Goal: Task Accomplishment & Management: Manage account settings

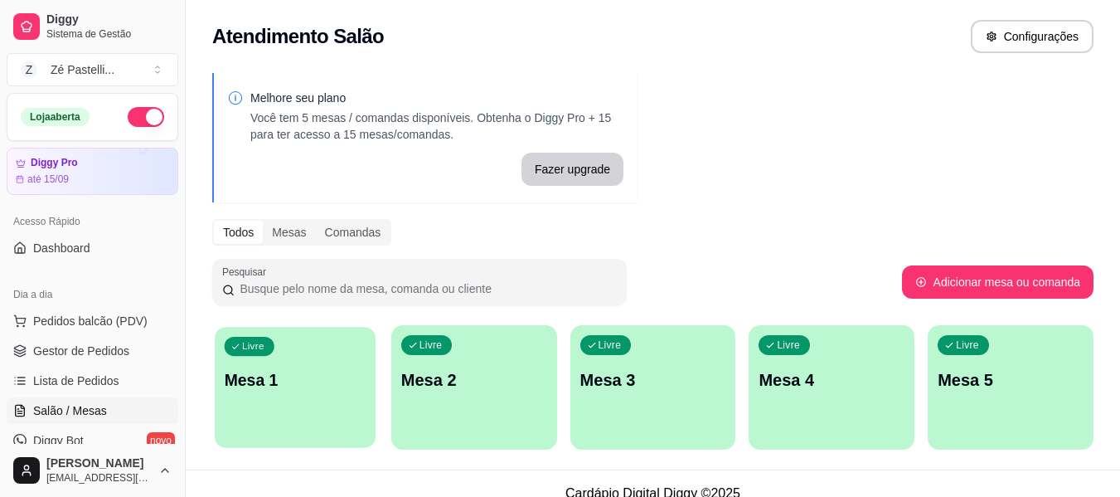
click at [299, 398] on div "Livre Mesa 1" at bounding box center [295, 377] width 161 height 101
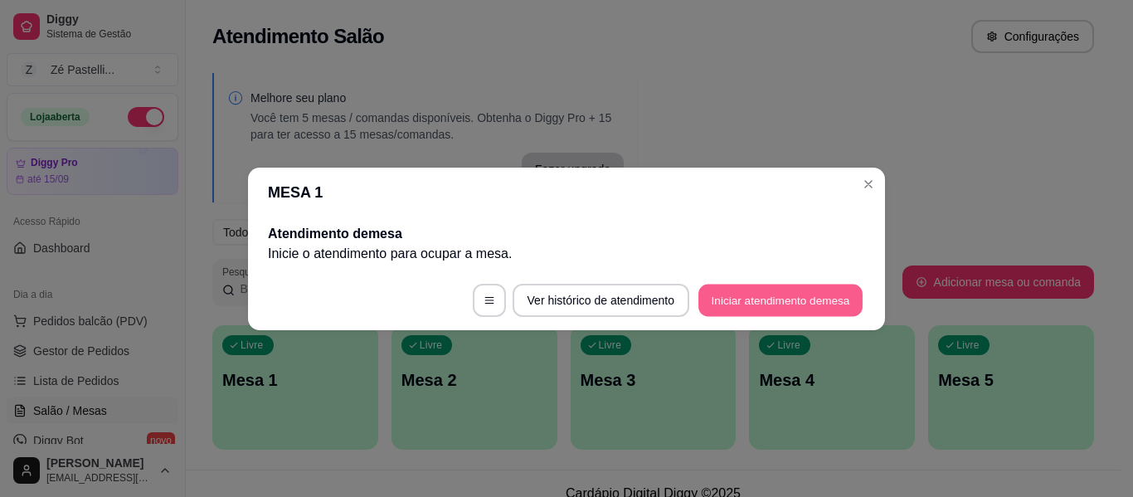
click at [743, 299] on button "Iniciar atendimento de mesa" at bounding box center [780, 300] width 164 height 32
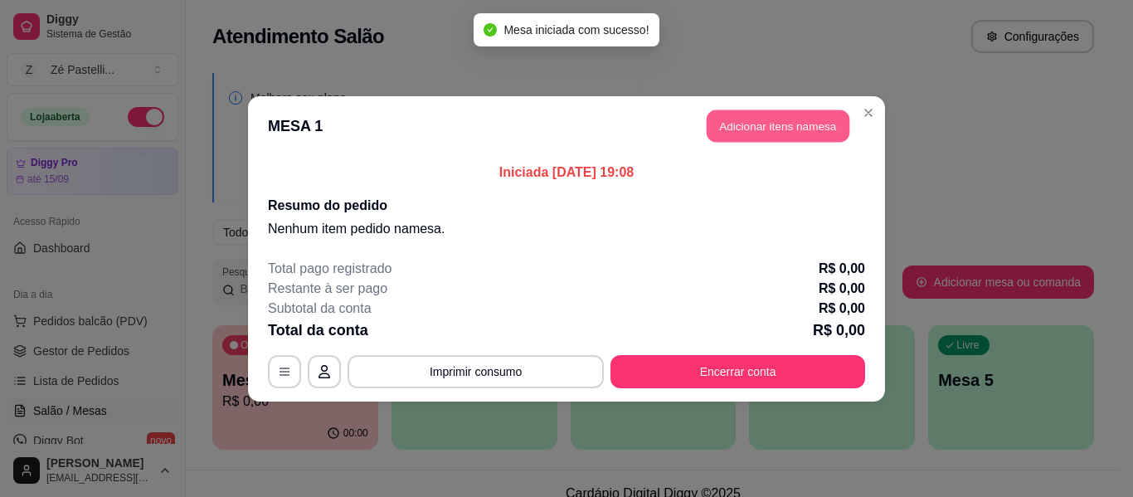
click at [757, 122] on button "Adicionar itens na mesa" at bounding box center [778, 125] width 143 height 32
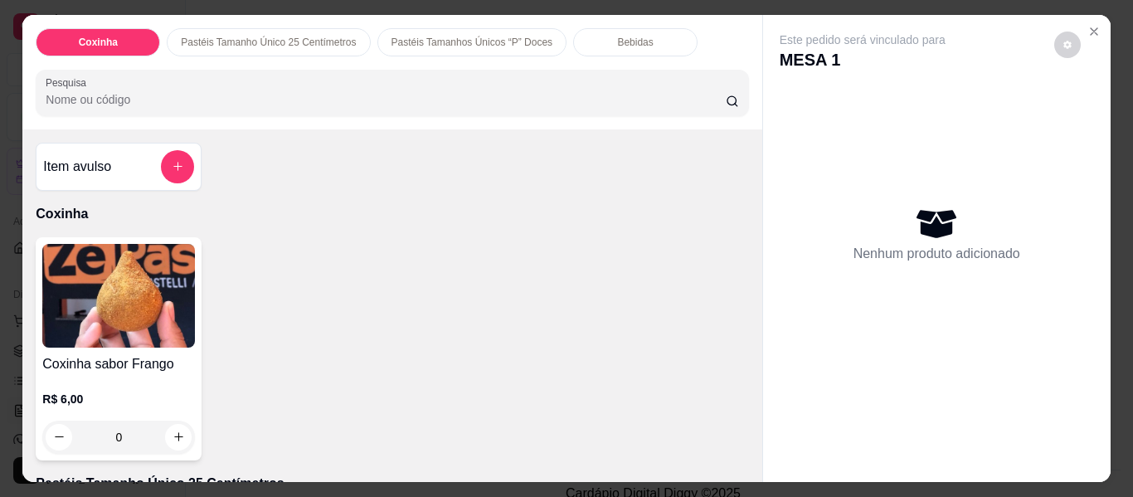
click at [570, 91] on input "Pesquisa" at bounding box center [386, 99] width 680 height 17
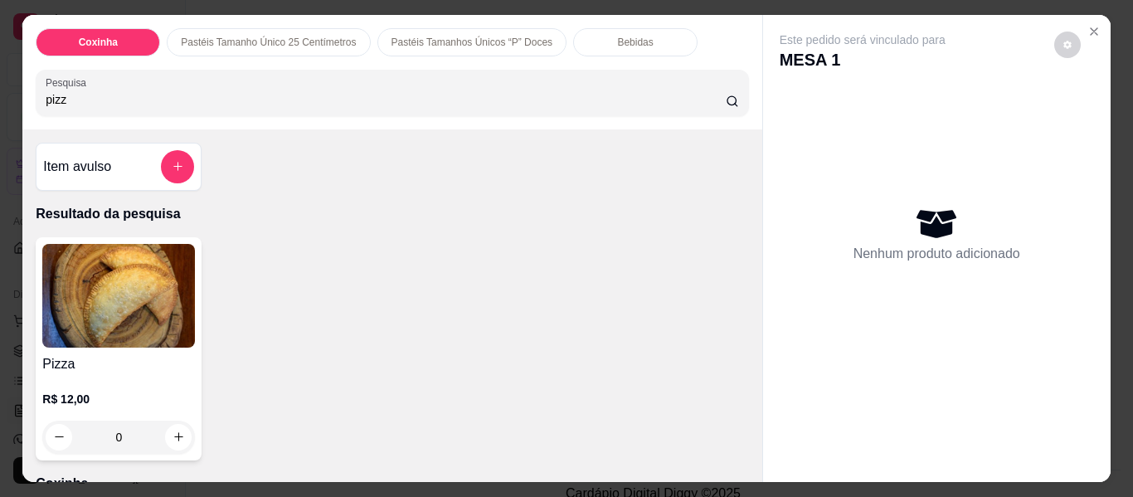
type input "pizz"
click at [134, 311] on img at bounding box center [118, 296] width 153 height 104
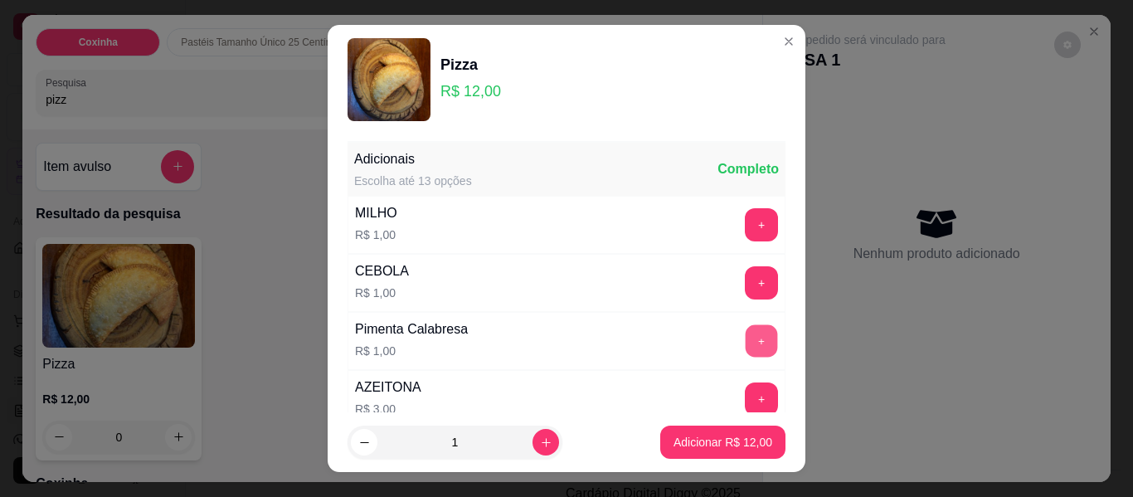
click at [746, 342] on button "+" at bounding box center [762, 341] width 32 height 32
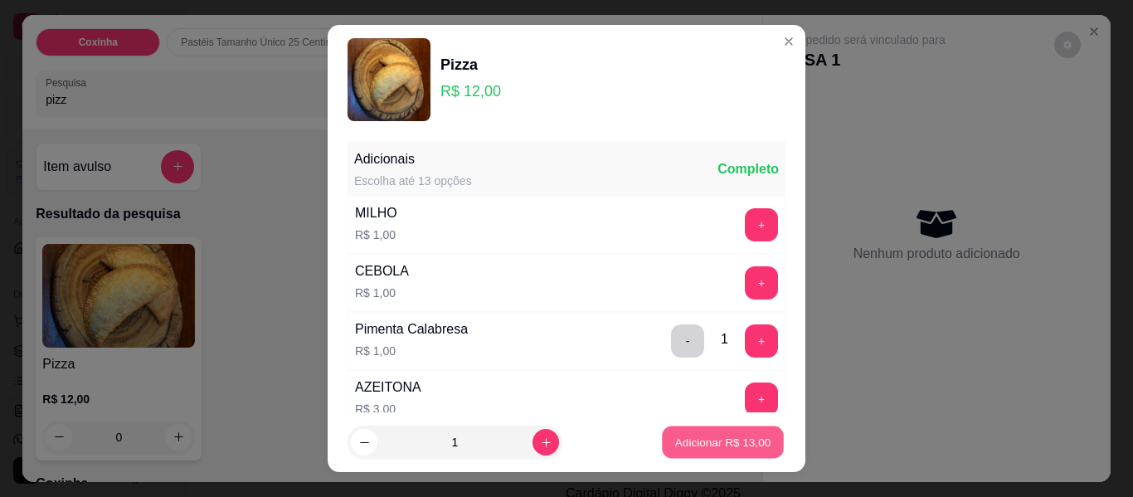
click at [733, 446] on p "Adicionar R$ 13,00" at bounding box center [723, 442] width 96 height 16
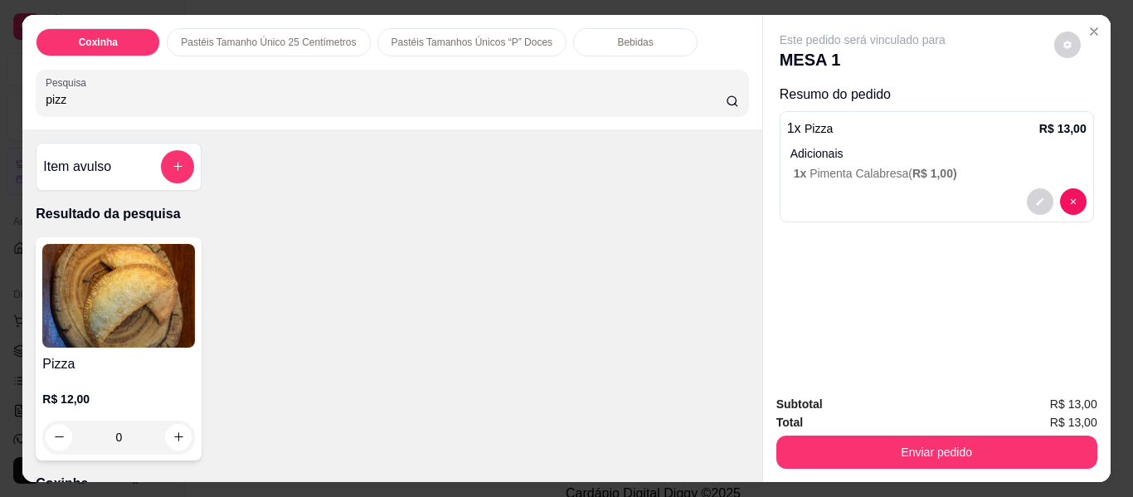
click at [113, 321] on img at bounding box center [118, 296] width 153 height 104
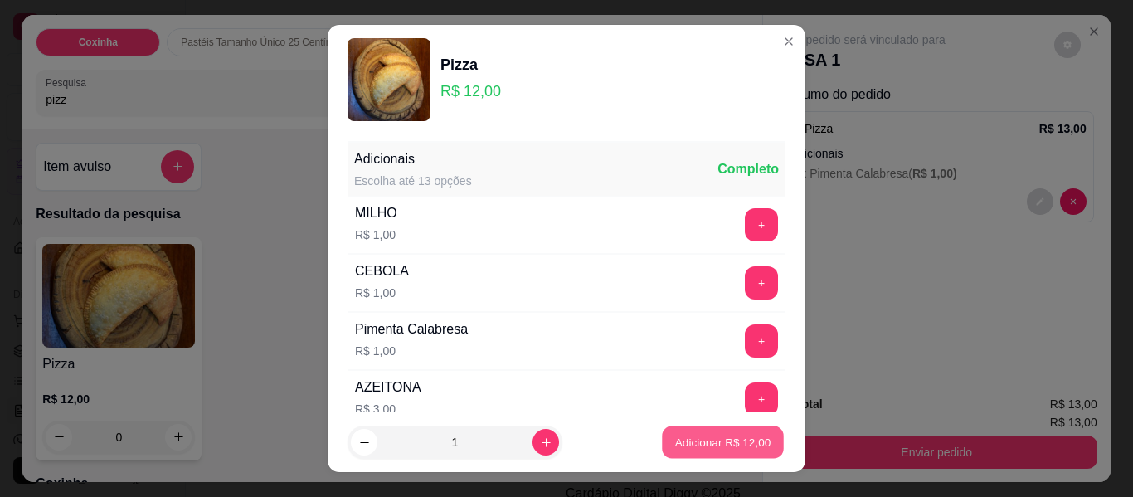
click at [707, 433] on button "Adicionar R$ 12,00" at bounding box center [723, 442] width 122 height 32
type input "1"
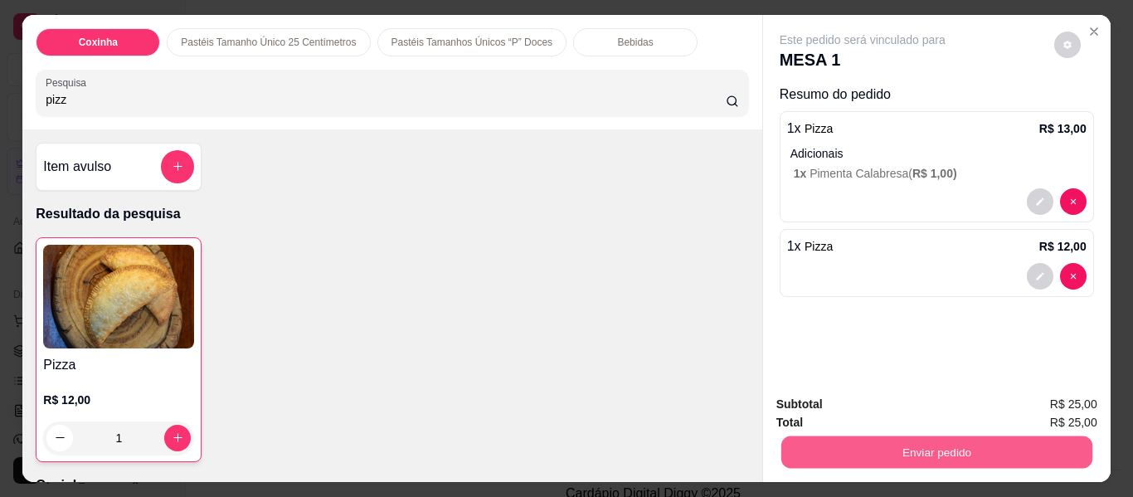
click at [873, 449] on button "Enviar pedido" at bounding box center [935, 452] width 311 height 32
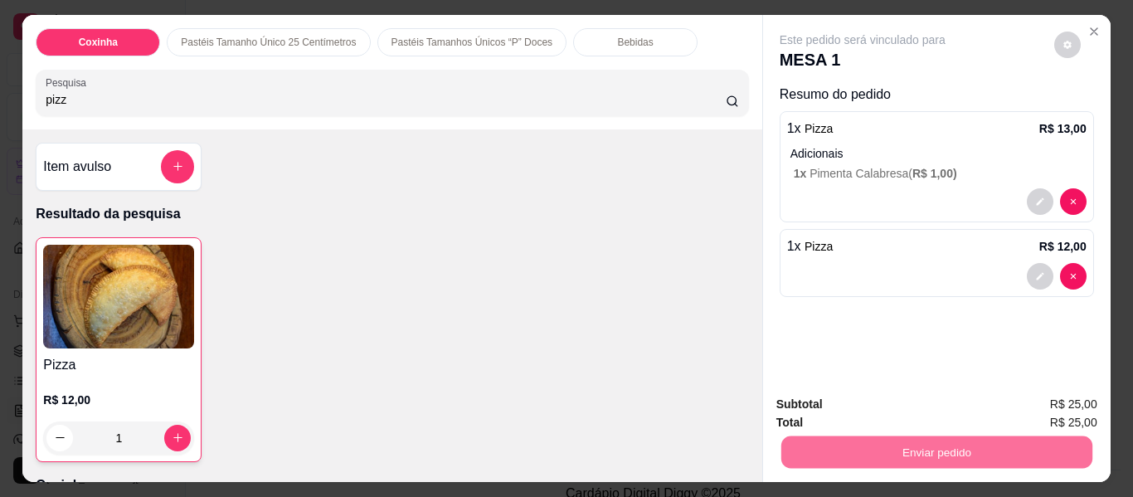
click at [849, 399] on button "Não registrar e enviar pedido" at bounding box center [882, 405] width 168 height 31
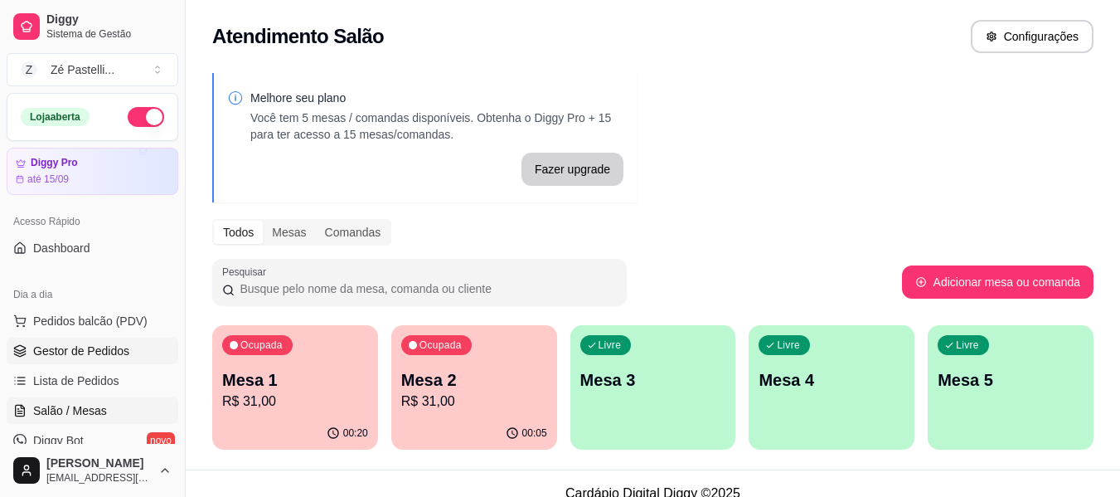
click at [107, 349] on span "Gestor de Pedidos" at bounding box center [81, 351] width 96 height 17
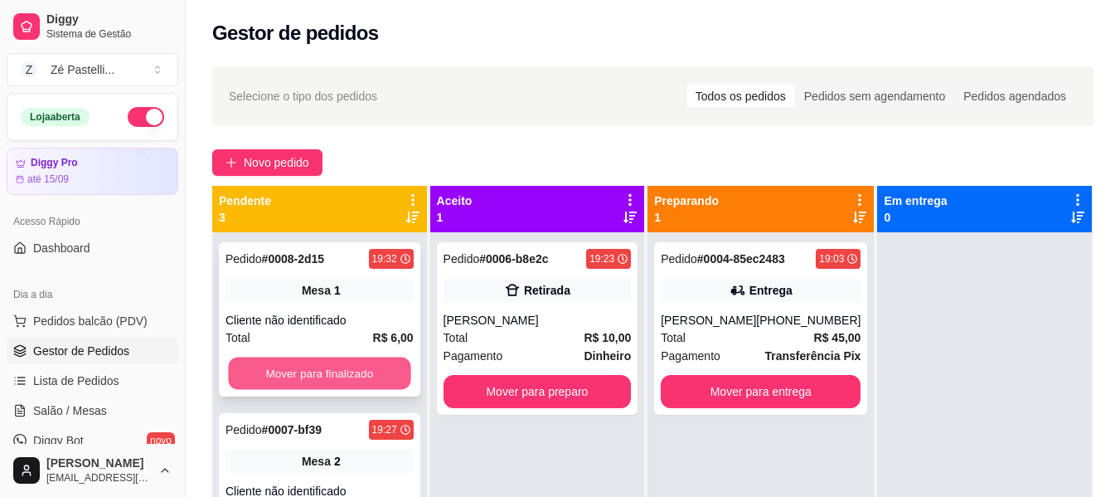
click at [286, 377] on button "Mover para finalizado" at bounding box center [319, 373] width 182 height 32
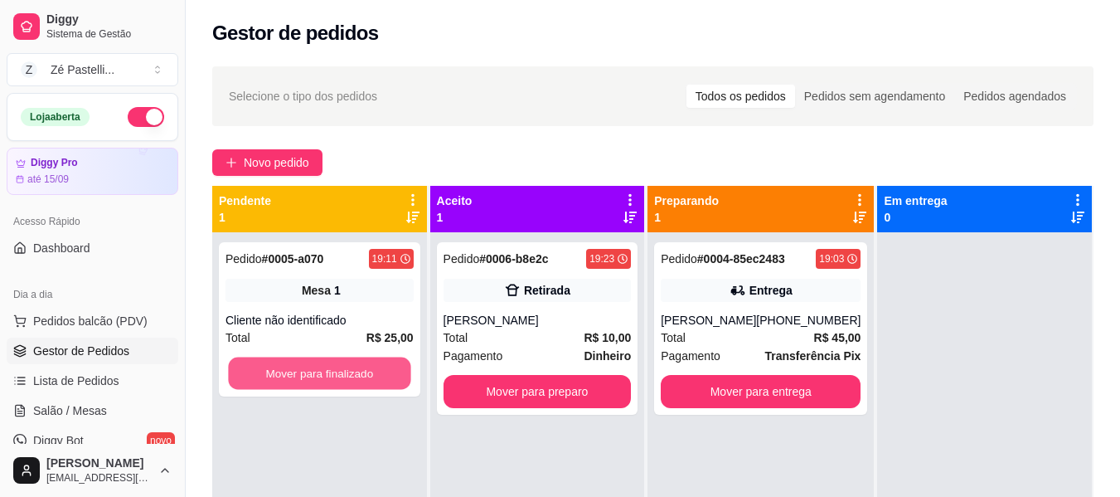
click at [286, 377] on button "Mover para finalizado" at bounding box center [319, 373] width 182 height 32
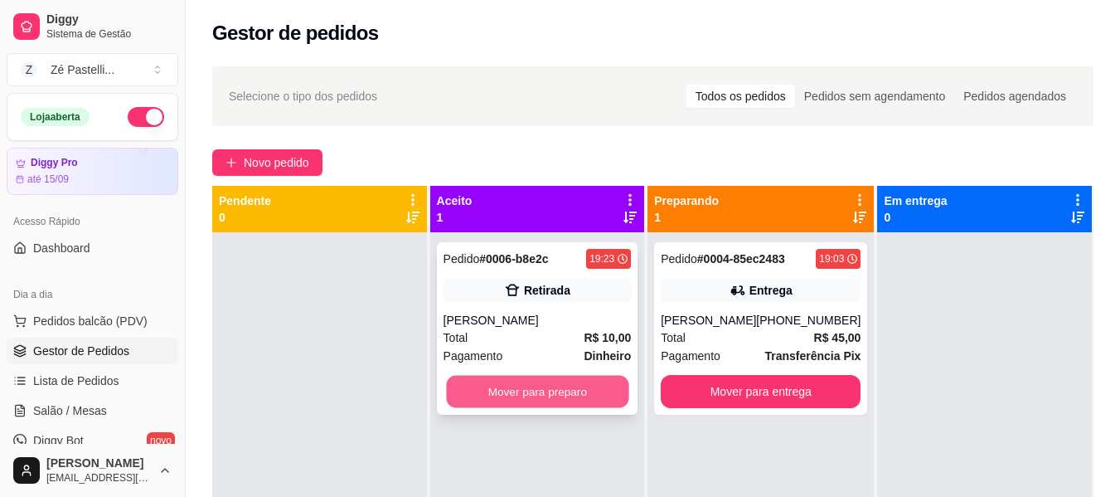
click at [575, 396] on button "Mover para preparo" at bounding box center [537, 392] width 182 height 32
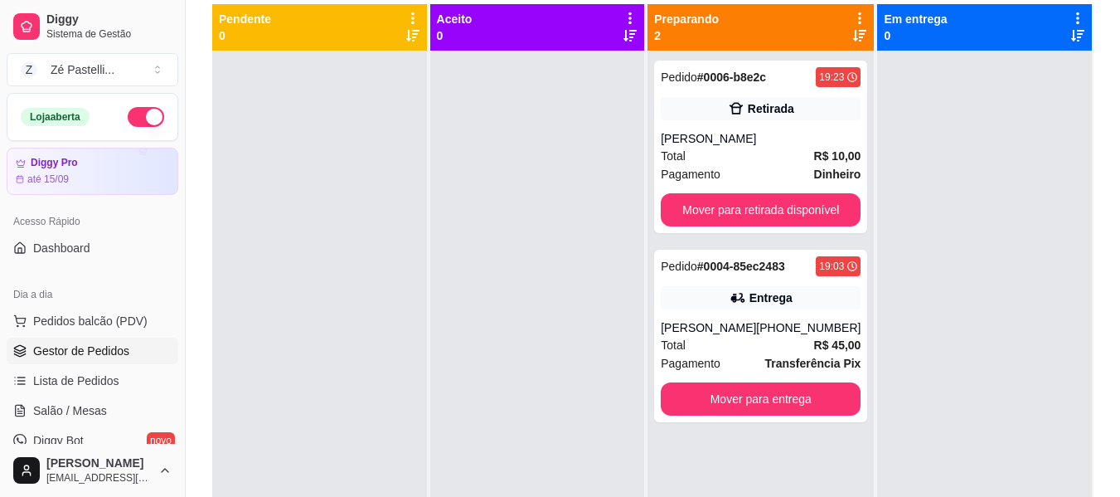
scroll to position [188, 0]
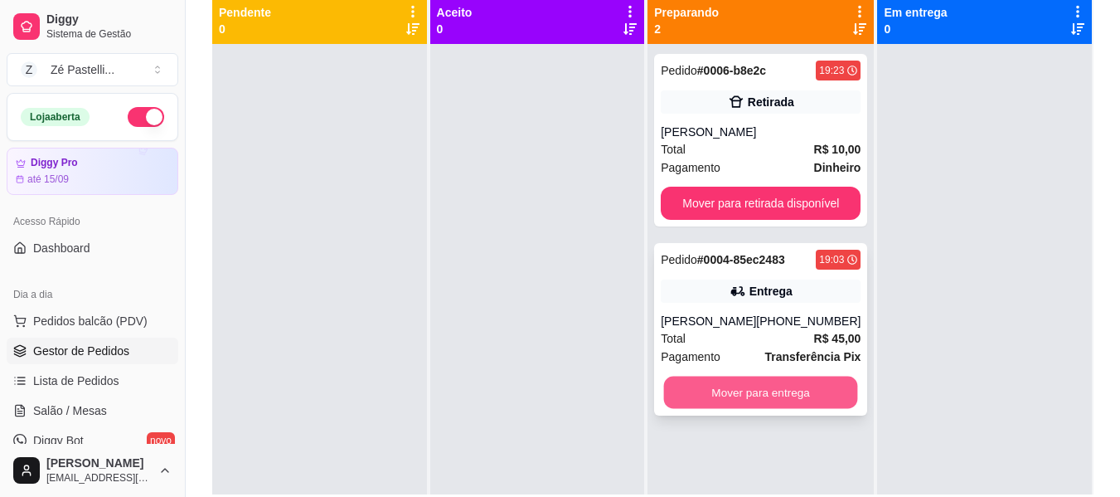
click at [749, 386] on button "Mover para entrega" at bounding box center [761, 393] width 194 height 32
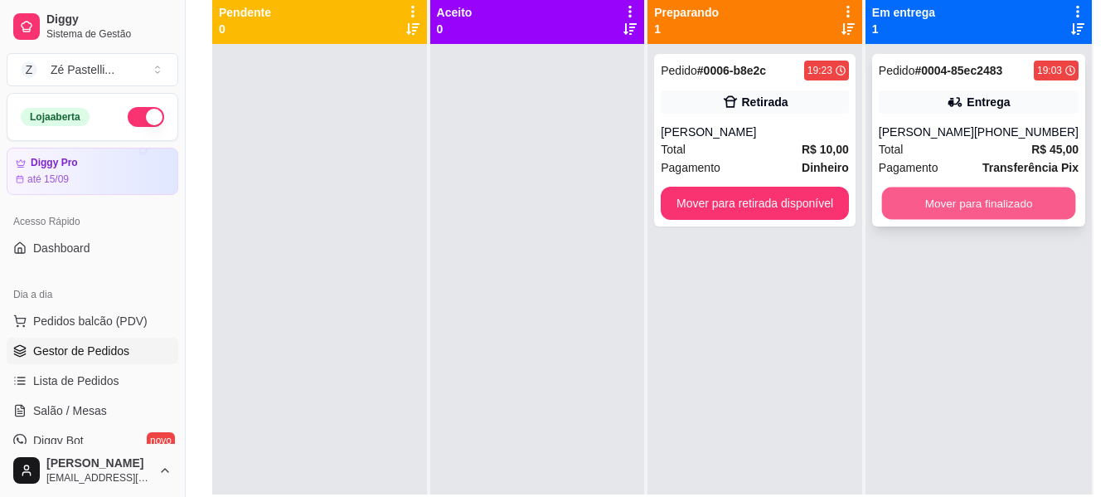
click at [1007, 197] on button "Mover para finalizado" at bounding box center [979, 203] width 194 height 32
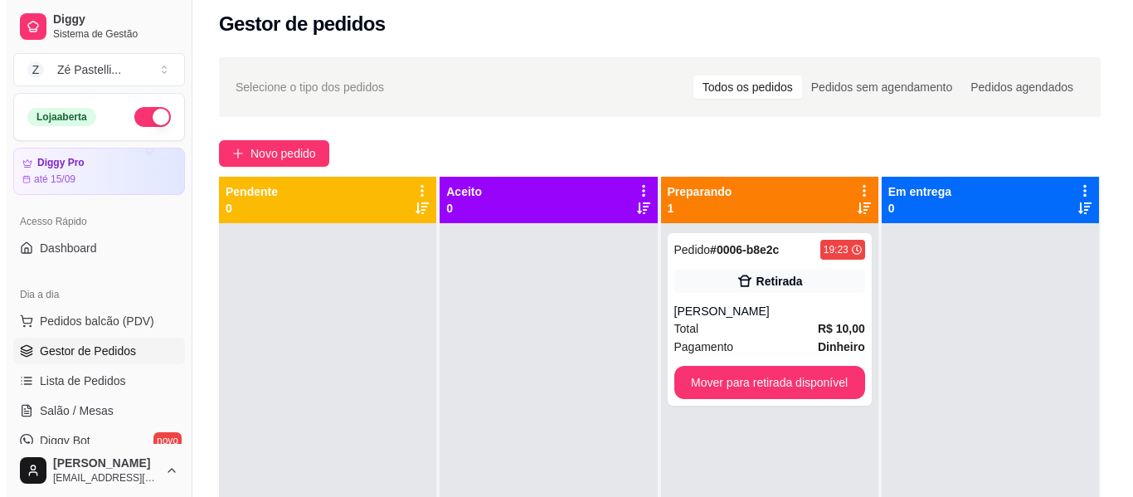
scroll to position [0, 0]
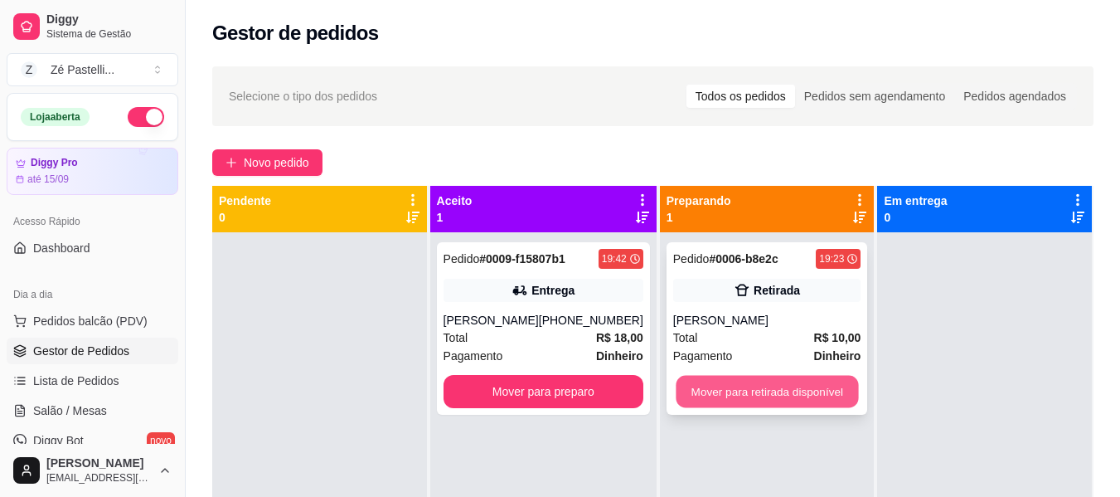
click at [773, 388] on button "Mover para retirada disponível" at bounding box center [767, 392] width 182 height 32
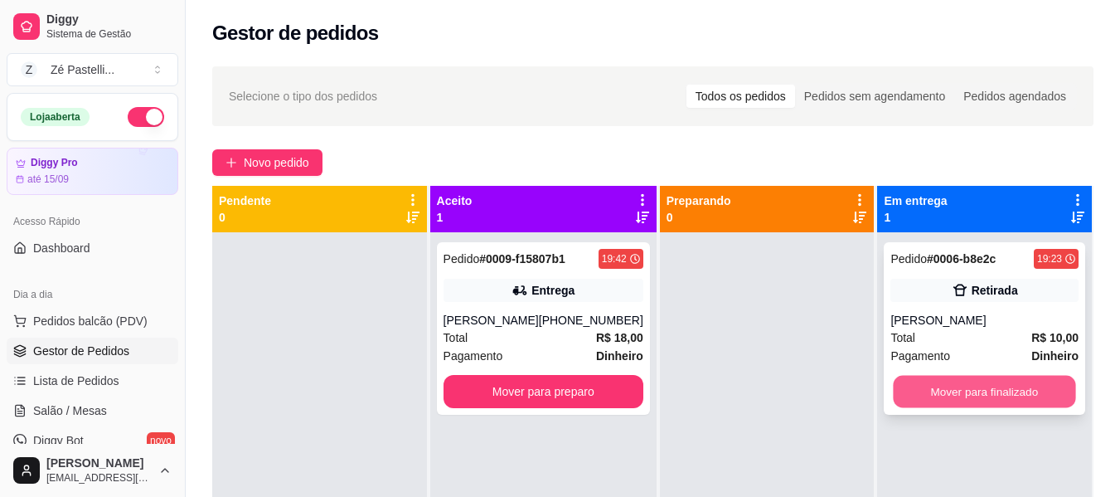
click at [989, 392] on button "Mover para finalizado" at bounding box center [985, 392] width 182 height 32
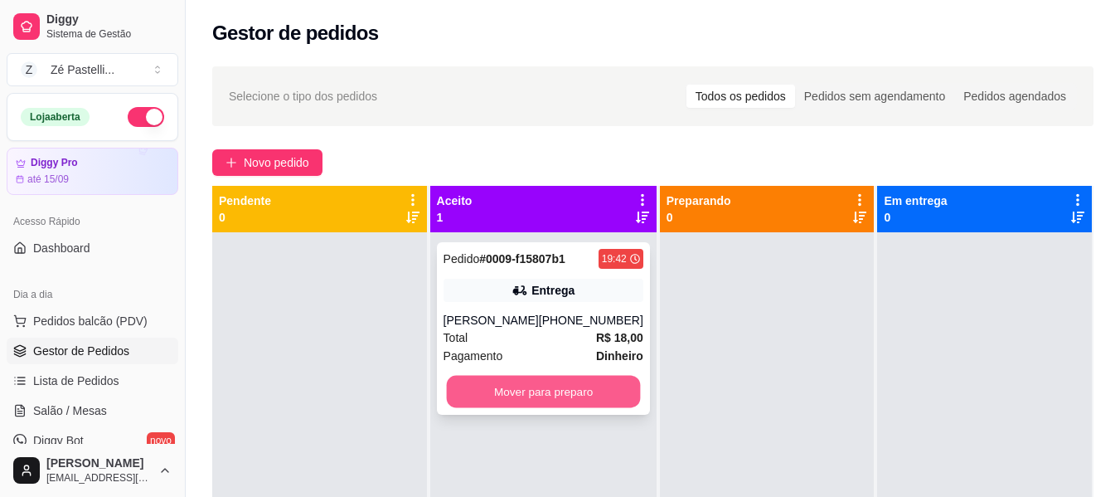
click at [590, 395] on button "Mover para preparo" at bounding box center [543, 392] width 194 height 32
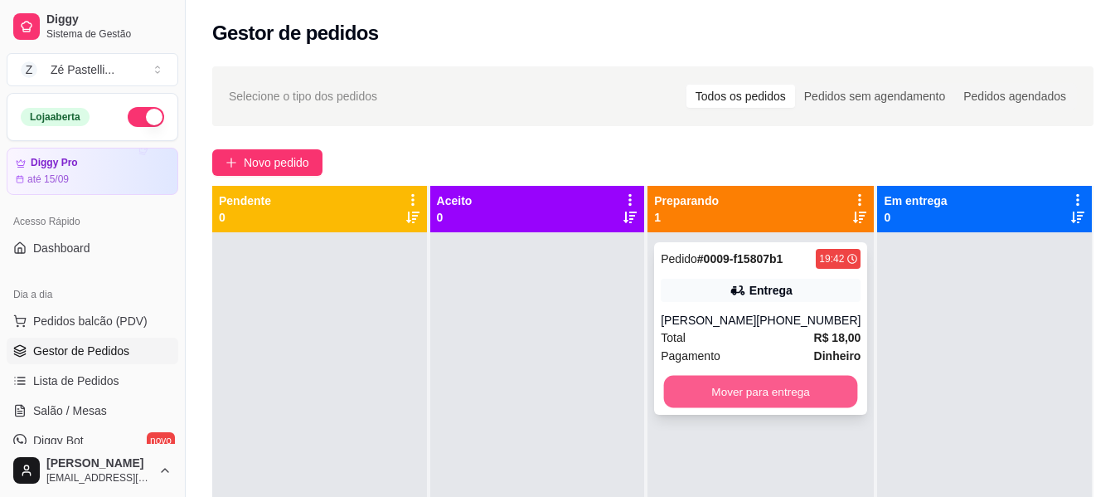
click at [780, 386] on button "Mover para entrega" at bounding box center [761, 392] width 194 height 32
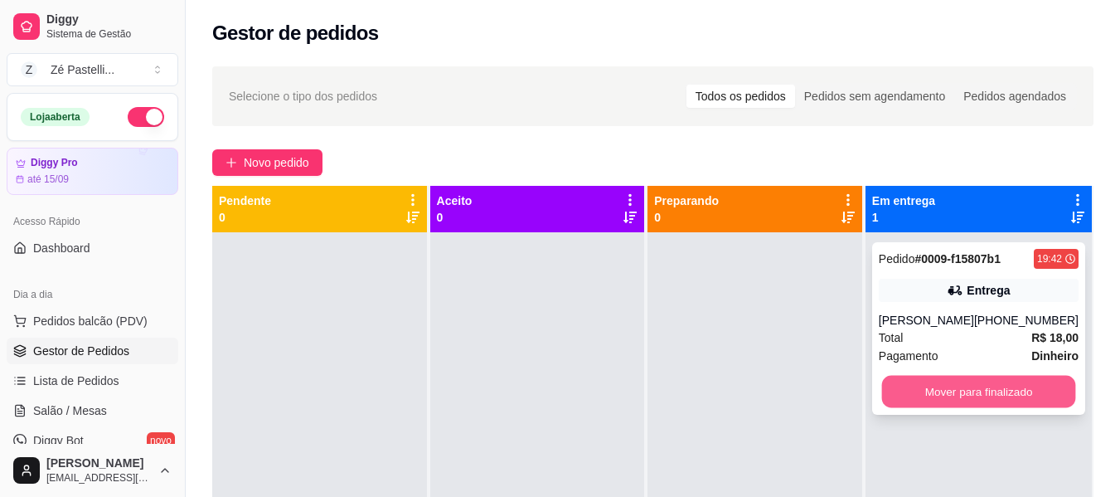
click at [993, 385] on button "Mover para finalizado" at bounding box center [979, 392] width 194 height 32
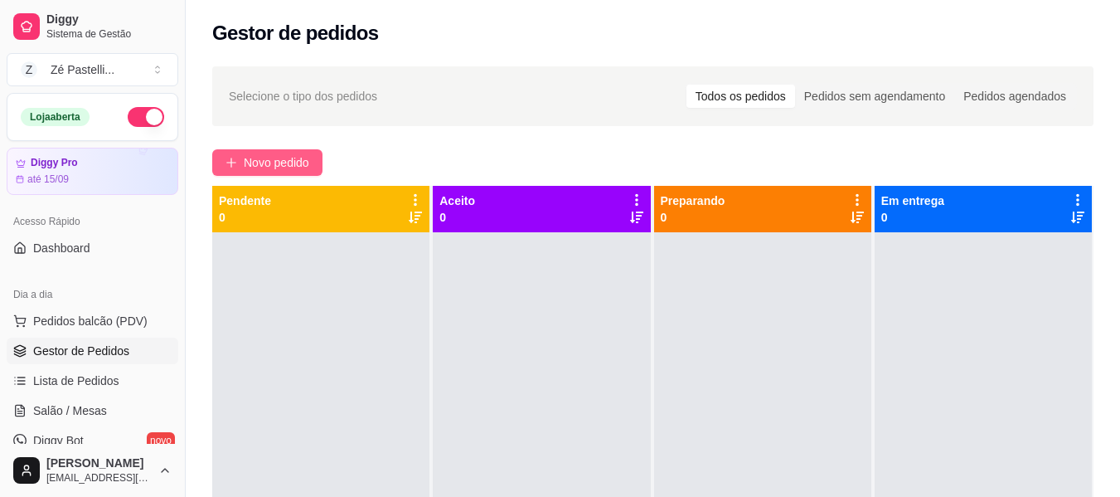
click at [256, 157] on span "Novo pedido" at bounding box center [277, 162] width 66 height 18
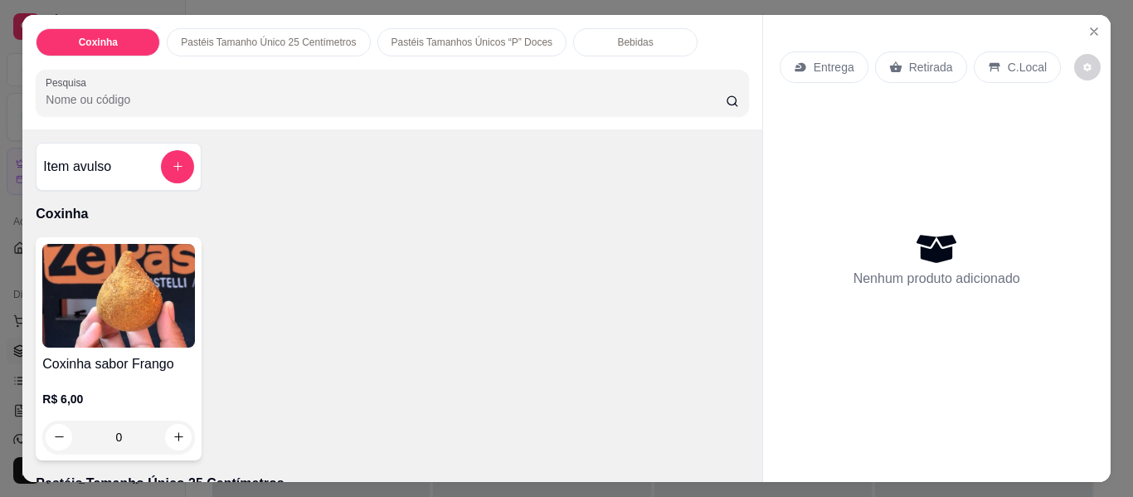
click at [212, 91] on input "Pesquisa" at bounding box center [386, 99] width 680 height 17
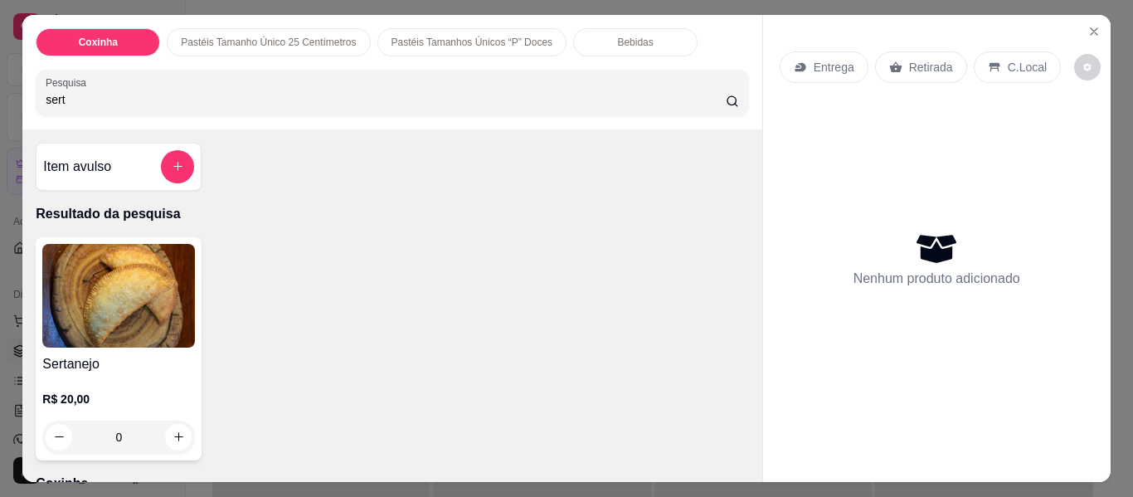
type input "sert"
click at [129, 330] on img at bounding box center [118, 296] width 153 height 104
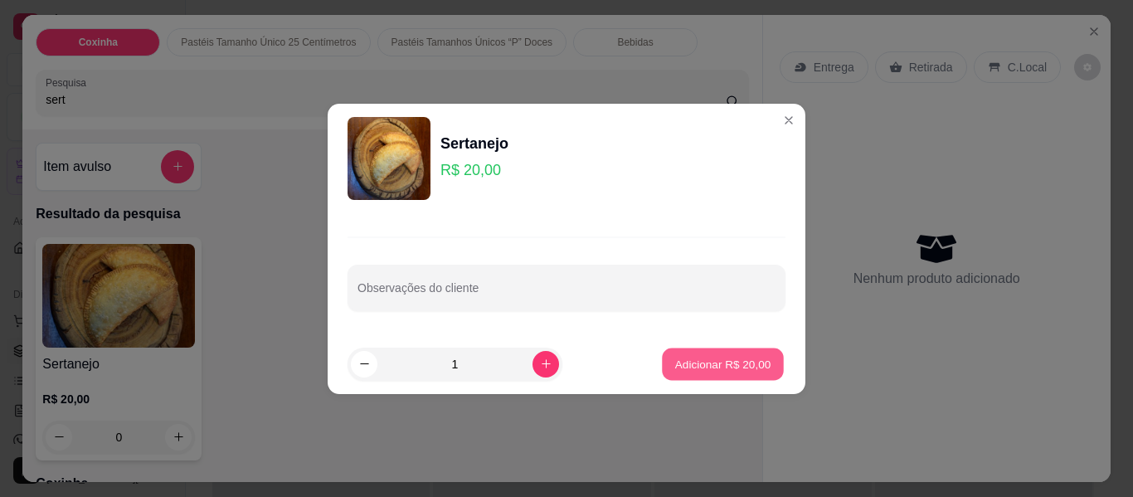
click at [717, 356] on p "Adicionar R$ 20,00" at bounding box center [723, 364] width 96 height 16
type input "1"
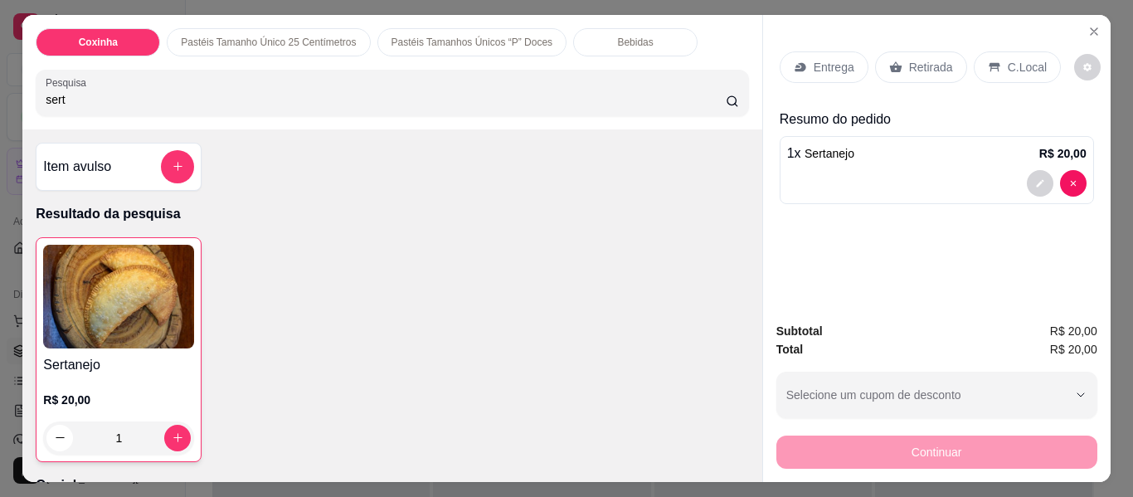
click at [909, 59] on p "Retirada" at bounding box center [931, 67] width 44 height 17
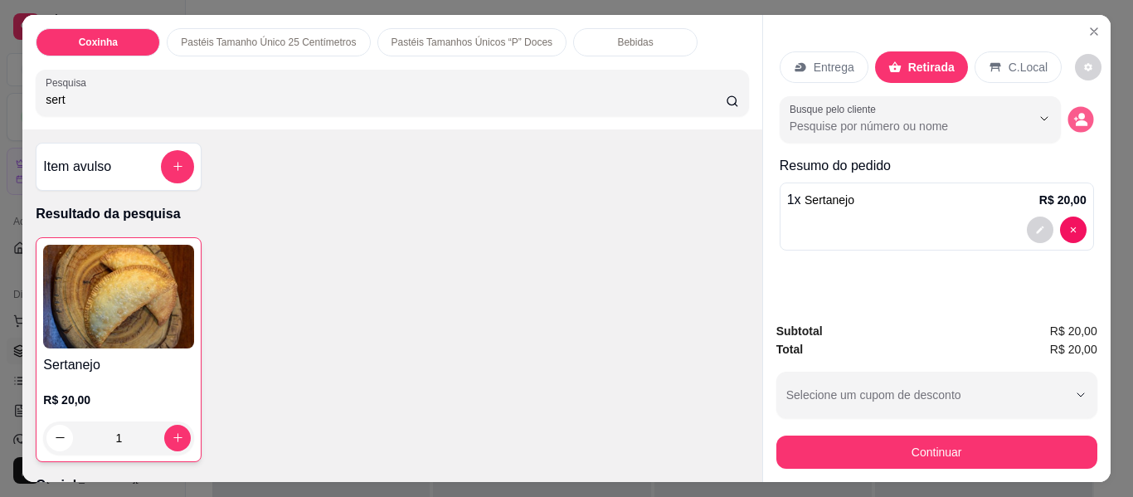
click at [1078, 113] on circle "decrease-product-quantity" at bounding box center [1081, 116] width 7 height 7
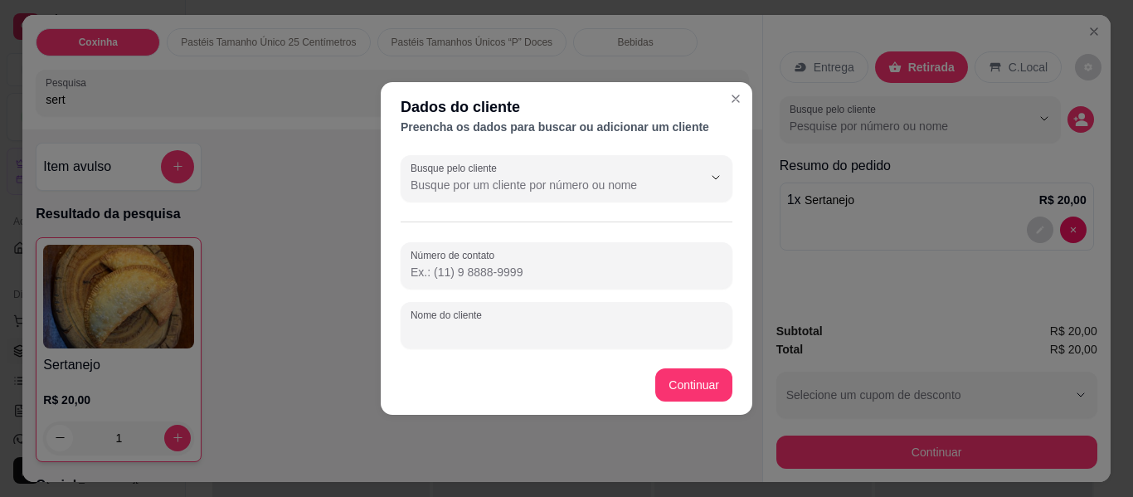
click at [600, 333] on input "Nome do cliente" at bounding box center [567, 331] width 312 height 17
type input "Raissa"
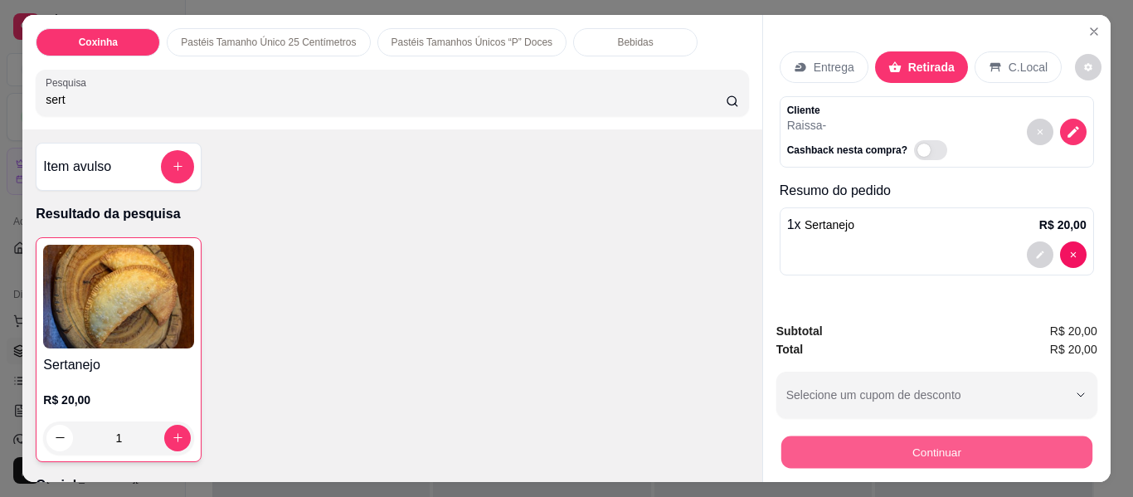
click at [903, 449] on button "Continuar" at bounding box center [935, 452] width 311 height 32
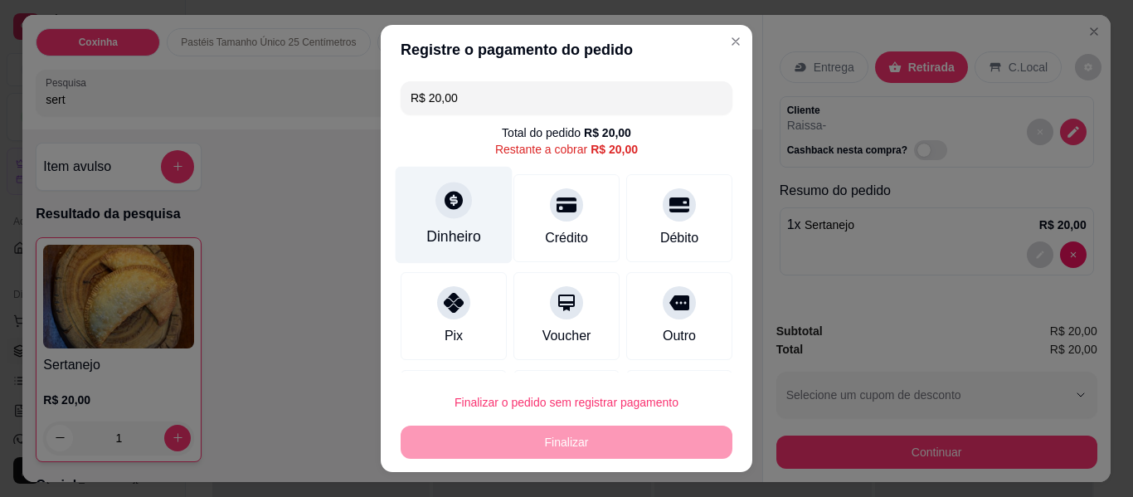
click at [439, 215] on div at bounding box center [453, 200] width 36 height 36
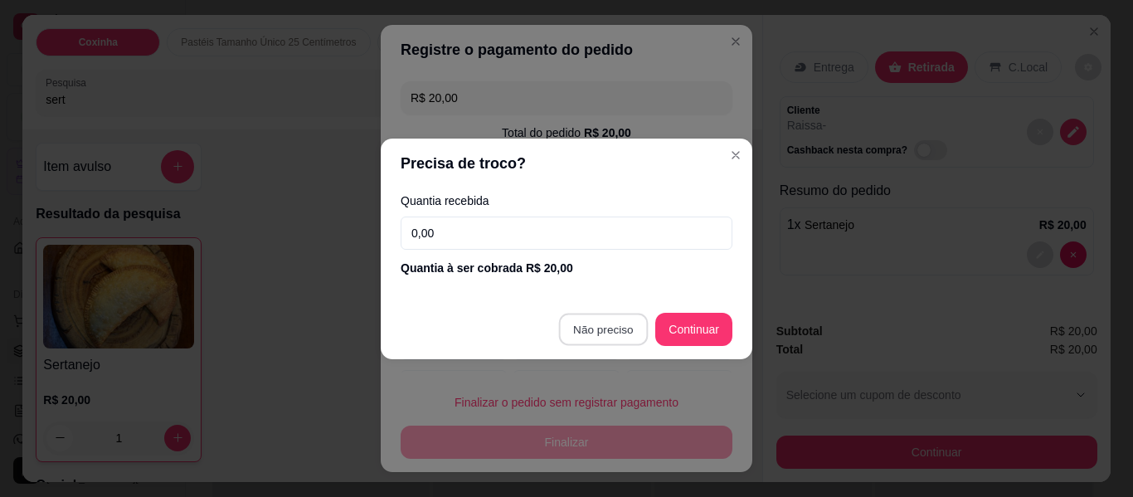
type input "R$ 0,00"
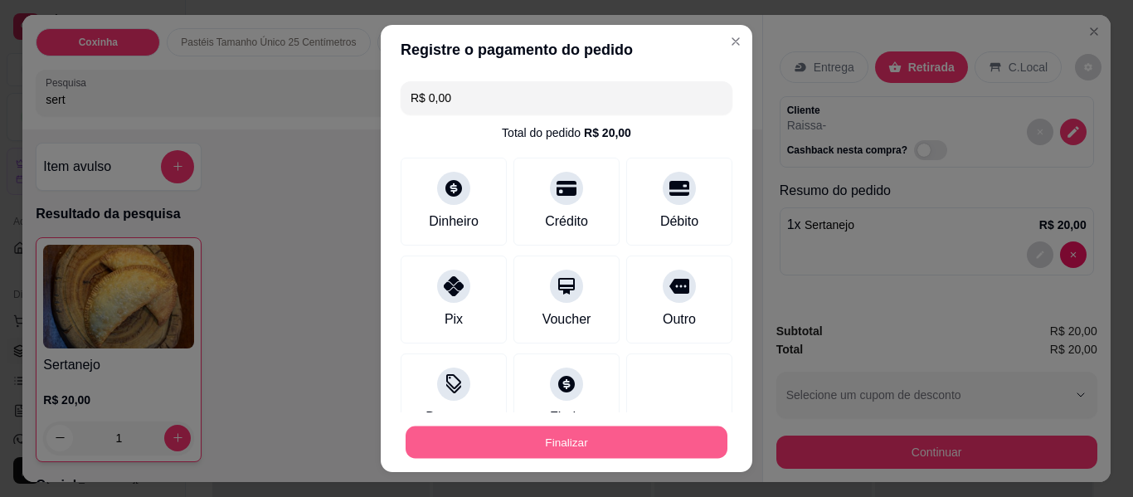
click at [615, 440] on button "Finalizar" at bounding box center [567, 442] width 322 height 32
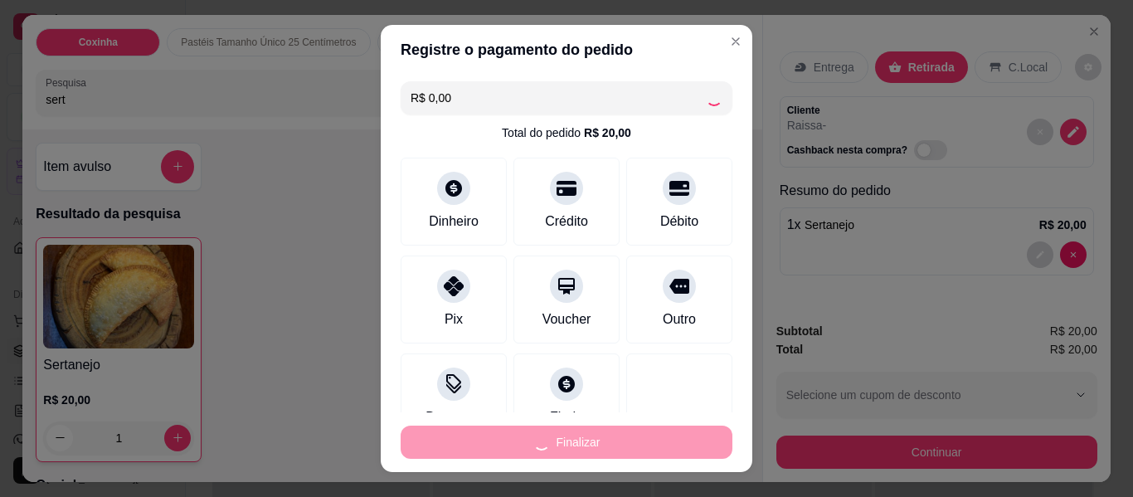
type input "0"
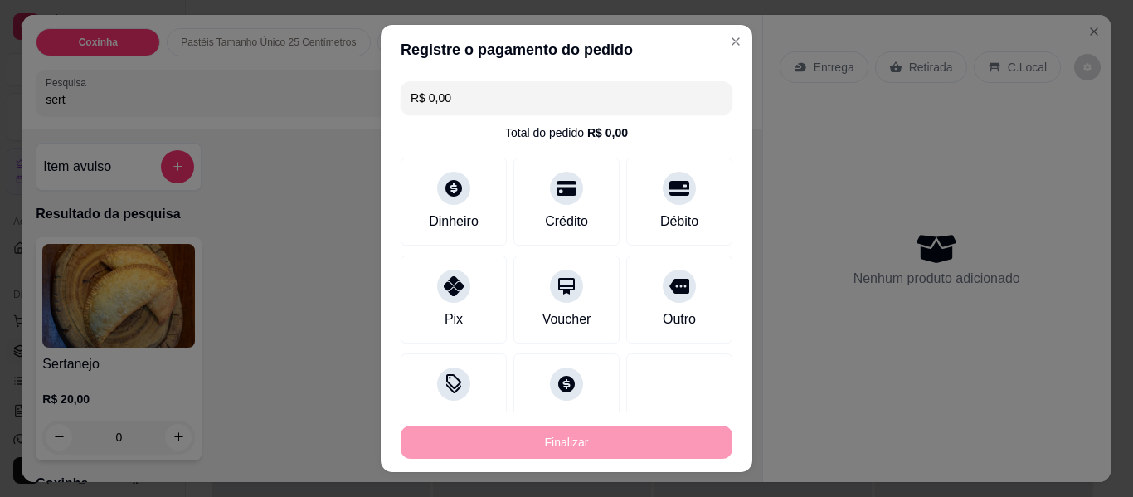
type input "-R$ 20,00"
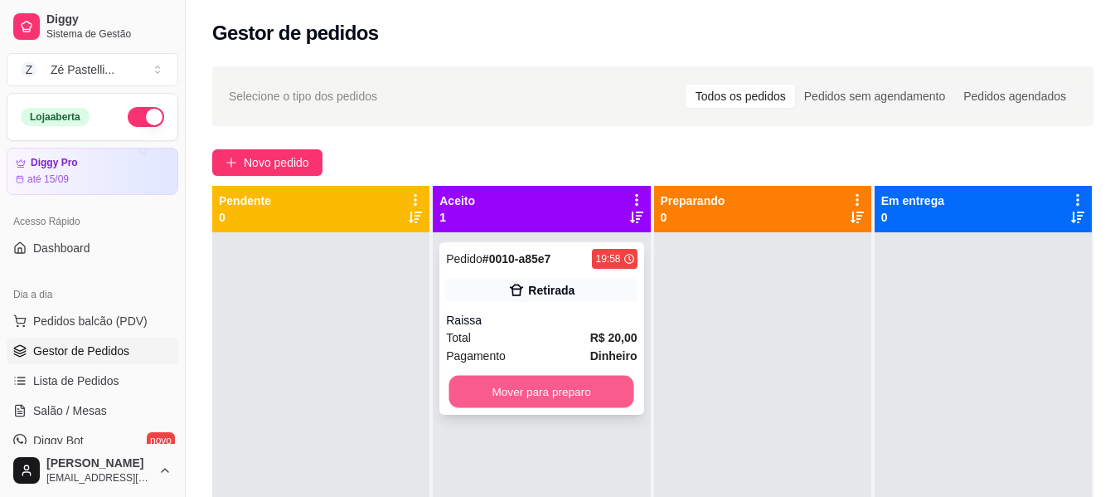
click at [520, 392] on button "Mover para preparo" at bounding box center [542, 392] width 185 height 32
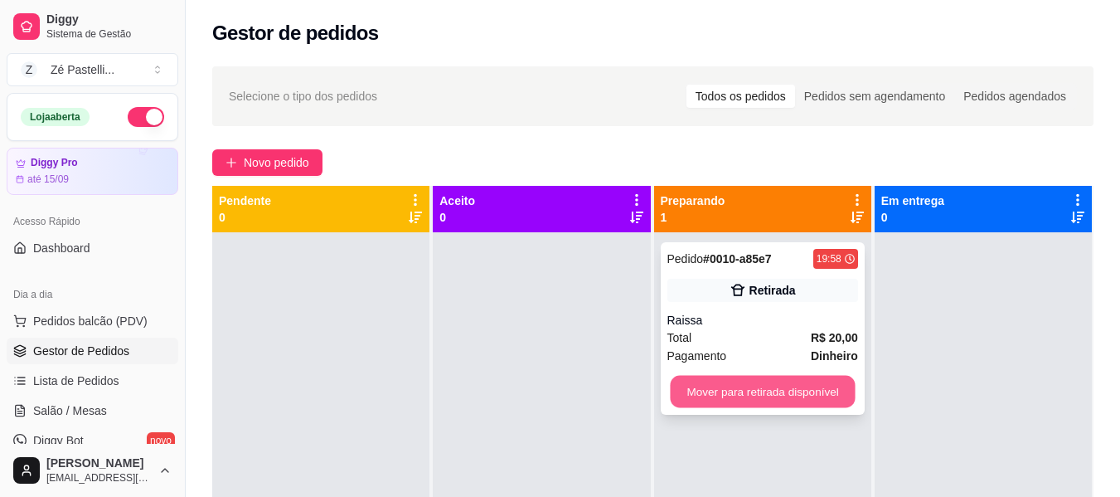
click at [696, 392] on button "Mover para retirada disponível" at bounding box center [762, 392] width 185 height 32
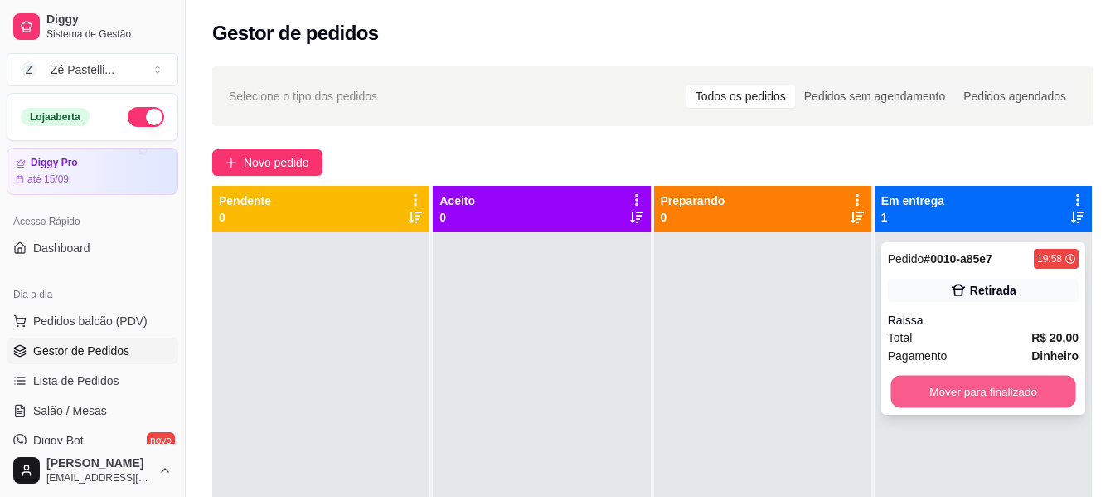
click at [943, 391] on button "Mover para finalizado" at bounding box center [983, 392] width 185 height 32
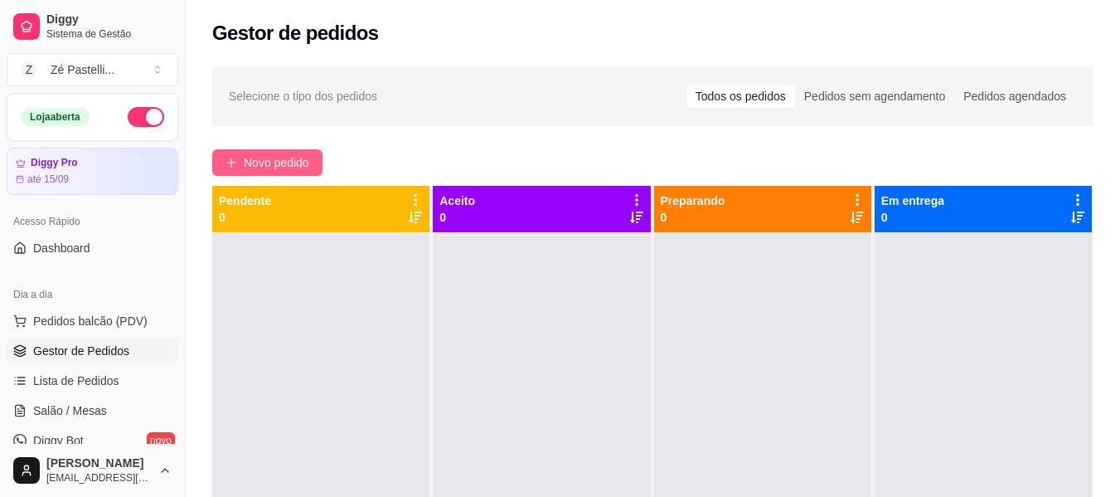
click at [273, 158] on span "Novo pedido" at bounding box center [277, 162] width 66 height 18
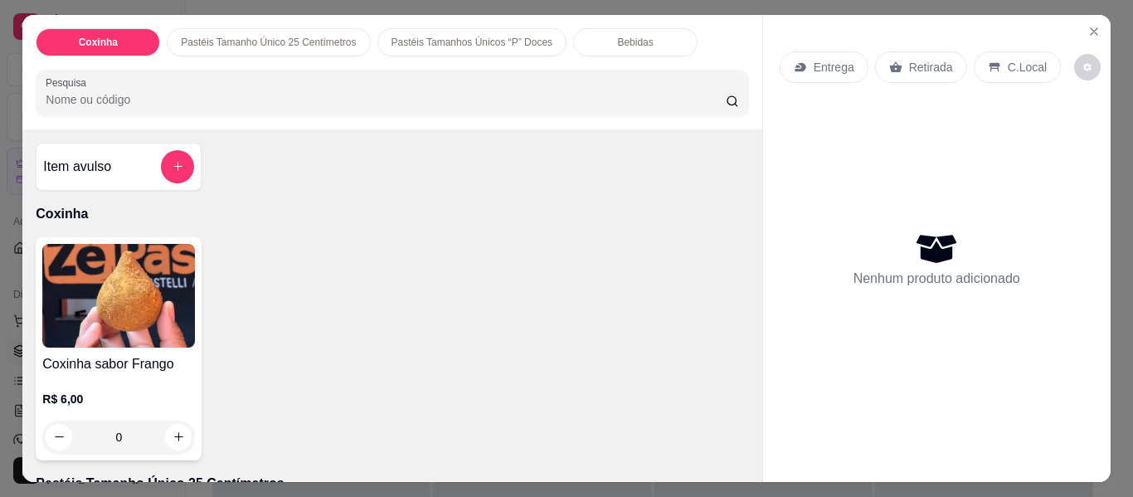
click at [205, 93] on input "Pesquisa" at bounding box center [386, 99] width 680 height 17
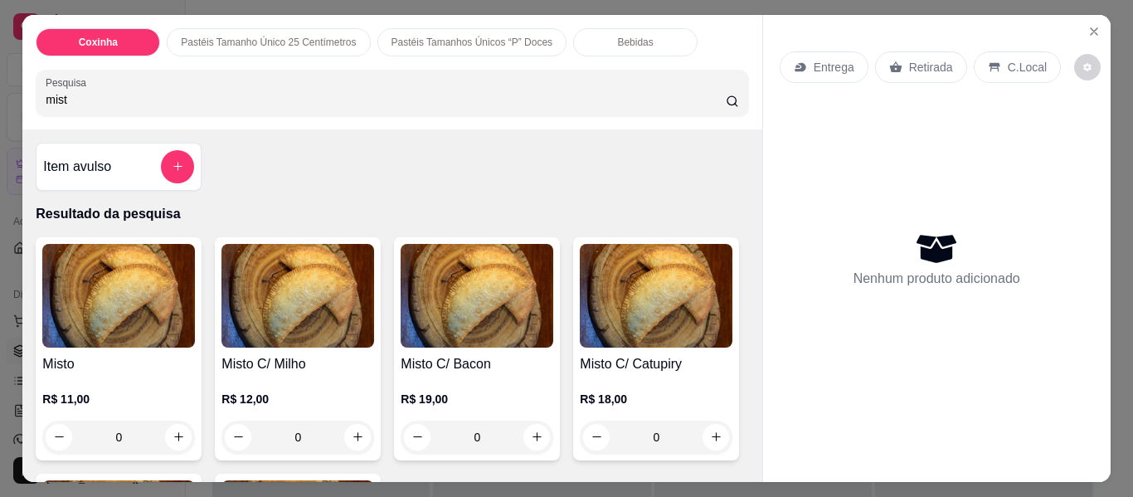
type input "mist"
click at [171, 304] on img at bounding box center [118, 296] width 153 height 104
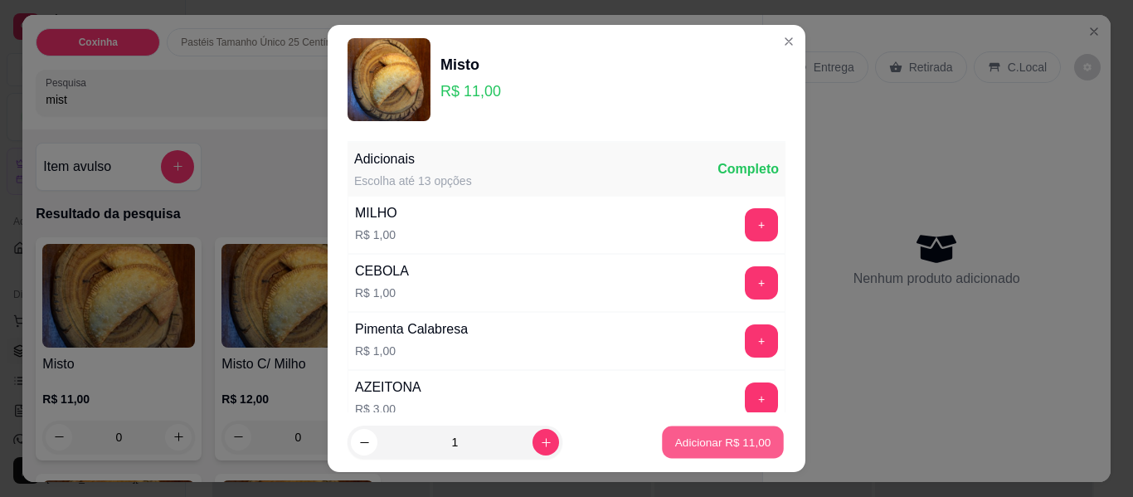
click at [694, 437] on p "Adicionar R$ 11,00" at bounding box center [723, 442] width 96 height 16
type input "1"
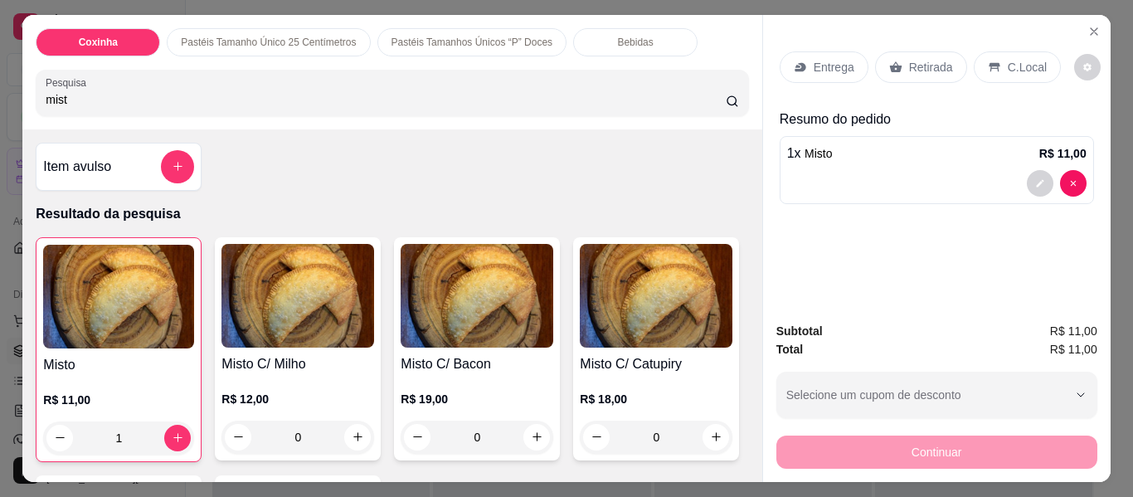
click at [170, 95] on input "mist" at bounding box center [386, 99] width 680 height 17
type input "m"
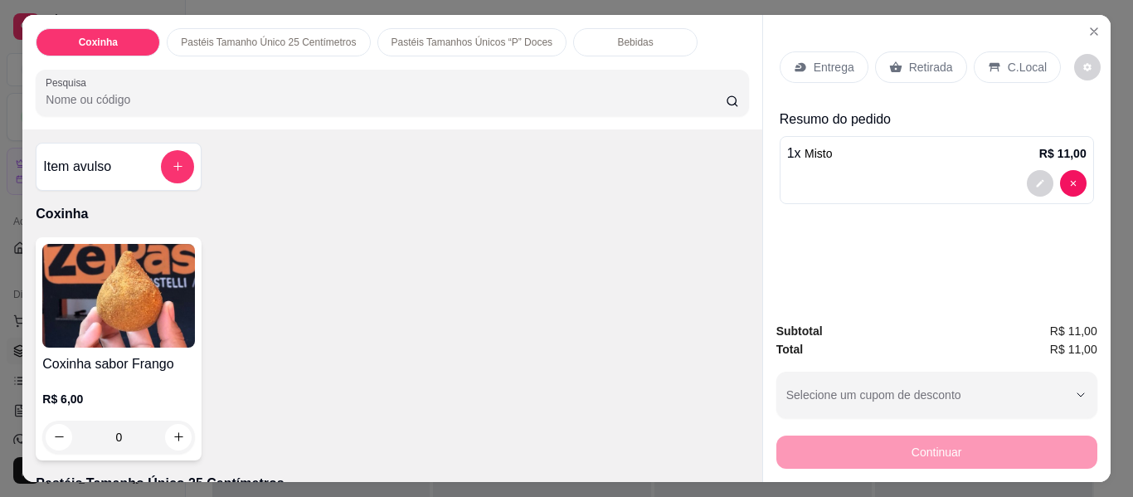
click at [133, 289] on img at bounding box center [118, 296] width 153 height 104
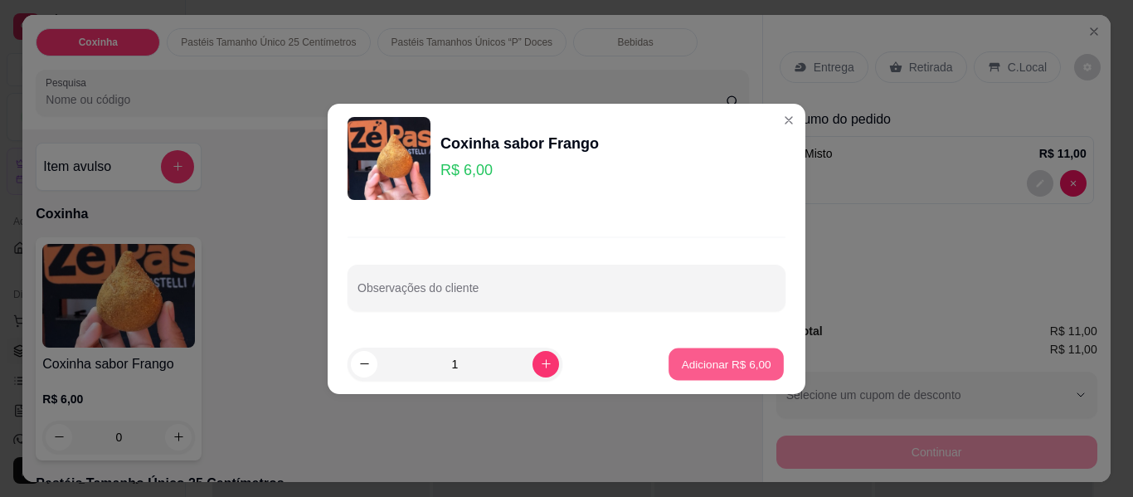
click at [724, 360] on p "Adicionar R$ 6,00" at bounding box center [726, 364] width 90 height 16
type input "1"
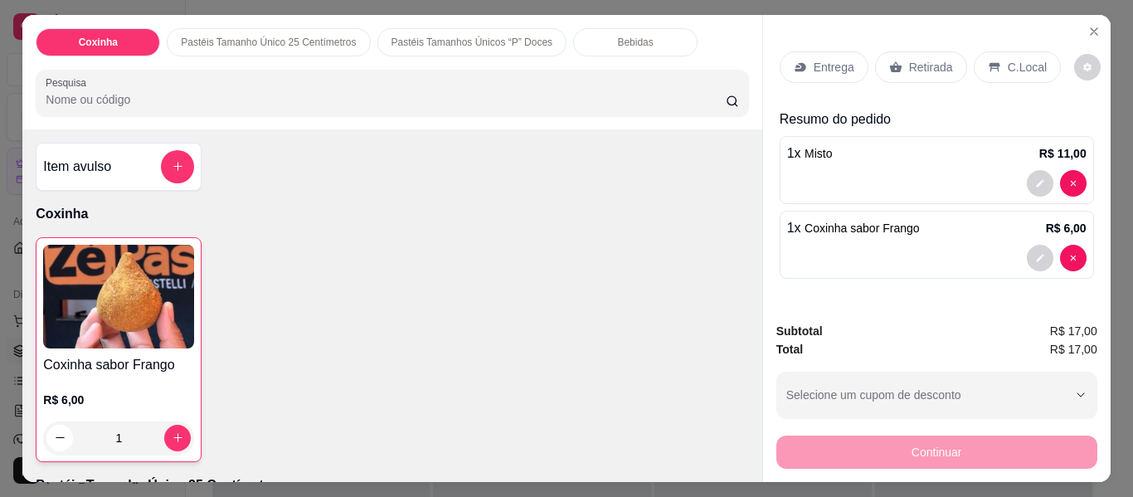
click at [816, 59] on p "Entrega" at bounding box center [834, 67] width 41 height 17
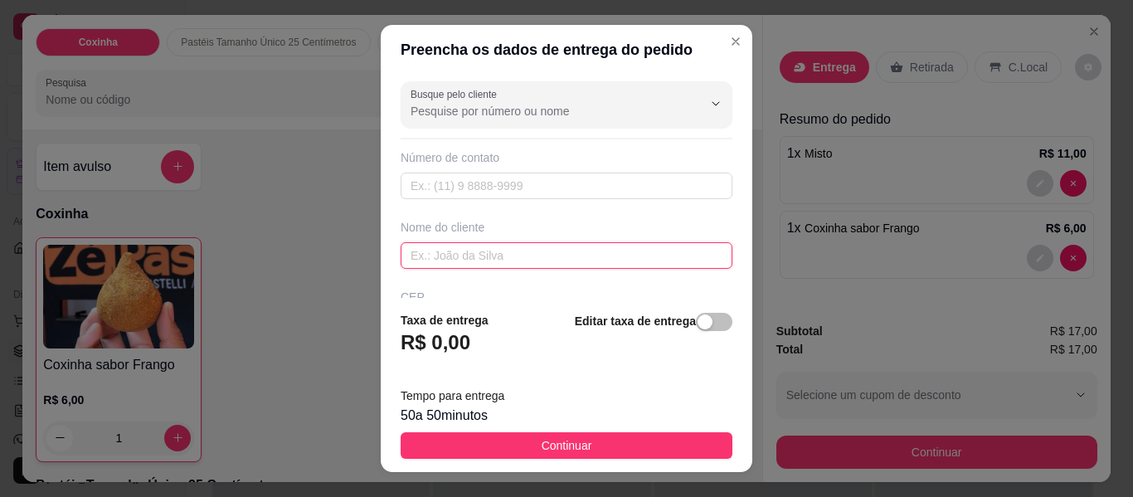
click at [517, 252] on input "text" at bounding box center [567, 255] width 332 height 27
type input "Rozilene"
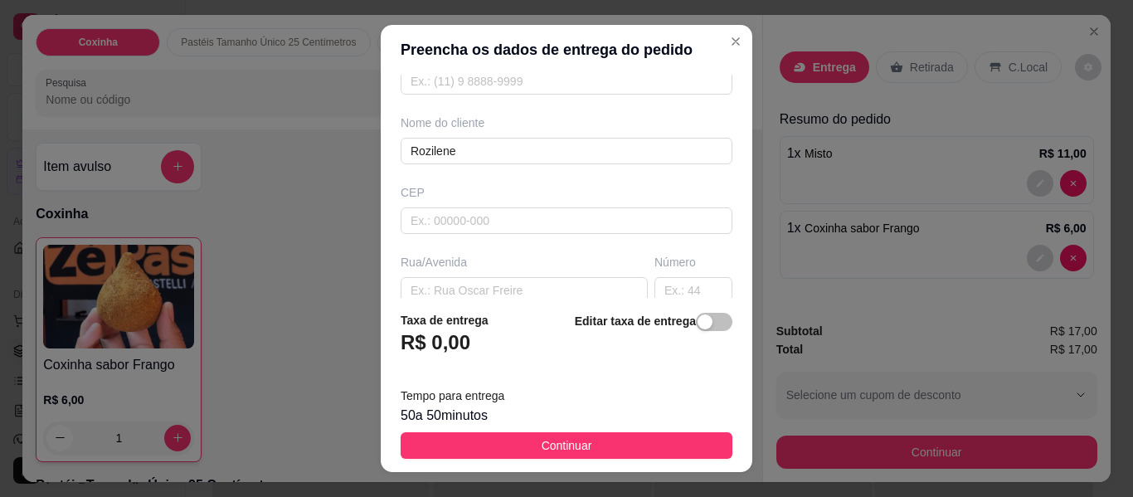
scroll to position [133, 0]
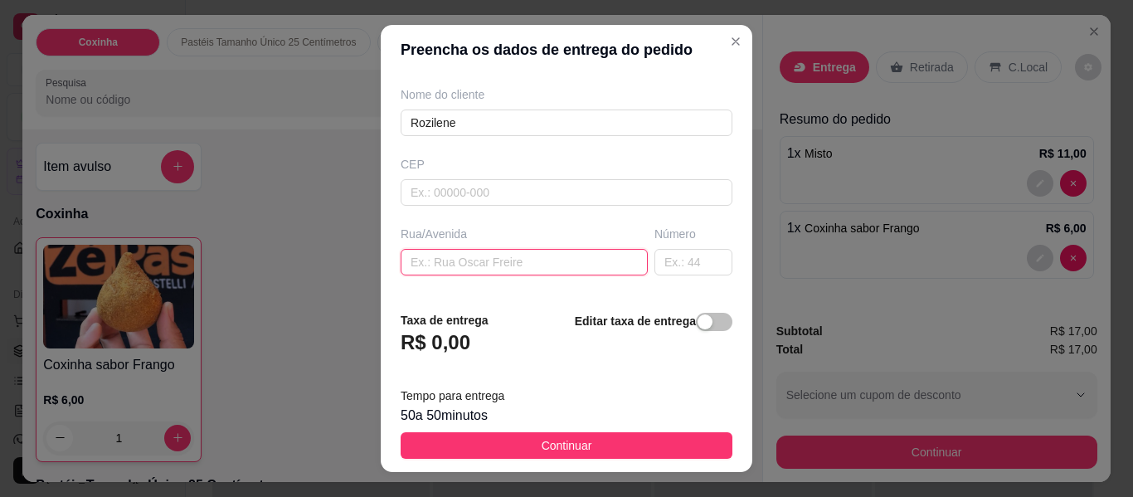
click at [552, 263] on input "text" at bounding box center [524, 262] width 247 height 27
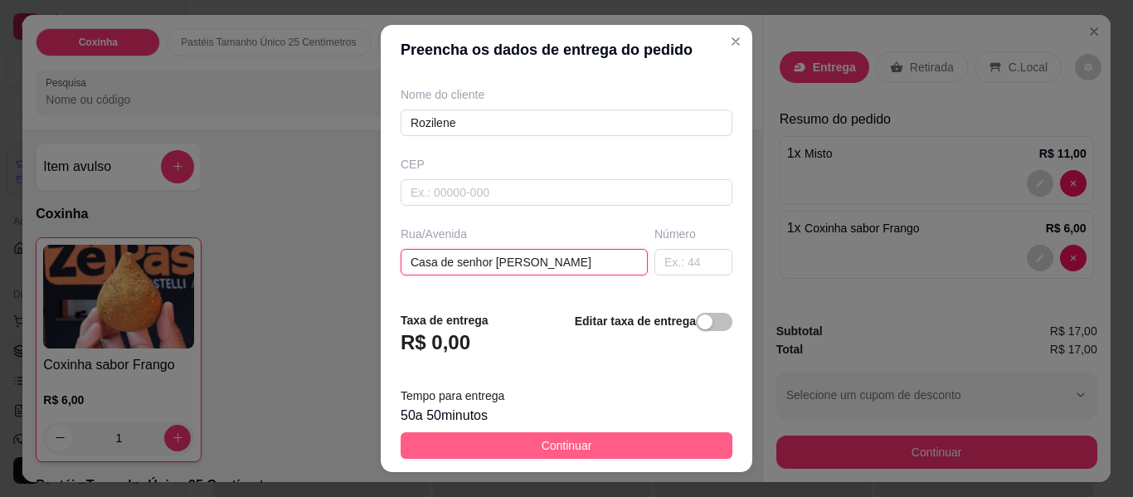
type input "Casa de senhor dantas"
click at [552, 444] on span "Continuar" at bounding box center [567, 445] width 51 height 18
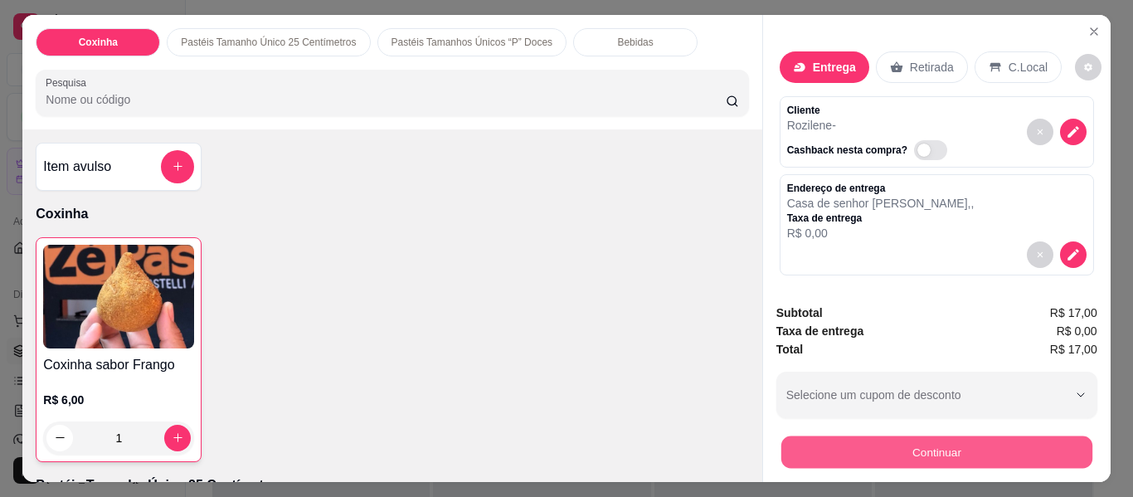
click at [873, 450] on button "Continuar" at bounding box center [935, 452] width 311 height 32
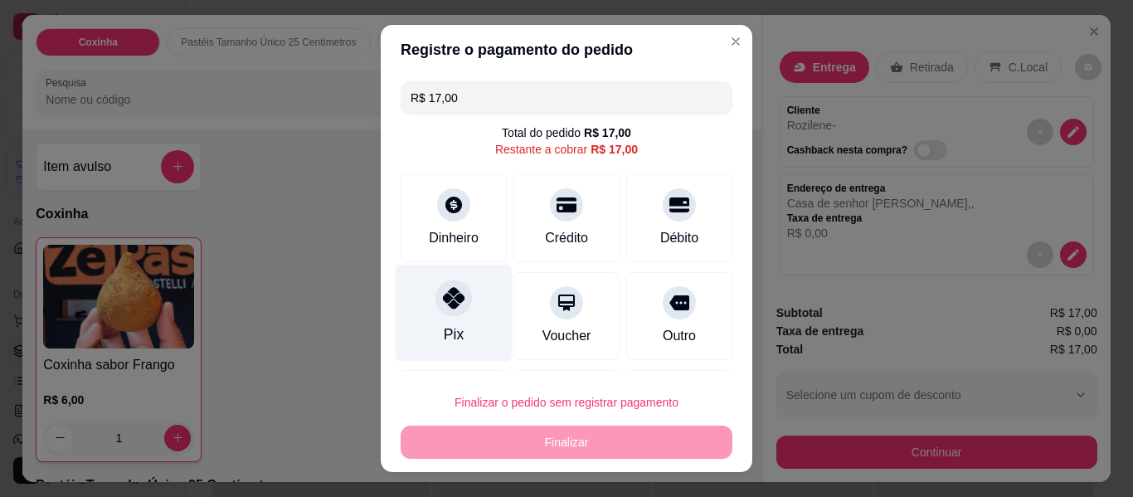
click at [430, 314] on div "Pix" at bounding box center [454, 313] width 117 height 97
type input "R$ 0,00"
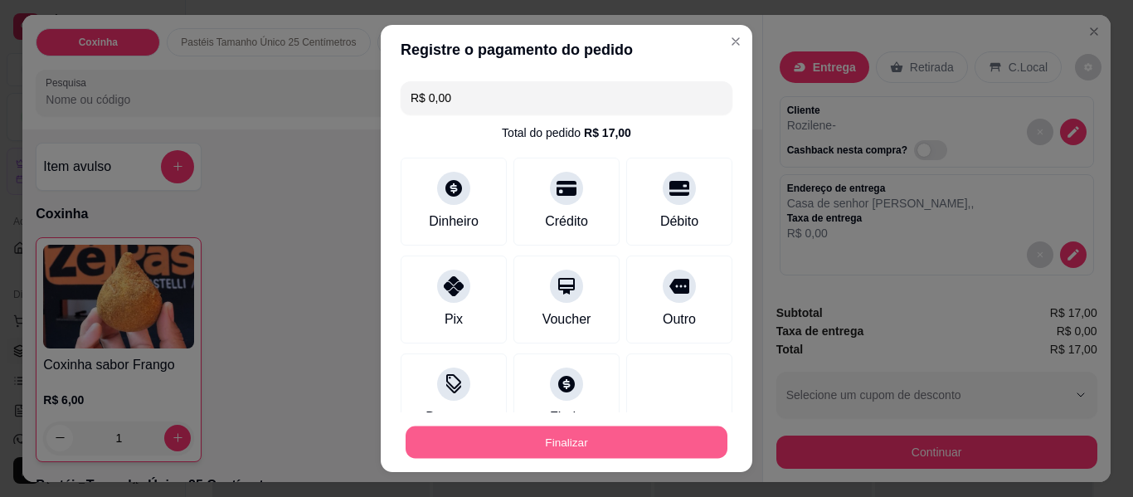
click at [508, 439] on button "Finalizar" at bounding box center [567, 442] width 322 height 32
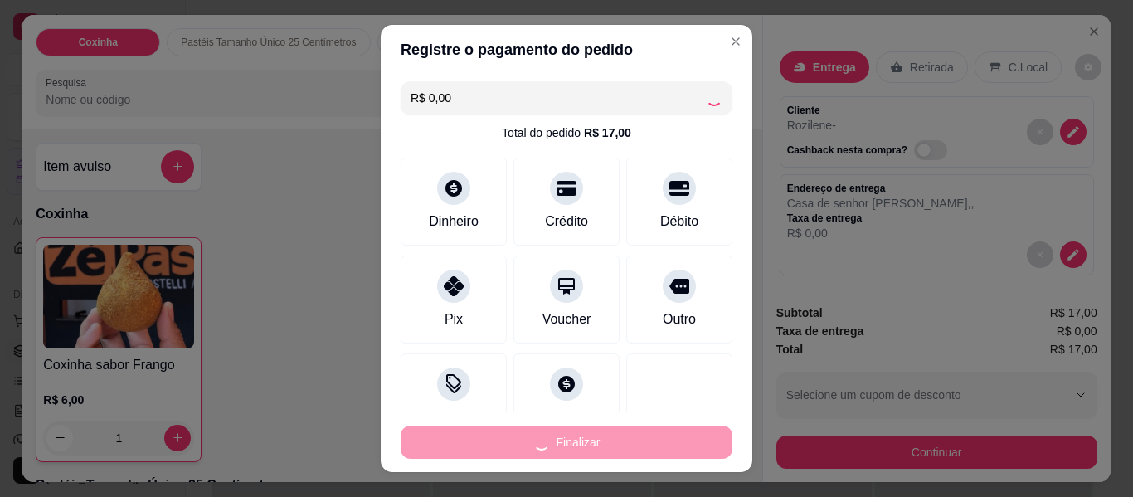
type input "0"
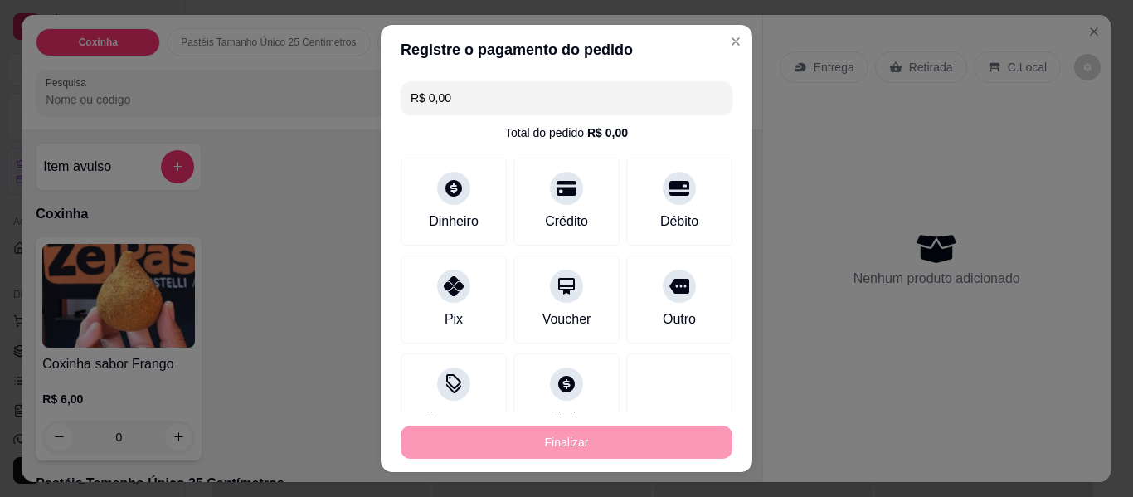
type input "-R$ 17,00"
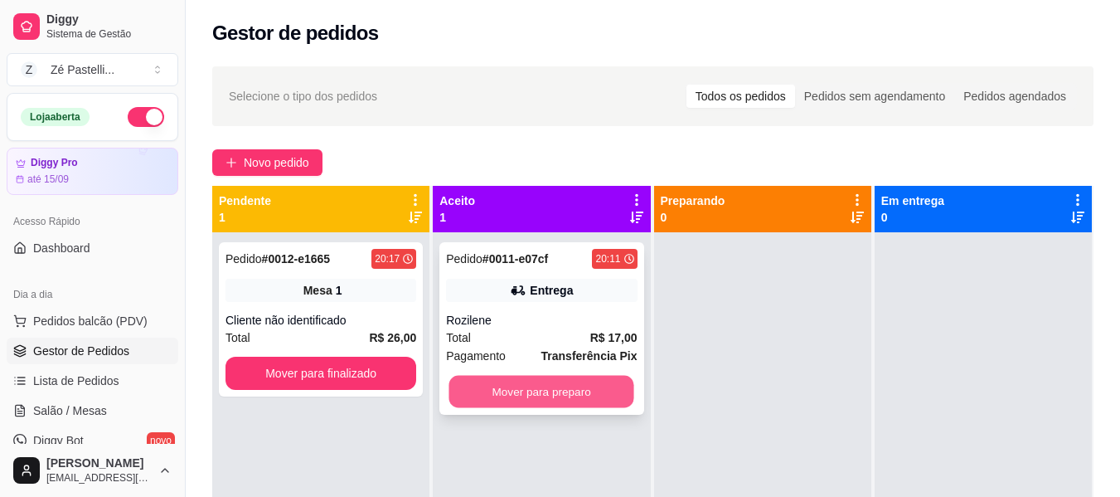
click at [512, 394] on button "Mover para preparo" at bounding box center [542, 392] width 185 height 32
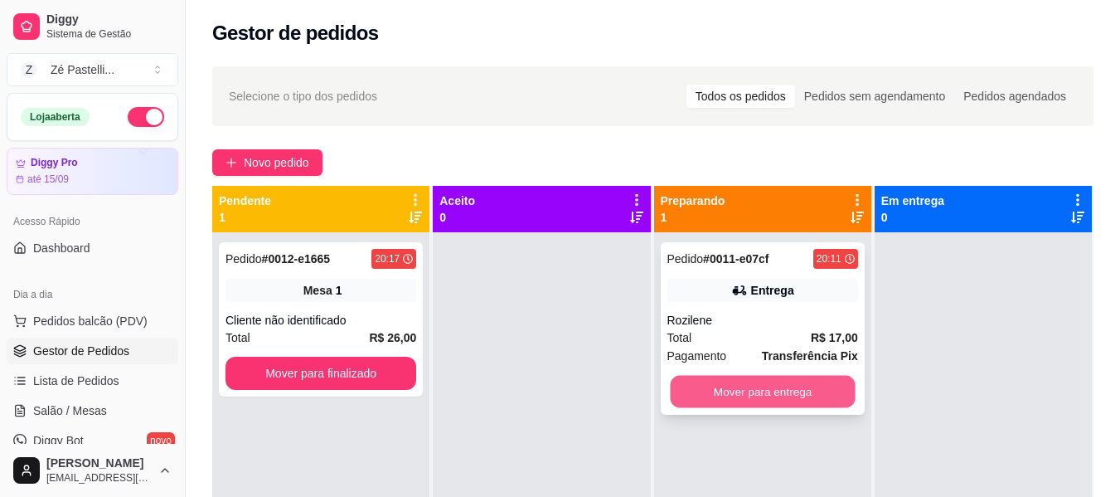
click at [746, 383] on button "Mover para entrega" at bounding box center [762, 392] width 185 height 32
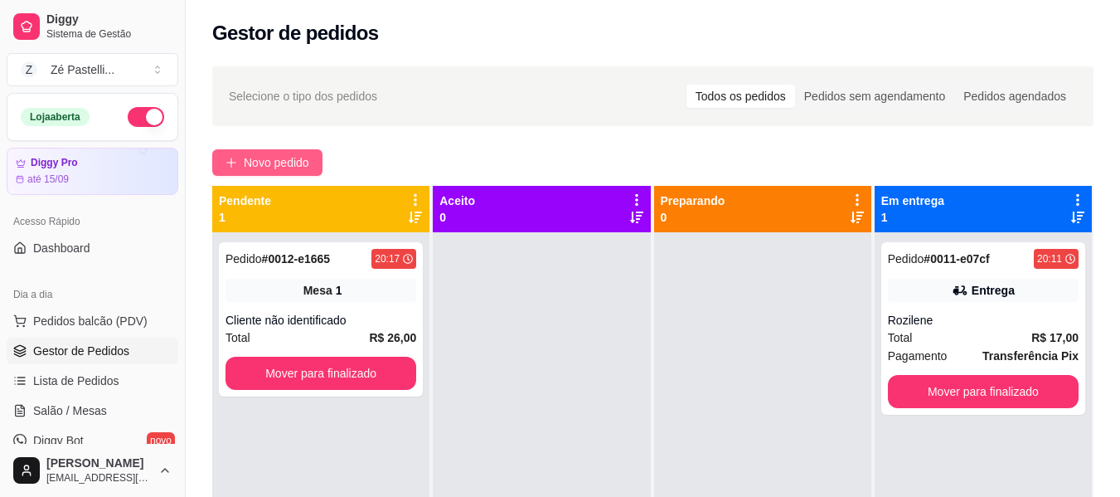
click at [278, 163] on span "Novo pedido" at bounding box center [277, 162] width 66 height 18
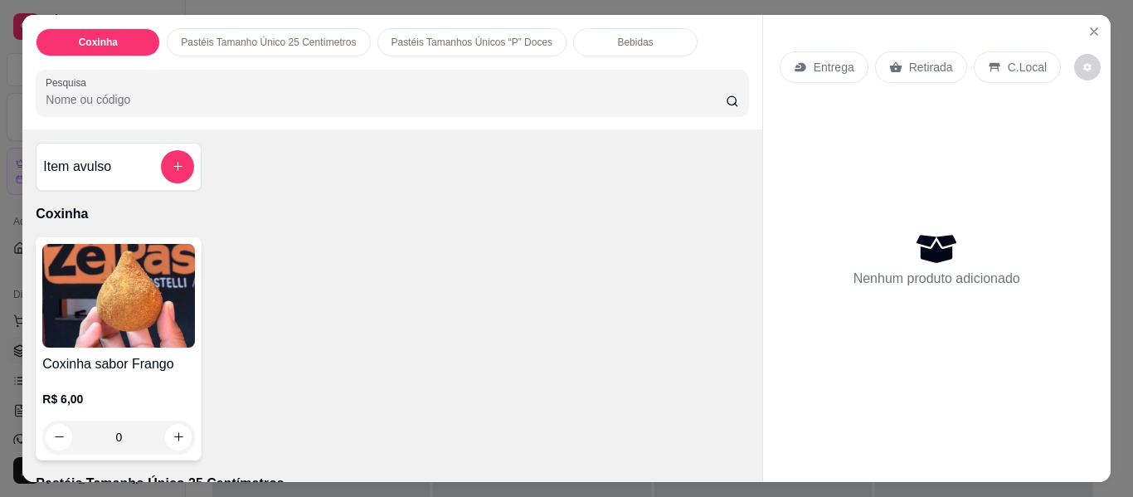
click at [166, 91] on input "Pesquisa" at bounding box center [386, 99] width 680 height 17
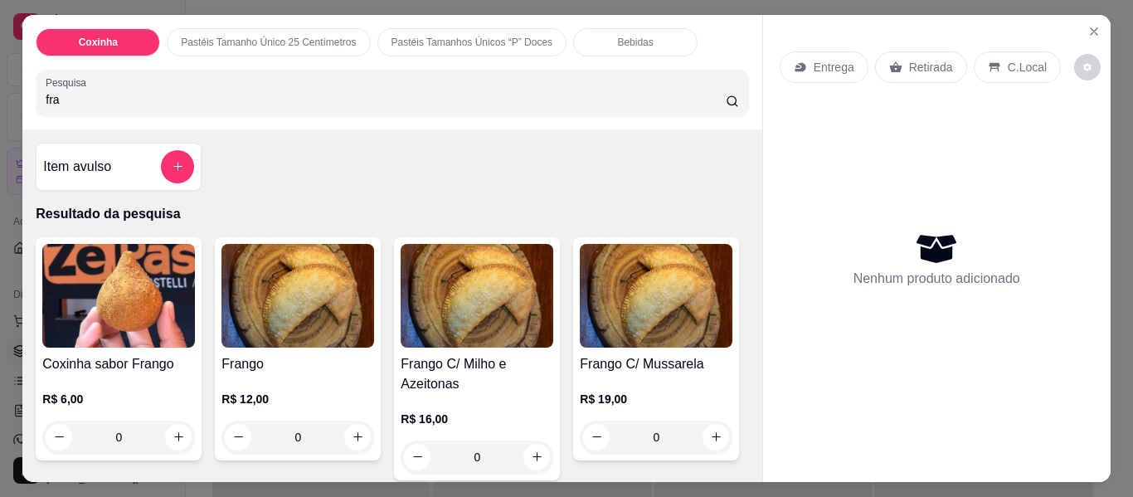
type input "fra"
click at [332, 314] on img at bounding box center [297, 296] width 153 height 104
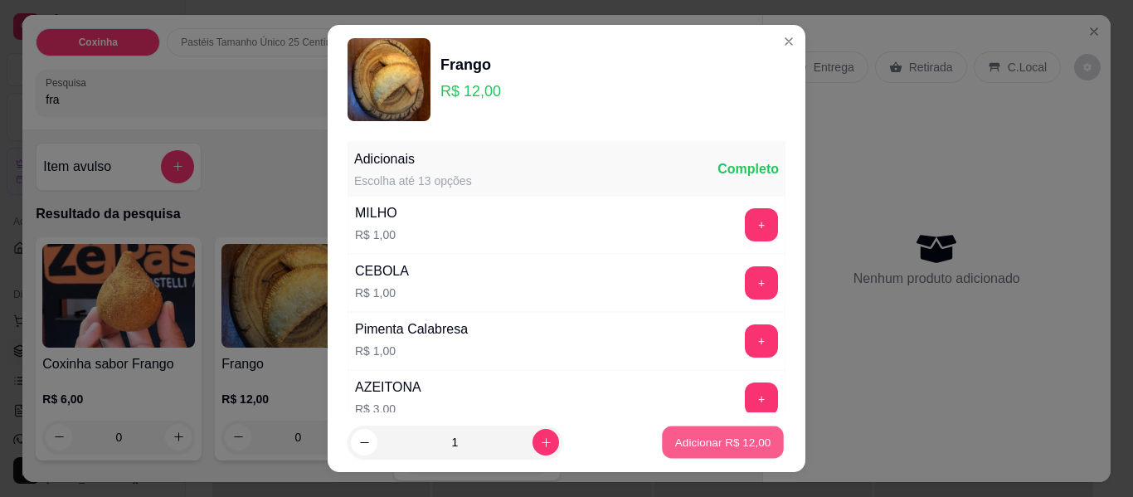
click at [718, 437] on p "Adicionar R$ 12,00" at bounding box center [723, 442] width 96 height 16
type input "1"
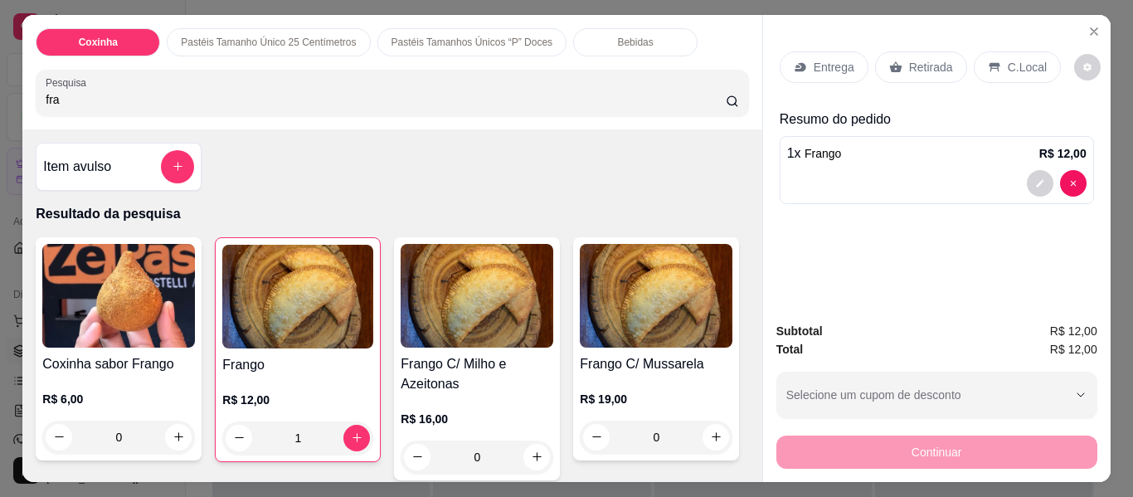
click at [927, 59] on p "Retirada" at bounding box center [931, 67] width 44 height 17
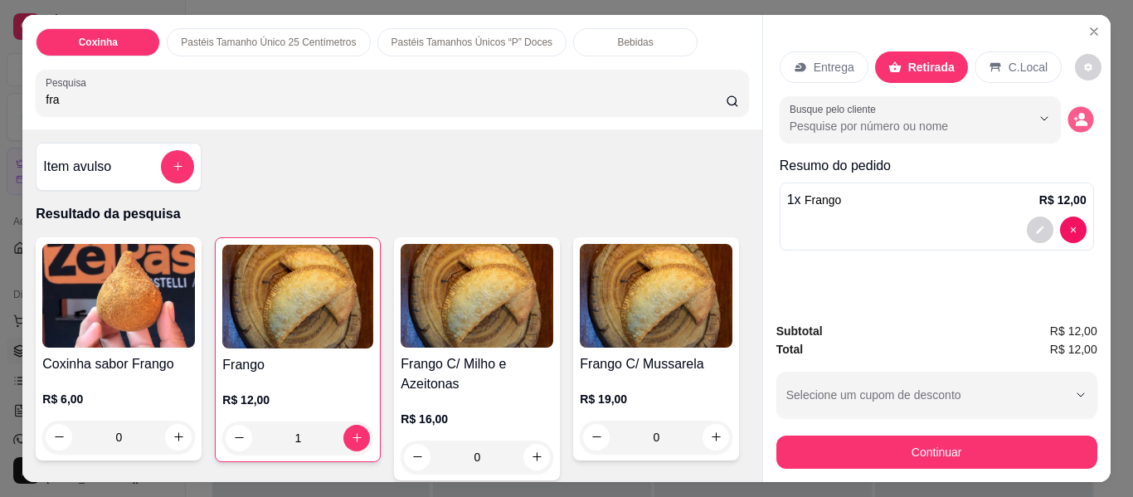
click at [1077, 120] on icon "decrease-product-quantity" at bounding box center [1082, 123] width 12 height 6
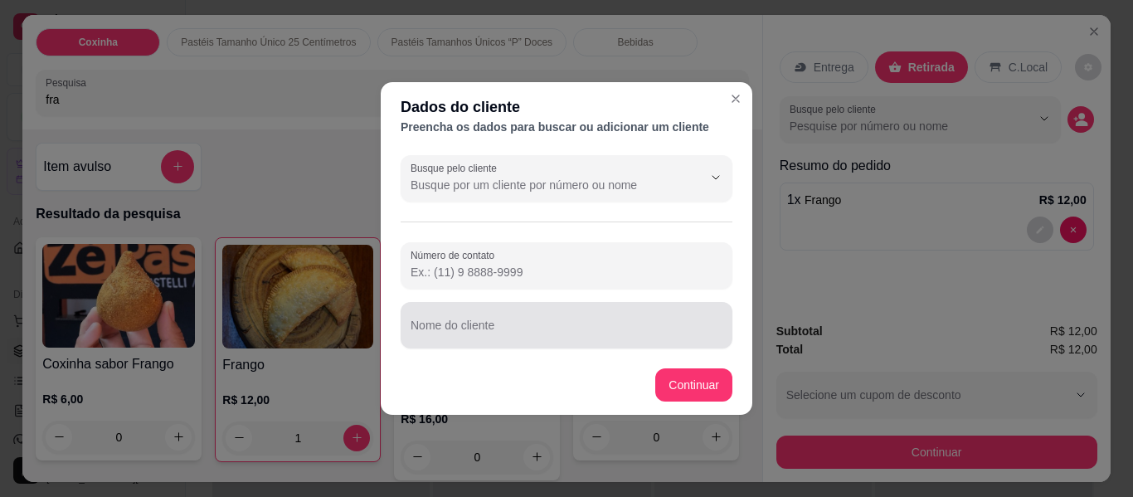
click at [538, 324] on input "Nome do cliente" at bounding box center [567, 331] width 312 height 17
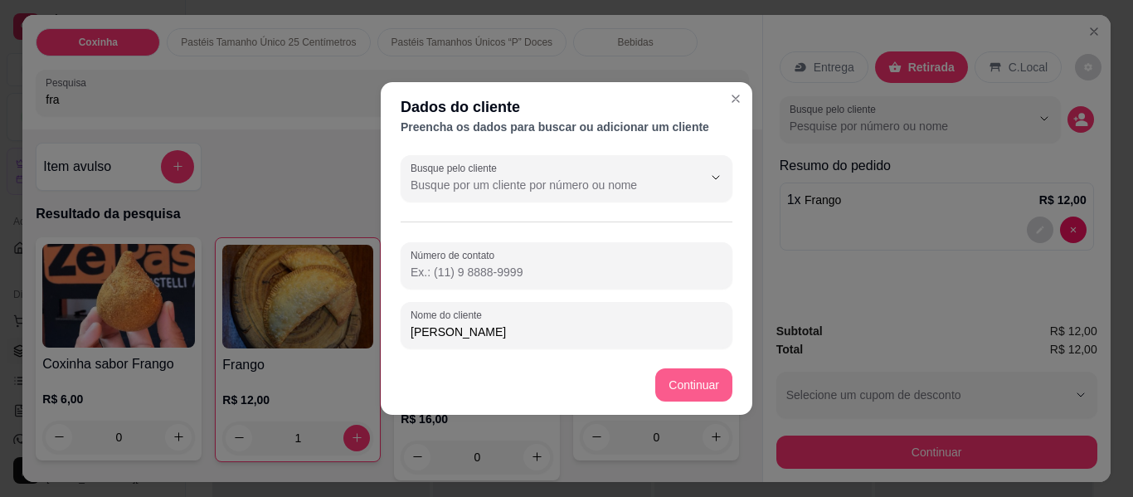
type input "Gustavo"
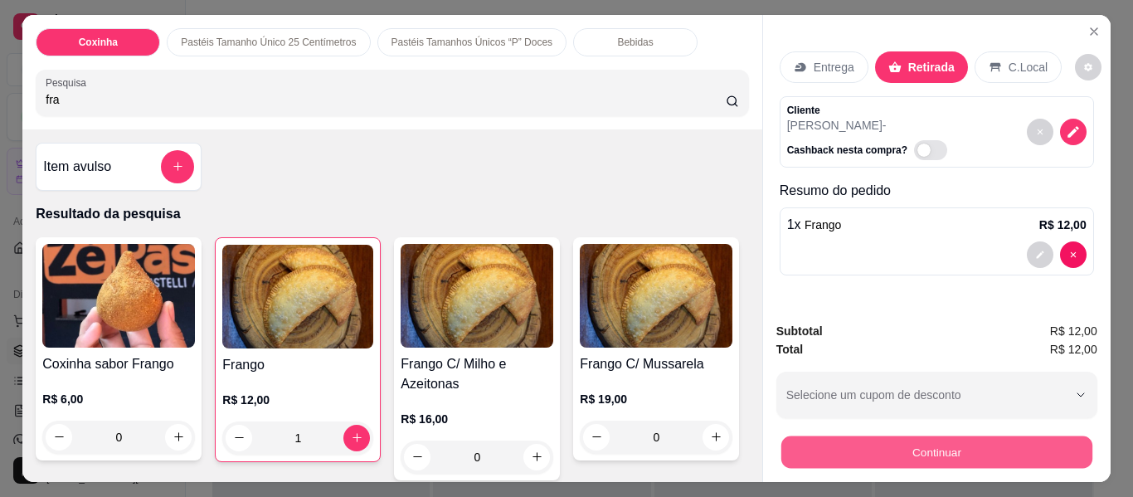
click at [875, 444] on button "Continuar" at bounding box center [935, 452] width 311 height 32
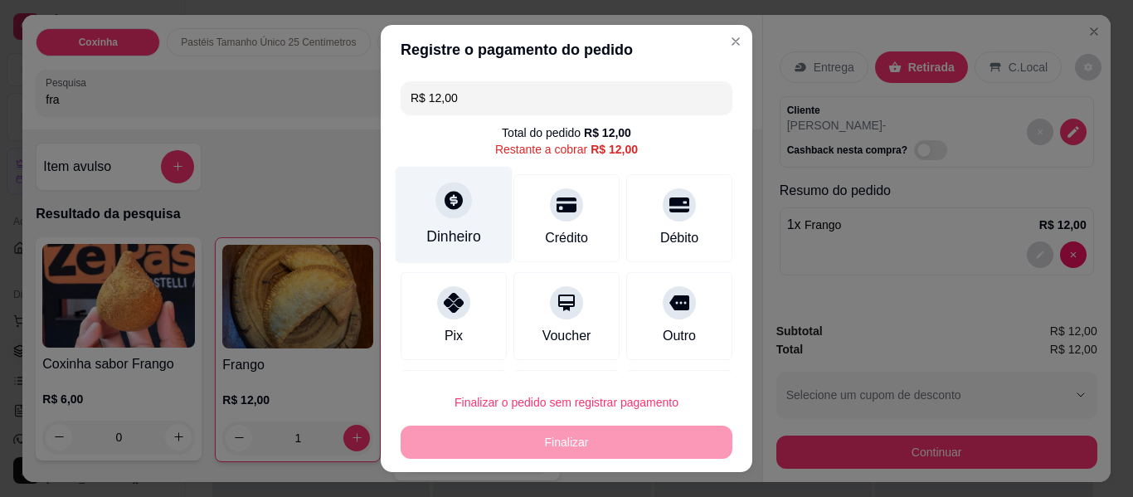
click at [454, 211] on div at bounding box center [453, 200] width 36 height 36
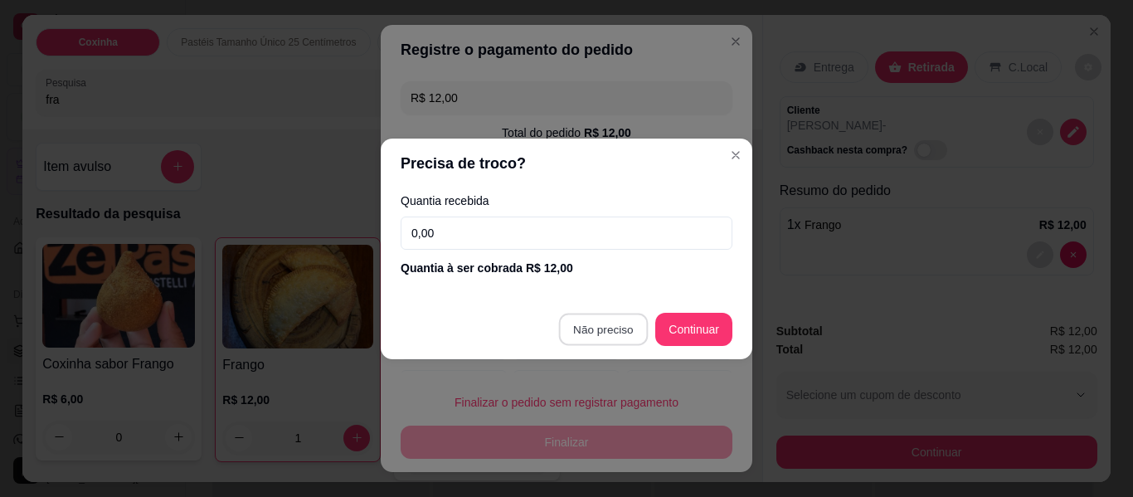
type input "R$ 0,00"
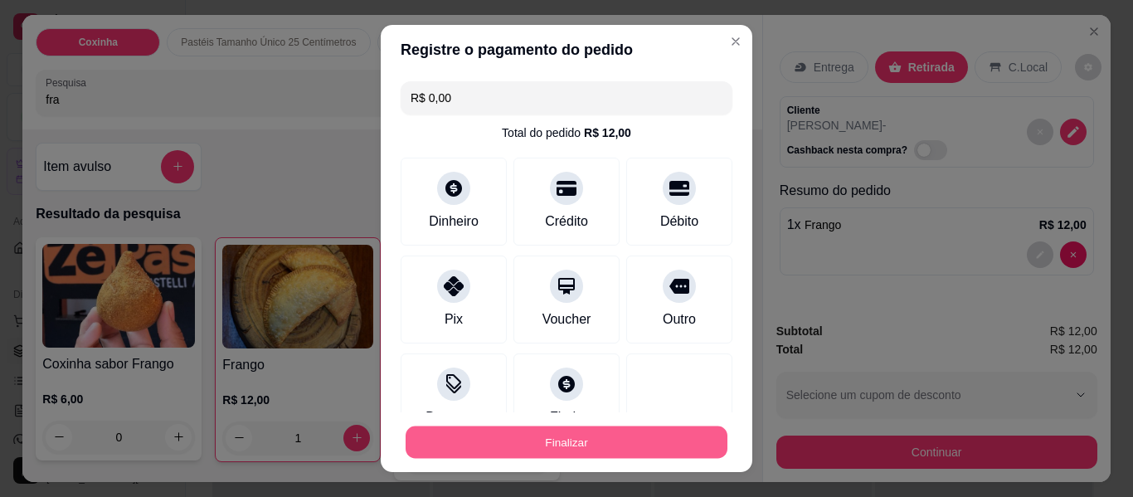
click at [557, 442] on button "Finalizar" at bounding box center [567, 442] width 322 height 32
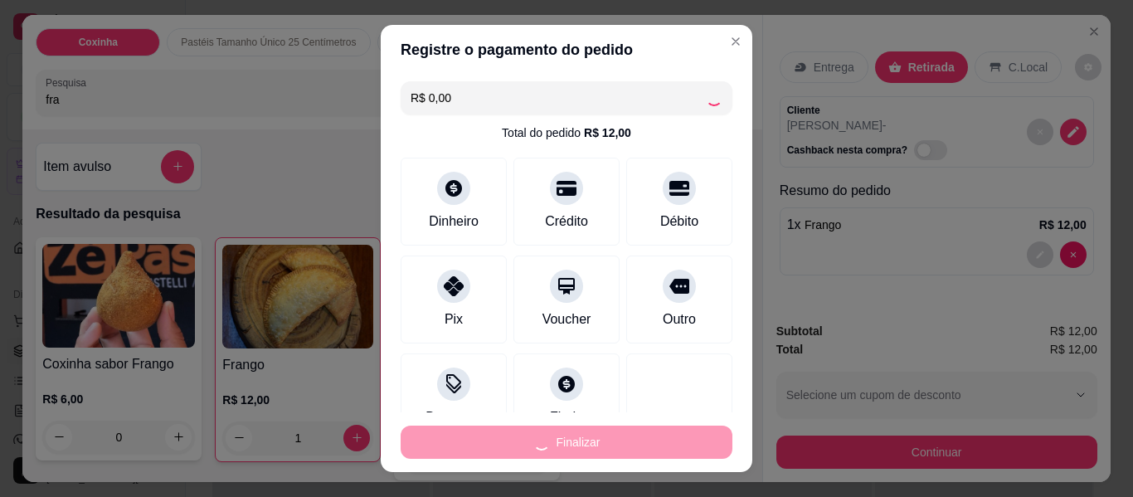
type input "0"
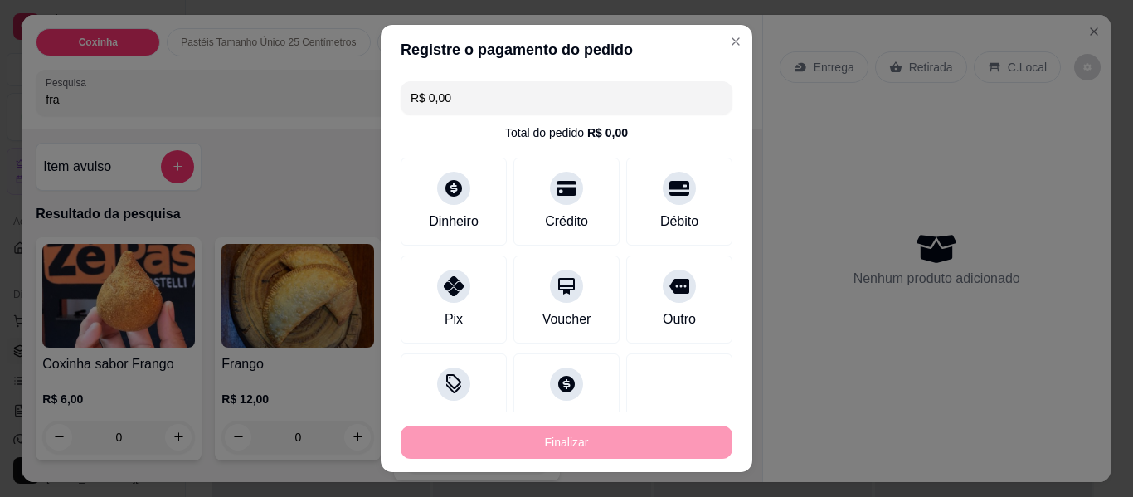
type input "-R$ 12,00"
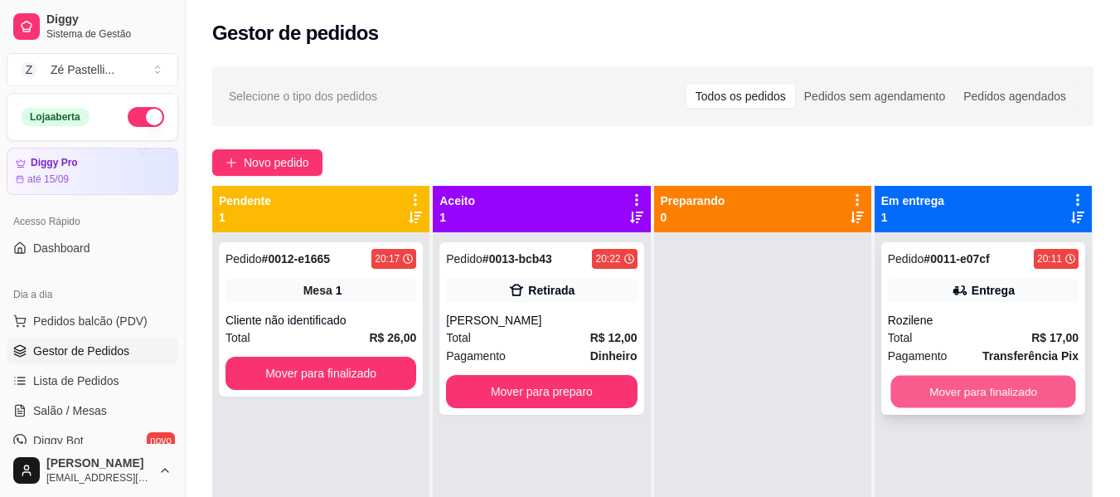
click at [905, 393] on button "Mover para finalizado" at bounding box center [983, 392] width 185 height 32
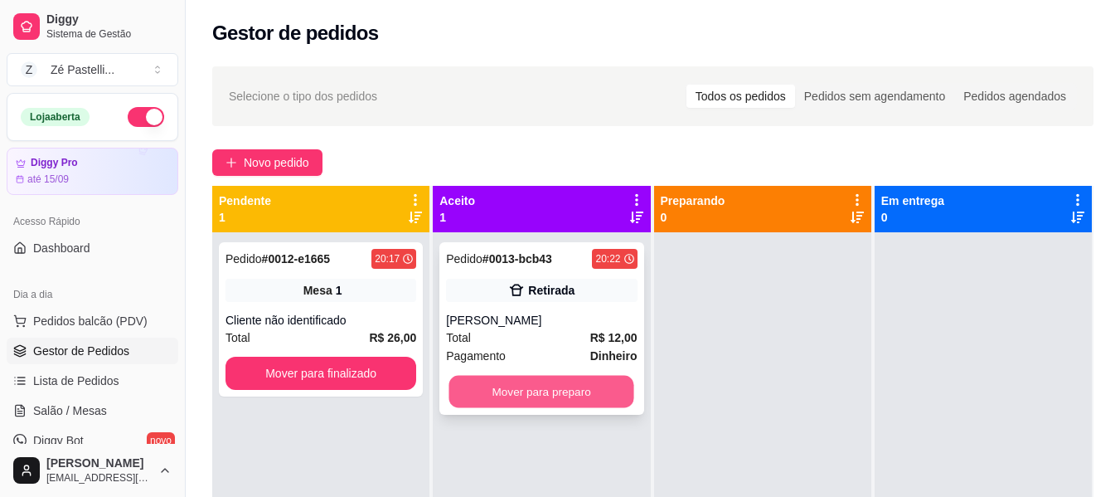
click at [533, 381] on button "Mover para preparo" at bounding box center [542, 392] width 185 height 32
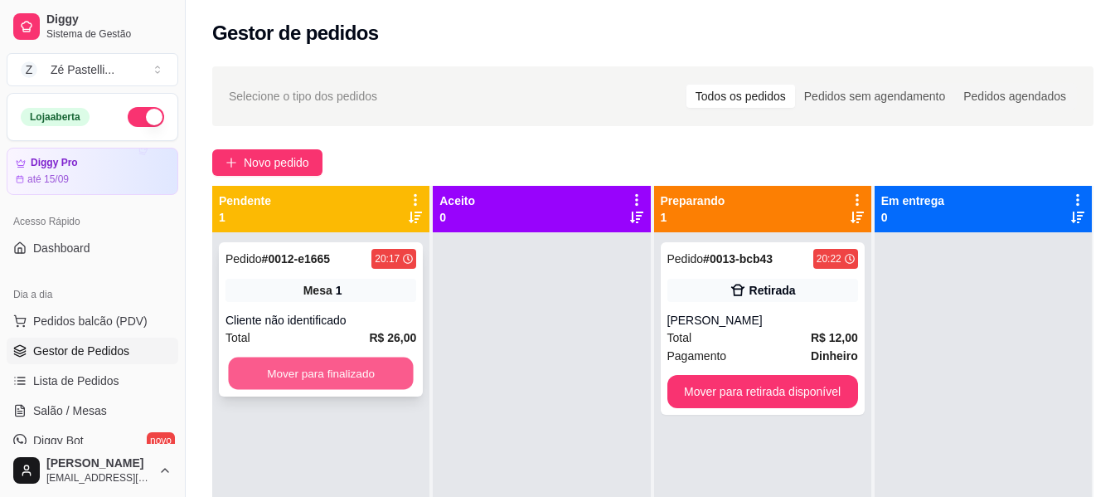
click at [363, 374] on button "Mover para finalizado" at bounding box center [320, 373] width 185 height 32
click at [335, 377] on button "Mover para finalizado" at bounding box center [320, 373] width 185 height 32
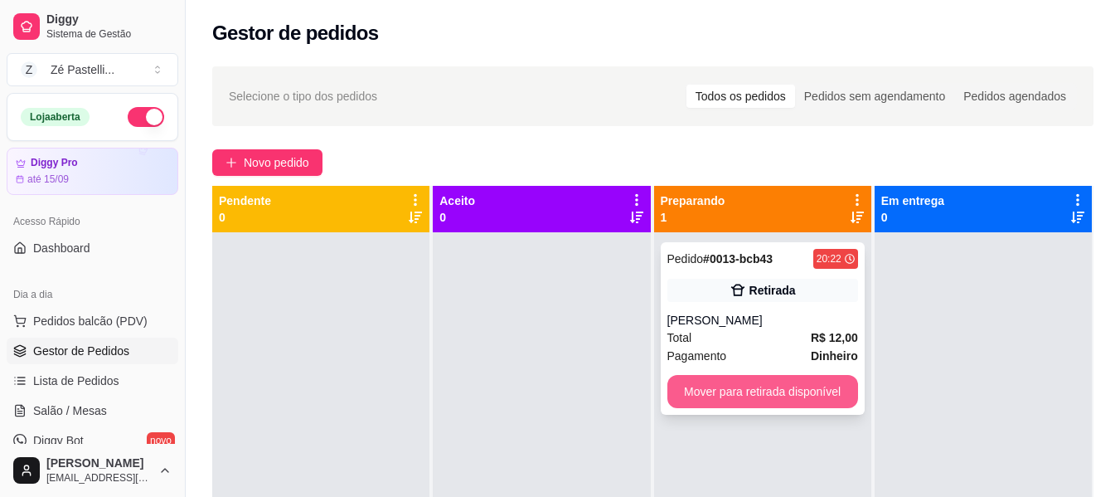
click at [730, 400] on button "Mover para retirada disponível" at bounding box center [763, 391] width 191 height 33
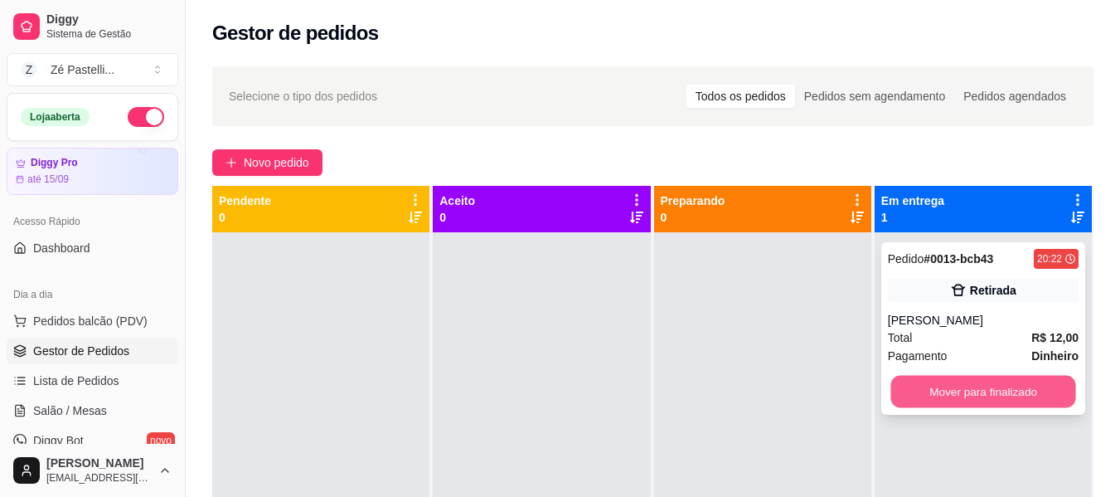
click at [945, 391] on button "Mover para finalizado" at bounding box center [983, 392] width 185 height 32
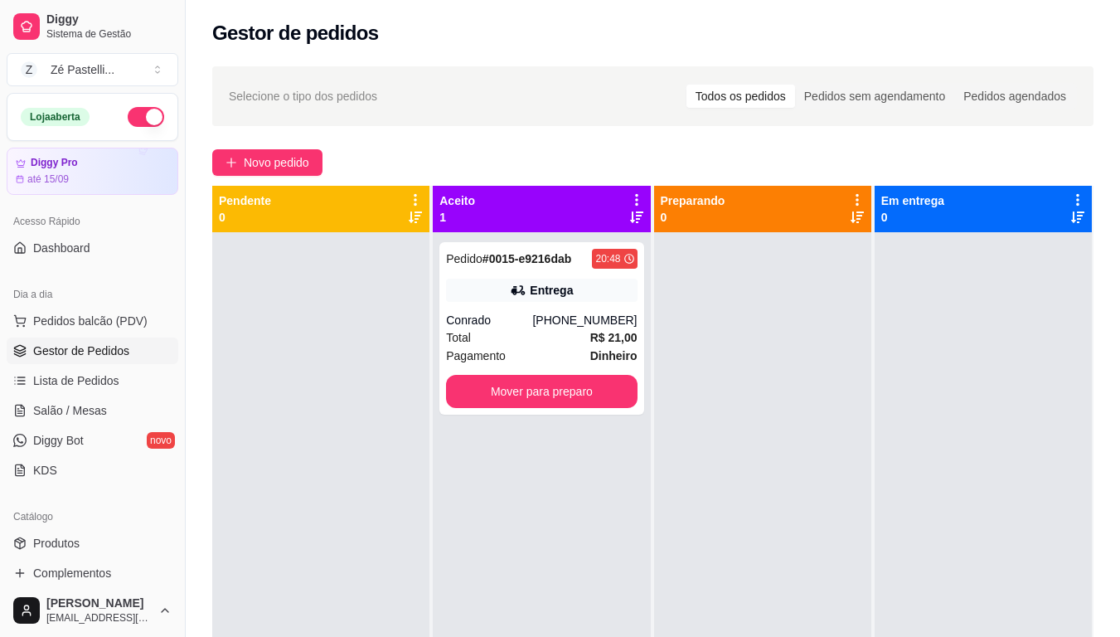
click at [489, 54] on div "Gestor de pedidos" at bounding box center [653, 28] width 935 height 56
click at [574, 16] on div "Gestor de pedidos" at bounding box center [653, 28] width 935 height 56
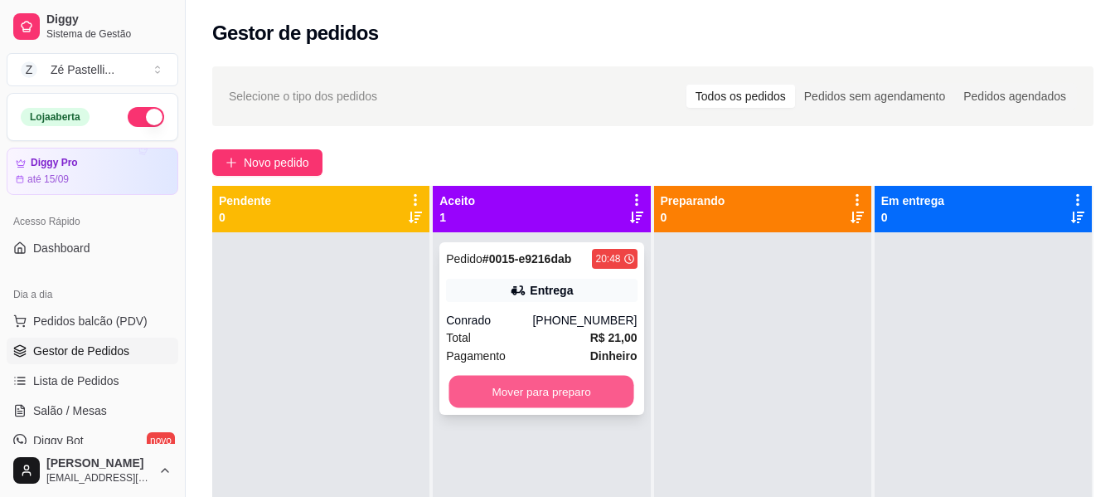
click at [533, 384] on button "Mover para preparo" at bounding box center [542, 392] width 185 height 32
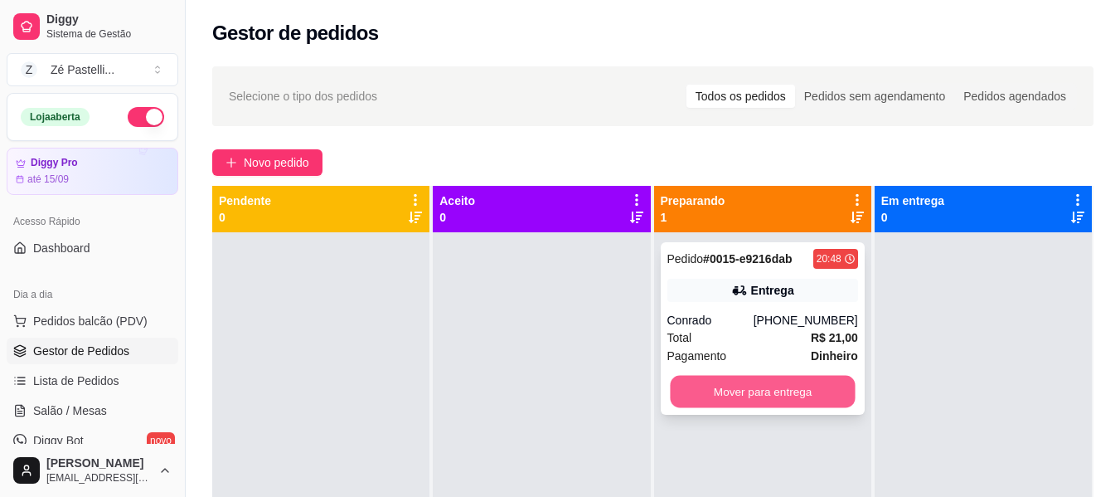
click at [743, 390] on button "Mover para entrega" at bounding box center [762, 392] width 185 height 32
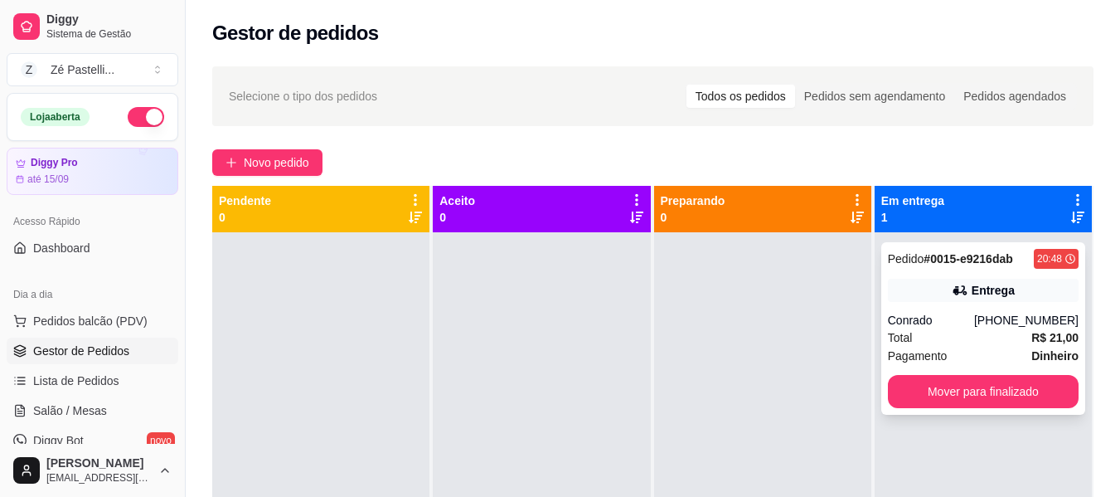
click at [965, 323] on div "Conrado" at bounding box center [931, 320] width 86 height 17
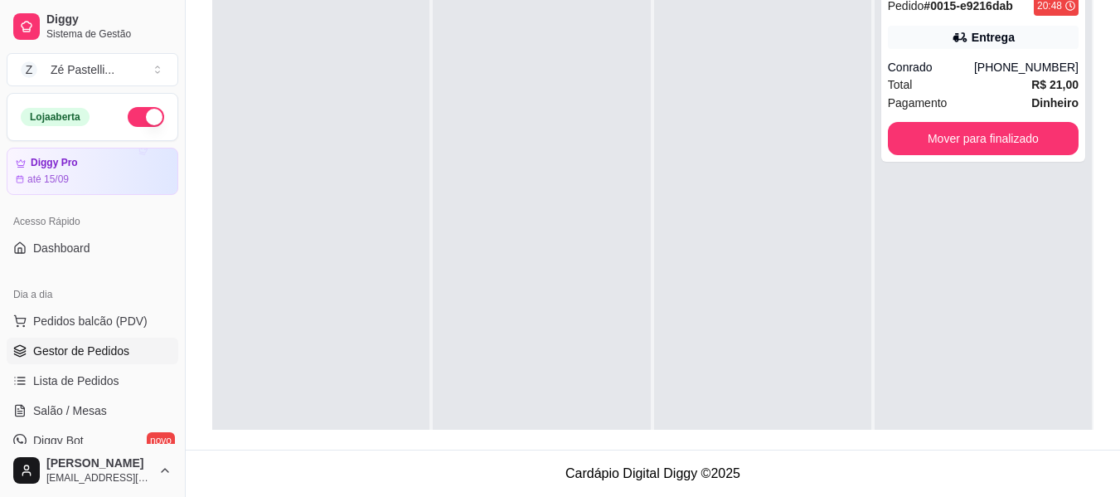
click at [1118, 8] on div "Selecione o tipo dos pedidos Todos os pedidos Pedidos sem agendamento Pedidos a…" at bounding box center [653, 126] width 935 height 646
drag, startPoint x: 1118, startPoint y: 8, endPoint x: 1132, endPoint y: 4, distance: 14.7
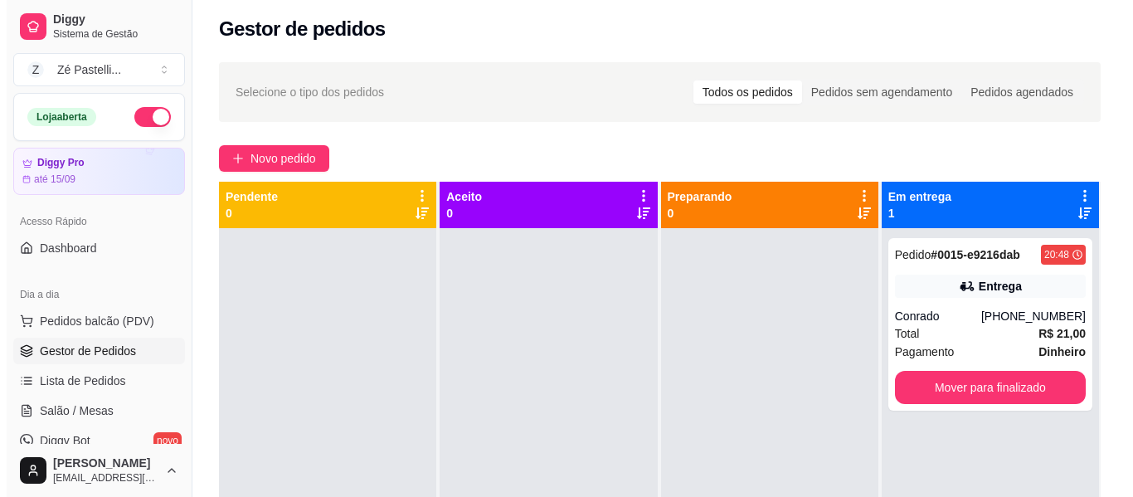
scroll to position [0, 0]
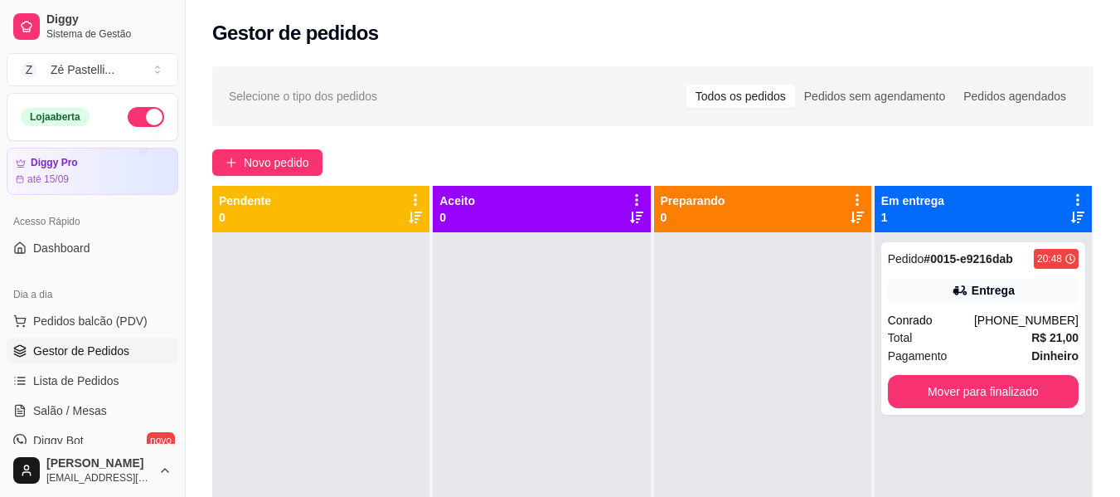
click at [858, 159] on div "Novo pedido" at bounding box center [653, 162] width 882 height 27
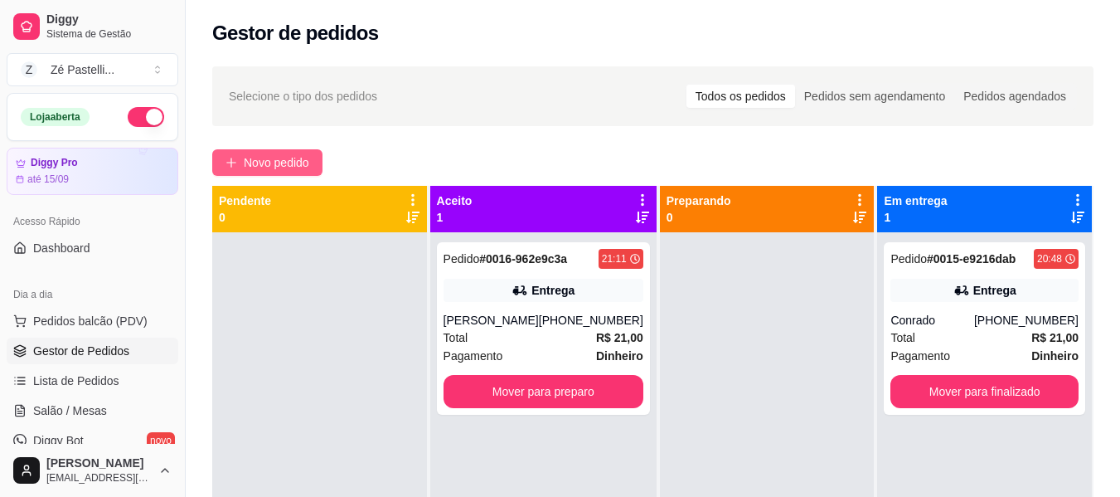
click at [286, 160] on span "Novo pedido" at bounding box center [277, 162] width 66 height 18
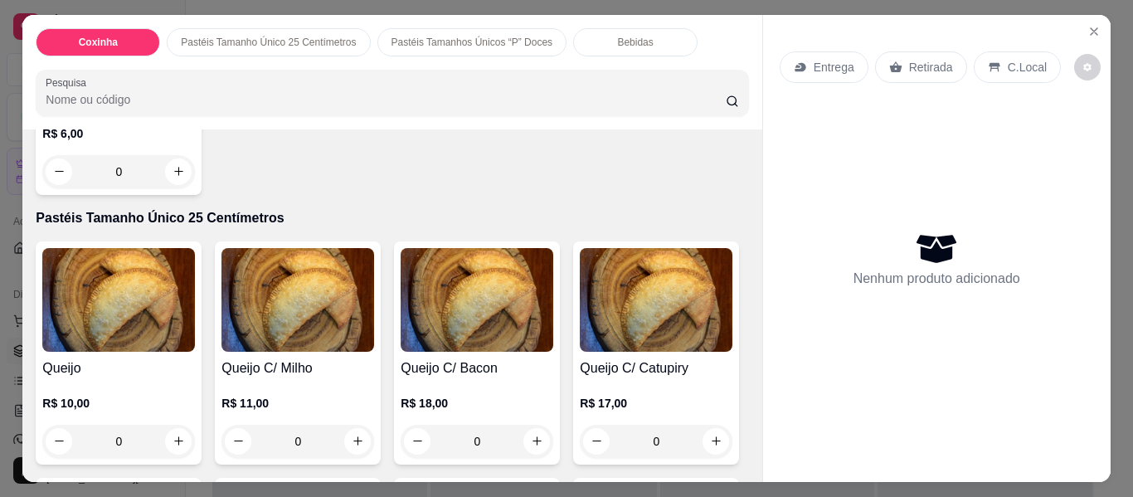
scroll to position [299, 0]
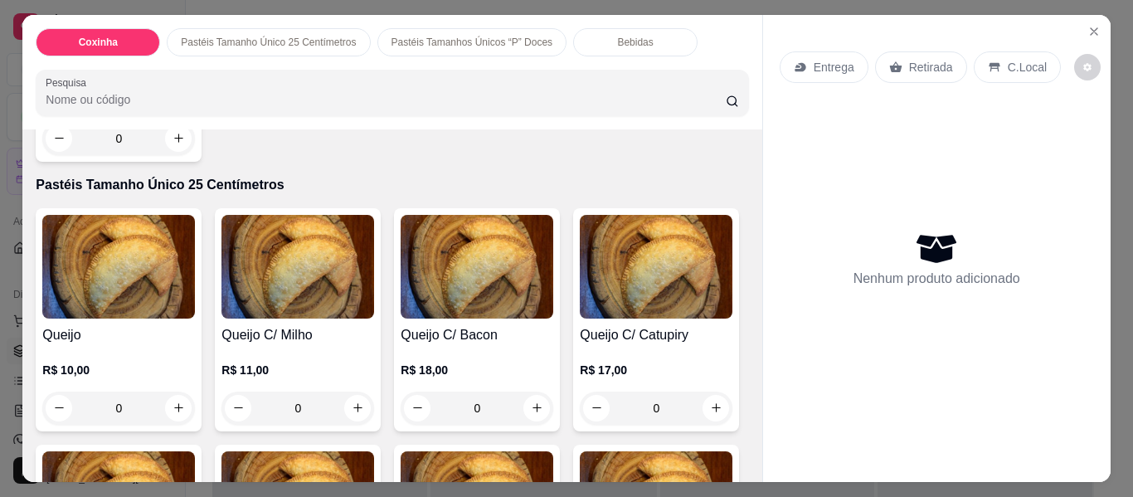
click at [171, 407] on div "0" at bounding box center [118, 407] width 153 height 33
click at [173, 399] on div "0" at bounding box center [118, 407] width 153 height 33
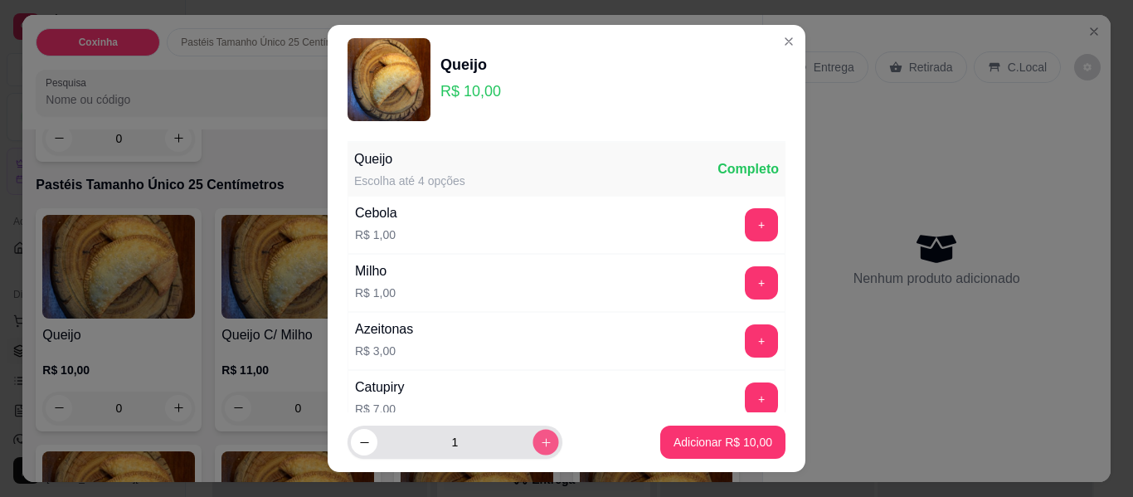
click at [540, 444] on icon "increase-product-quantity" at bounding box center [546, 442] width 12 height 12
type input "2"
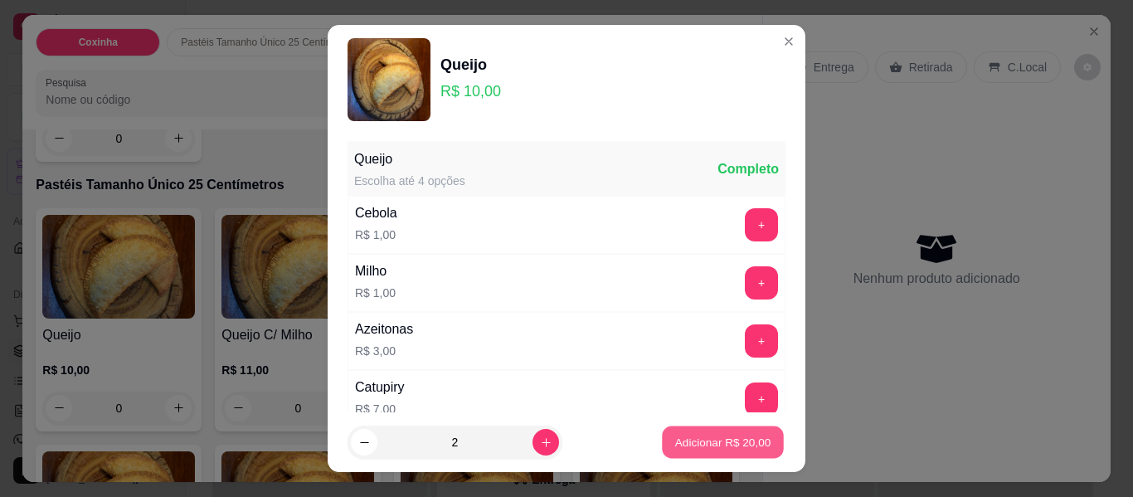
click at [731, 438] on p "Adicionar R$ 20,00" at bounding box center [723, 442] width 96 height 16
type input "2"
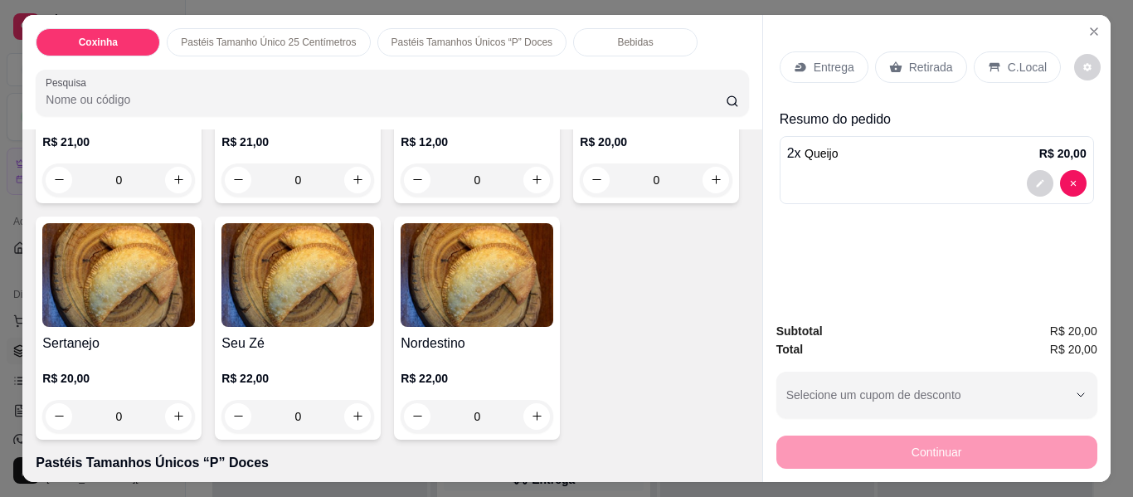
scroll to position [2787, 0]
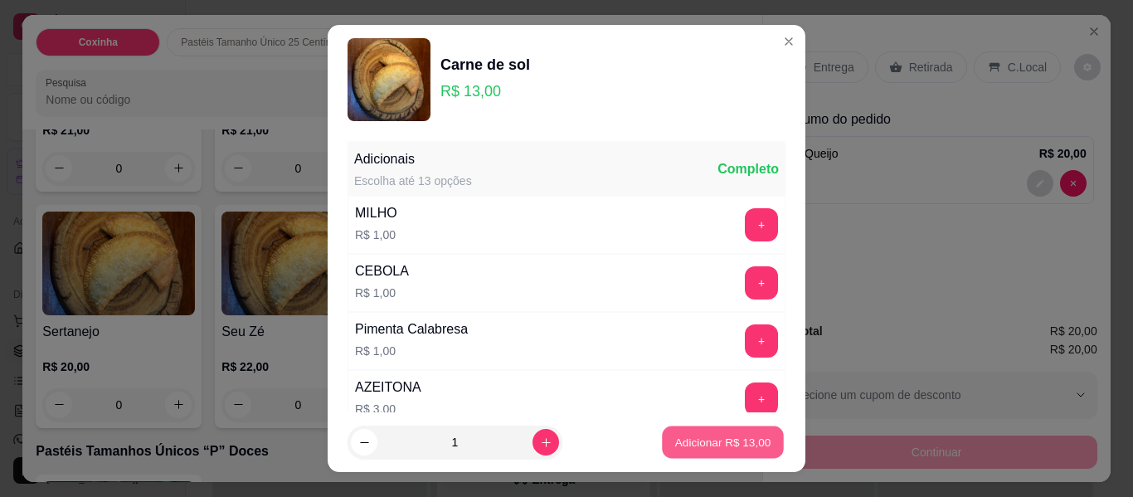
click at [682, 445] on p "Adicionar R$ 13,00" at bounding box center [723, 442] width 96 height 16
type input "1"
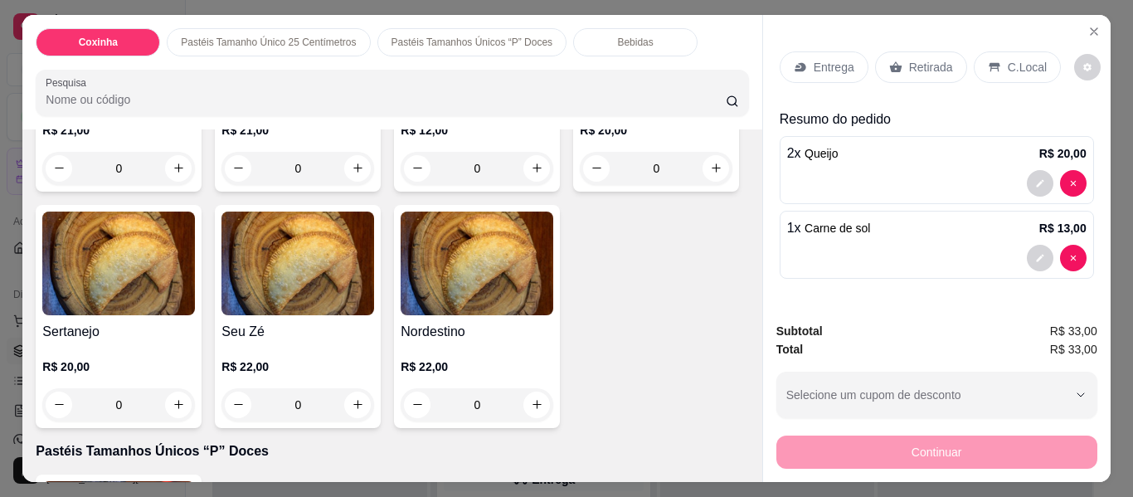
click at [921, 59] on p "Retirada" at bounding box center [931, 67] width 44 height 17
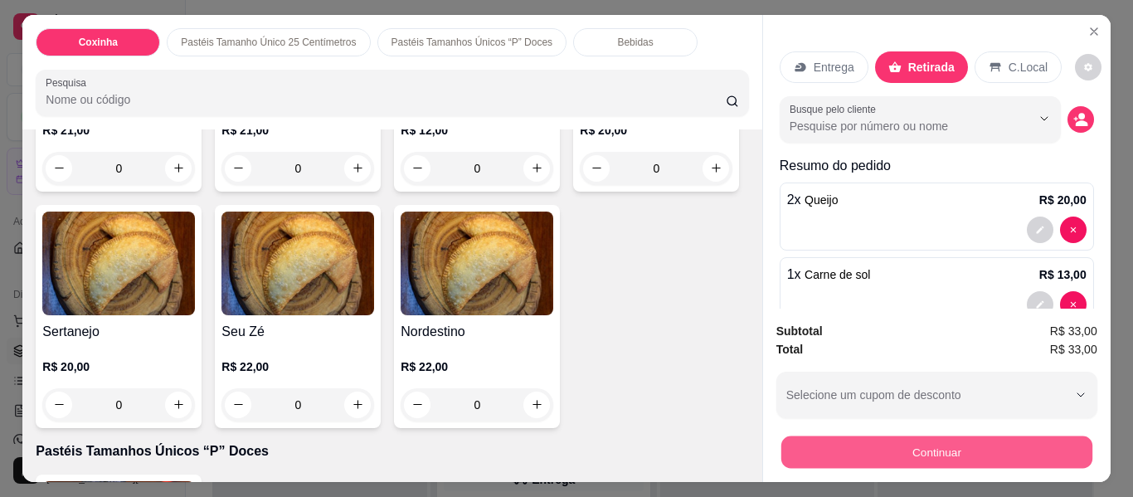
click at [870, 443] on button "Continuar" at bounding box center [935, 452] width 311 height 32
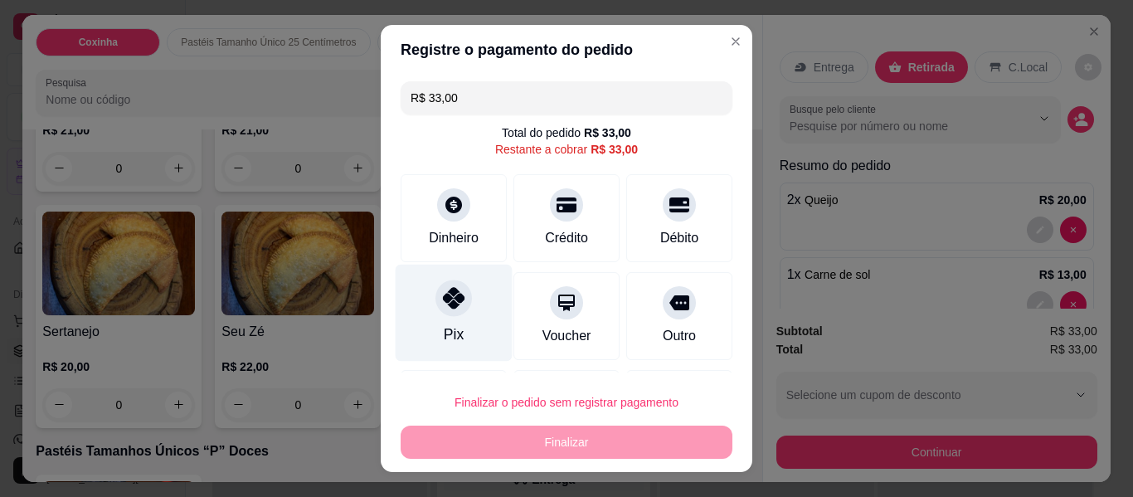
click at [443, 304] on icon at bounding box center [454, 298] width 22 height 22
type input "R$ 0,00"
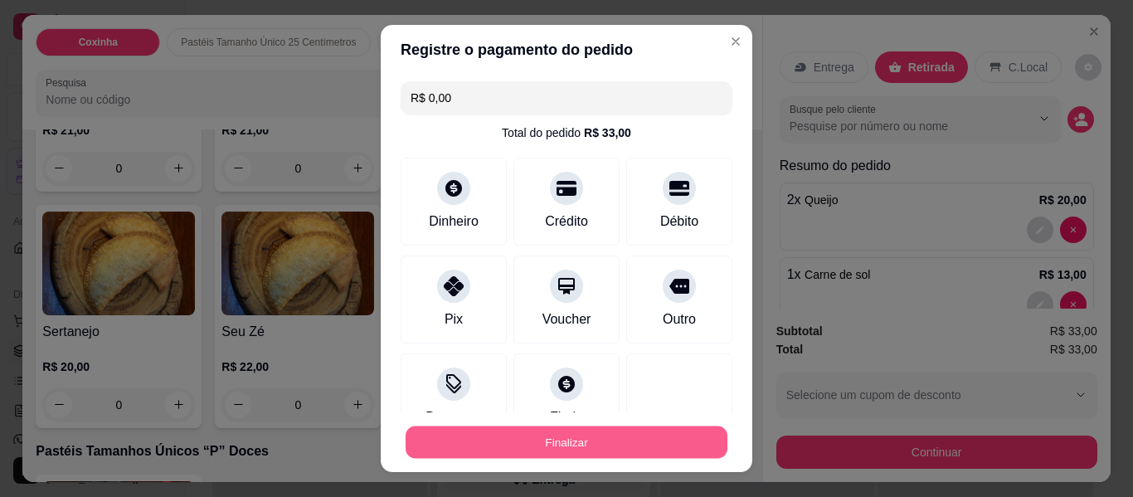
click at [537, 441] on button "Finalizar" at bounding box center [567, 442] width 322 height 32
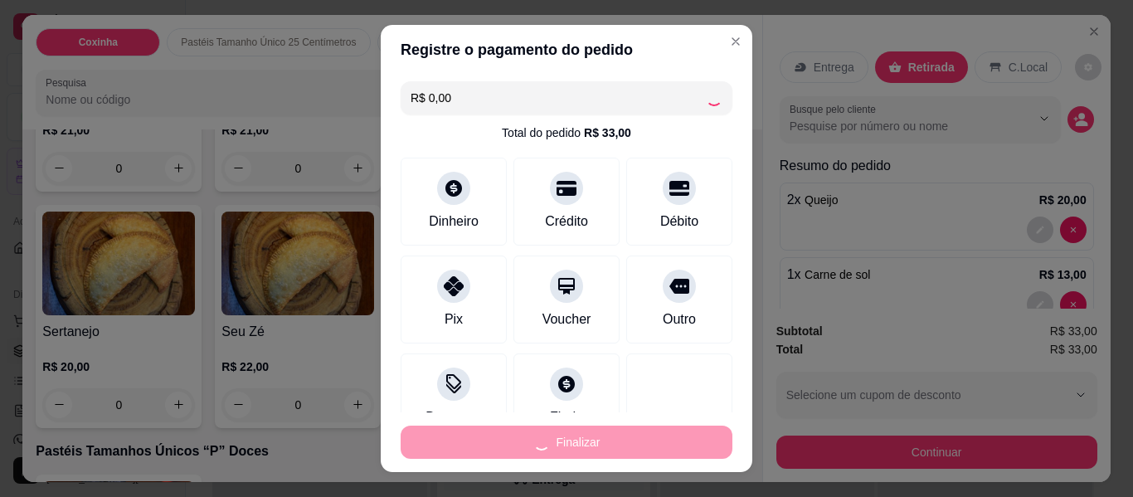
type input "0"
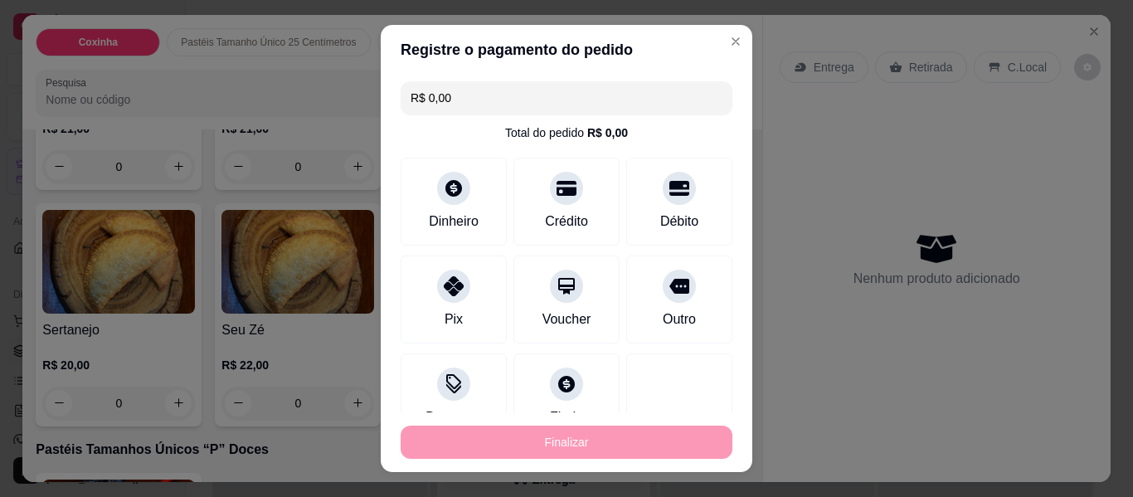
type input "-R$ 33,00"
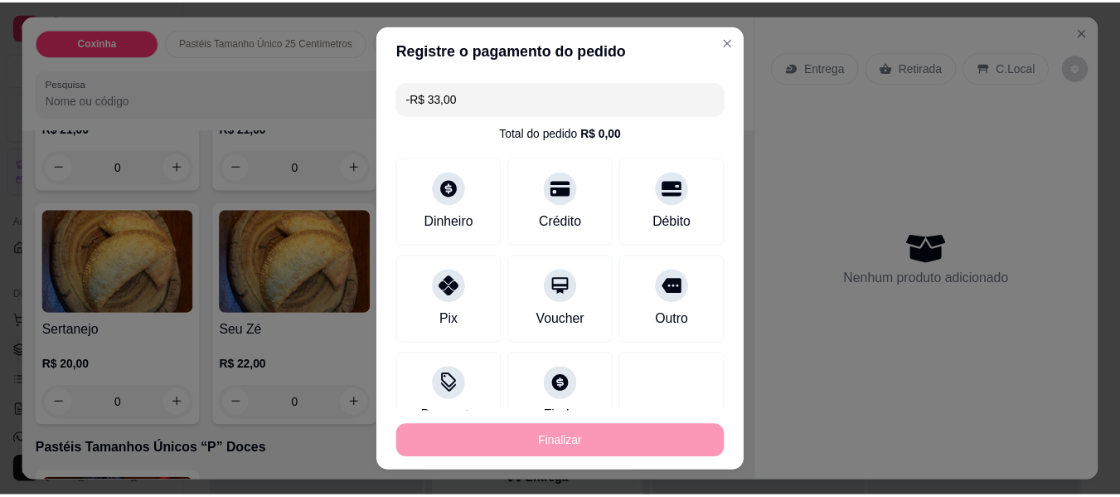
scroll to position [2785, 0]
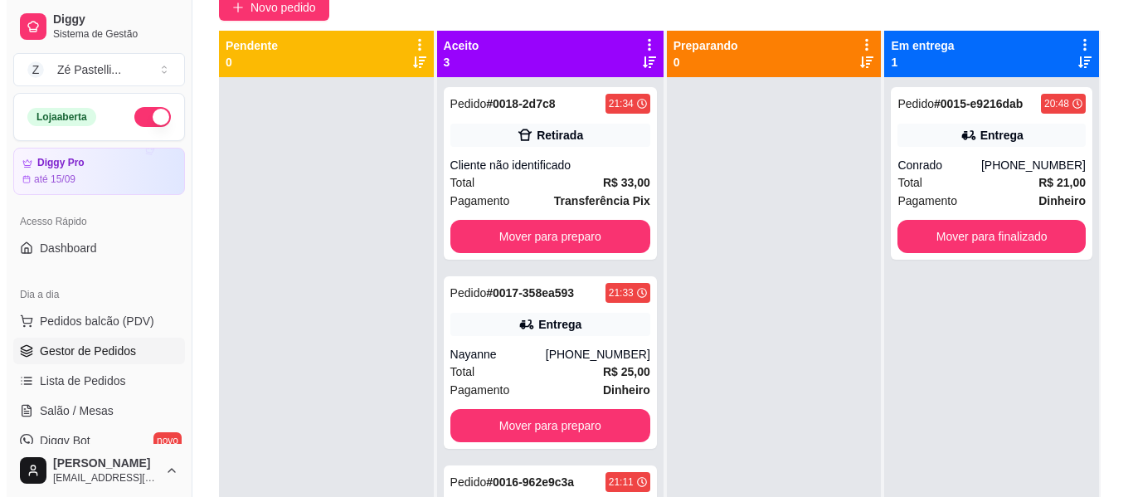
scroll to position [166, 0]
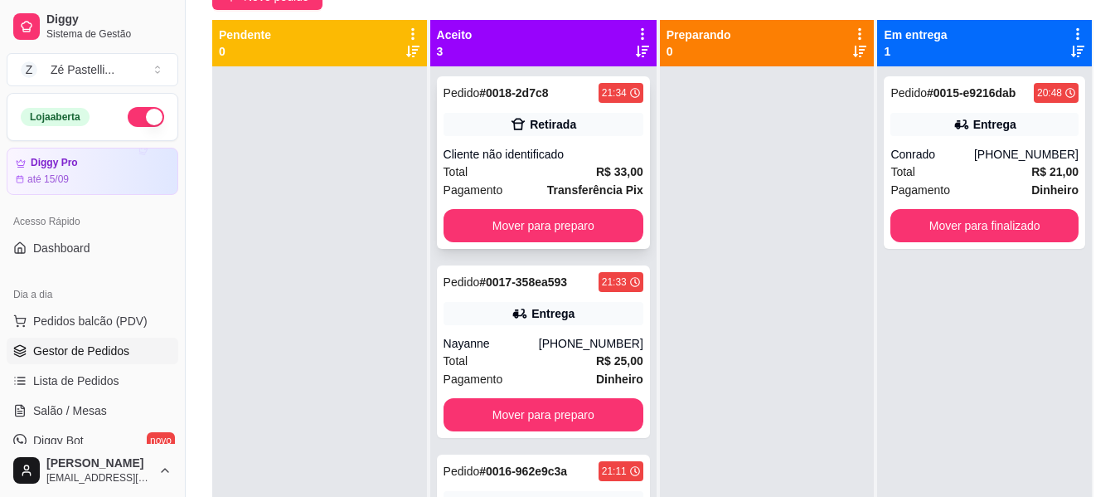
click at [556, 171] on div "Total R$ 33,00" at bounding box center [544, 172] width 200 height 18
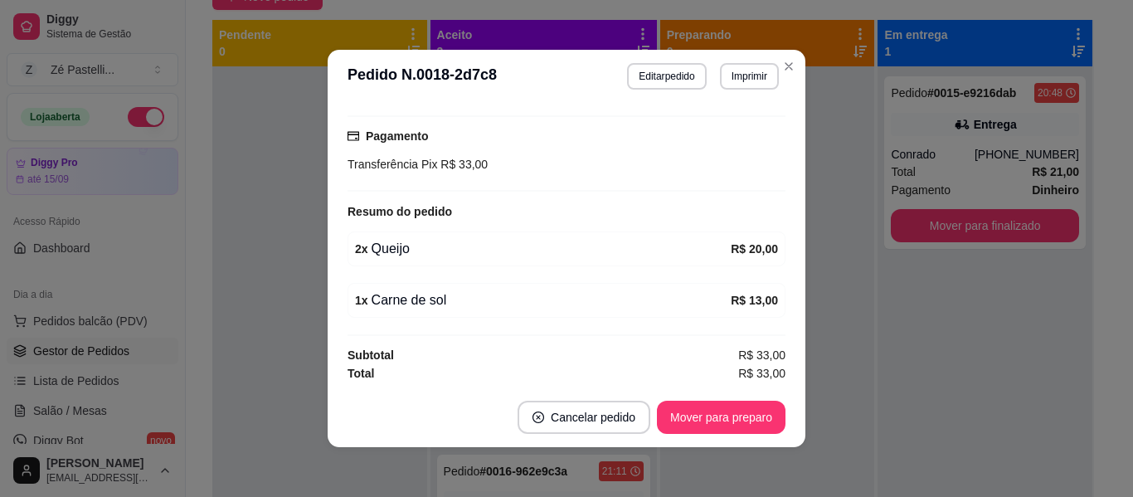
scroll to position [209, 0]
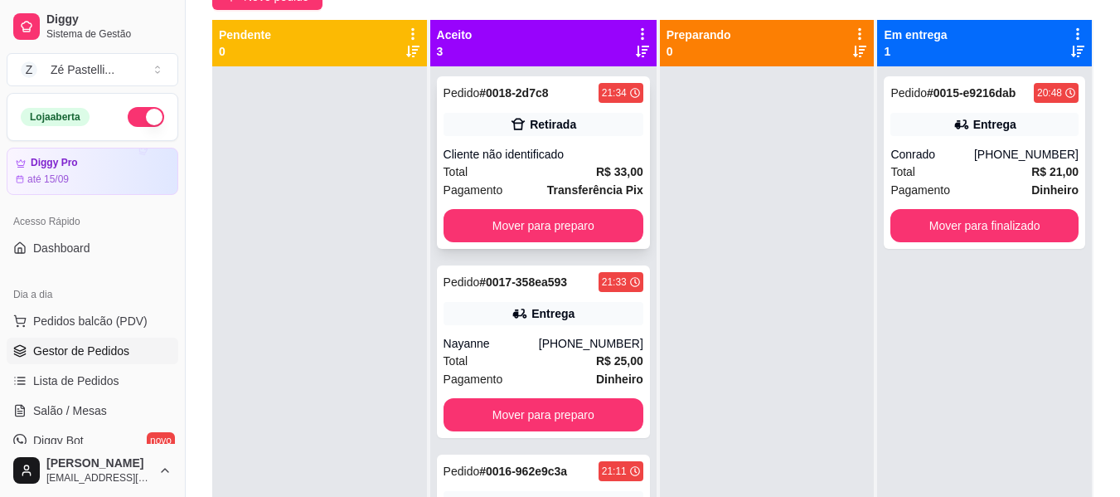
click at [518, 153] on div "Cliente não identificado" at bounding box center [544, 154] width 200 height 17
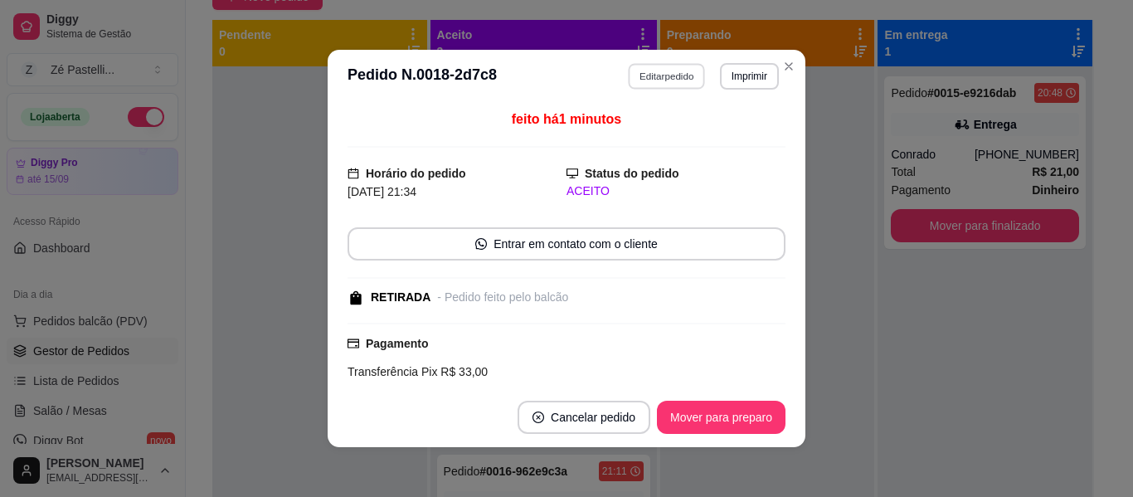
click at [648, 78] on button "Editar pedido" at bounding box center [667, 76] width 77 height 26
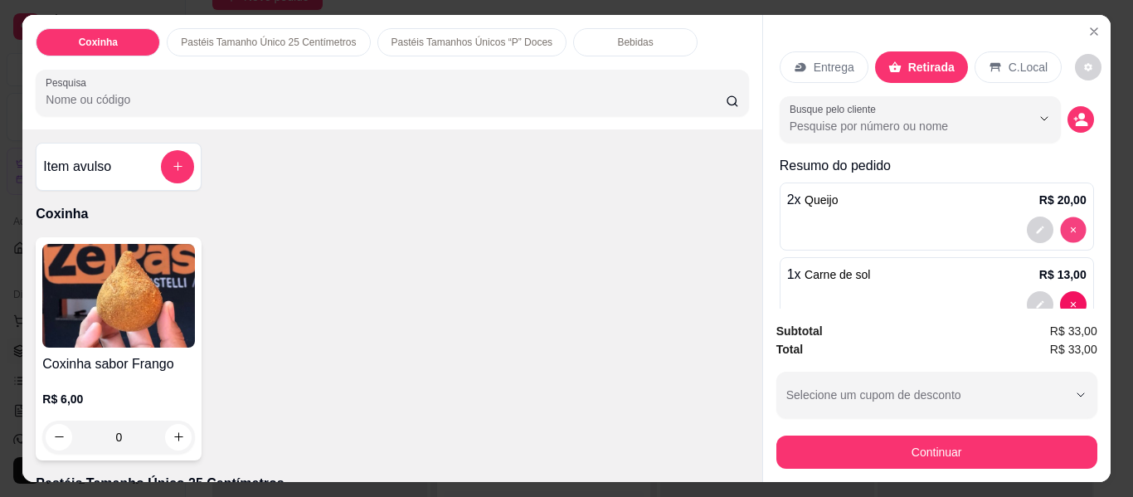
type input "0"
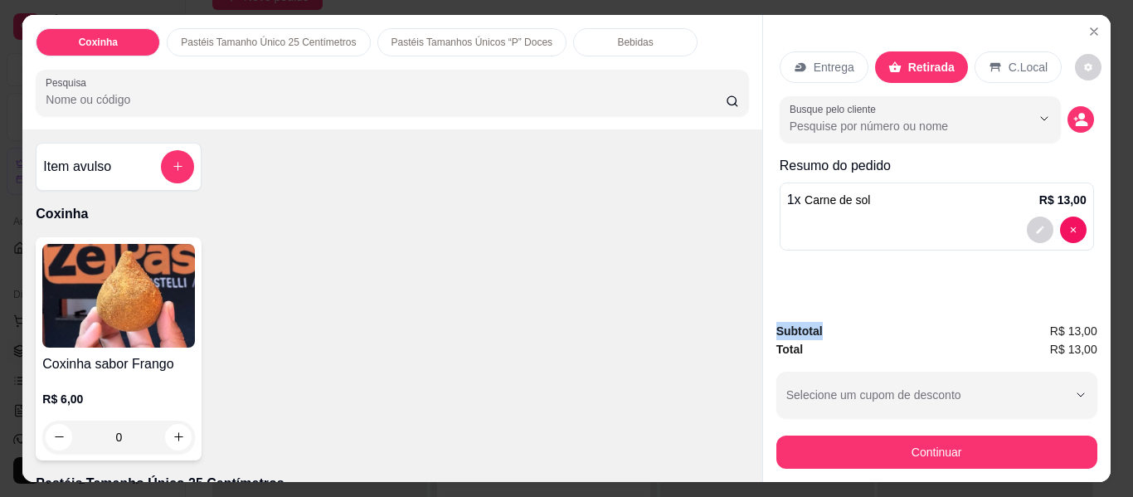
click at [1052, 218] on div at bounding box center [1057, 229] width 60 height 27
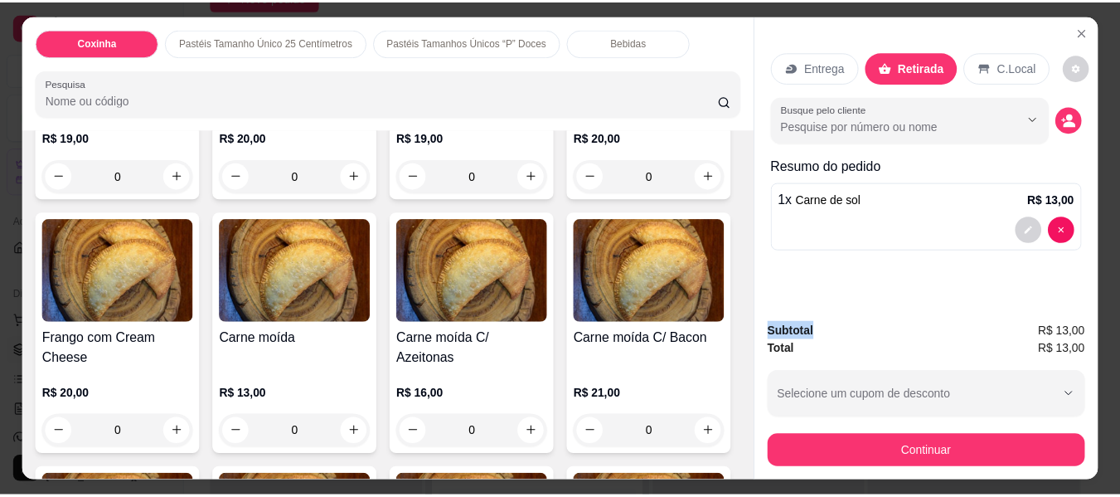
scroll to position [1758, 0]
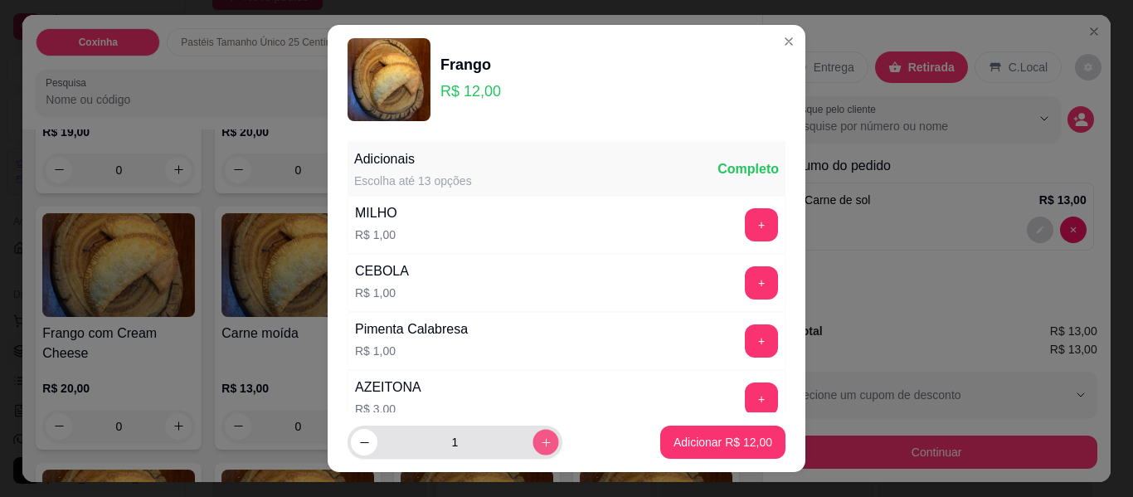
click at [532, 444] on button "increase-product-quantity" at bounding box center [545, 443] width 26 height 26
type input "2"
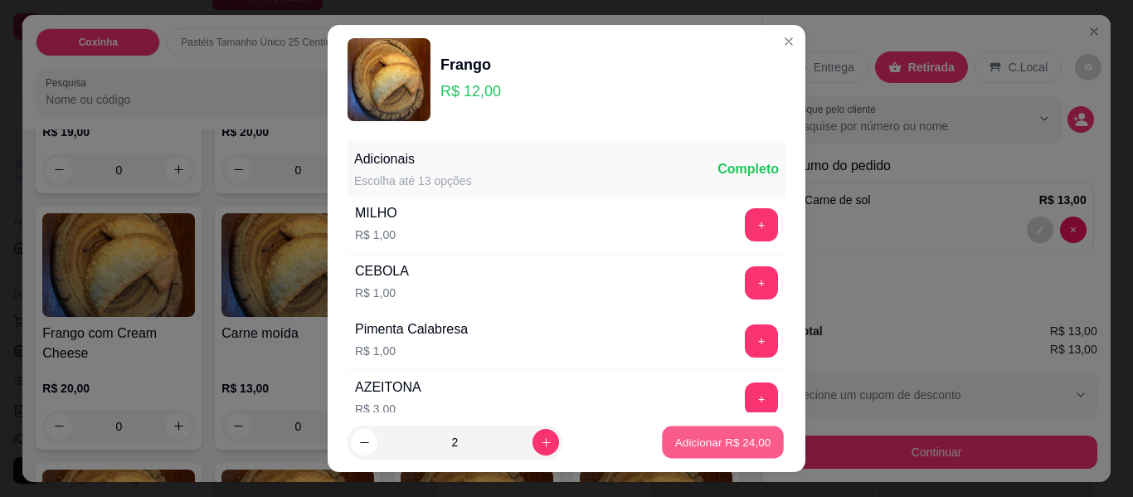
click at [721, 444] on p "Adicionar R$ 24,00" at bounding box center [723, 442] width 96 height 16
type input "2"
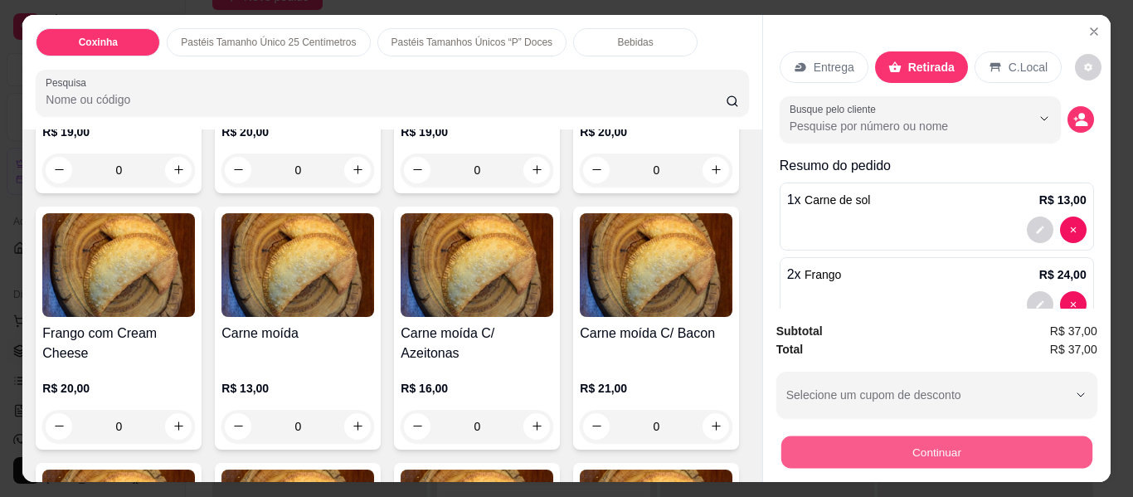
click at [945, 436] on button "Continuar" at bounding box center [935, 452] width 311 height 32
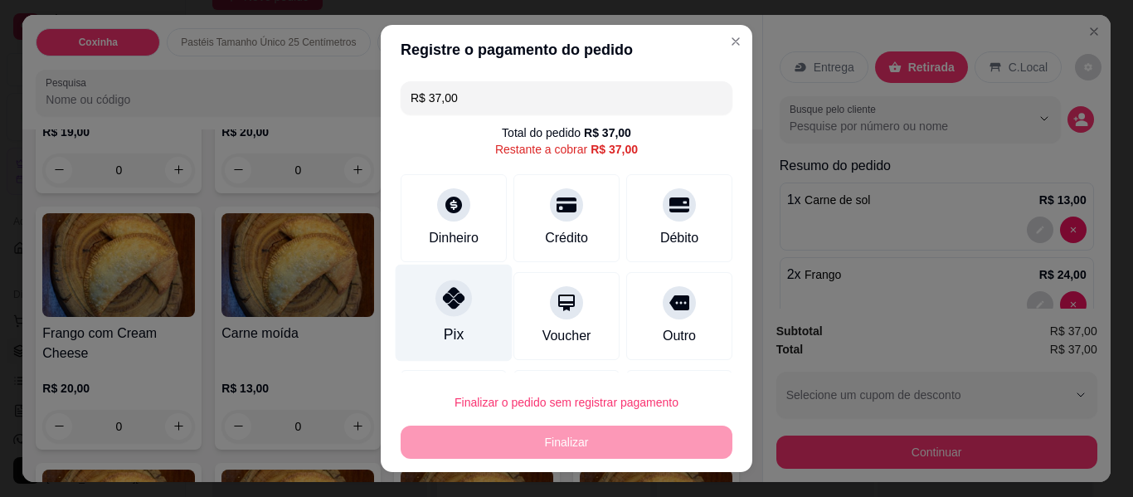
click at [444, 325] on div "Pix" at bounding box center [454, 334] width 20 height 22
type input "R$ 0,00"
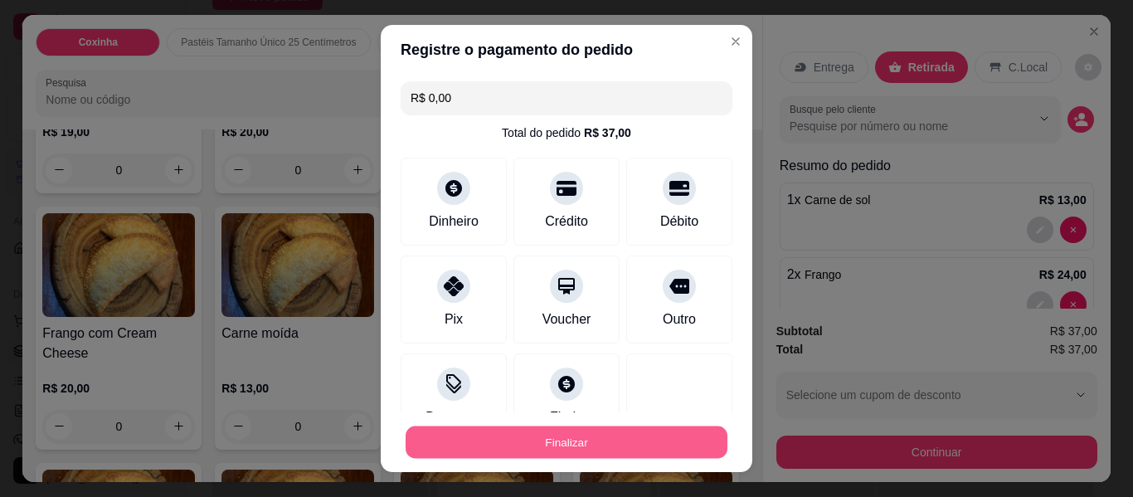
click at [515, 442] on button "Finalizar" at bounding box center [567, 442] width 322 height 32
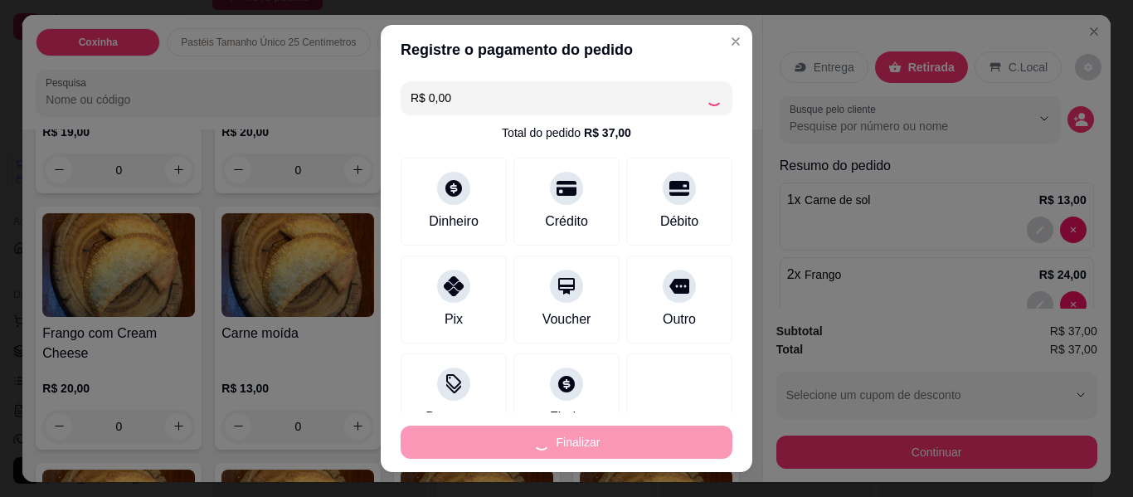
type input "0"
type input "-R$ 37,00"
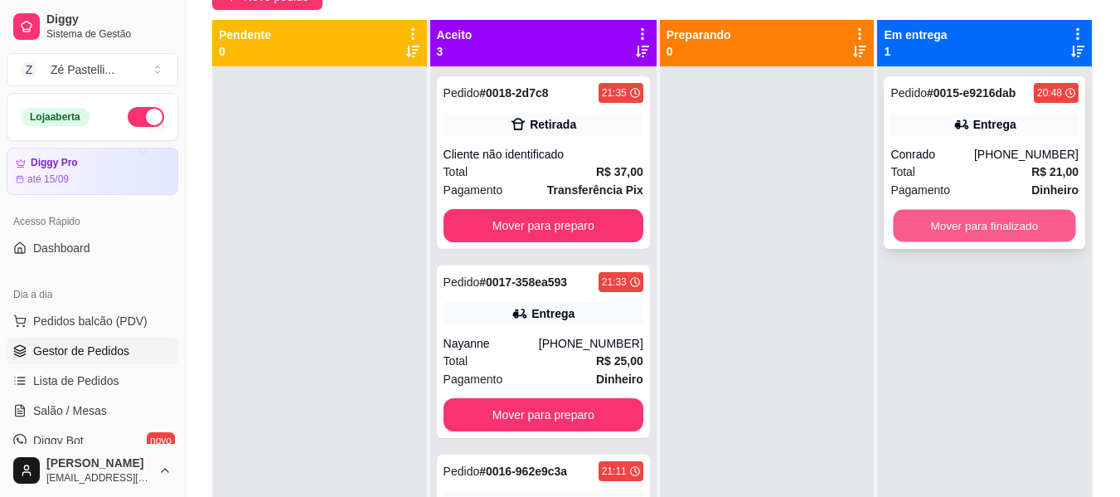
click at [961, 227] on button "Mover para finalizado" at bounding box center [985, 226] width 182 height 32
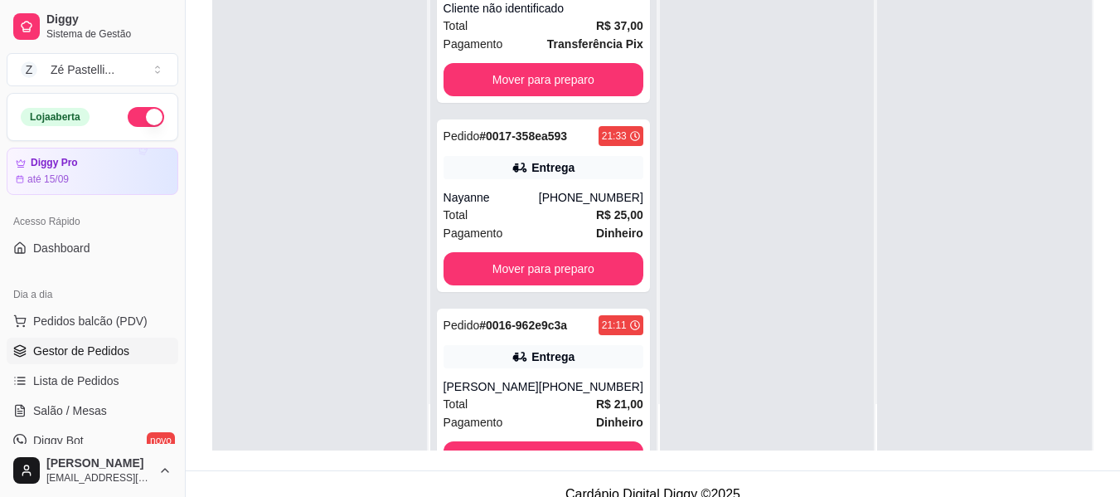
scroll to position [87, 0]
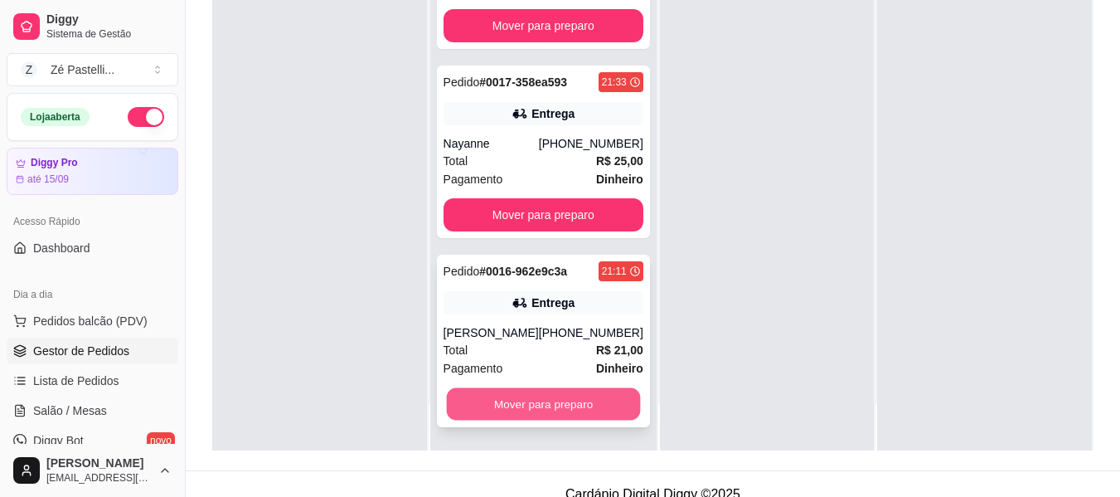
click at [562, 407] on button "Mover para preparo" at bounding box center [543, 404] width 194 height 32
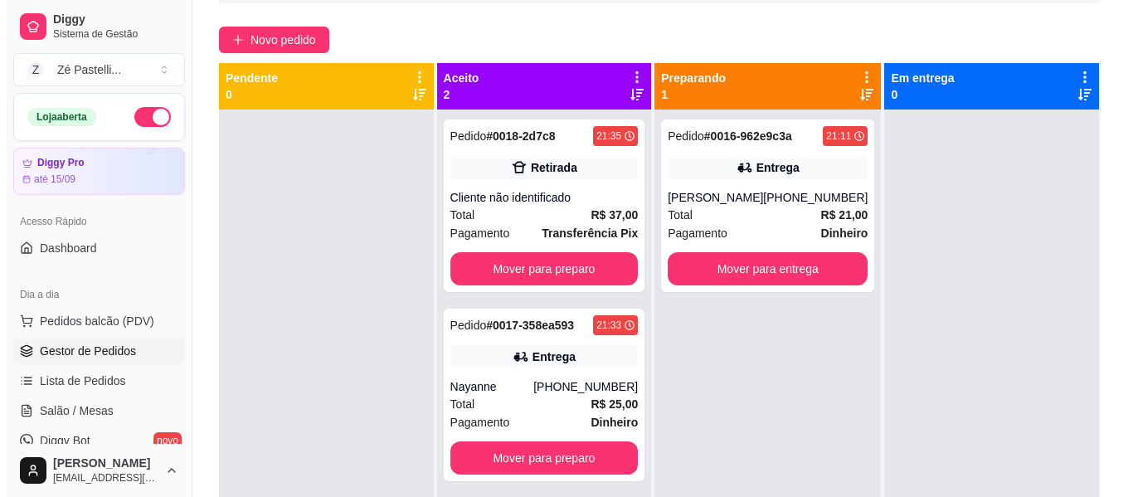
scroll to position [100, 0]
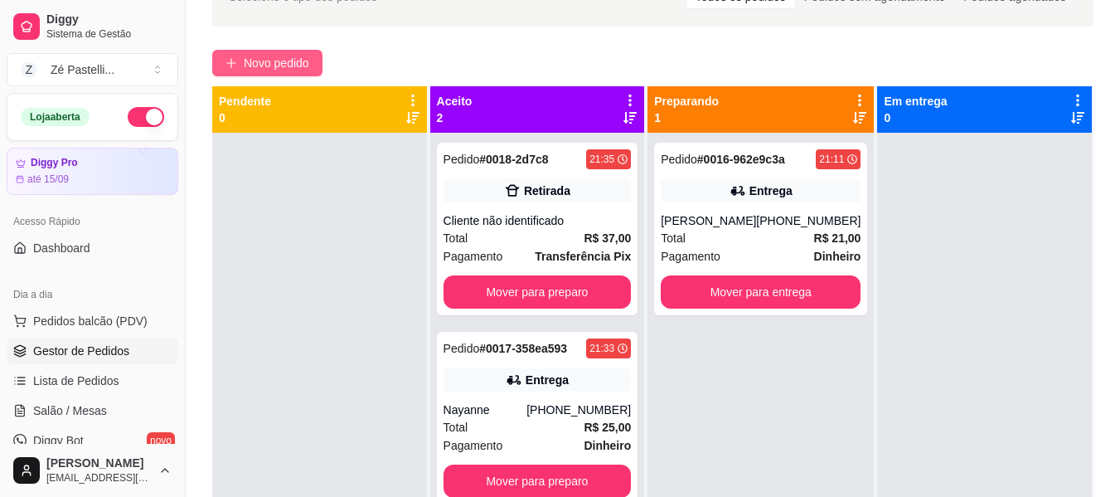
click at [264, 61] on span "Novo pedido" at bounding box center [277, 63] width 66 height 18
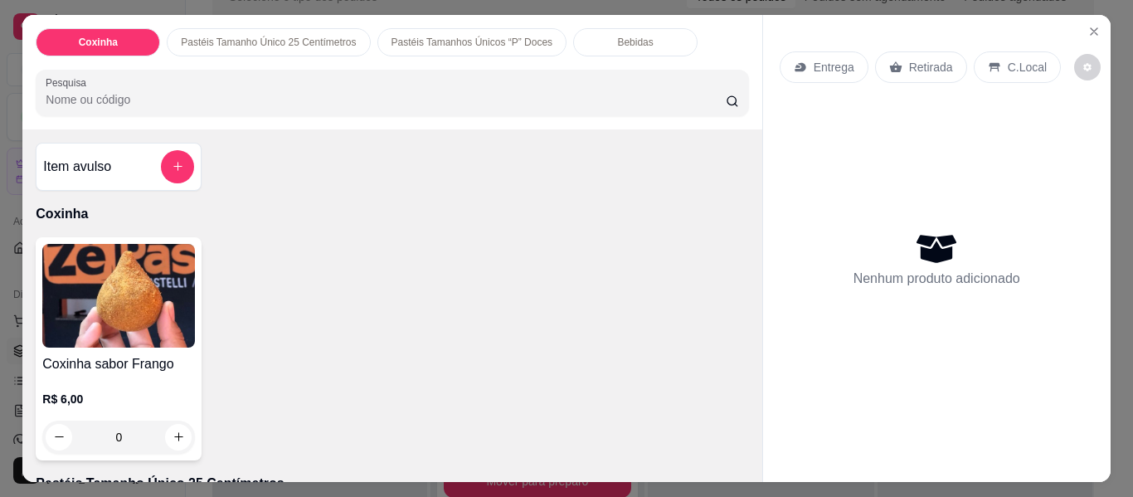
click at [139, 93] on input "Pesquisa" at bounding box center [386, 99] width 680 height 17
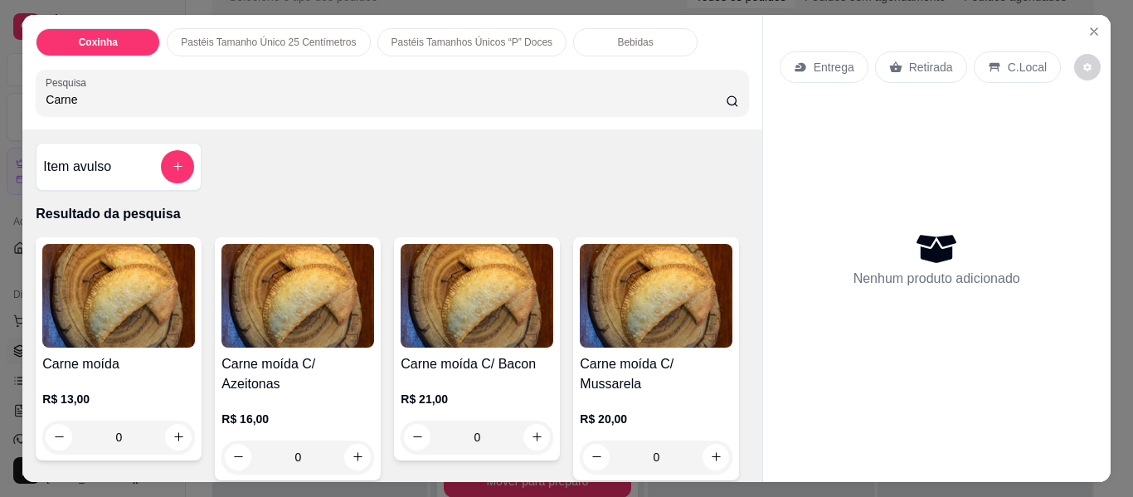
type input "Carne"
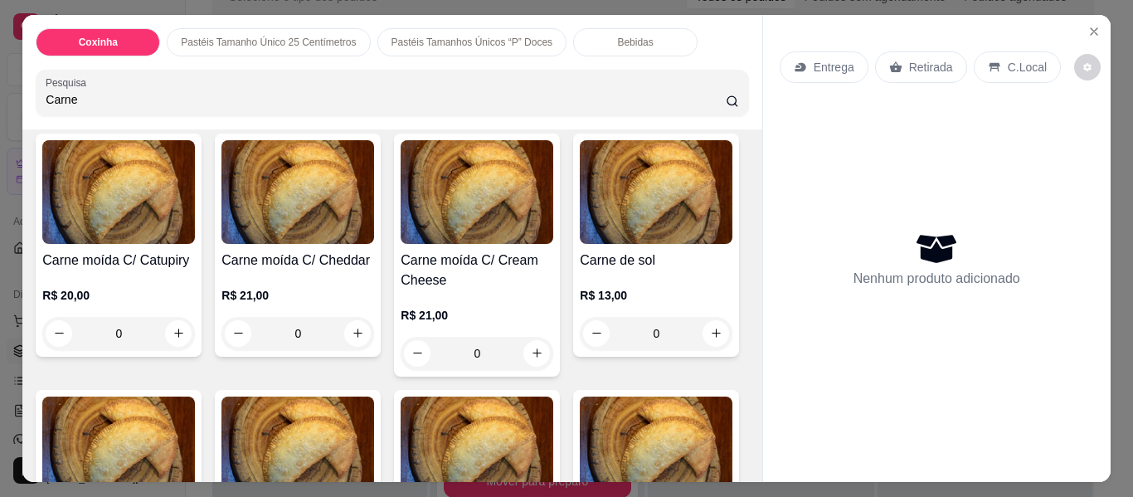
scroll to position [365, 0]
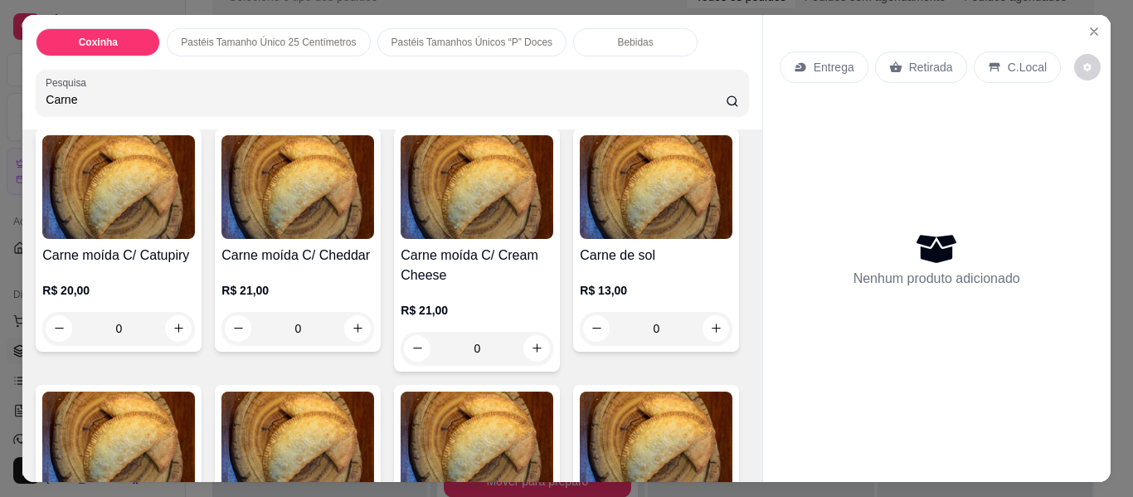
click at [195, 164] on img at bounding box center [118, 187] width 153 height 104
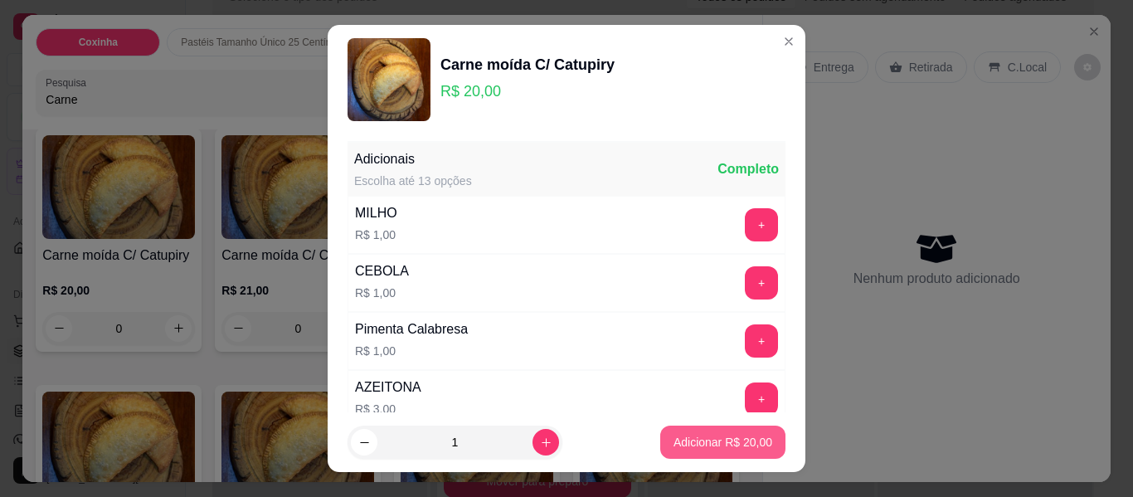
click at [697, 446] on p "Adicionar R$ 20,00" at bounding box center [722, 442] width 99 height 17
type input "1"
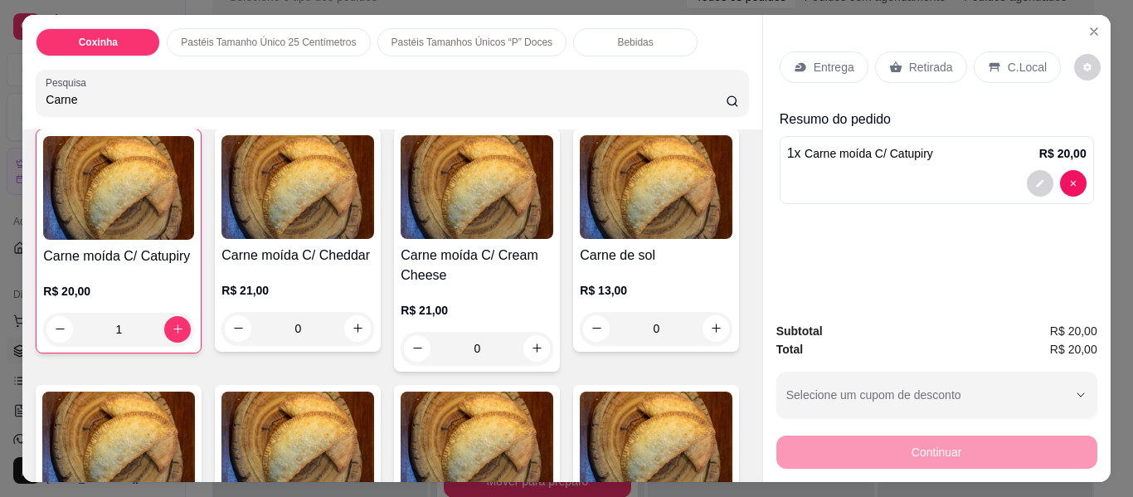
click at [155, 91] on input "Carne" at bounding box center [386, 99] width 680 height 17
type input "C"
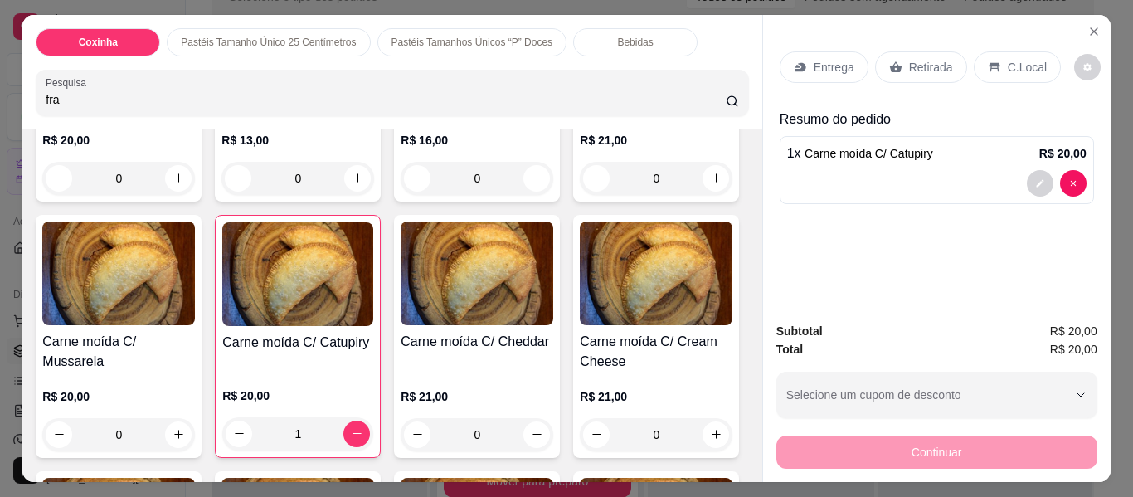
scroll to position [3334, 0]
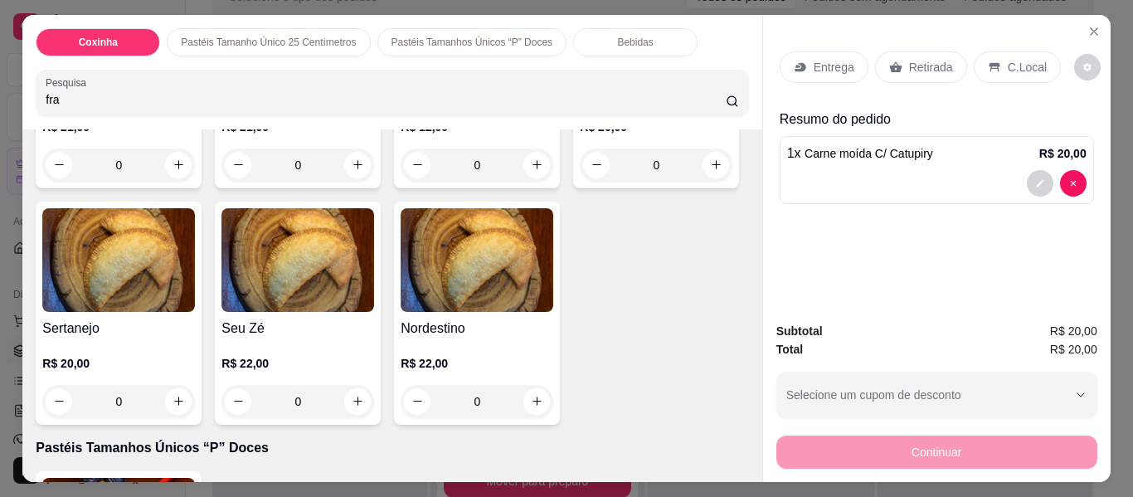
type input "fra"
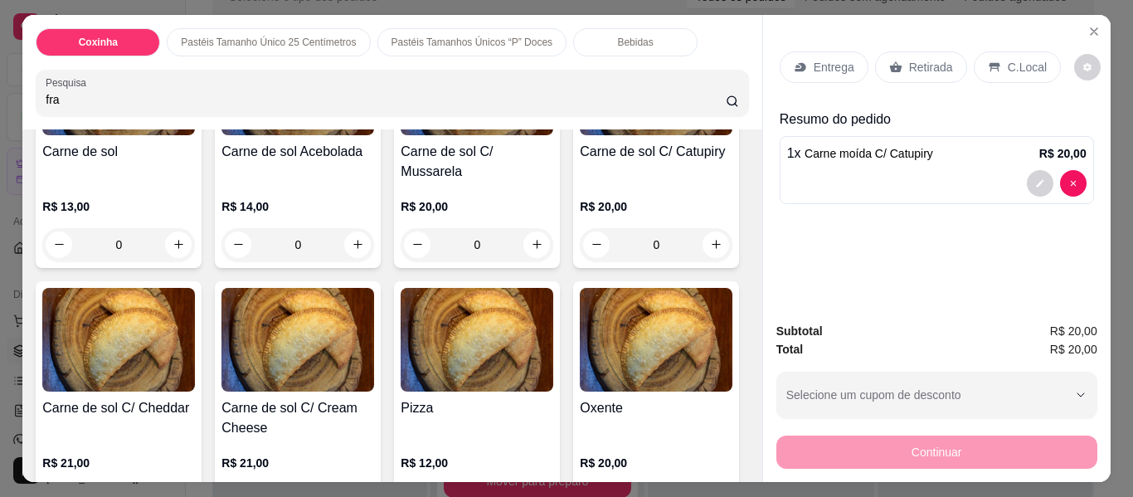
scroll to position [3002, 0]
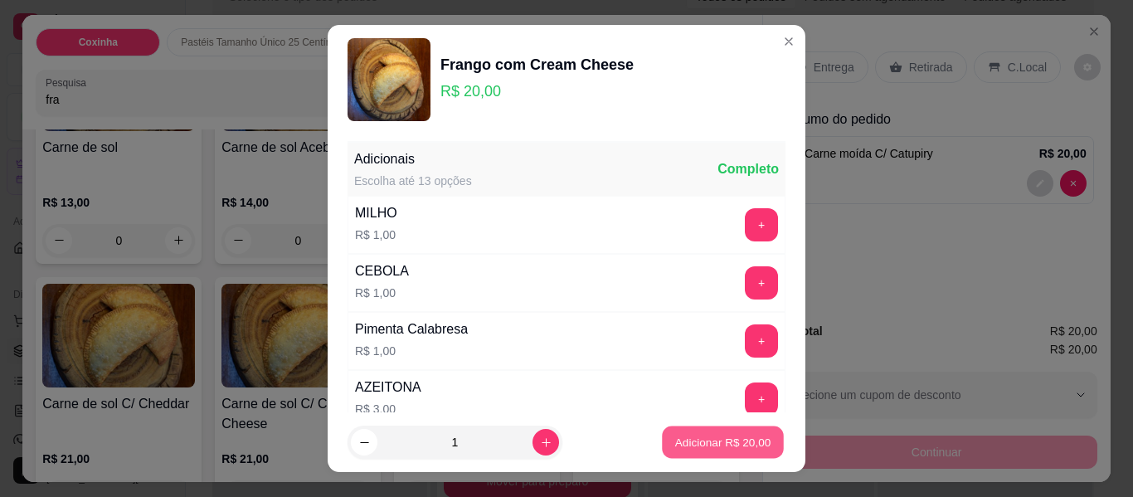
click at [725, 441] on p "Adicionar R$ 20,00" at bounding box center [723, 442] width 96 height 16
type input "1"
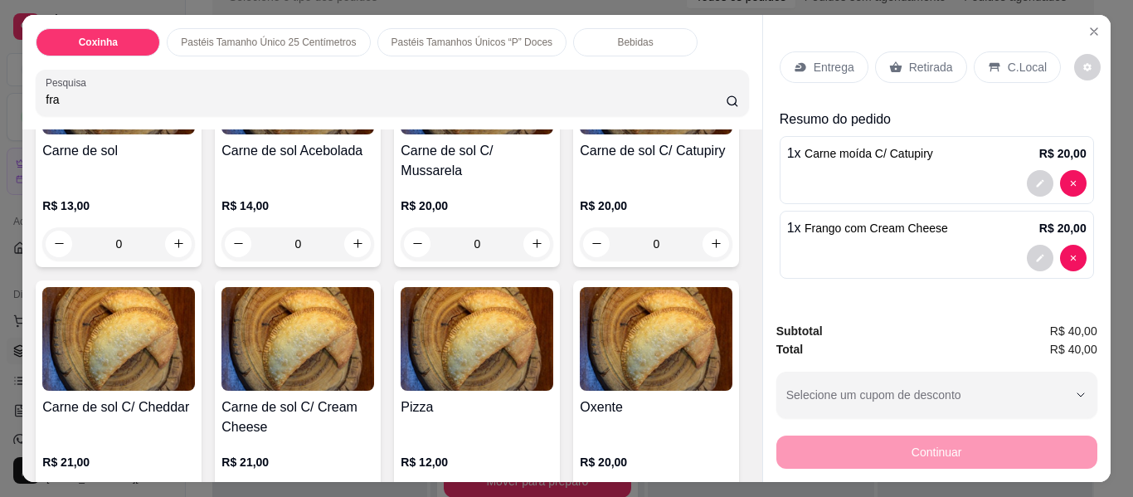
scroll to position [3004, 0]
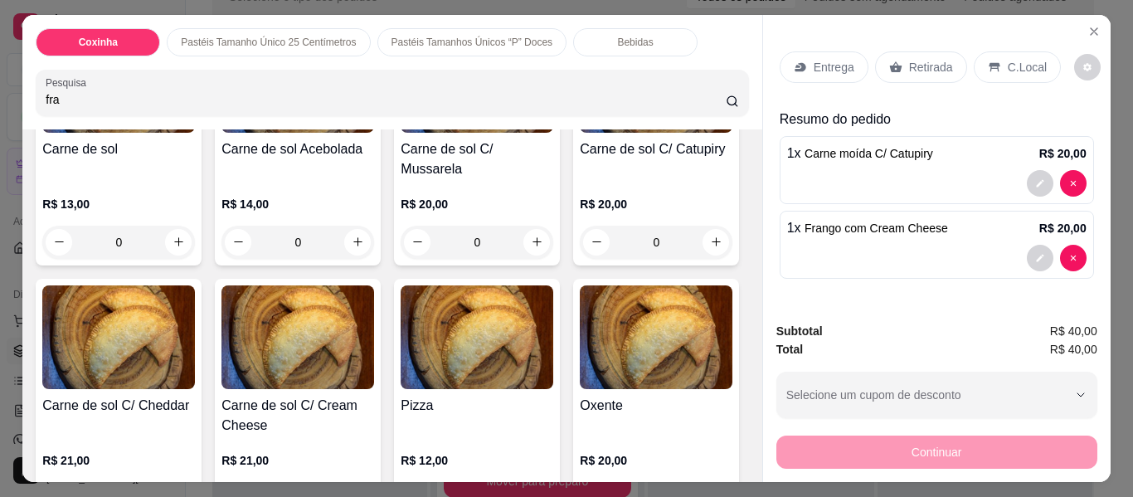
click at [575, 38] on div "Bebidas" at bounding box center [635, 42] width 124 height 28
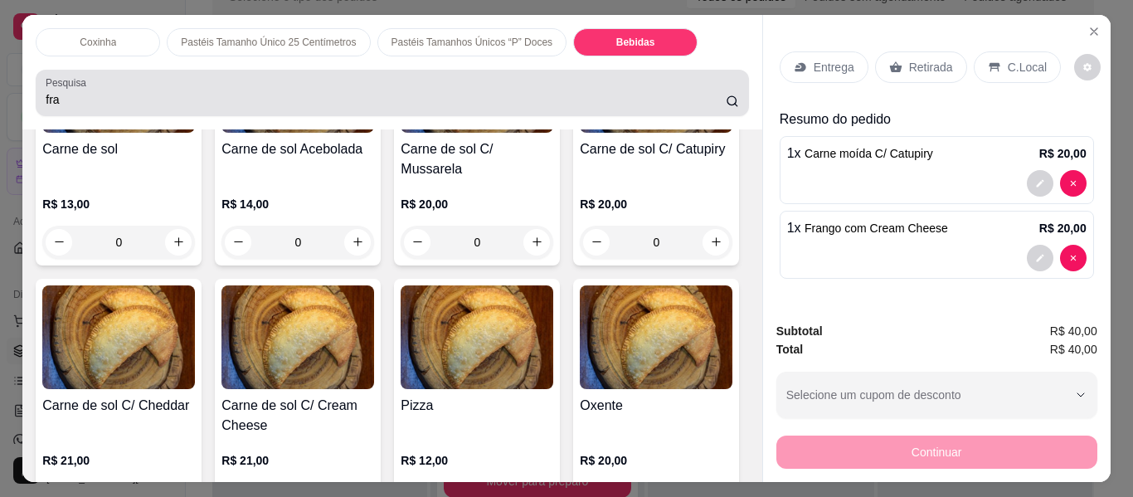
scroll to position [45, 0]
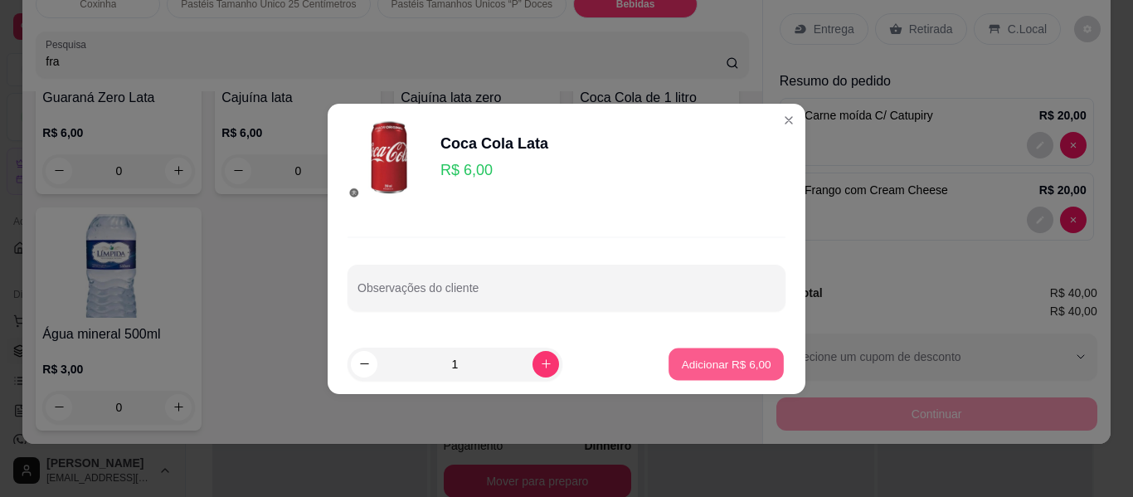
click at [705, 359] on p "Adicionar R$ 6,00" at bounding box center [726, 364] width 90 height 16
type input "1"
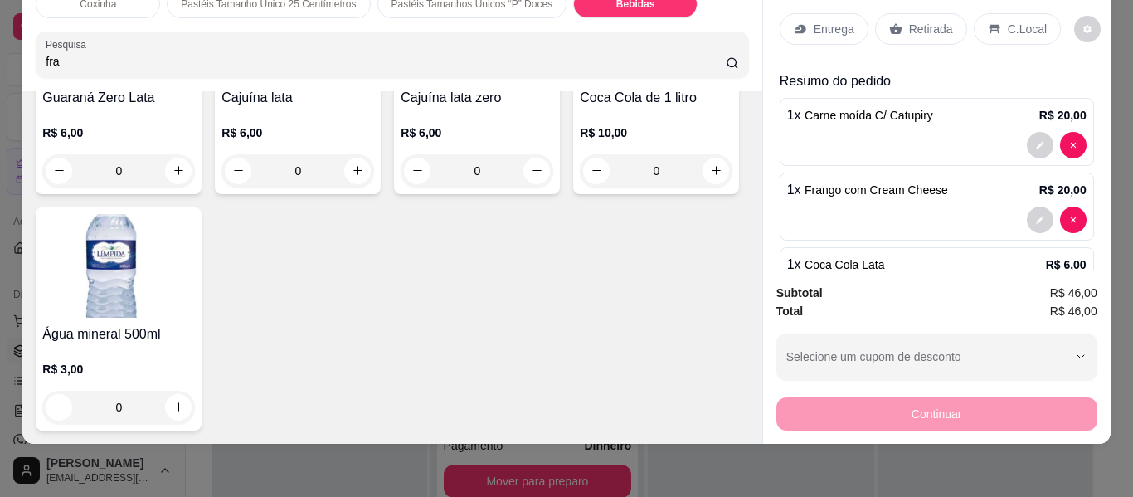
click at [825, 21] on p "Entrega" at bounding box center [834, 29] width 41 height 17
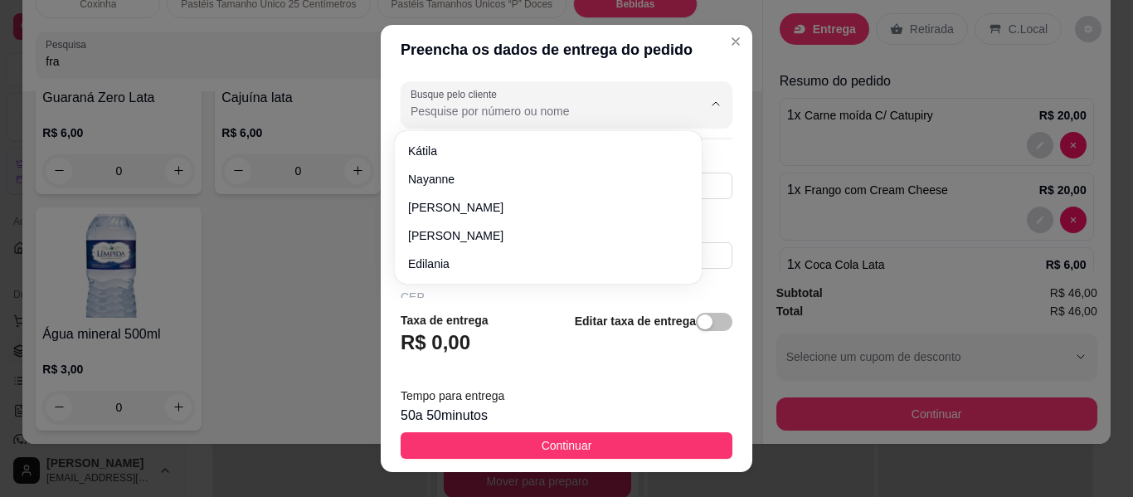
click at [498, 108] on input "Busque pelo cliente" at bounding box center [543, 111] width 265 height 17
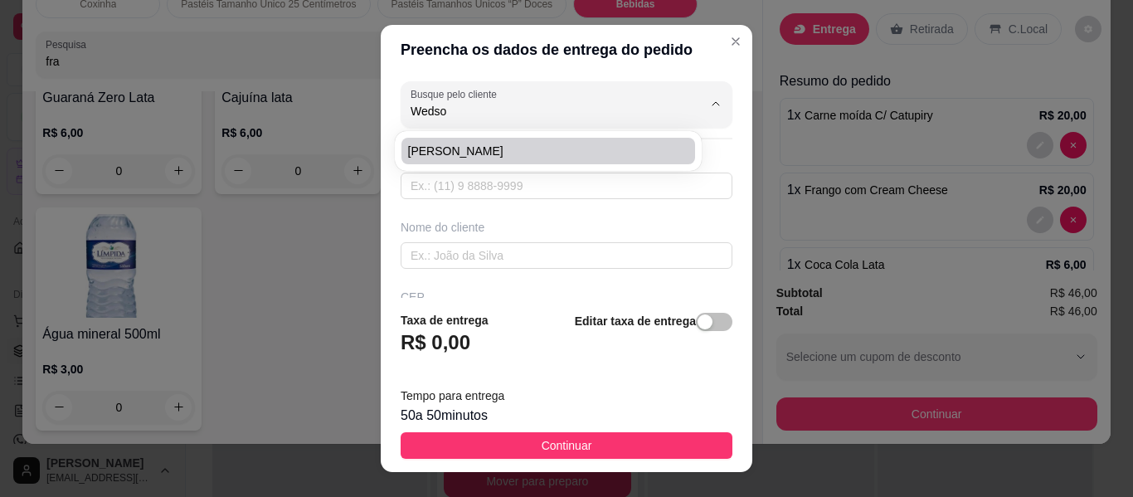
click at [503, 158] on span "Wedson" at bounding box center [540, 151] width 264 height 17
type input "Wedson"
type input "8897199922"
type input "Wedson"
type input "63200000"
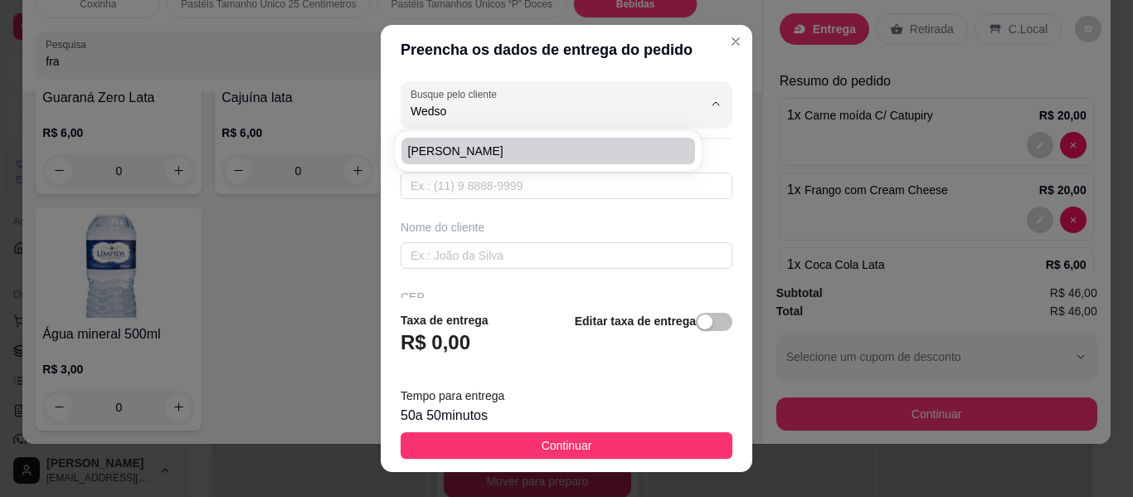
type input "Rua Nelson Carvalho Silva"
type input "20"
type input "Centro"
type input "Missão Velha"
type input "Rua do bar de marron"
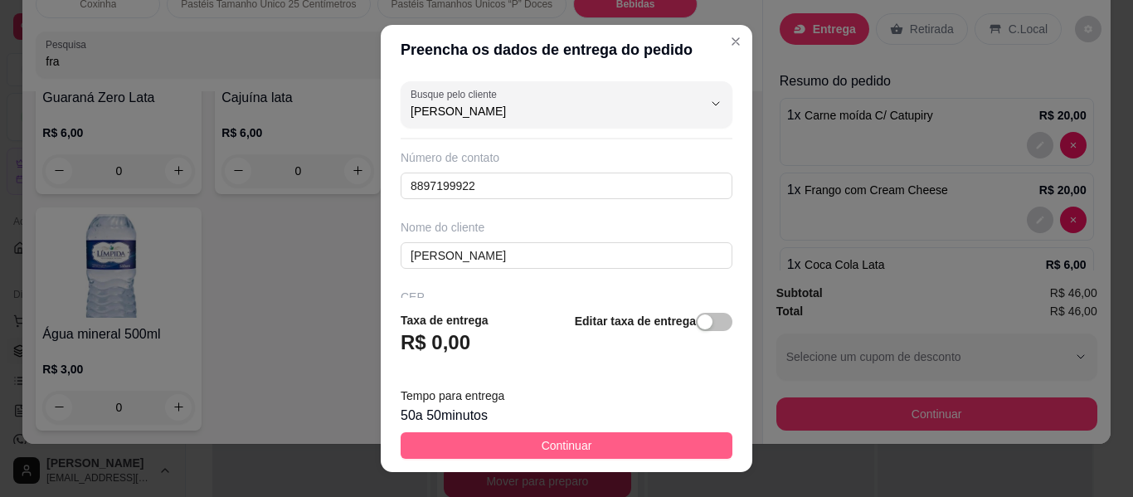
type input "Wedson"
click at [550, 447] on span "Continuar" at bounding box center [567, 445] width 51 height 18
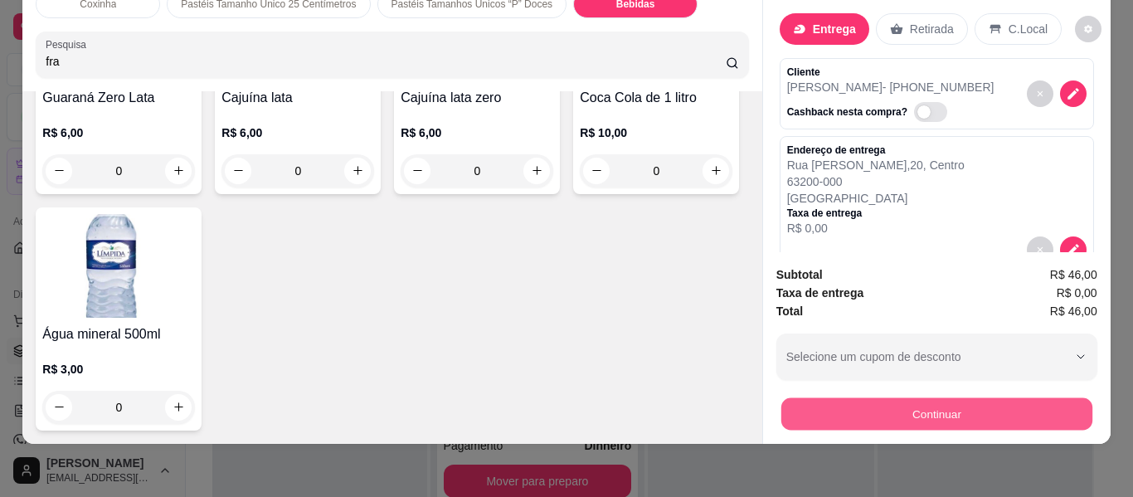
click at [838, 398] on button "Continuar" at bounding box center [935, 414] width 311 height 32
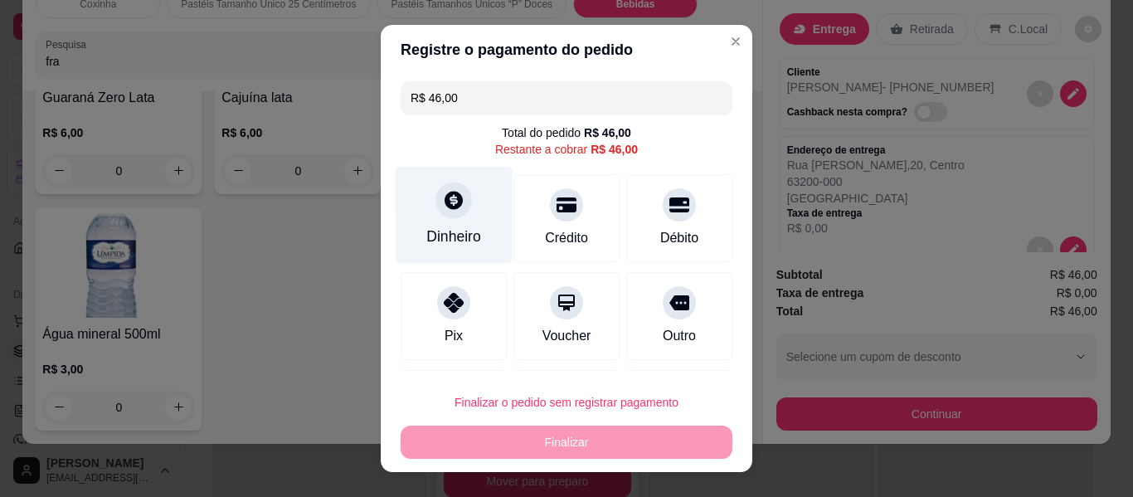
click at [443, 210] on icon at bounding box center [454, 200] width 22 height 22
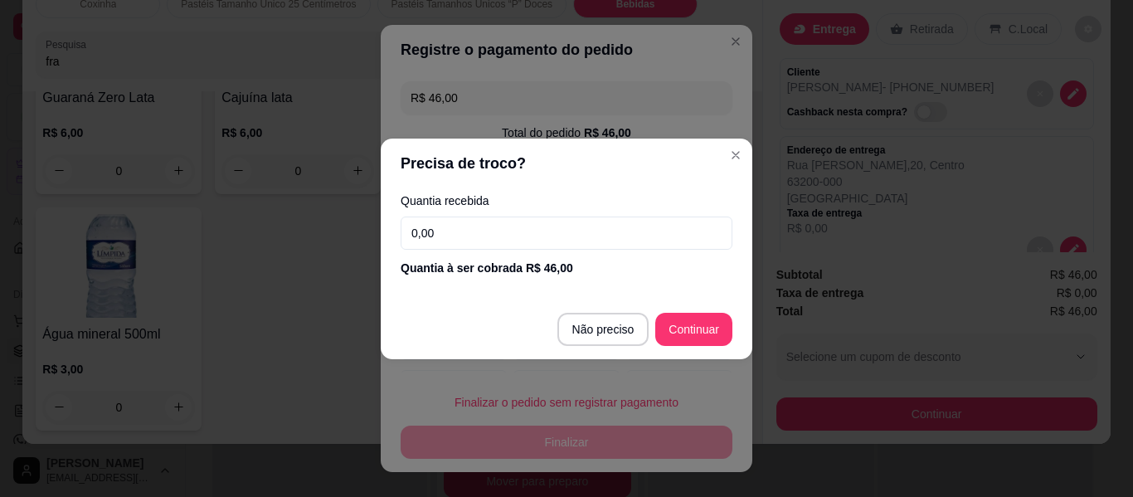
click at [446, 231] on input "0,00" at bounding box center [567, 232] width 332 height 33
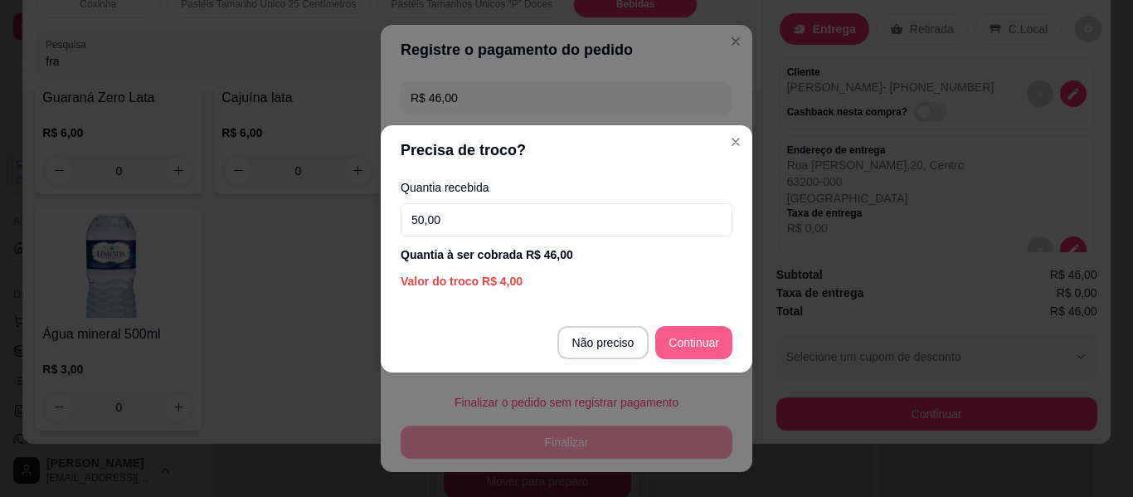
type input "50,00"
type input "R$ 0,00"
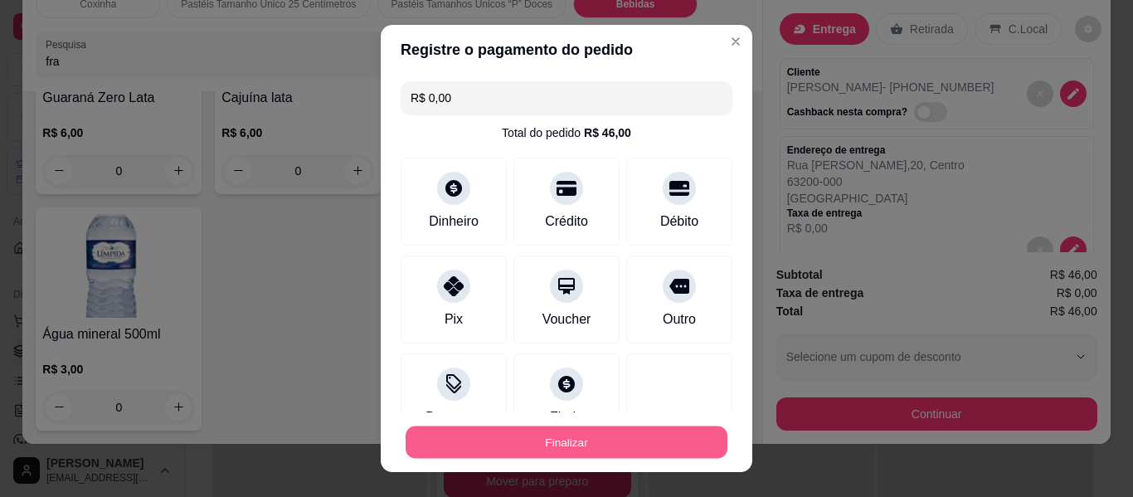
click at [580, 445] on button "Finalizar" at bounding box center [567, 442] width 322 height 32
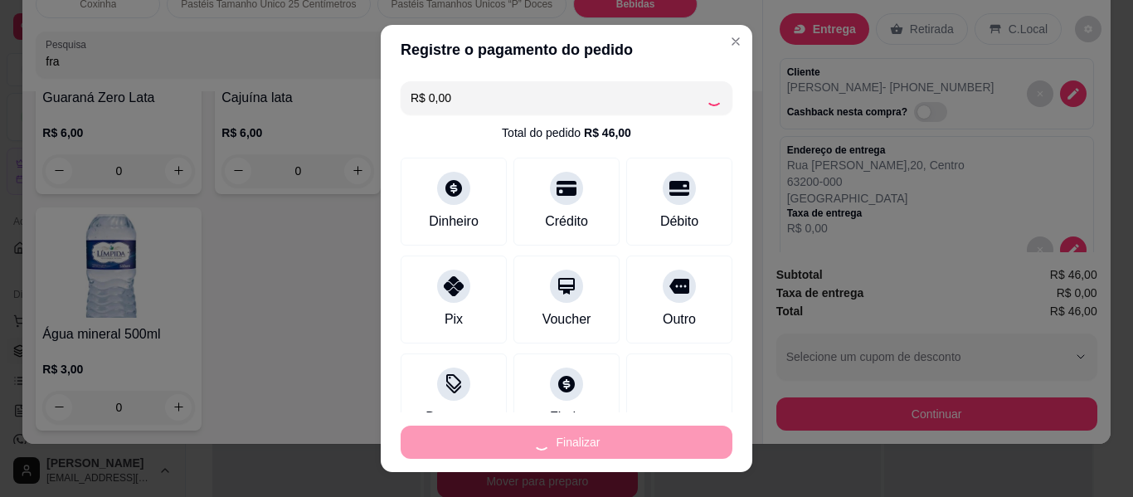
type input "0"
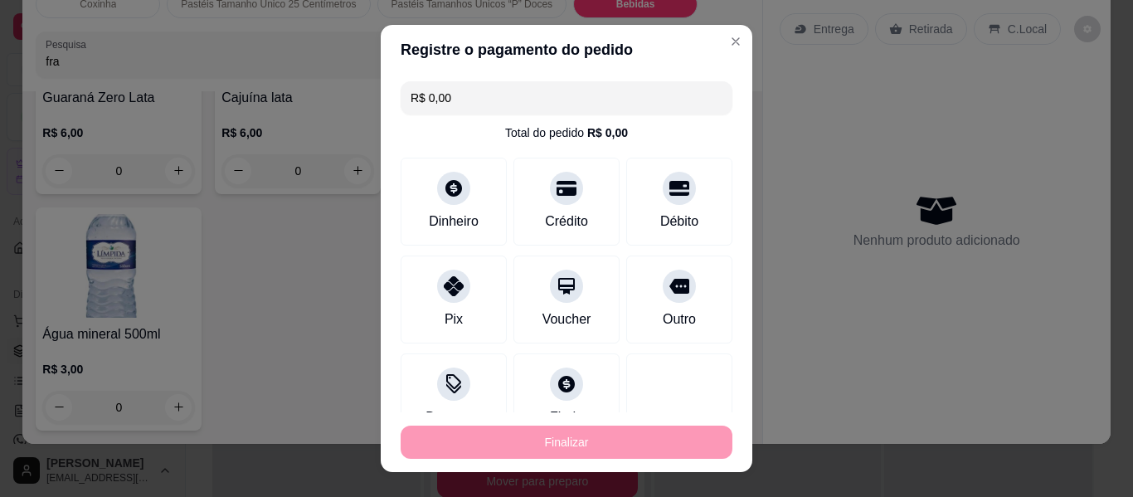
type input "-R$ 46,00"
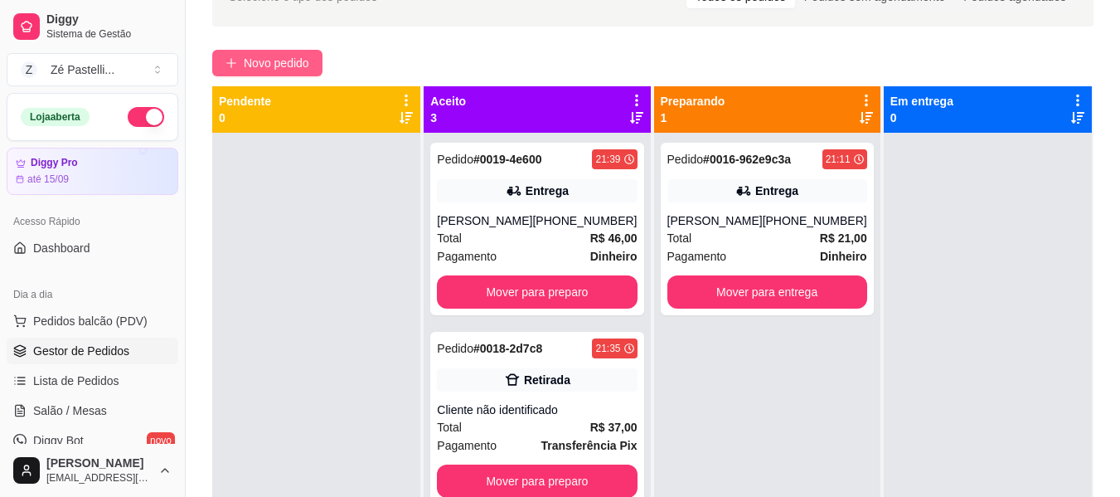
click at [269, 69] on span "Novo pedido" at bounding box center [277, 63] width 66 height 18
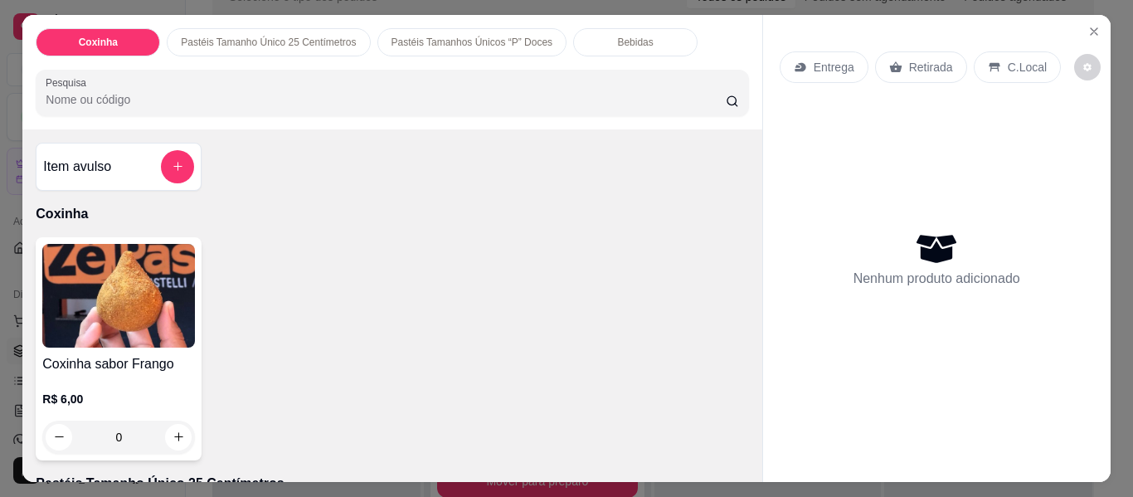
click at [254, 97] on input "Pesquisa" at bounding box center [386, 99] width 680 height 17
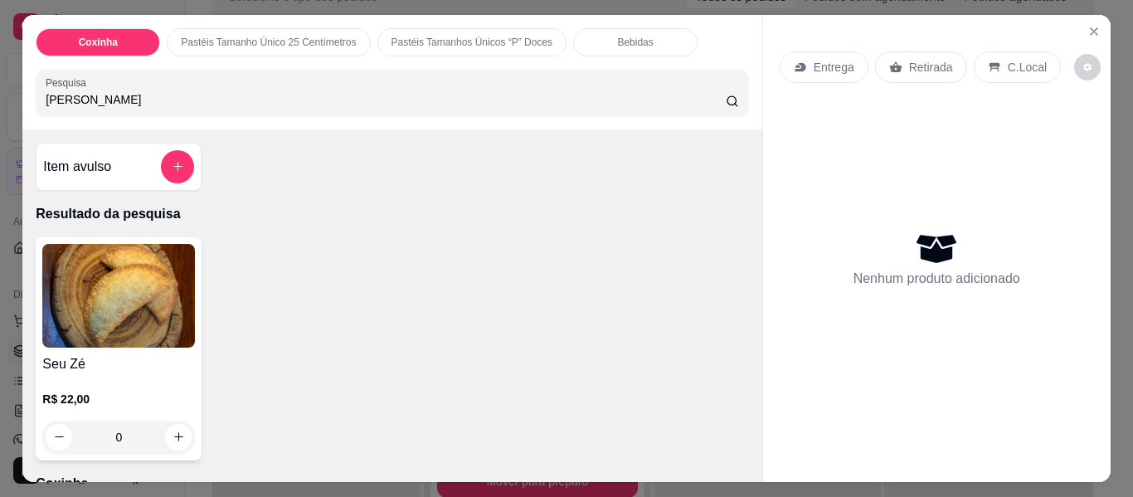
type input "Seu"
click at [69, 375] on div "R$ 22,00 0" at bounding box center [118, 414] width 153 height 80
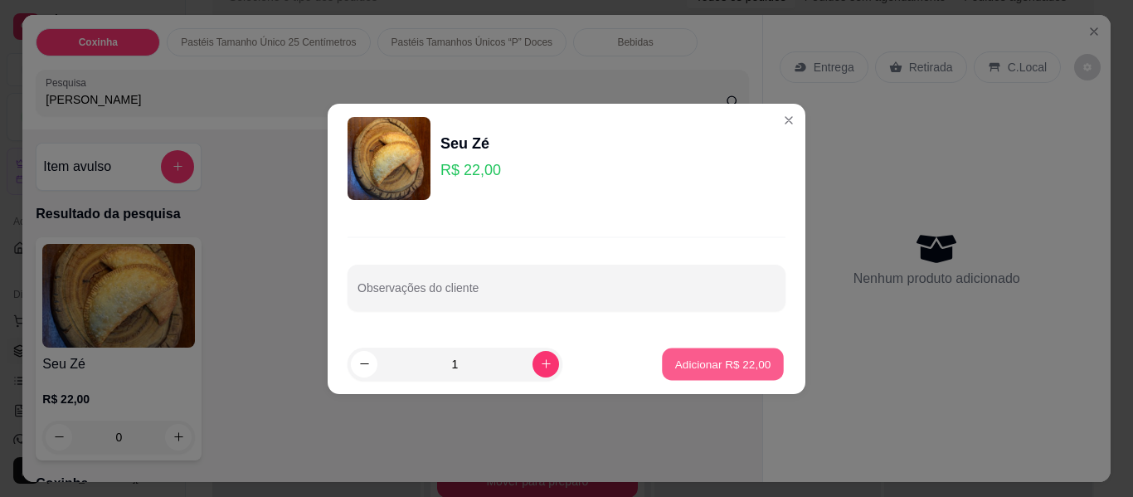
click at [724, 353] on button "Adicionar R$ 22,00" at bounding box center [723, 364] width 122 height 32
type input "1"
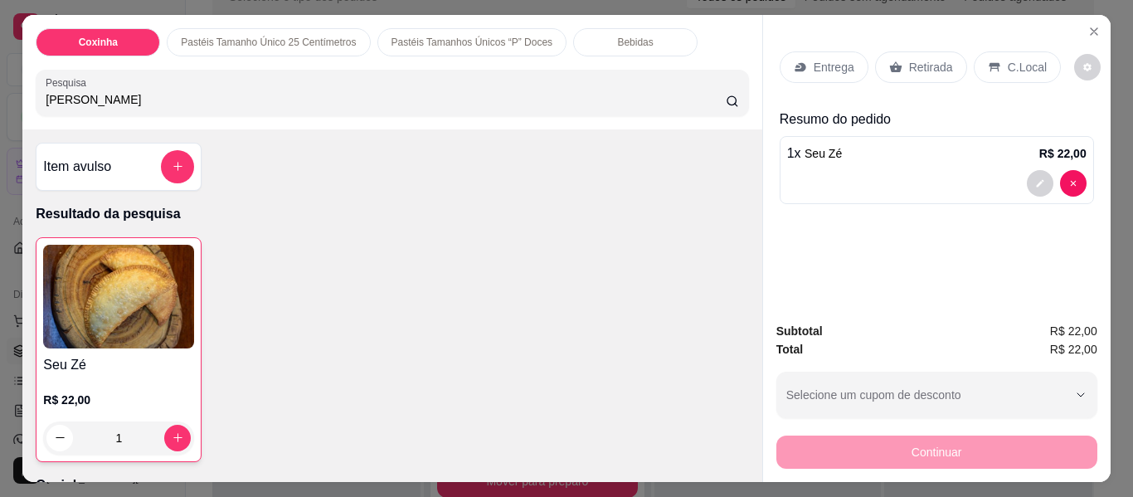
click at [587, 28] on div "Bebidas" at bounding box center [635, 42] width 124 height 28
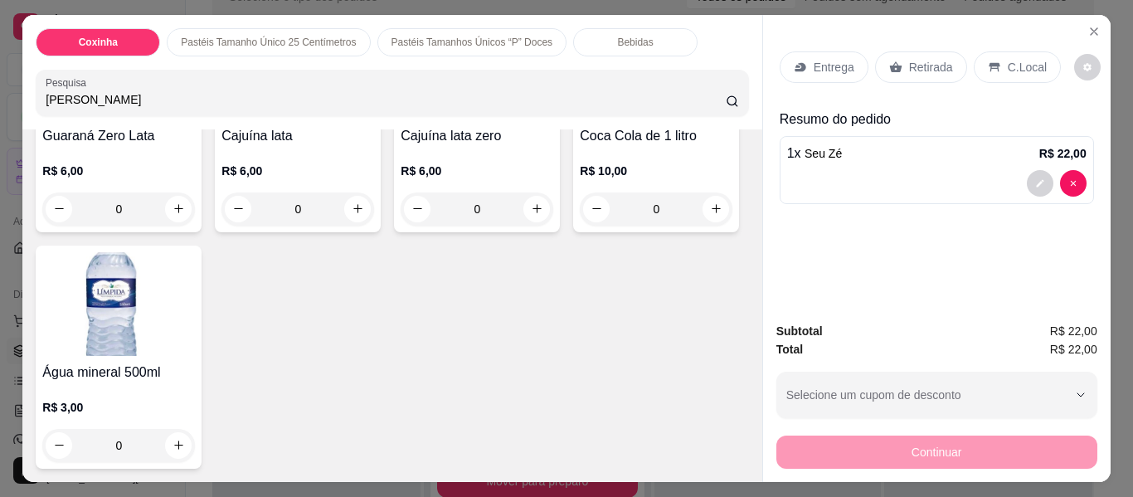
scroll to position [45, 0]
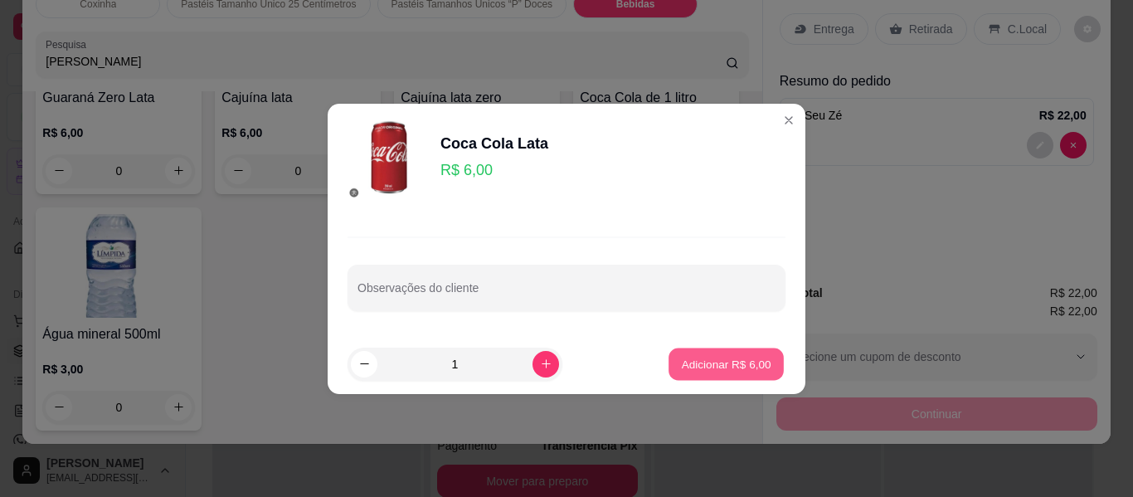
click at [731, 367] on p "Adicionar R$ 6,00" at bounding box center [726, 364] width 90 height 16
type input "1"
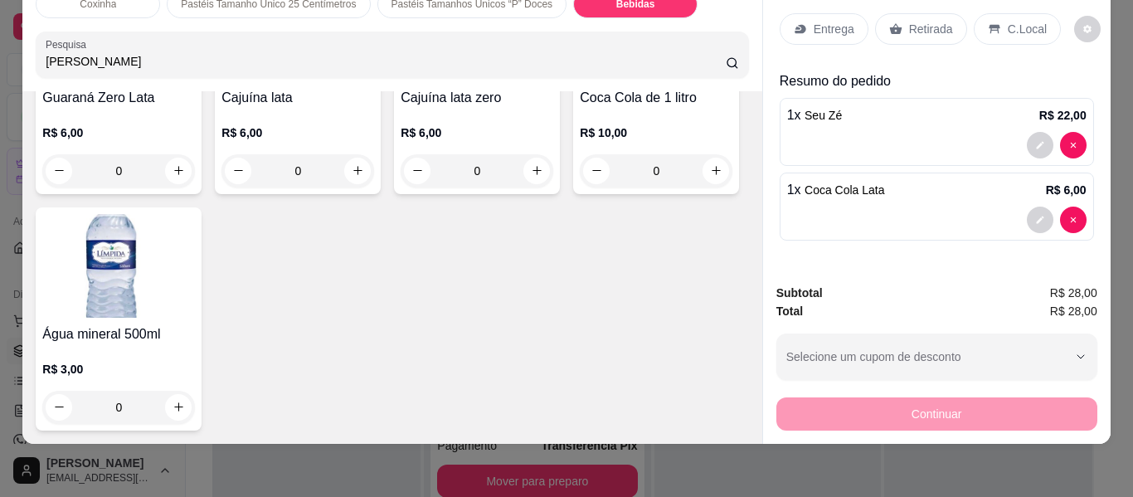
click at [829, 21] on p "Entrega" at bounding box center [834, 29] width 41 height 17
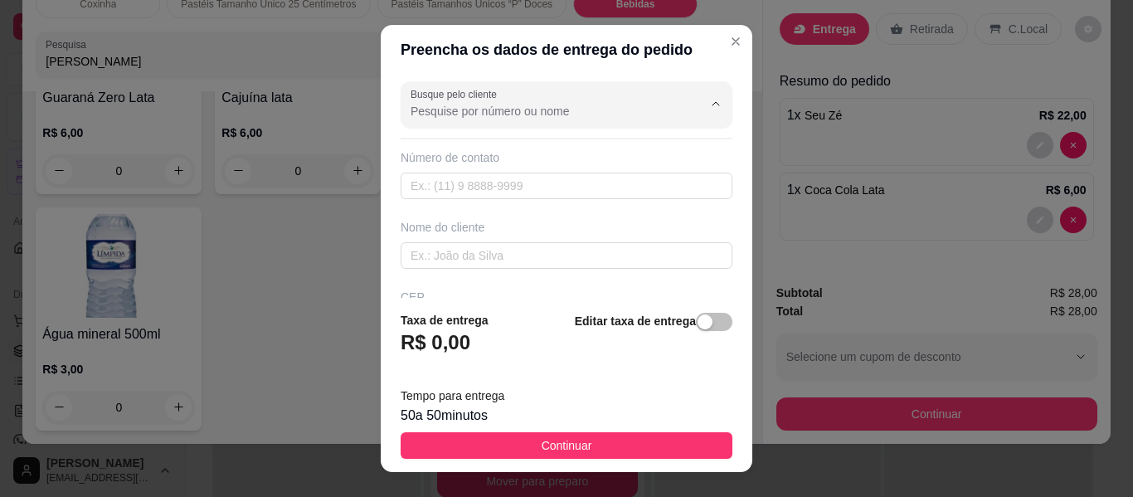
click at [535, 107] on input "Busque pelo cliente" at bounding box center [543, 111] width 265 height 17
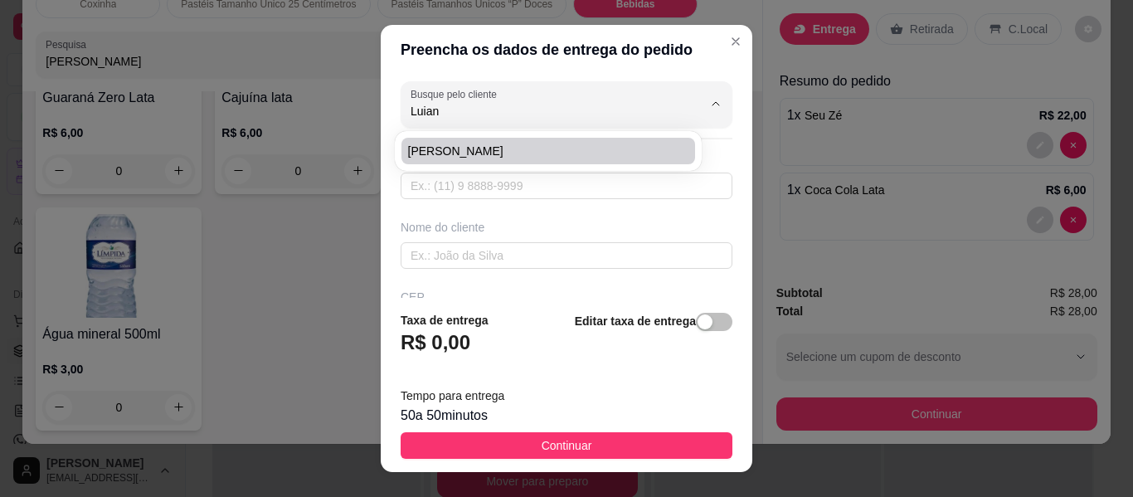
click at [543, 151] on span "Luiany Cliente" at bounding box center [540, 151] width 264 height 17
type input "Luiany Cliente"
type input "8881951547"
type input "Luiany Cliente"
type input "63200000"
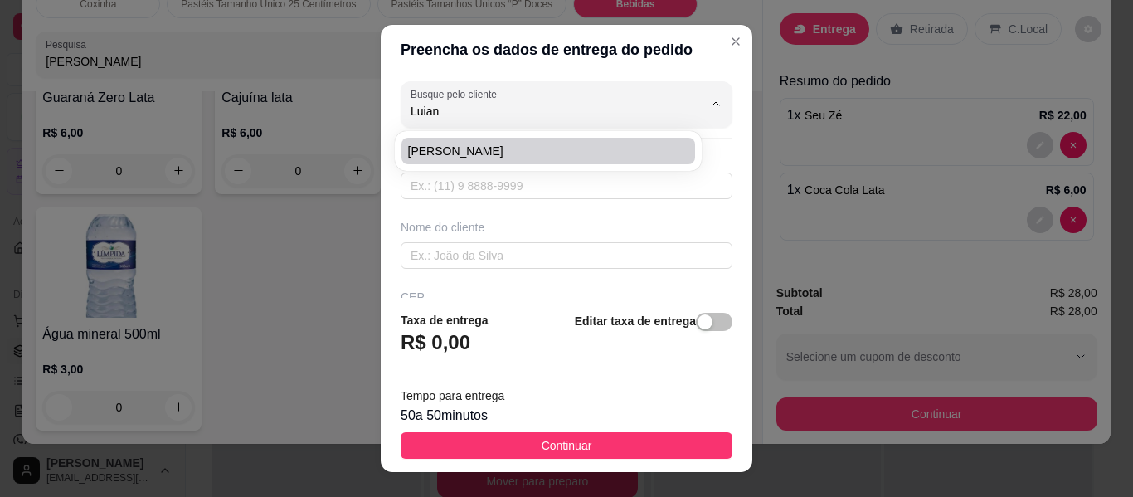
type input "na rua da casa de agameno"
type input "360"
type input "Missão Velha"
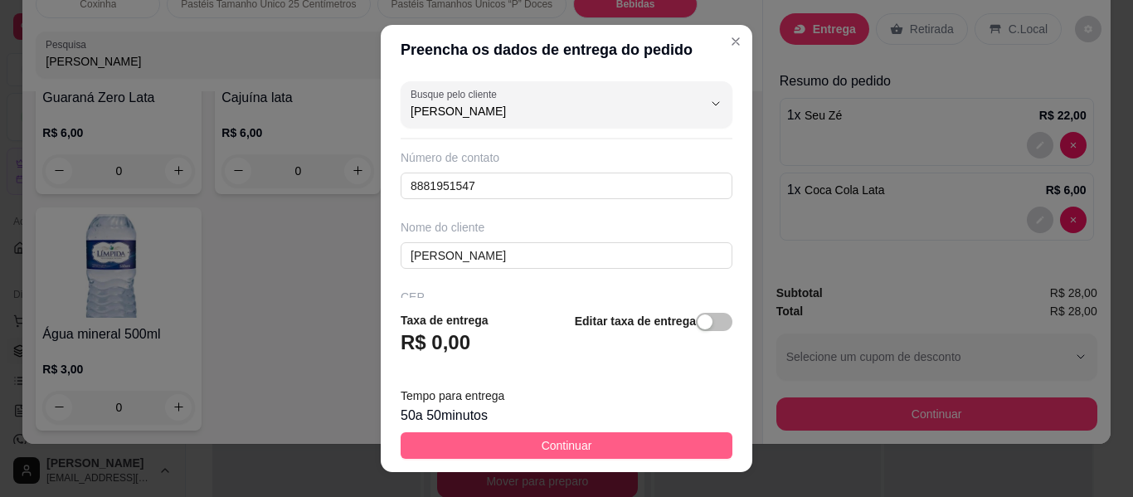
type input "Luiany Cliente"
click at [582, 450] on button "Continuar" at bounding box center [567, 445] width 332 height 27
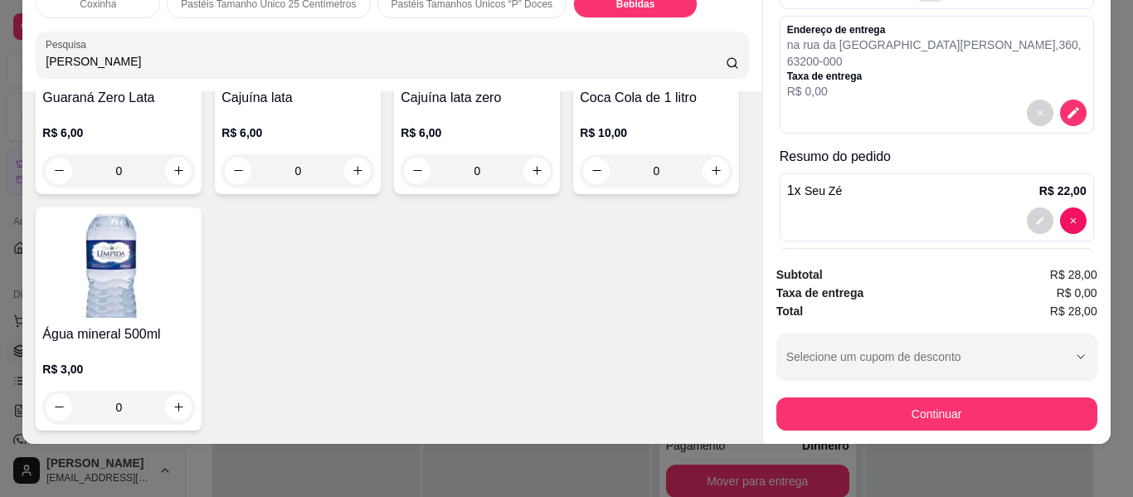
scroll to position [207, 0]
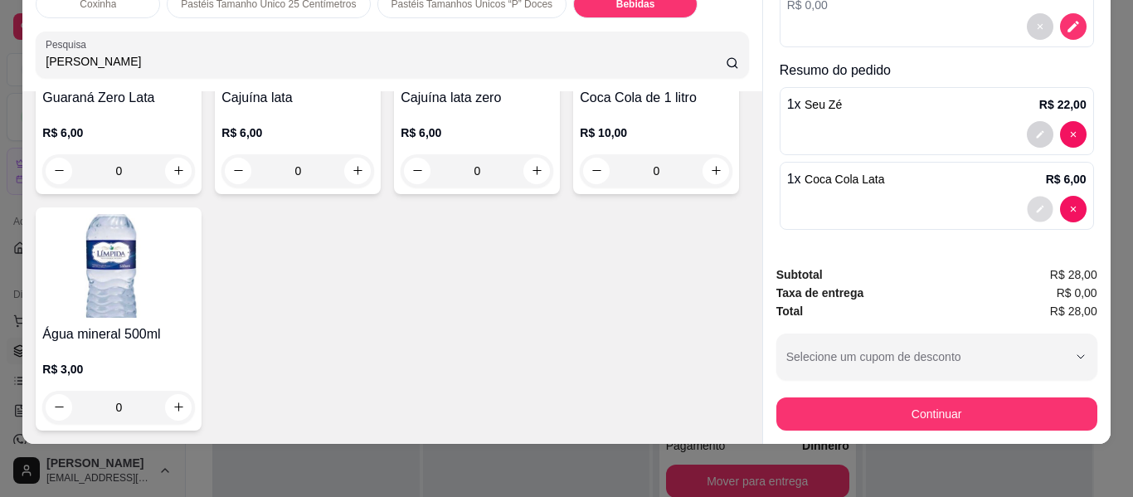
click at [1027, 196] on button "decrease-product-quantity" at bounding box center [1040, 209] width 26 height 26
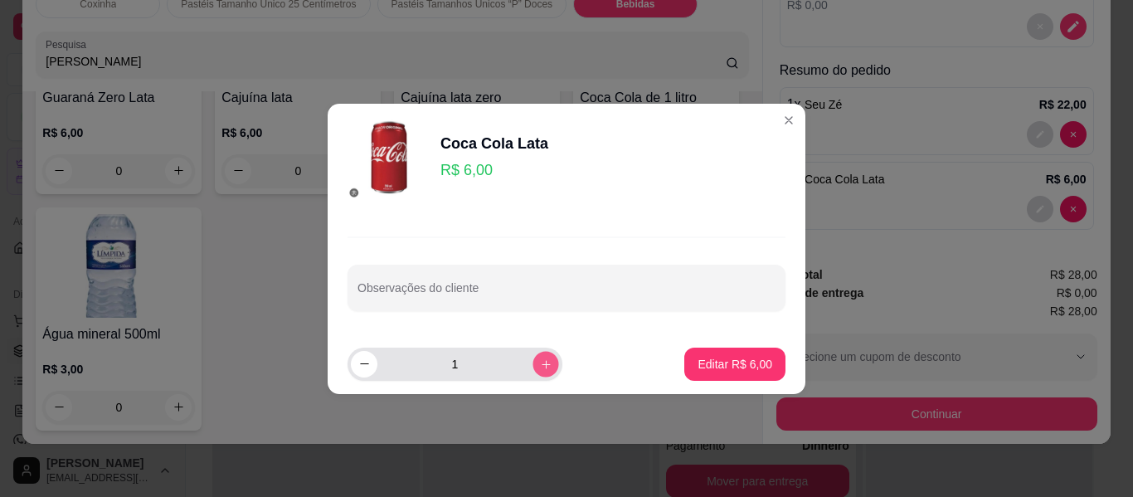
click at [540, 362] on icon "increase-product-quantity" at bounding box center [546, 363] width 12 height 12
type input "2"
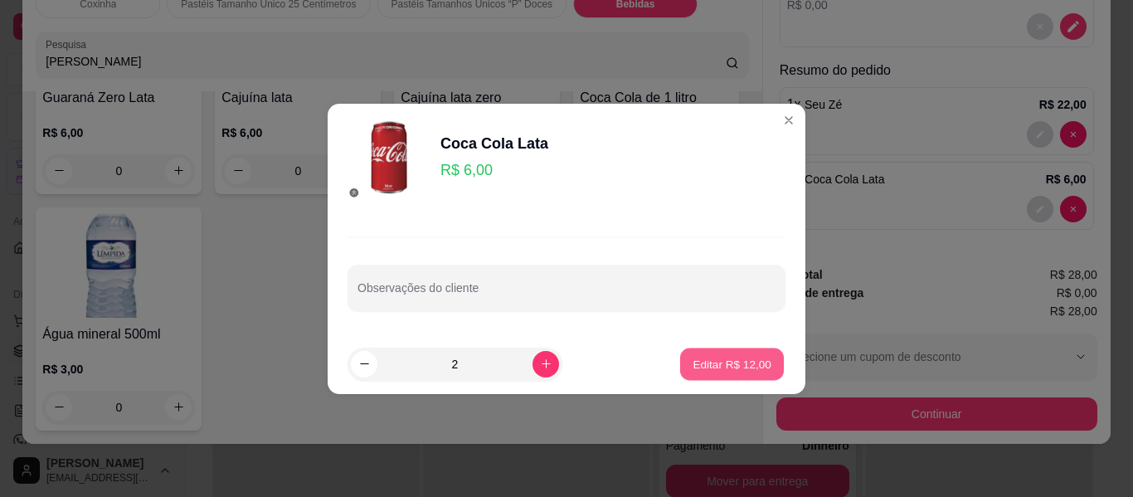
click at [722, 364] on p "Editar R$ 12,00" at bounding box center [732, 364] width 78 height 16
type input "2"
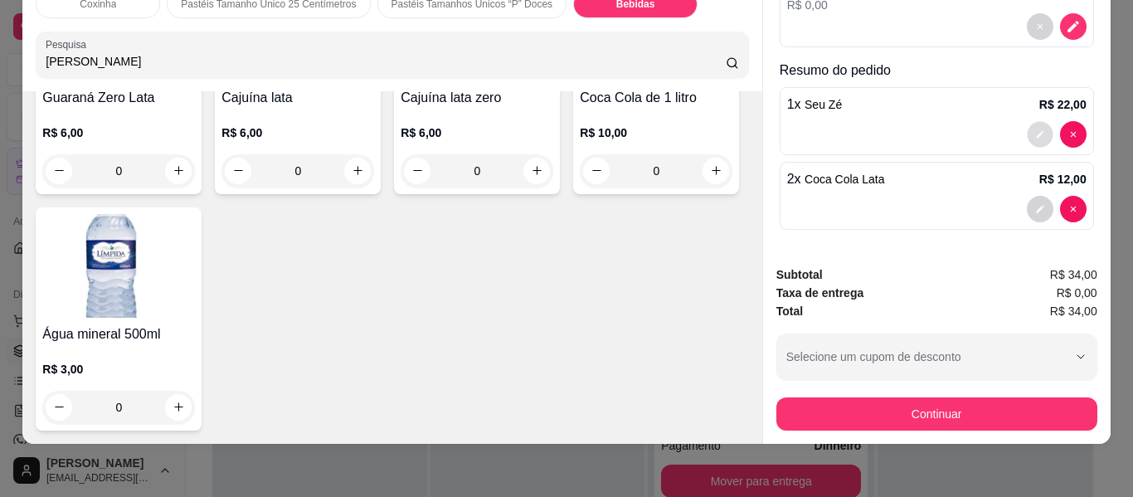
click at [1035, 129] on icon "decrease-product-quantity" at bounding box center [1040, 134] width 10 height 10
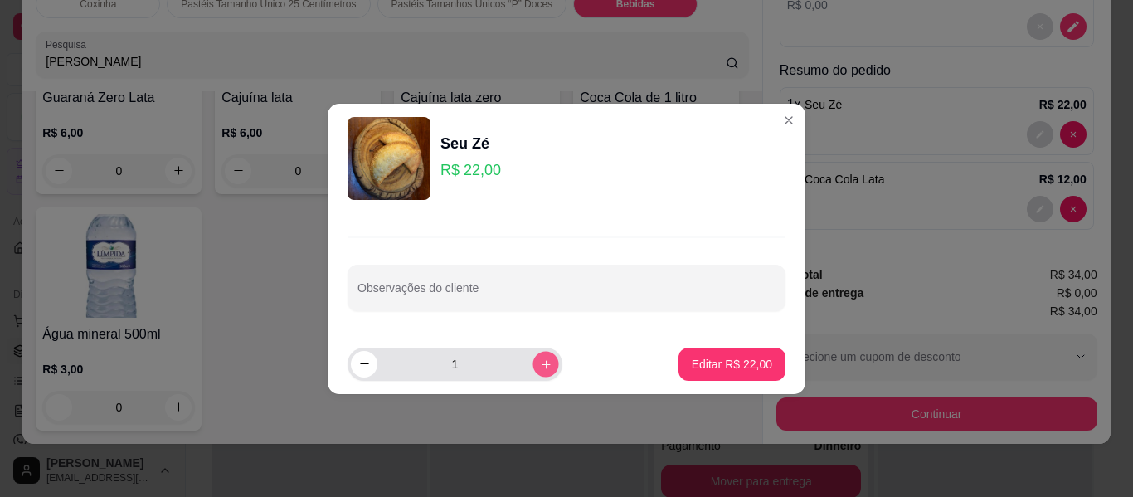
click at [540, 363] on icon "increase-product-quantity" at bounding box center [546, 363] width 12 height 12
type input "2"
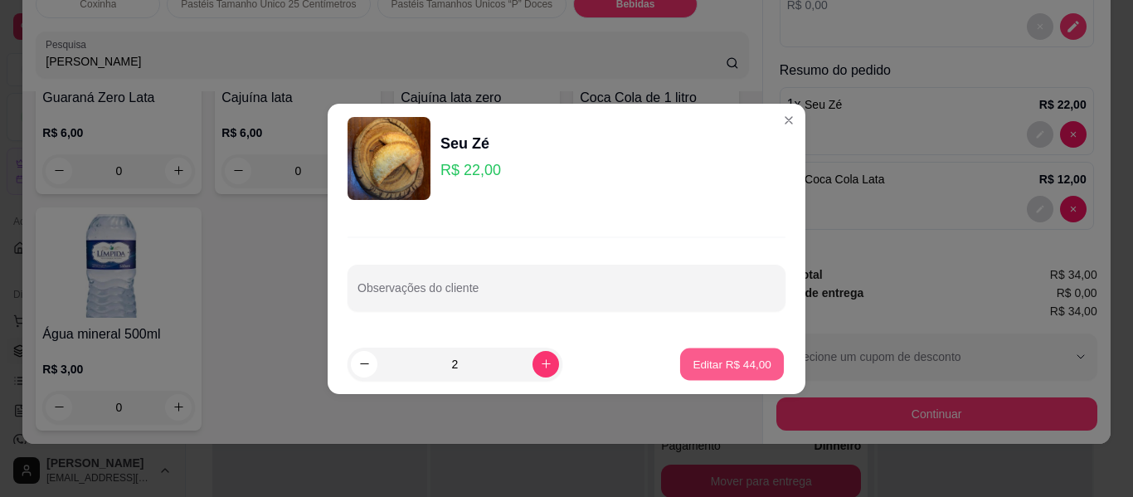
click at [740, 366] on p "Editar R$ 44,00" at bounding box center [732, 364] width 78 height 16
type input "2"
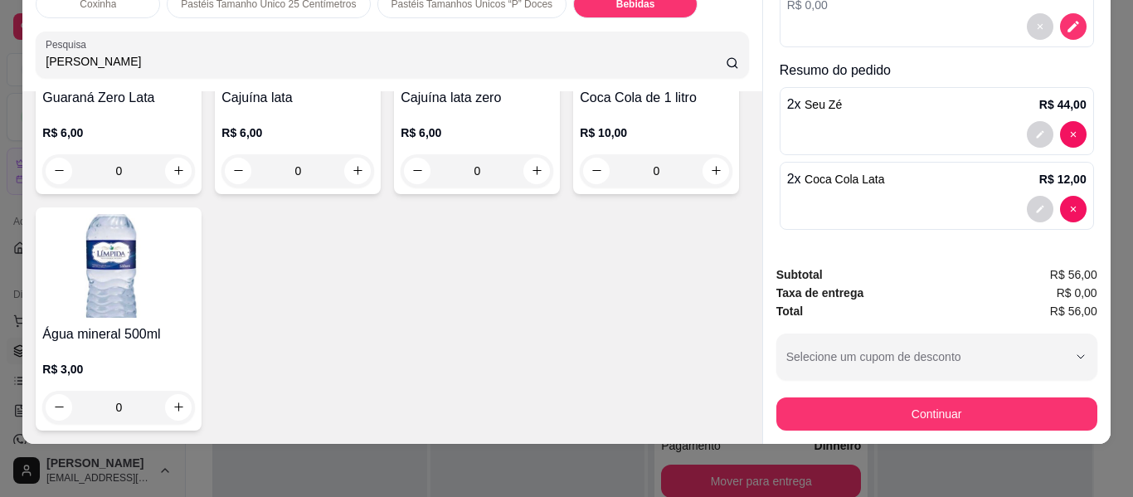
scroll to position [0, 0]
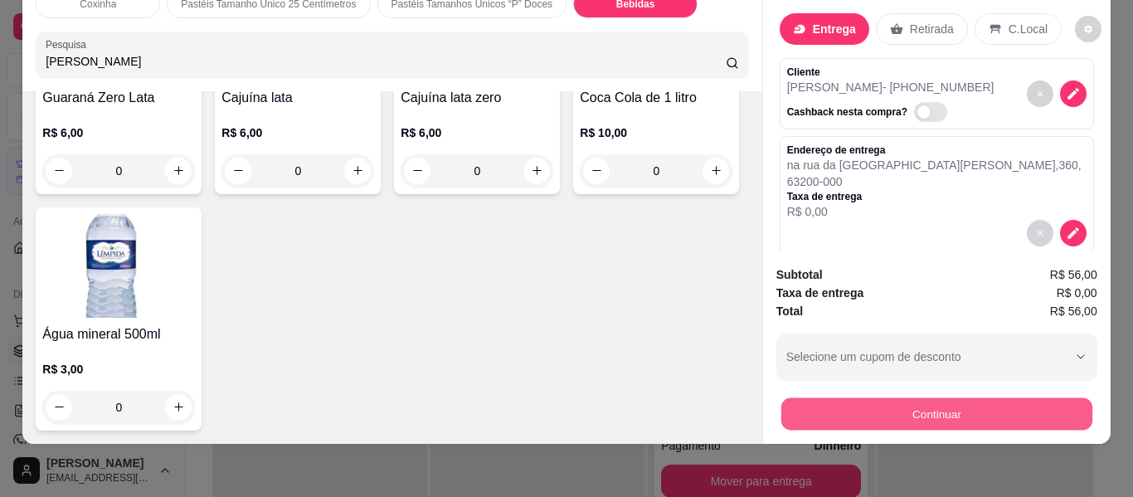
click at [936, 404] on button "Continuar" at bounding box center [935, 414] width 311 height 32
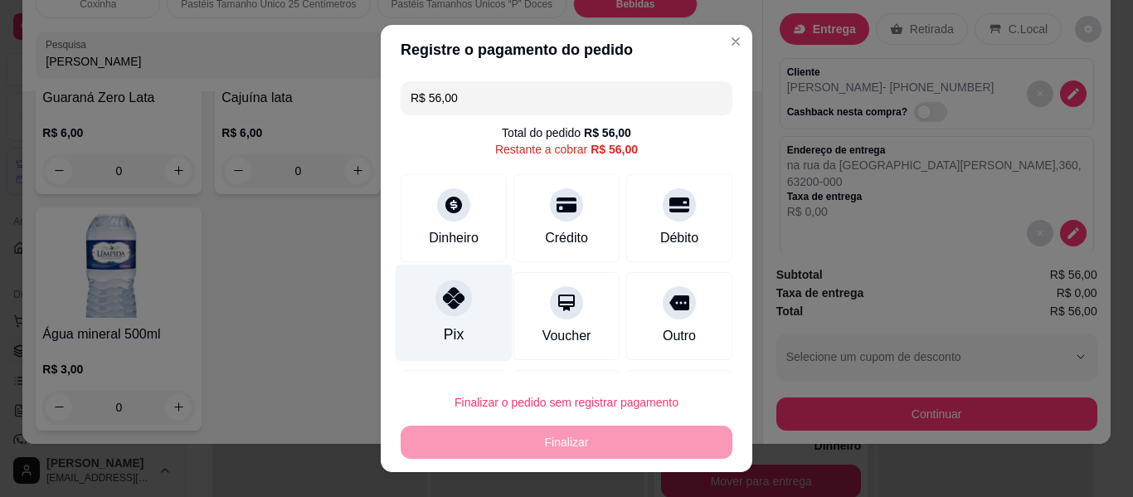
click at [447, 288] on icon at bounding box center [454, 298] width 22 height 22
type input "R$ 0,00"
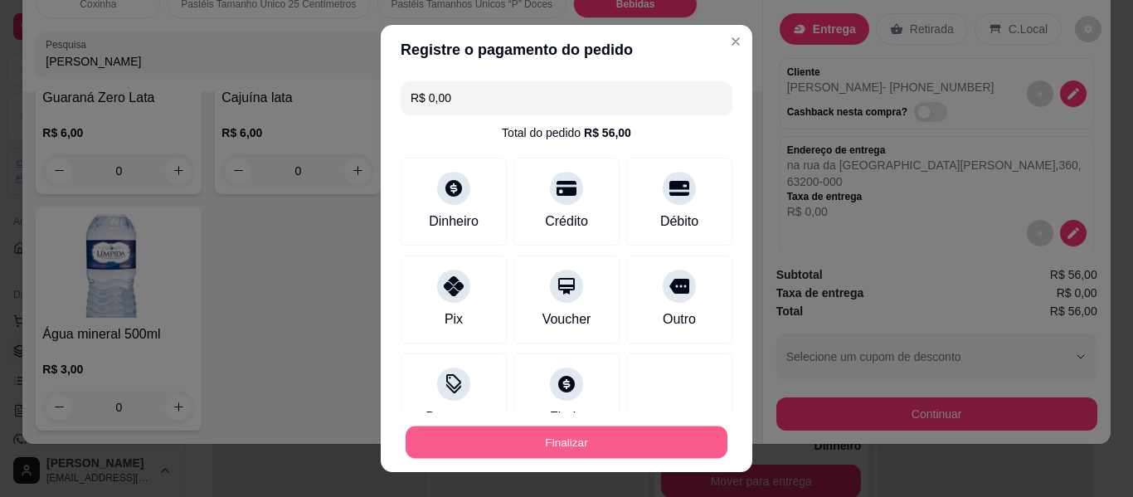
click at [593, 434] on button "Finalizar" at bounding box center [567, 442] width 322 height 32
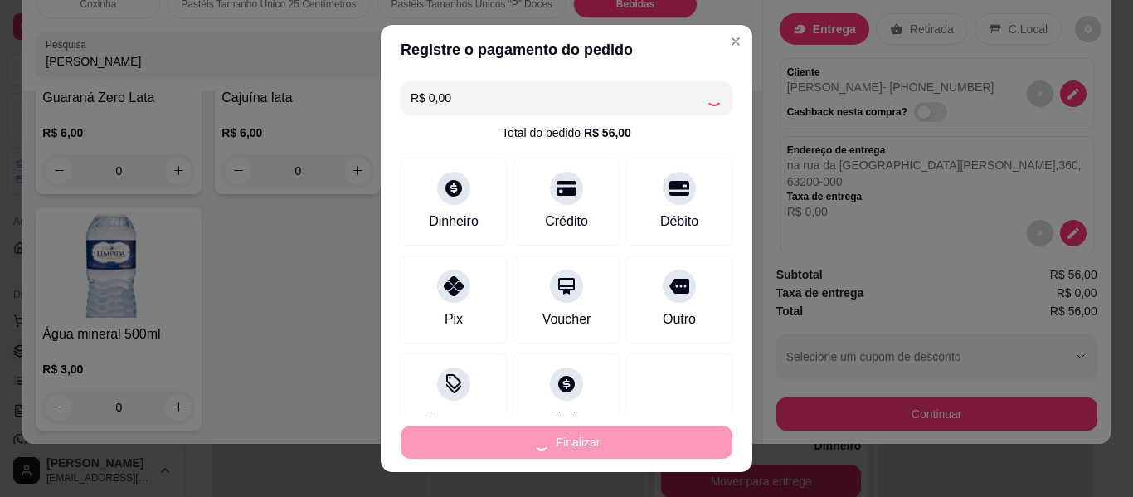
type input "0"
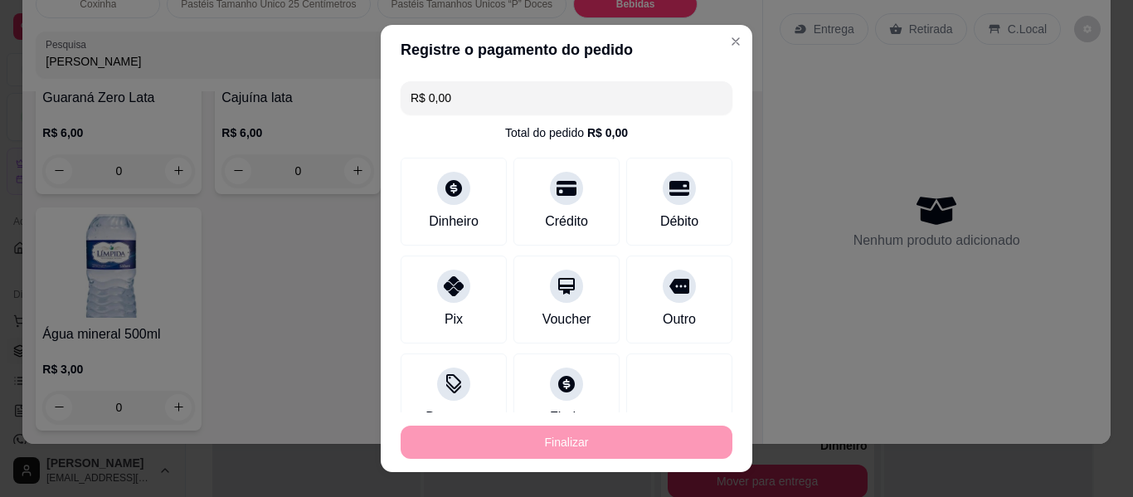
type input "-R$ 56,00"
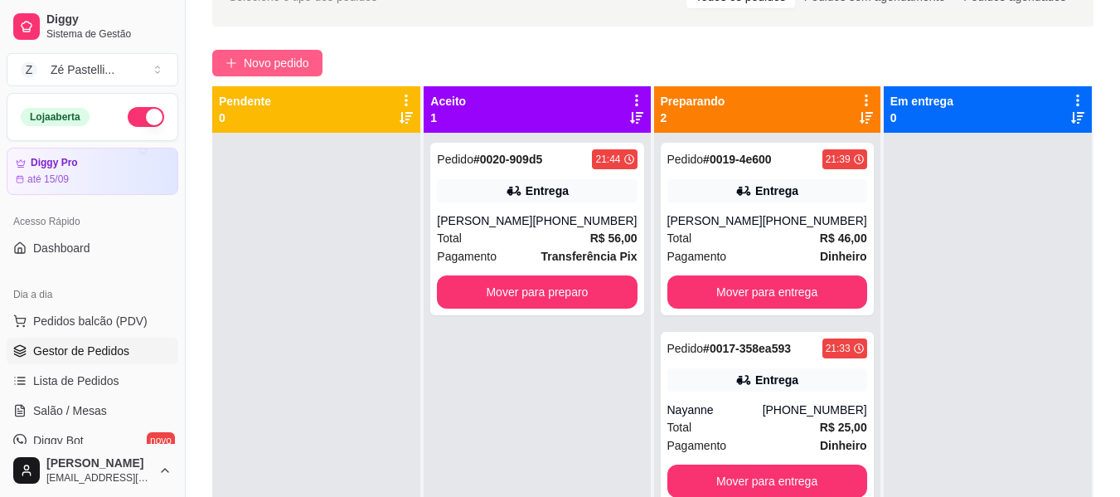
click at [286, 53] on button "Novo pedido" at bounding box center [267, 63] width 110 height 27
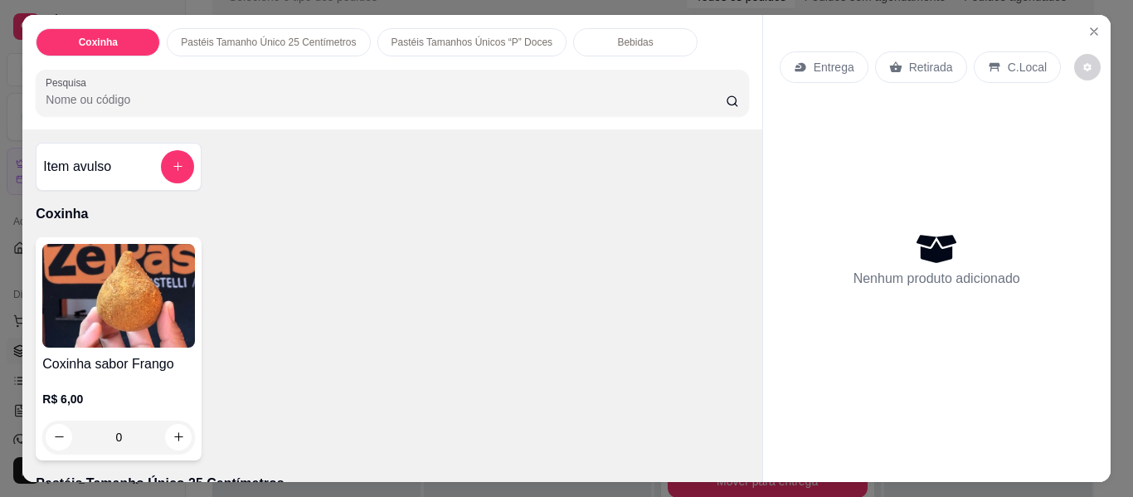
click at [123, 99] on input "Pesquisa" at bounding box center [386, 99] width 680 height 17
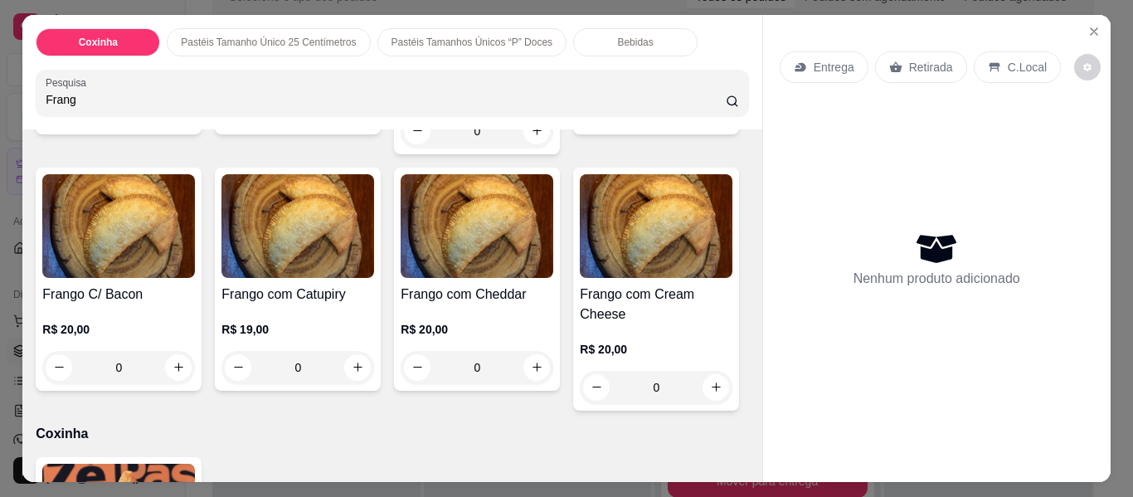
scroll to position [332, 0]
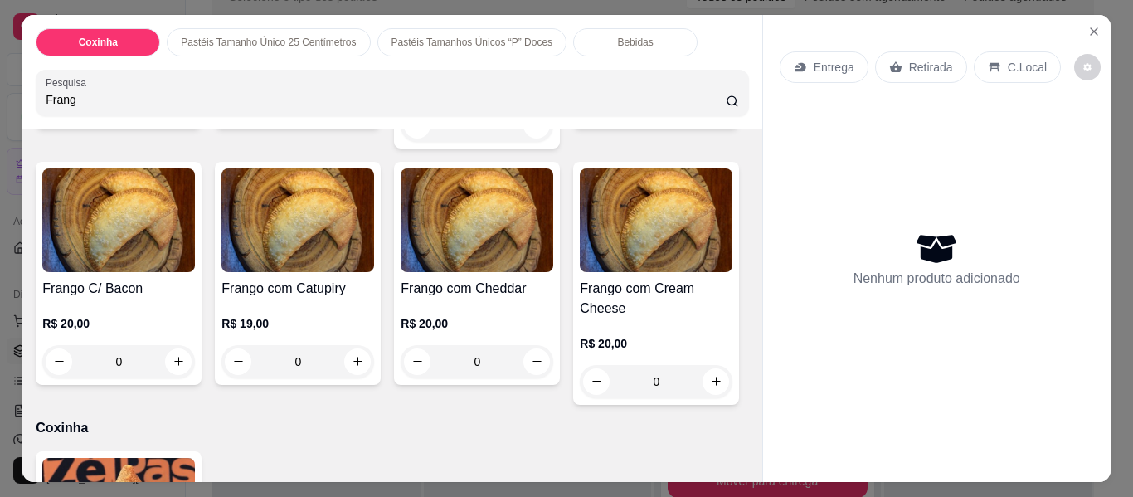
click at [374, 228] on img at bounding box center [297, 220] width 153 height 104
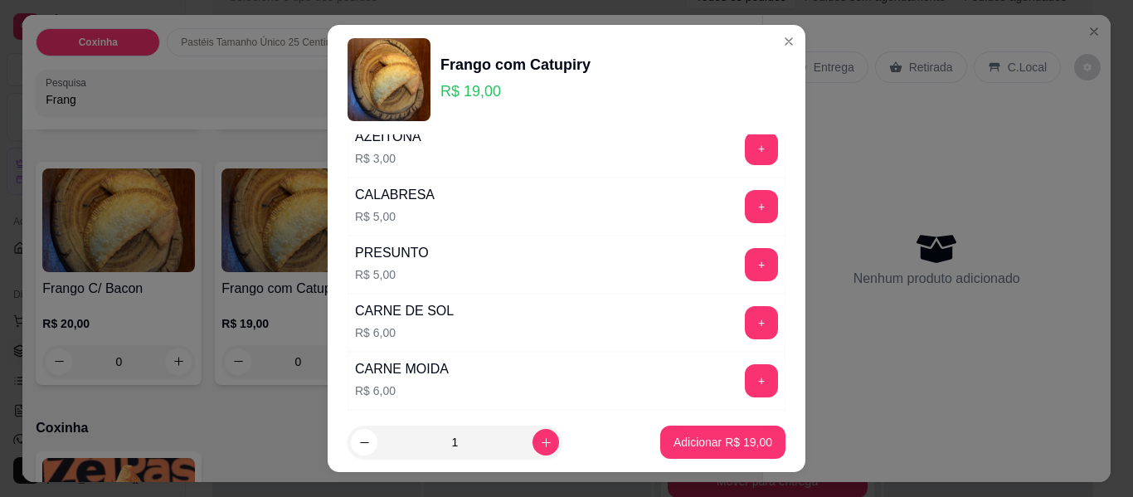
scroll to position [265, 0]
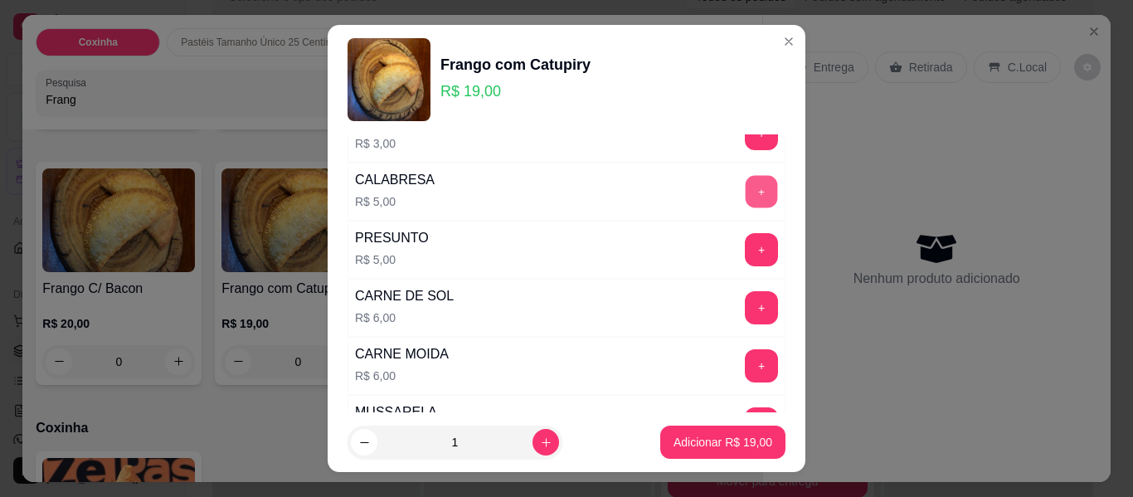
click at [746, 194] on button "+" at bounding box center [762, 192] width 32 height 32
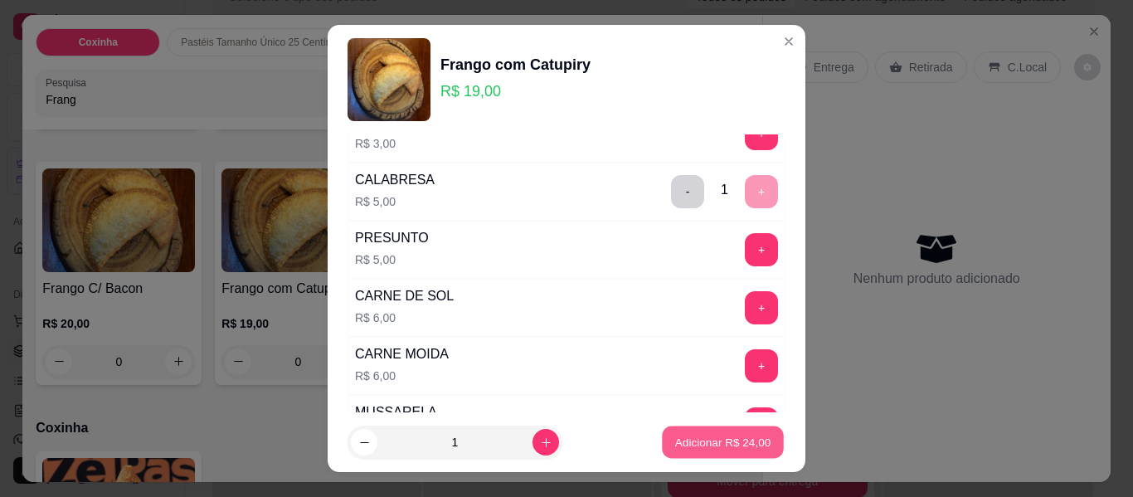
click at [701, 442] on p "Adicionar R$ 24,00" at bounding box center [723, 442] width 96 height 16
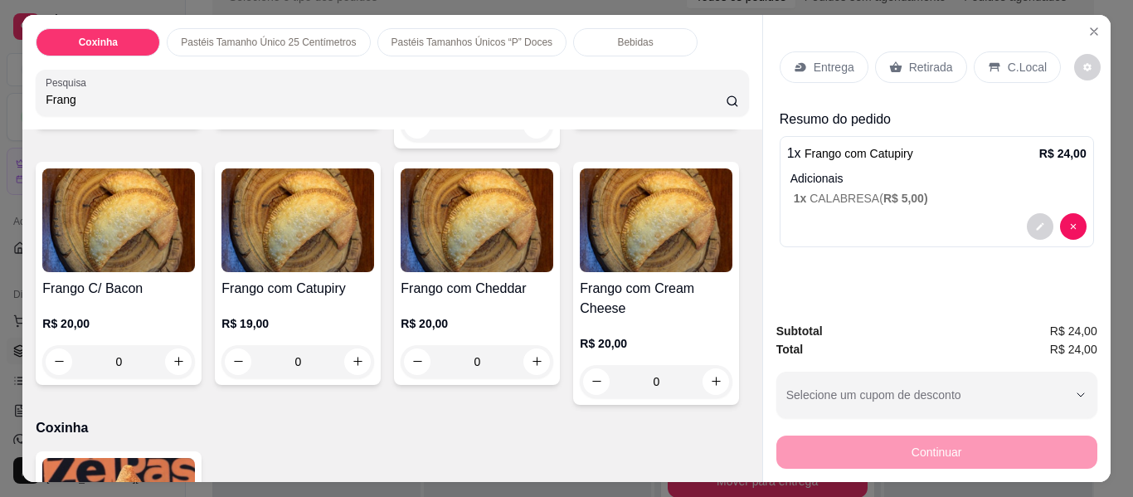
click at [299, 91] on input "Frang" at bounding box center [386, 99] width 680 height 17
type input "F"
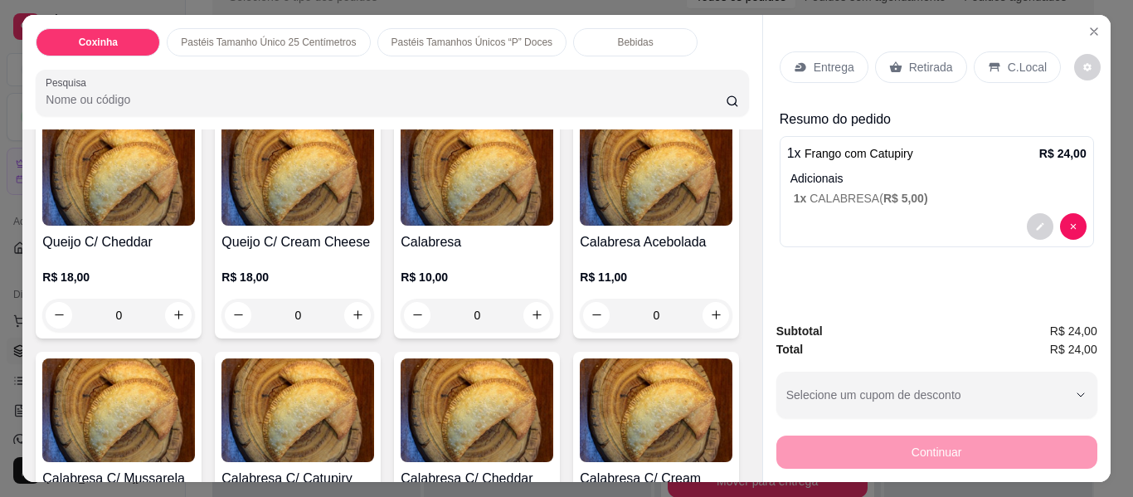
scroll to position [630, 0]
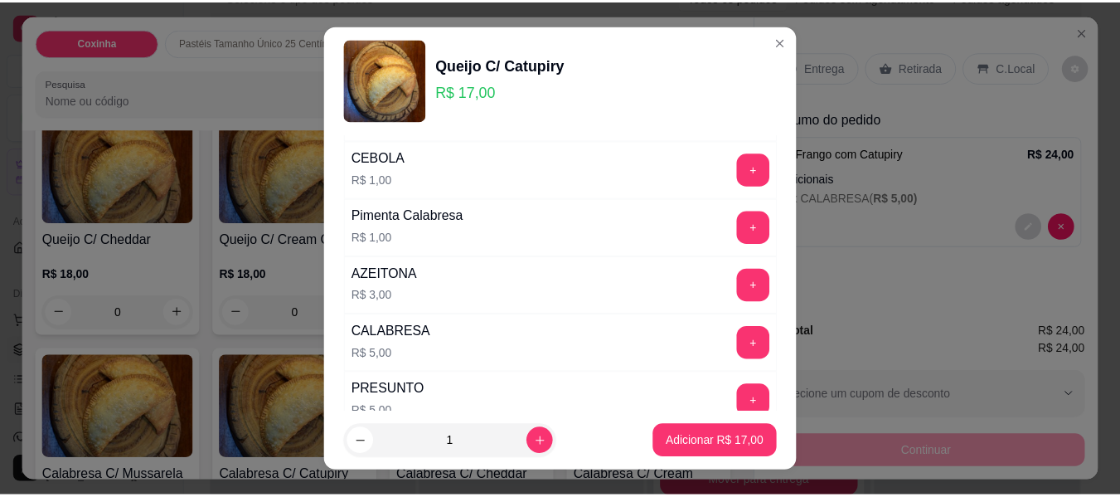
scroll to position [232, 0]
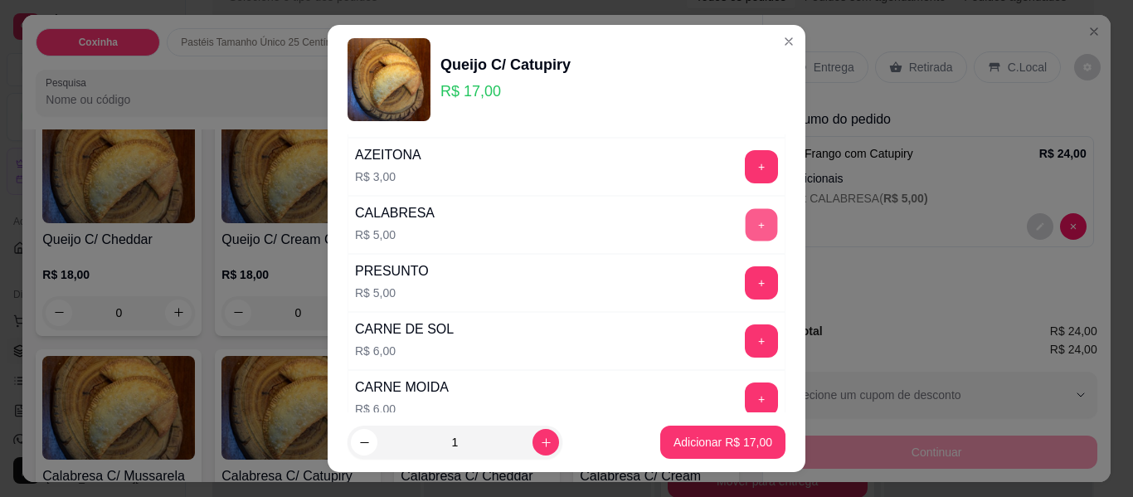
click at [746, 224] on button "+" at bounding box center [762, 225] width 32 height 32
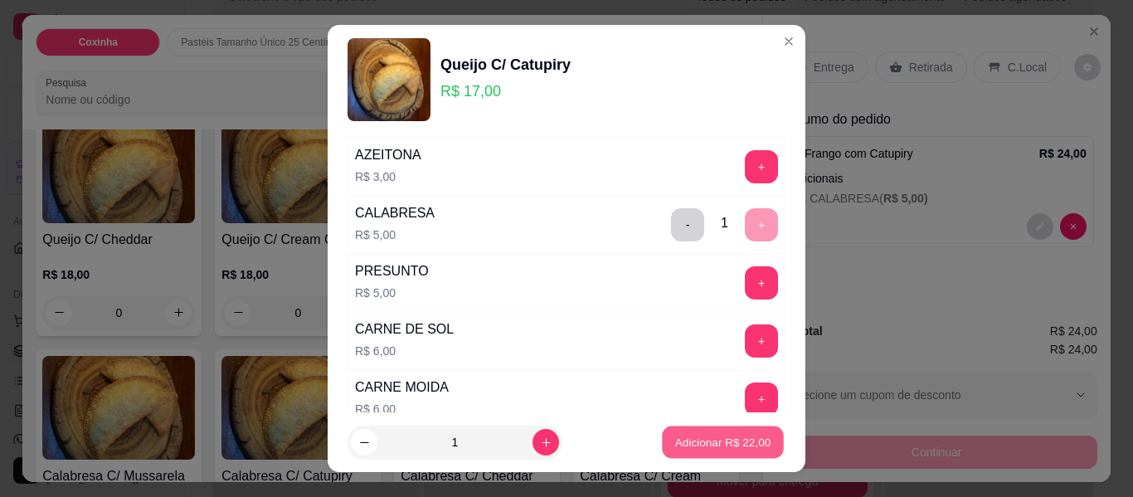
click at [719, 445] on p "Adicionar R$ 22,00" at bounding box center [723, 442] width 96 height 16
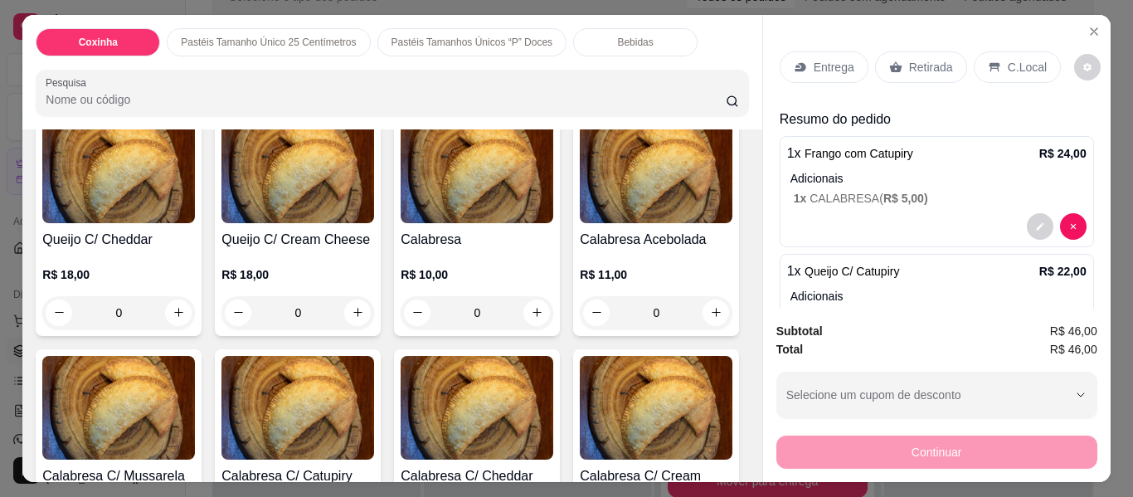
click at [893, 61] on icon at bounding box center [895, 67] width 13 height 13
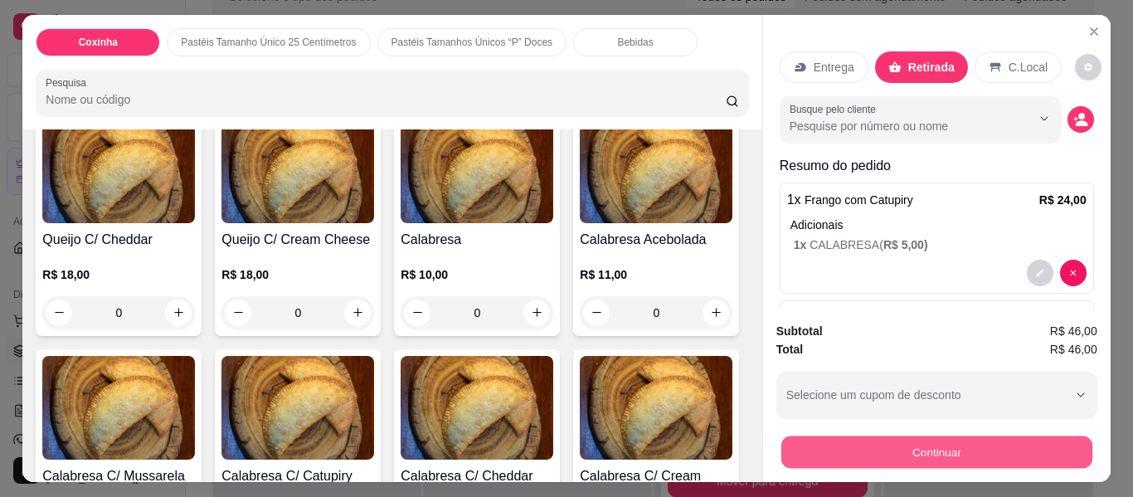
click at [923, 442] on button "Continuar" at bounding box center [935, 452] width 311 height 32
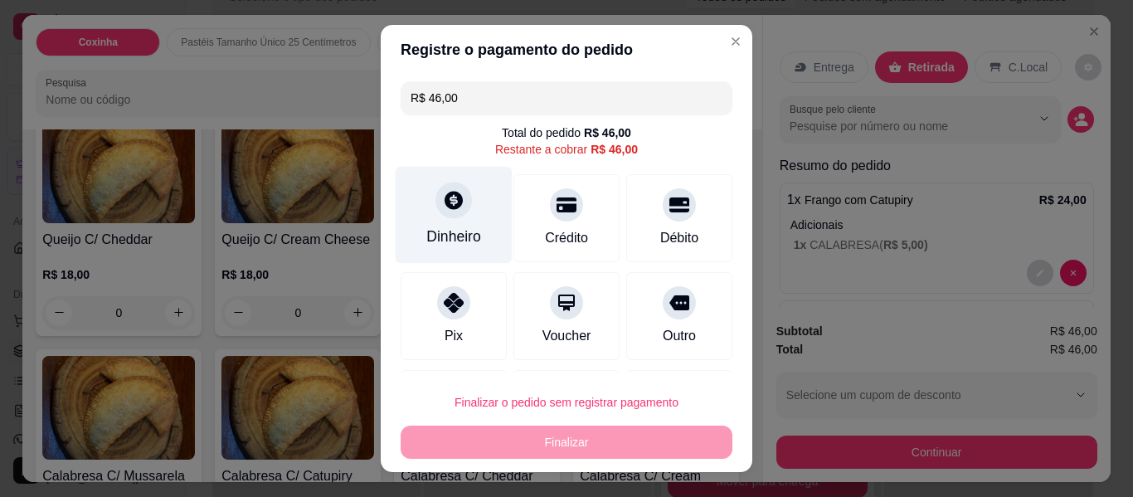
click at [454, 213] on div at bounding box center [453, 200] width 36 height 36
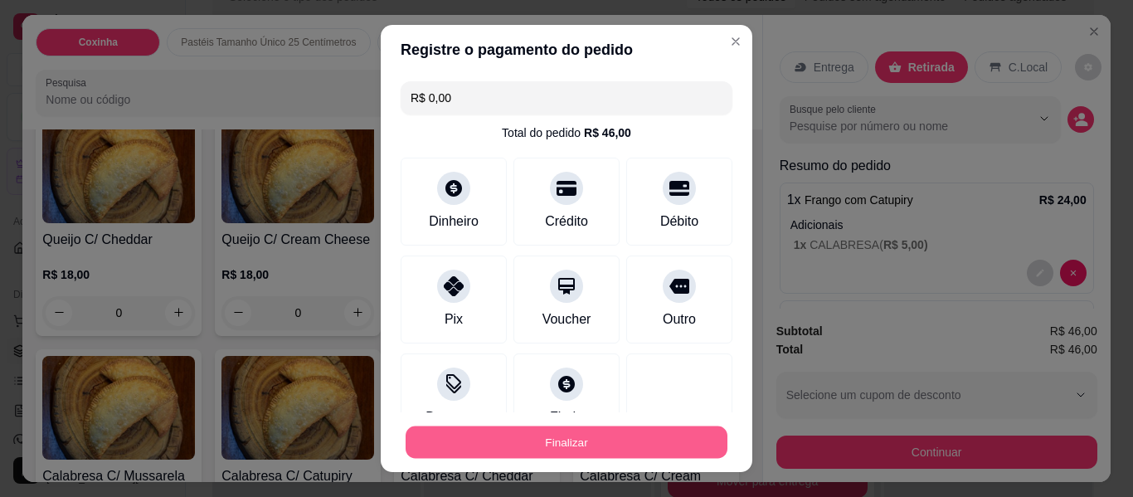
click at [559, 447] on button "Finalizar" at bounding box center [567, 442] width 322 height 32
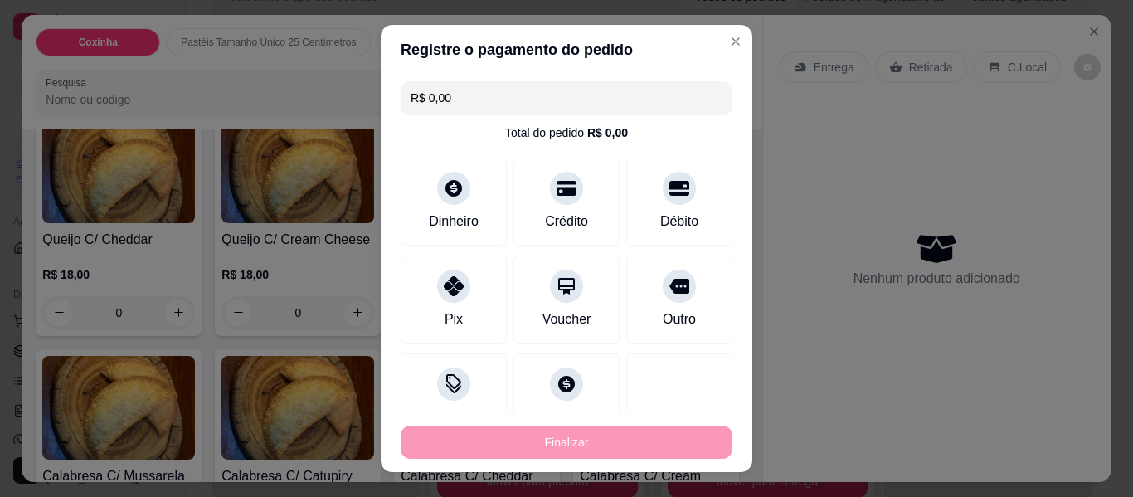
type input "-R$ 46,00"
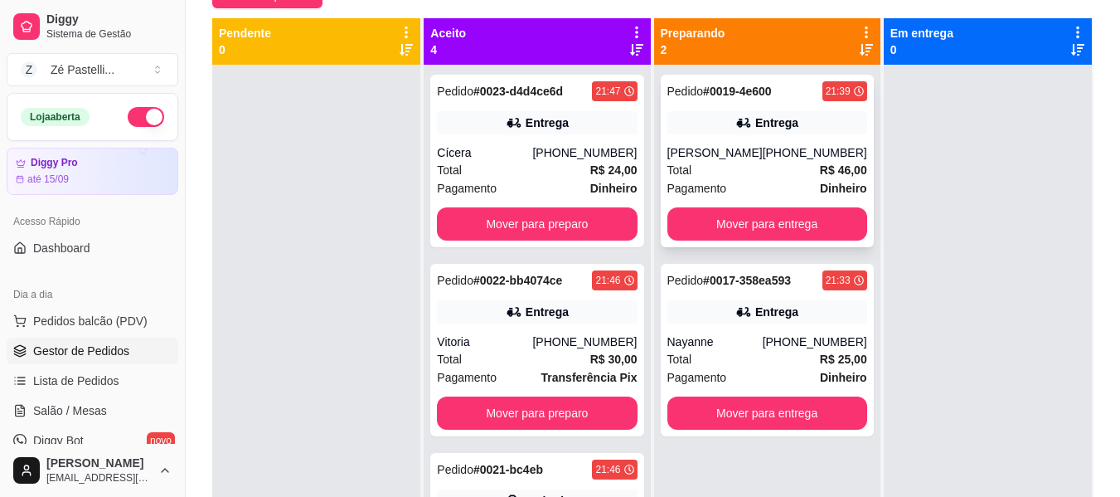
scroll to position [199, 0]
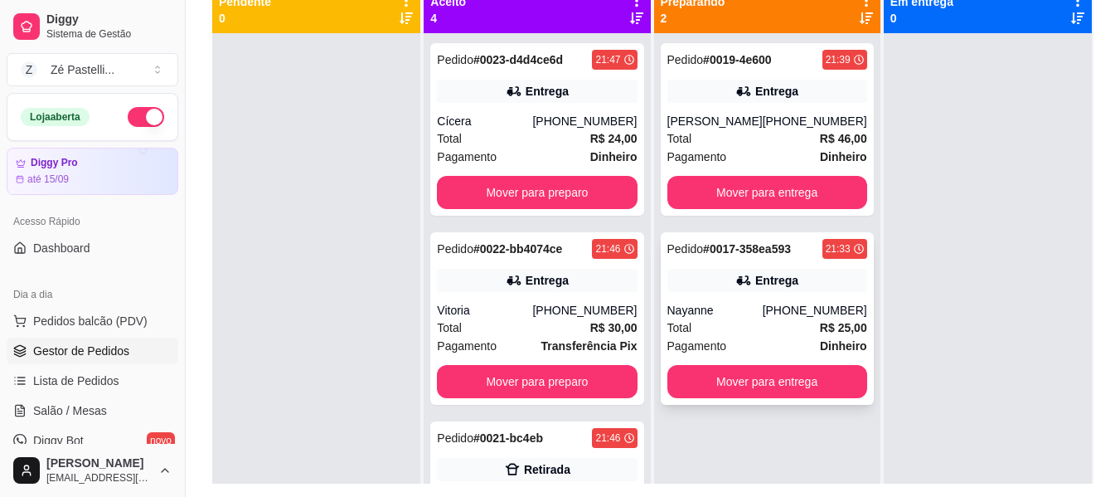
click at [695, 362] on div "Pedido # 0017-358ea593 21:33 Entrega Nayanne (88) 92182-1091 Total R$ 25,00 Pag…" at bounding box center [767, 318] width 213 height 173
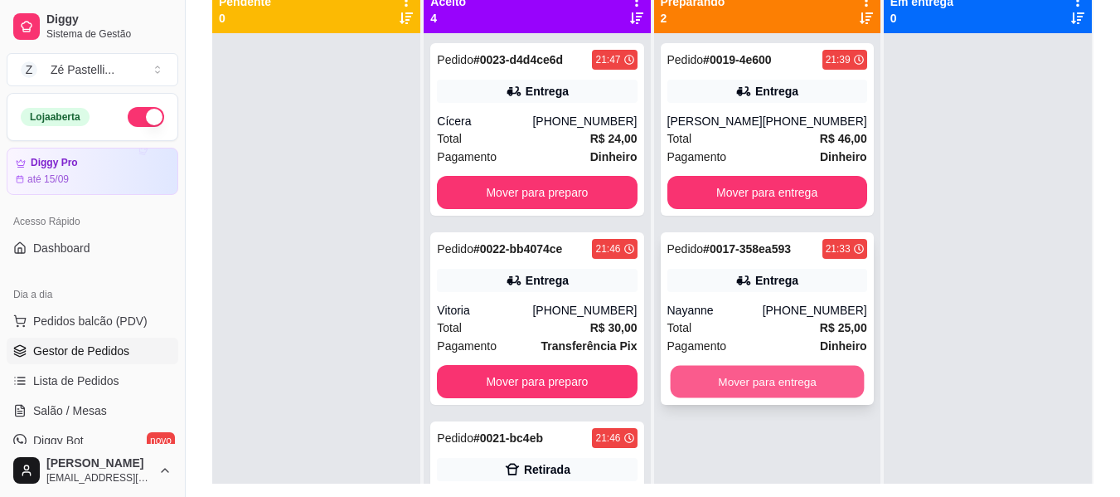
click at [777, 389] on button "Mover para entrega" at bounding box center [767, 382] width 194 height 32
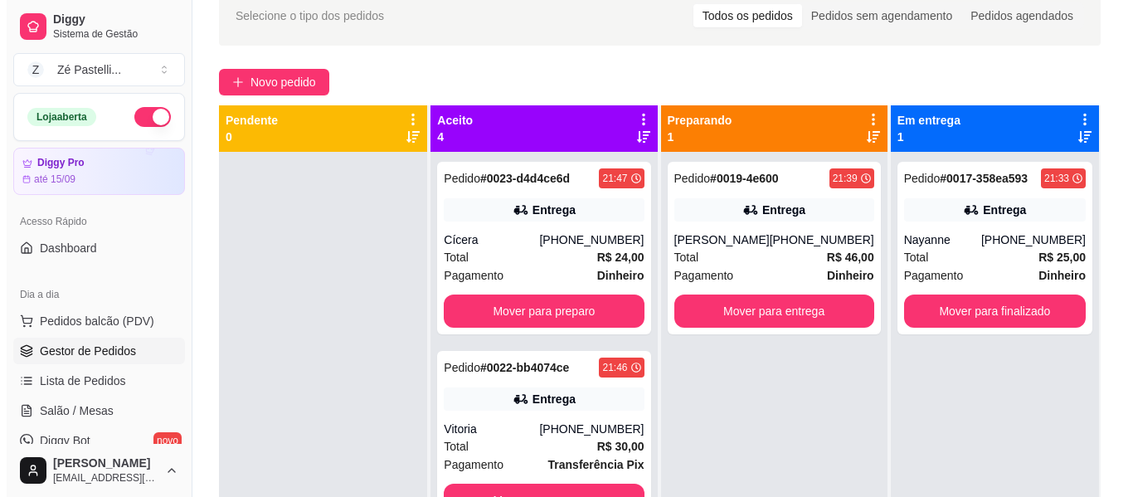
scroll to position [66, 0]
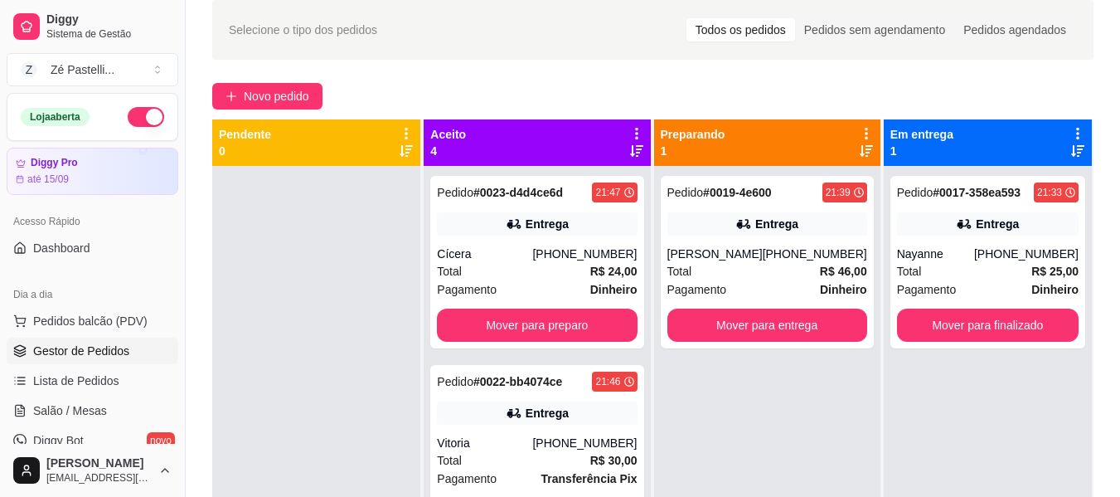
click at [128, 122] on button "button" at bounding box center [146, 117] width 36 height 20
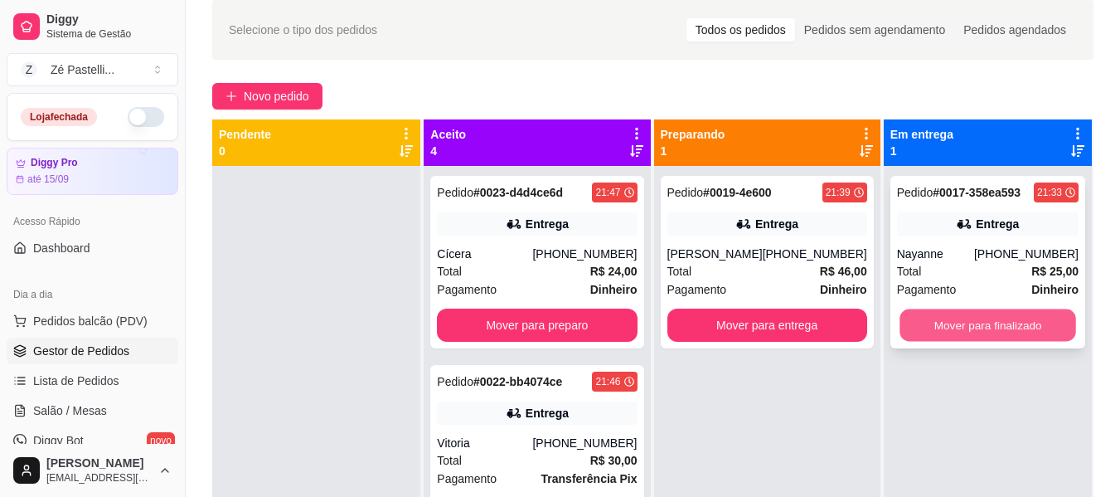
click at [994, 326] on button "Mover para finalizado" at bounding box center [988, 325] width 177 height 32
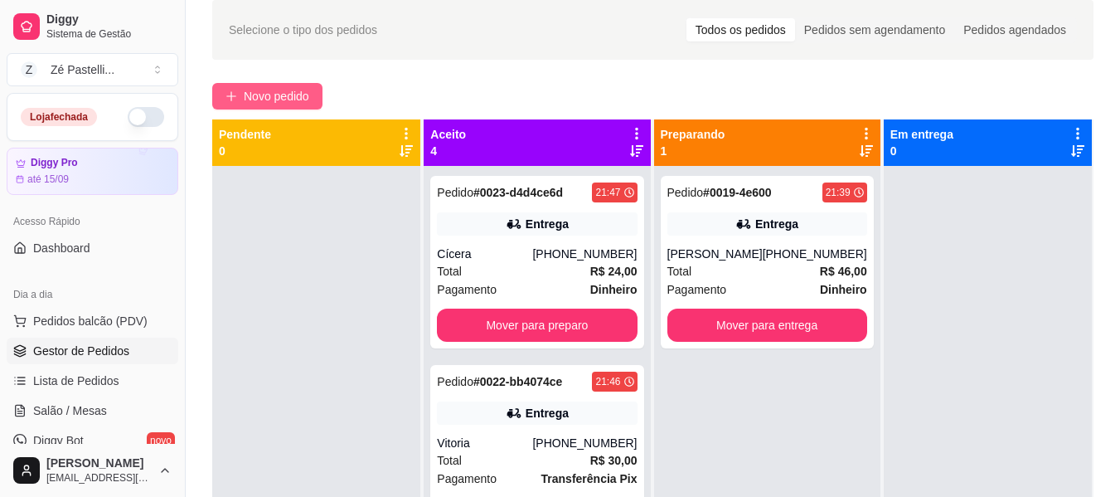
click at [265, 97] on span "Novo pedido" at bounding box center [277, 96] width 66 height 18
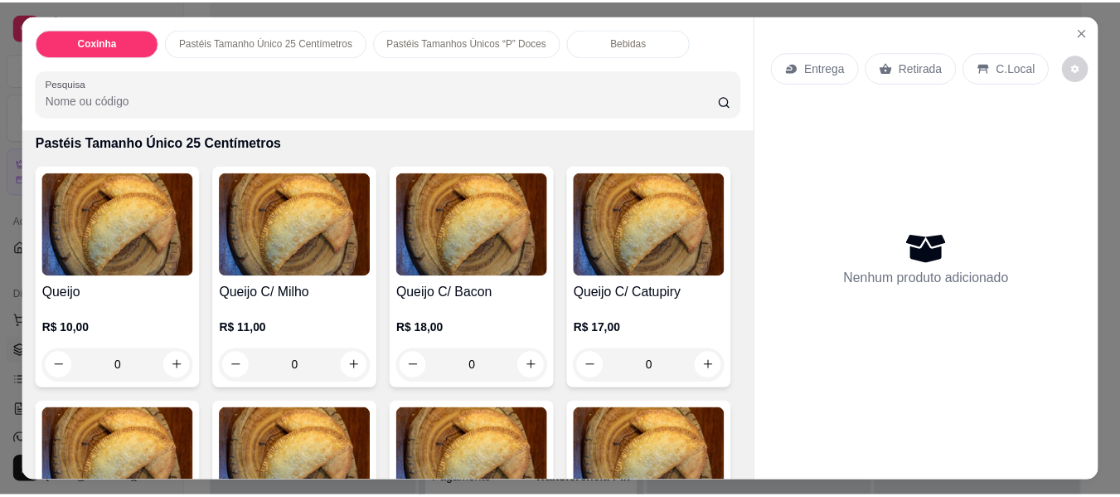
scroll to position [365, 0]
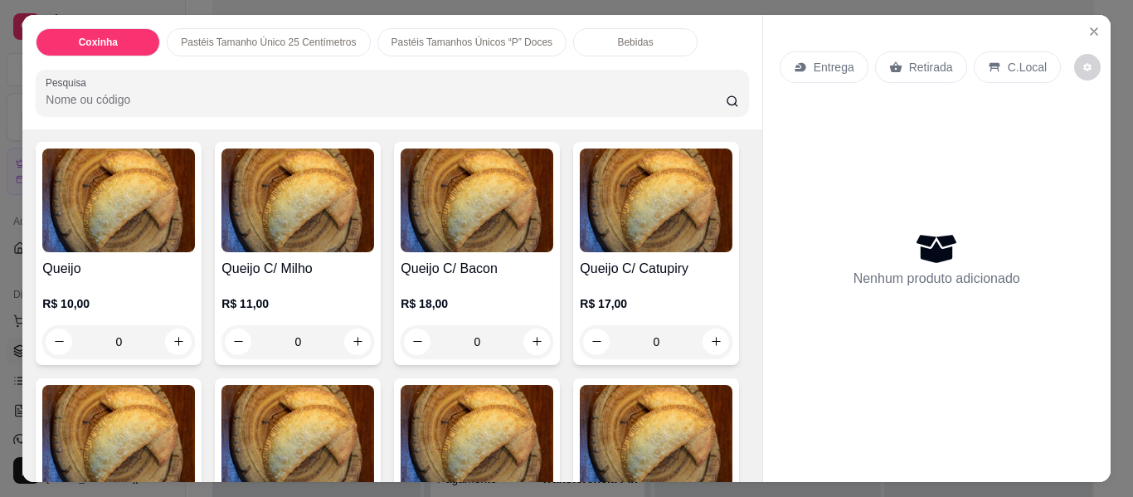
click at [309, 189] on img at bounding box center [297, 200] width 153 height 104
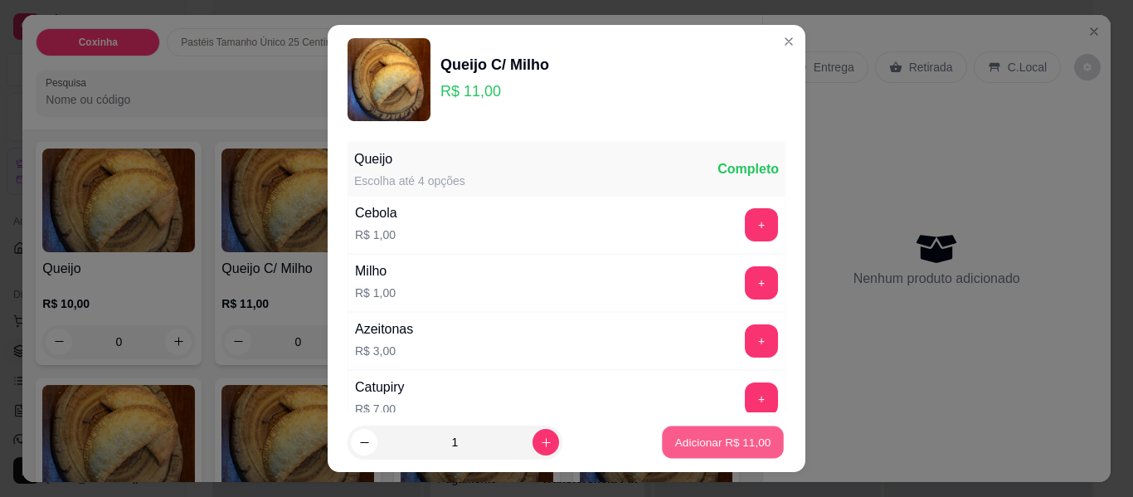
click at [698, 441] on p "Adicionar R$ 11,00" at bounding box center [723, 442] width 96 height 16
type input "1"
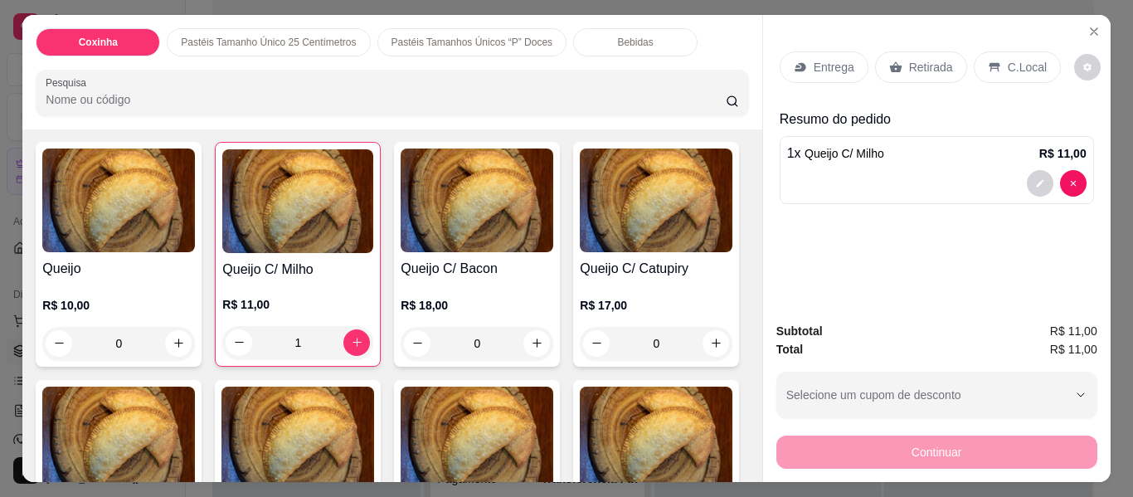
click at [828, 59] on p "Entrega" at bounding box center [834, 67] width 41 height 17
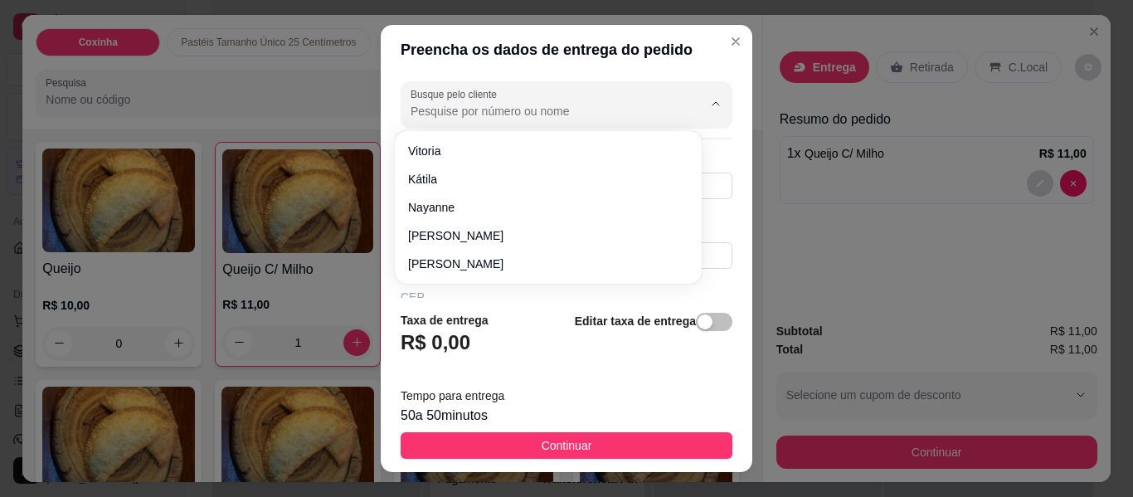
click at [534, 115] on input "Busque pelo cliente" at bounding box center [543, 111] width 265 height 17
type input "l"
click at [629, 62] on header "Preencha os dados de entrega do pedido" at bounding box center [567, 50] width 372 height 50
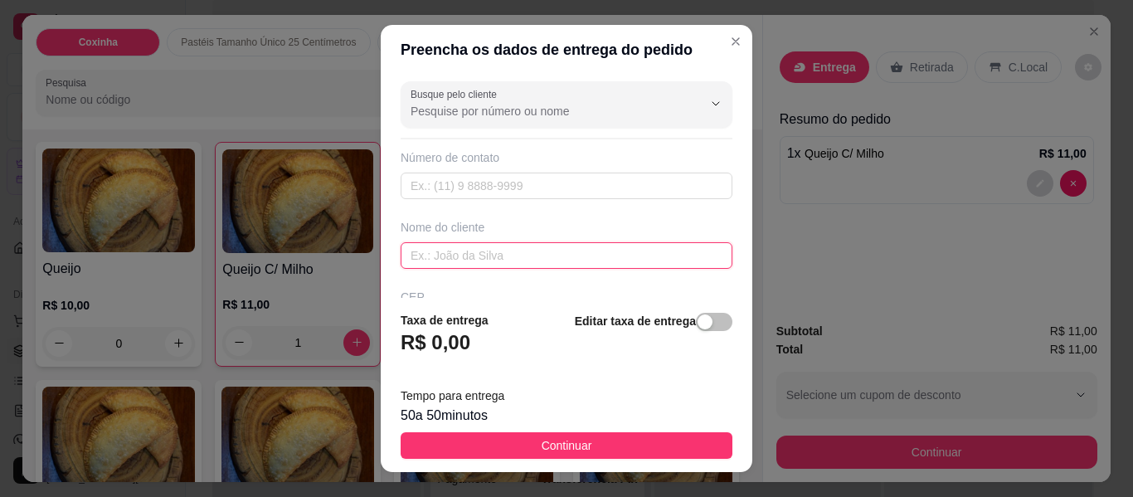
click at [530, 256] on input "text" at bounding box center [567, 255] width 332 height 27
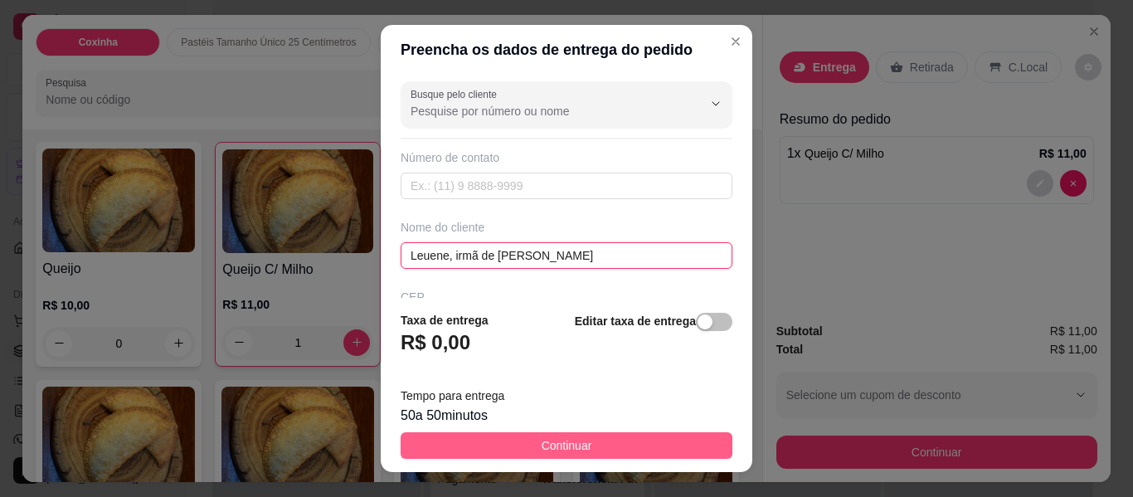
type input "Leuene, irmã de Eleonay"
click at [568, 438] on span "Continuar" at bounding box center [567, 445] width 51 height 18
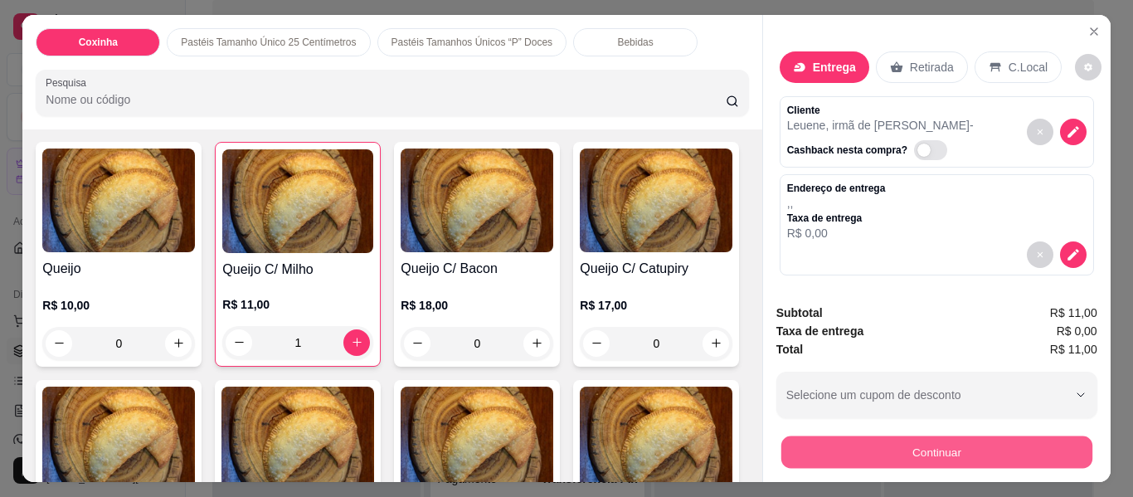
click at [946, 443] on button "Continuar" at bounding box center [935, 452] width 311 height 32
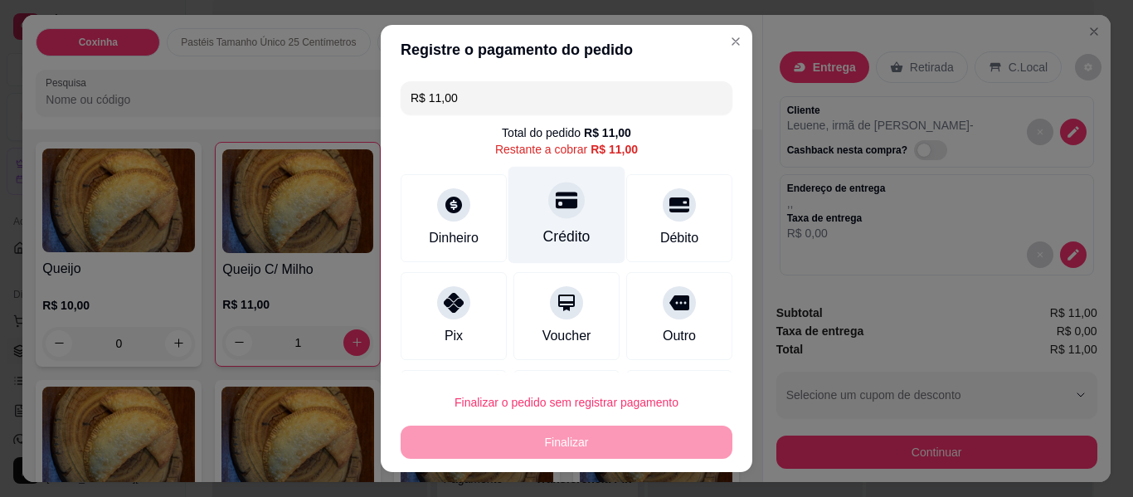
click at [558, 214] on div at bounding box center [566, 200] width 36 height 36
type input "R$ 0,00"
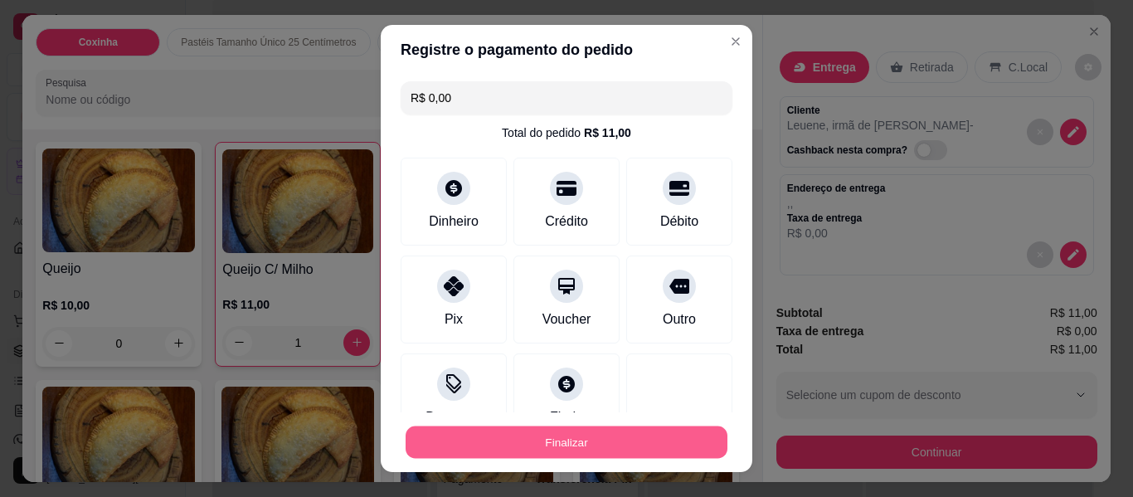
click at [591, 435] on button "Finalizar" at bounding box center [567, 442] width 322 height 32
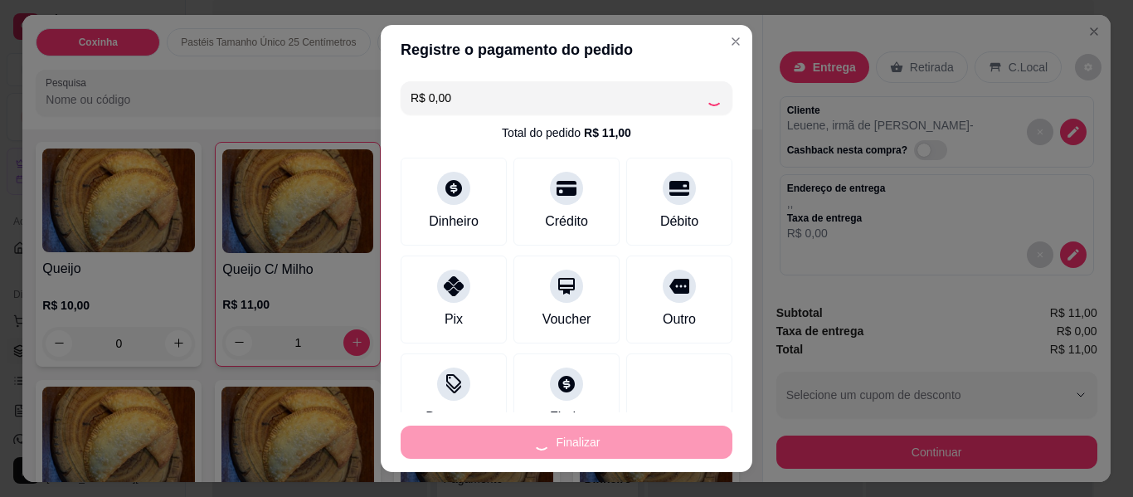
type input "0"
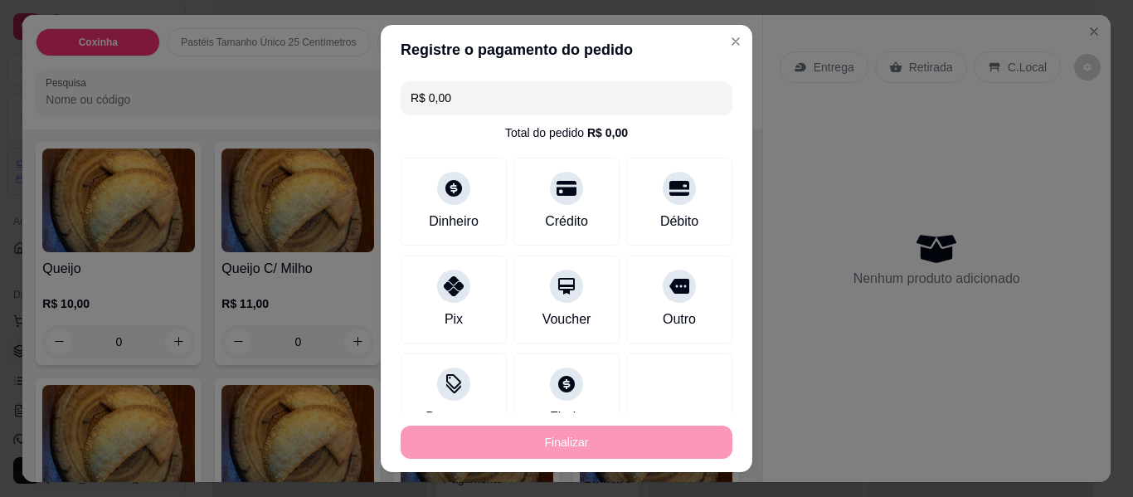
type input "-R$ 11,00"
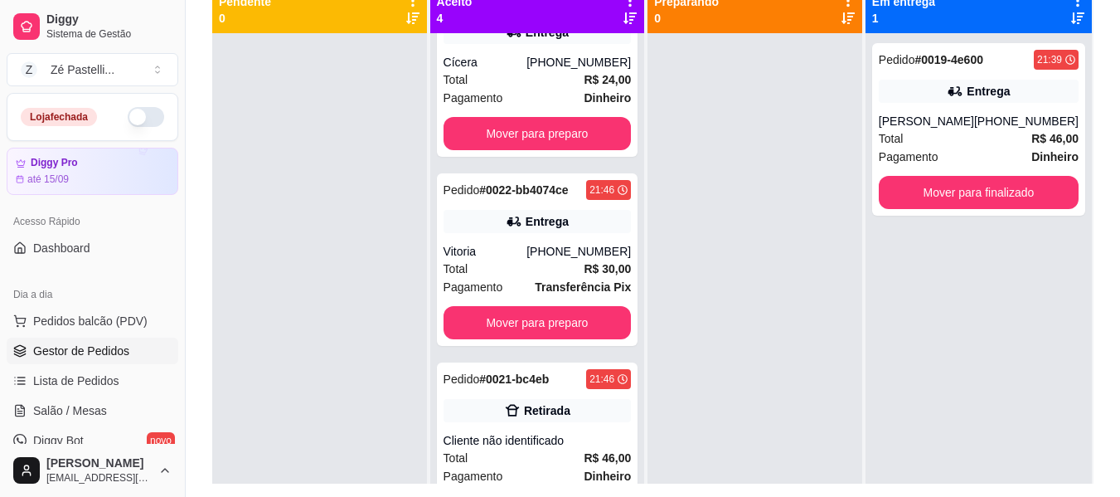
scroll to position [276, 0]
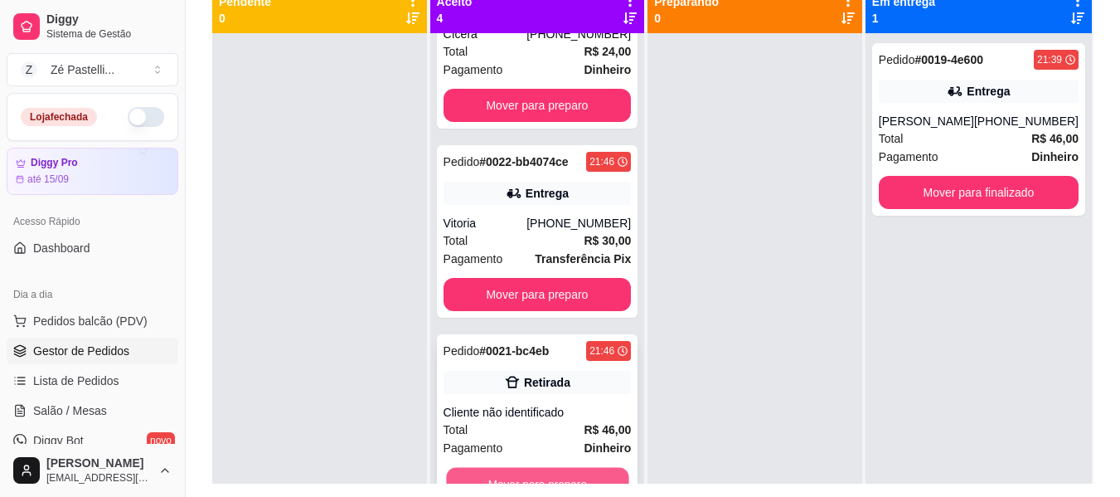
click at [565, 471] on button "Mover para preparo" at bounding box center [537, 484] width 182 height 32
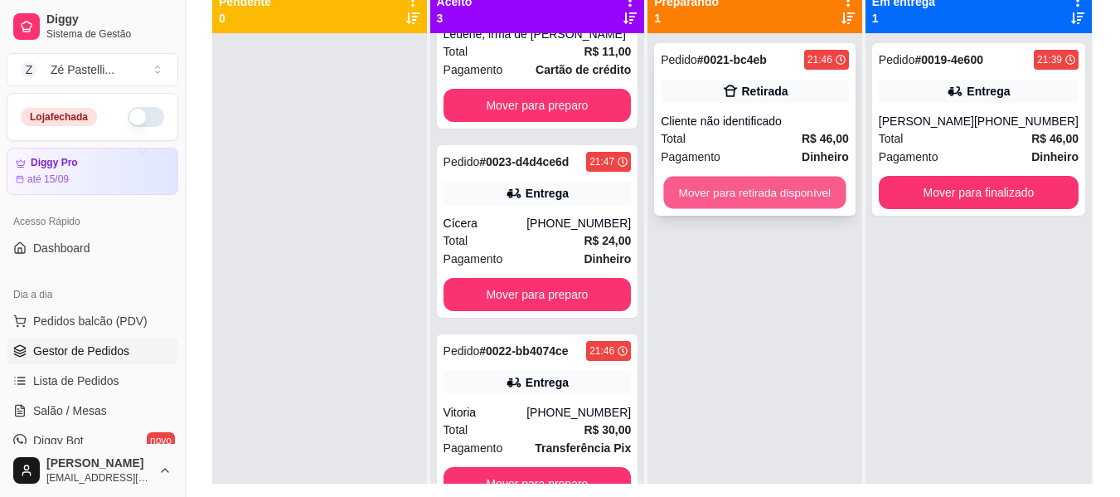
click at [723, 191] on button "Mover para retirada disponível" at bounding box center [755, 193] width 182 height 32
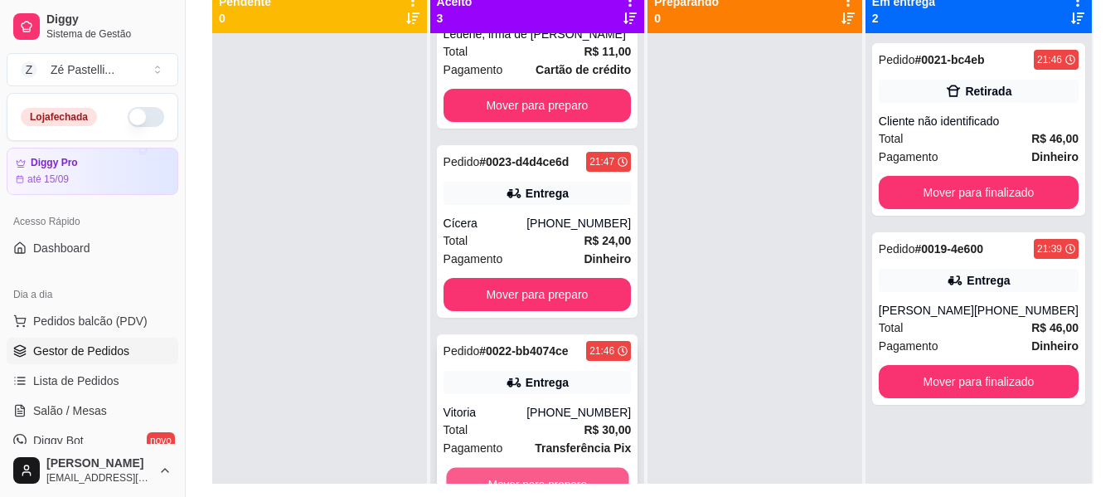
click at [548, 481] on button "Mover para preparo" at bounding box center [537, 484] width 182 height 32
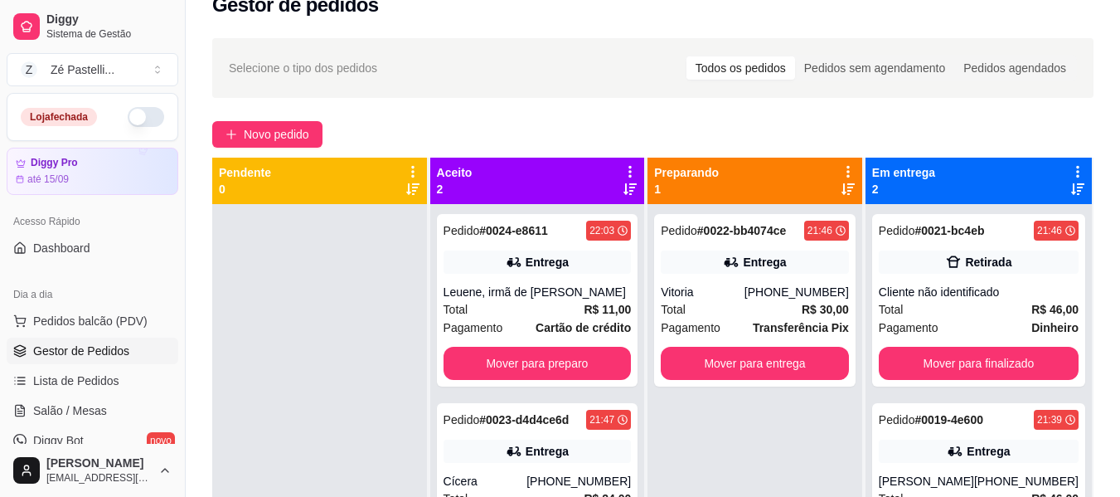
scroll to position [0, 0]
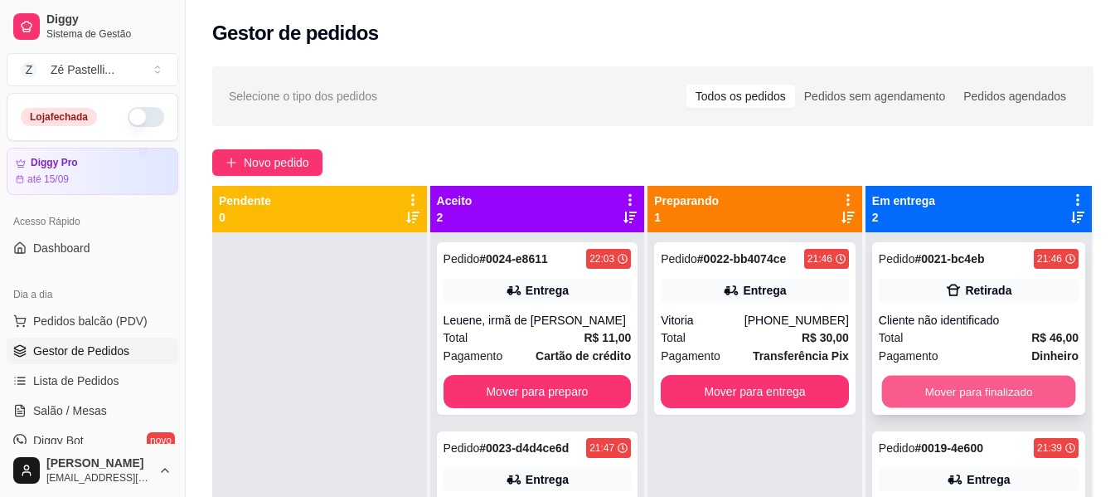
click at [981, 391] on button "Mover para finalizado" at bounding box center [979, 392] width 194 height 32
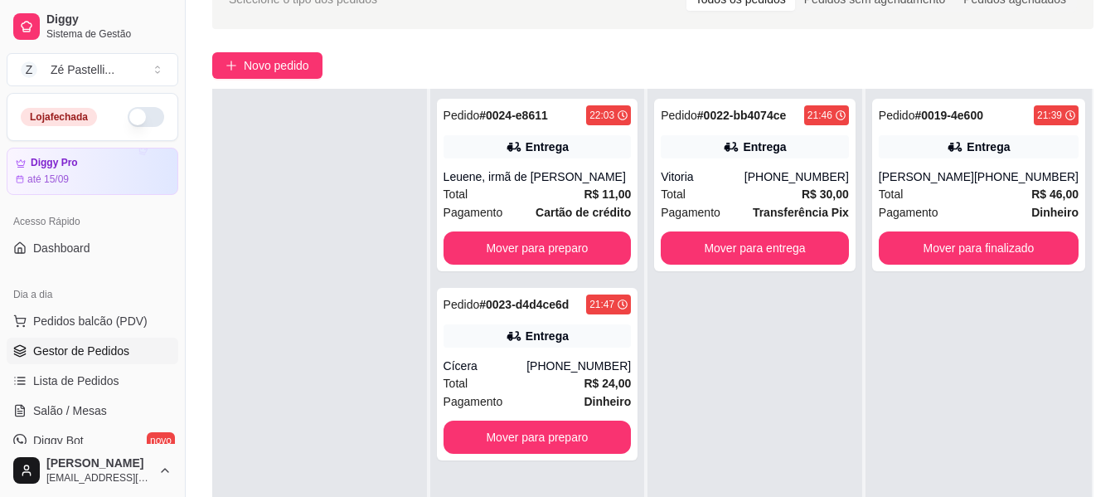
scroll to position [100, 0]
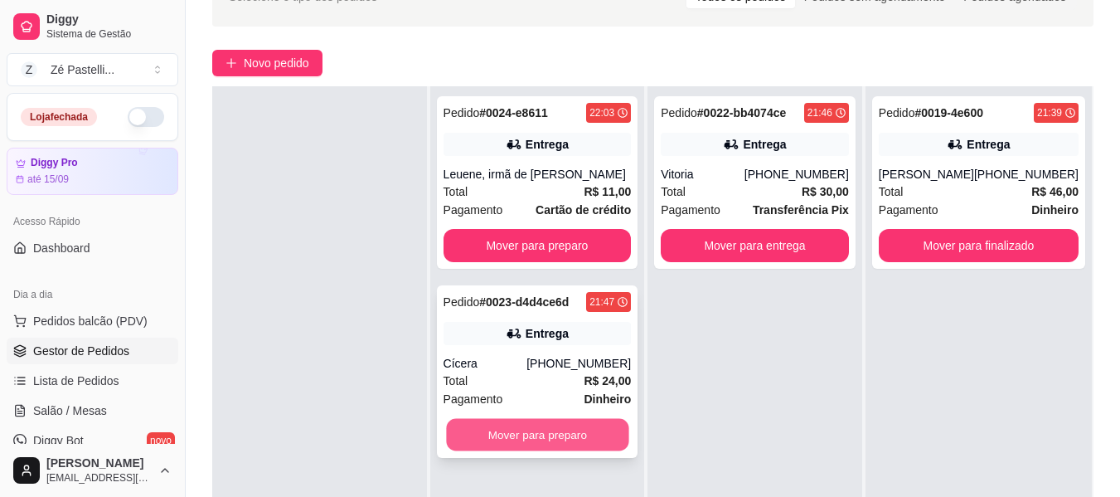
click at [535, 424] on button "Mover para preparo" at bounding box center [537, 435] width 182 height 32
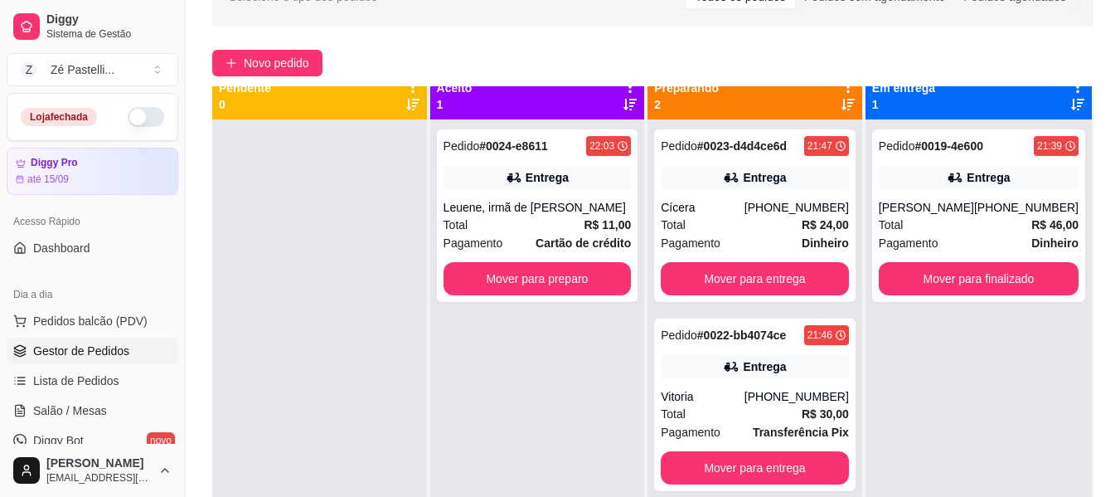
scroll to position [0, 0]
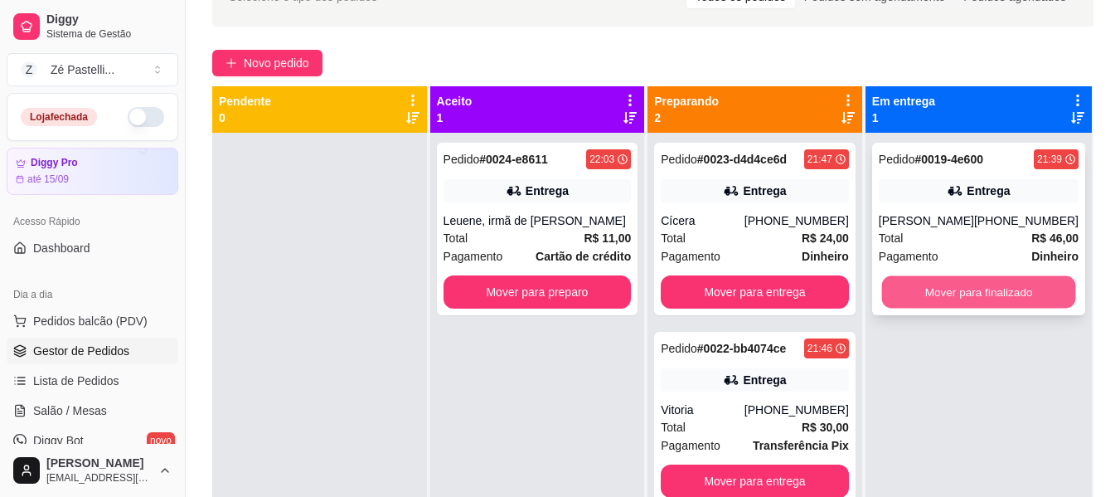
click at [970, 293] on button "Mover para finalizado" at bounding box center [979, 292] width 194 height 32
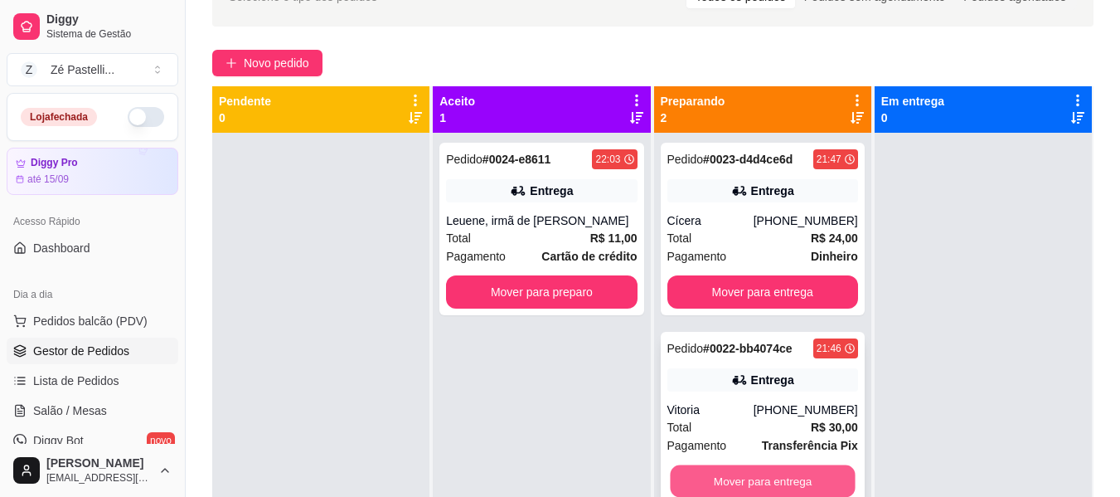
click at [779, 468] on button "Mover para entrega" at bounding box center [762, 481] width 185 height 32
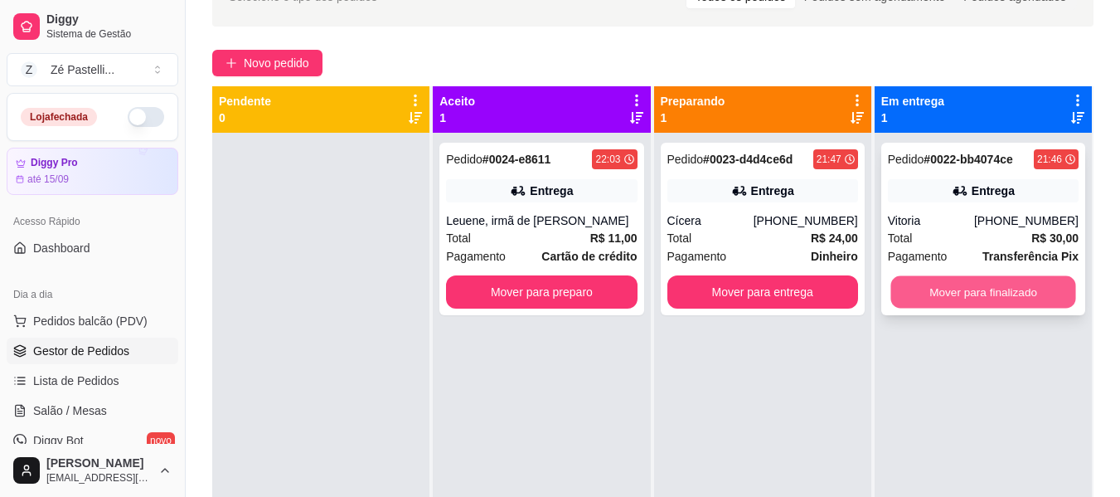
click at [993, 296] on button "Mover para finalizado" at bounding box center [983, 292] width 185 height 32
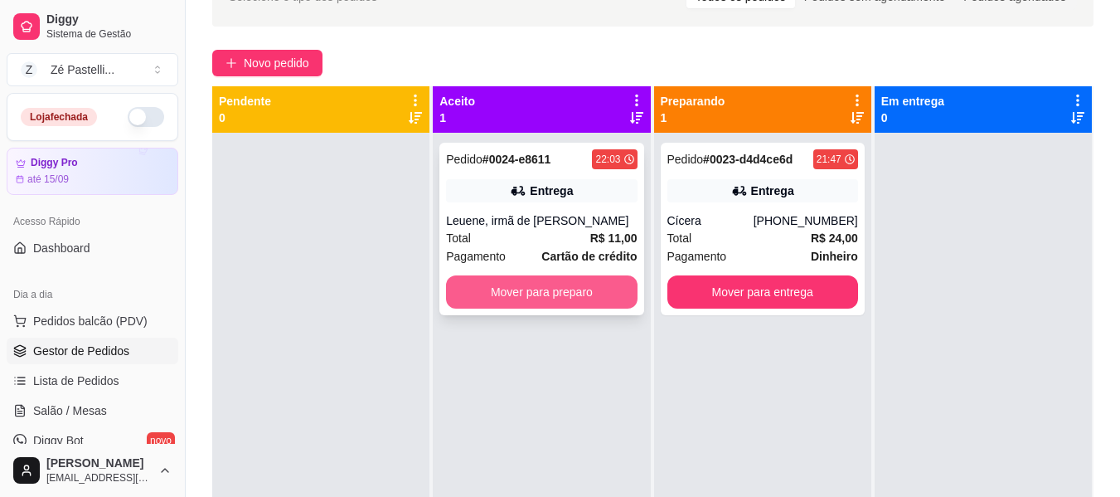
click at [553, 299] on button "Mover para preparo" at bounding box center [541, 291] width 191 height 33
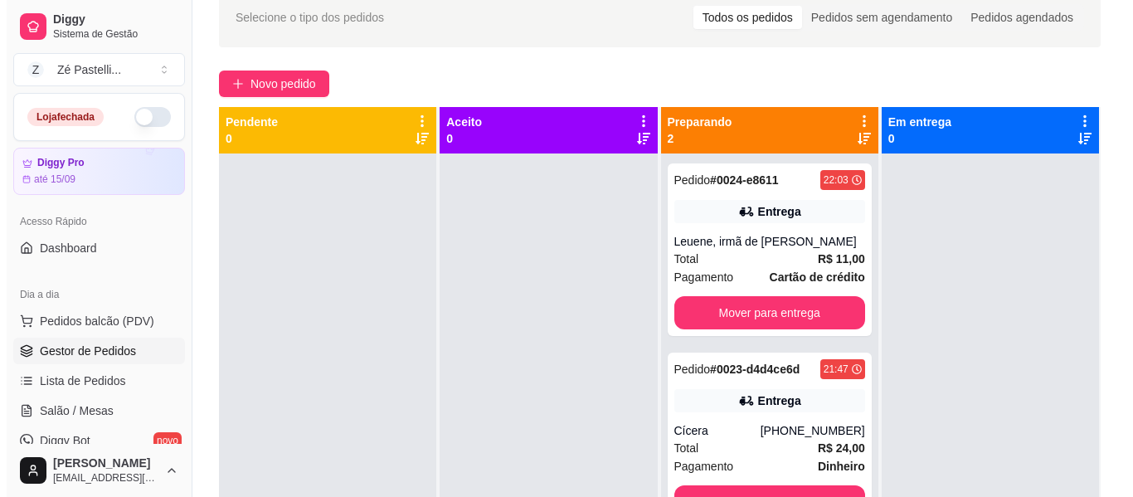
scroll to position [78, 0]
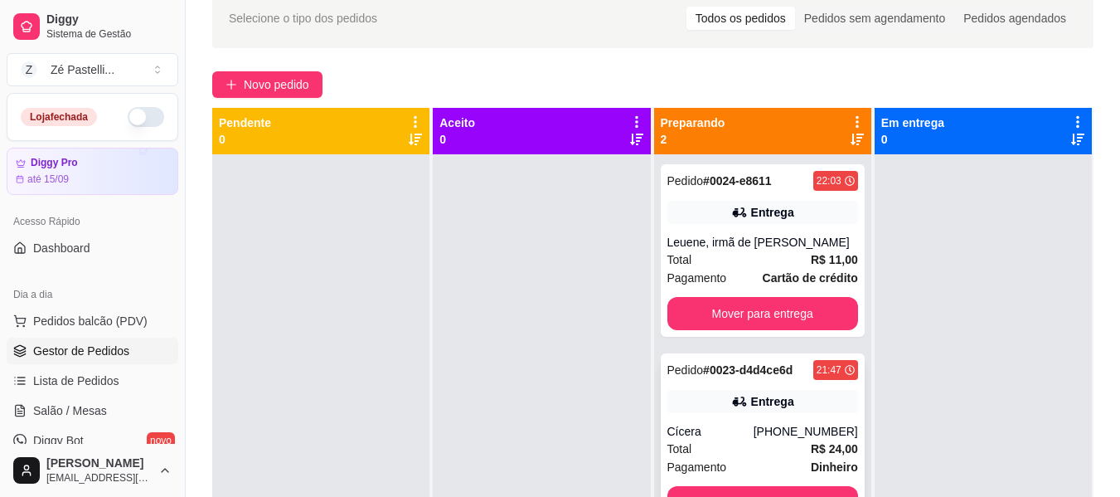
click at [743, 442] on div "Total R$ 24,00" at bounding box center [763, 449] width 191 height 18
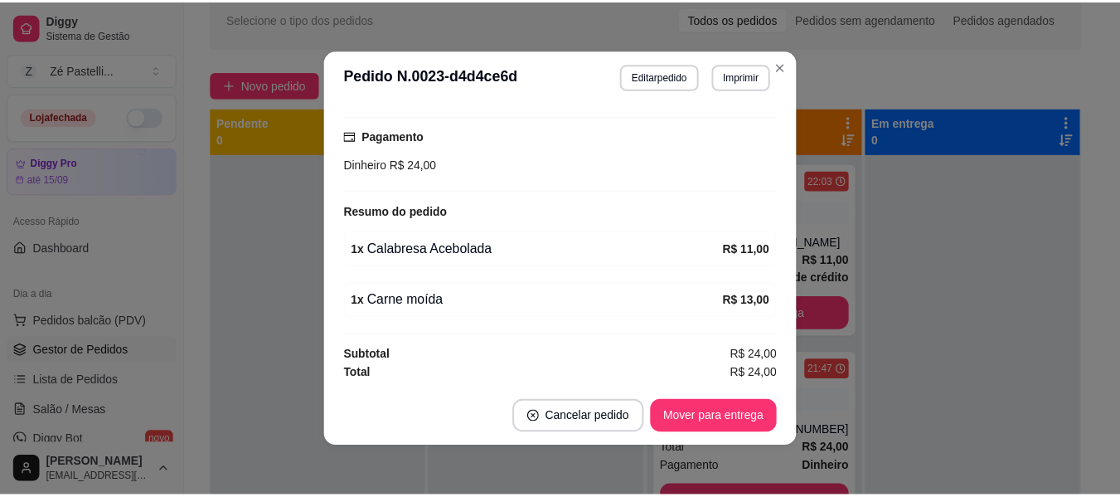
scroll to position [425, 0]
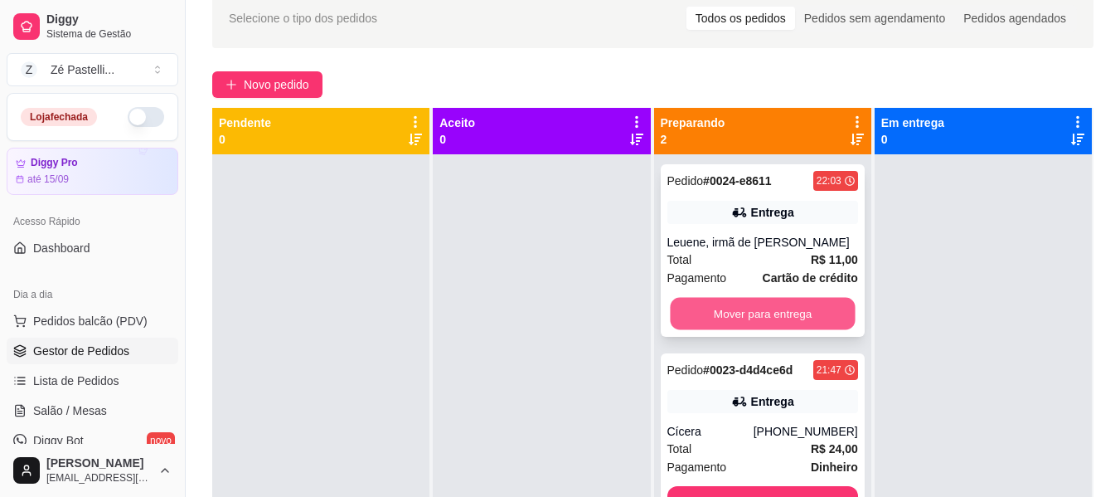
click at [756, 310] on button "Mover para entrega" at bounding box center [762, 314] width 185 height 32
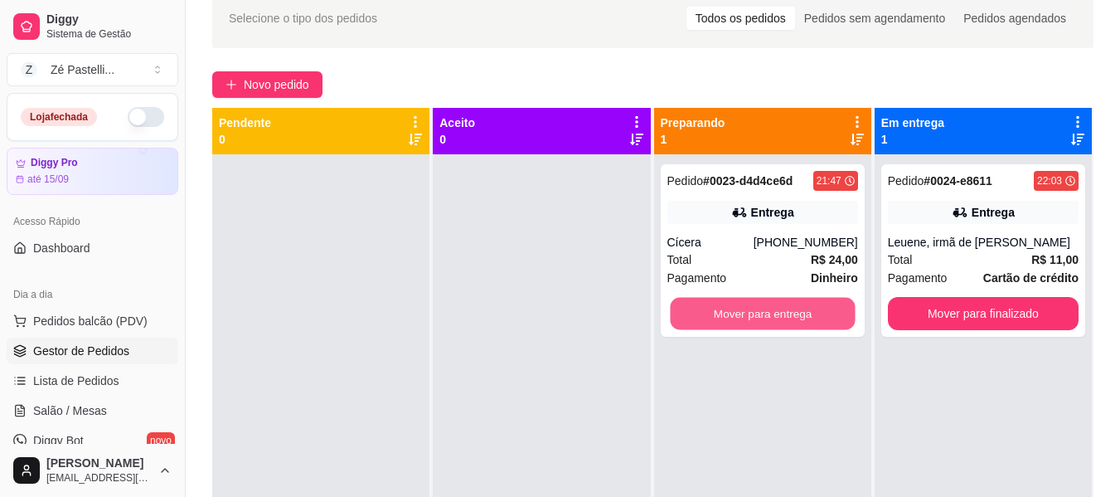
click at [756, 310] on button "Mover para entrega" at bounding box center [762, 314] width 185 height 32
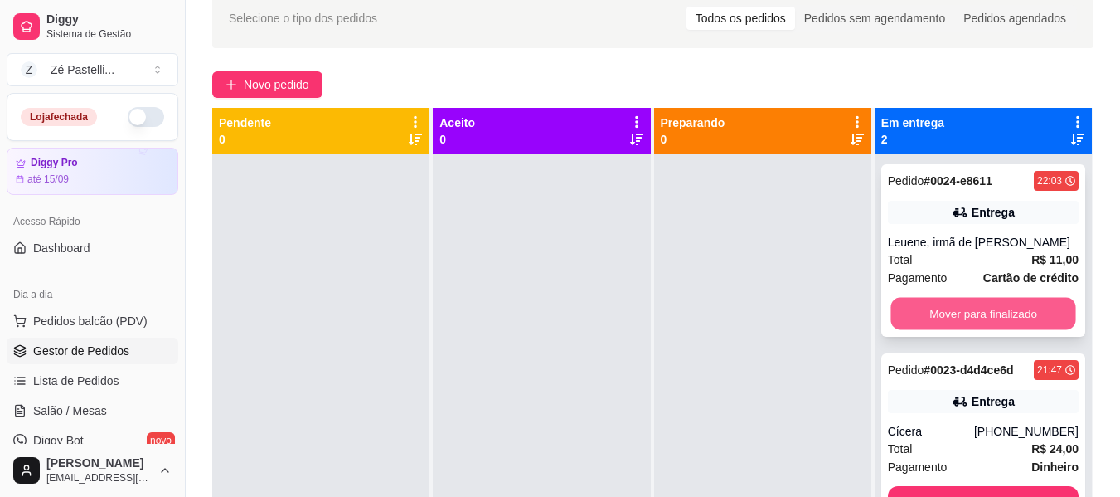
click at [989, 309] on button "Mover para finalizado" at bounding box center [983, 314] width 185 height 32
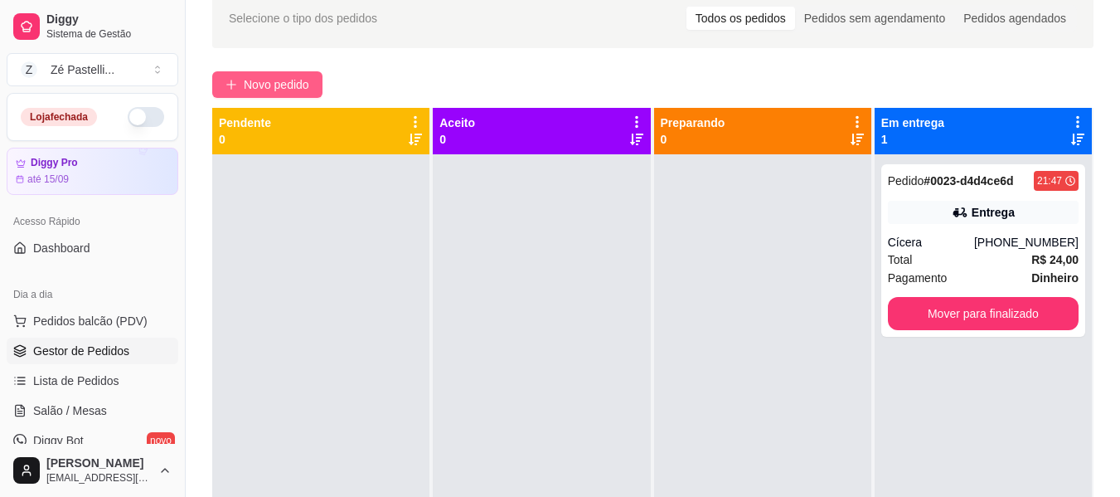
click at [299, 81] on span "Novo pedido" at bounding box center [277, 84] width 66 height 18
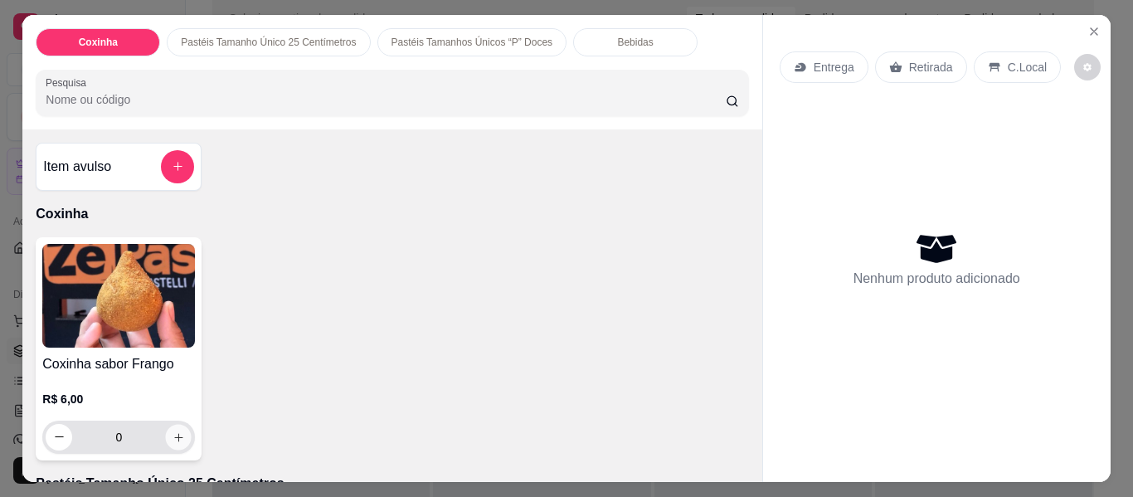
click at [173, 431] on icon "increase-product-quantity" at bounding box center [179, 437] width 12 height 12
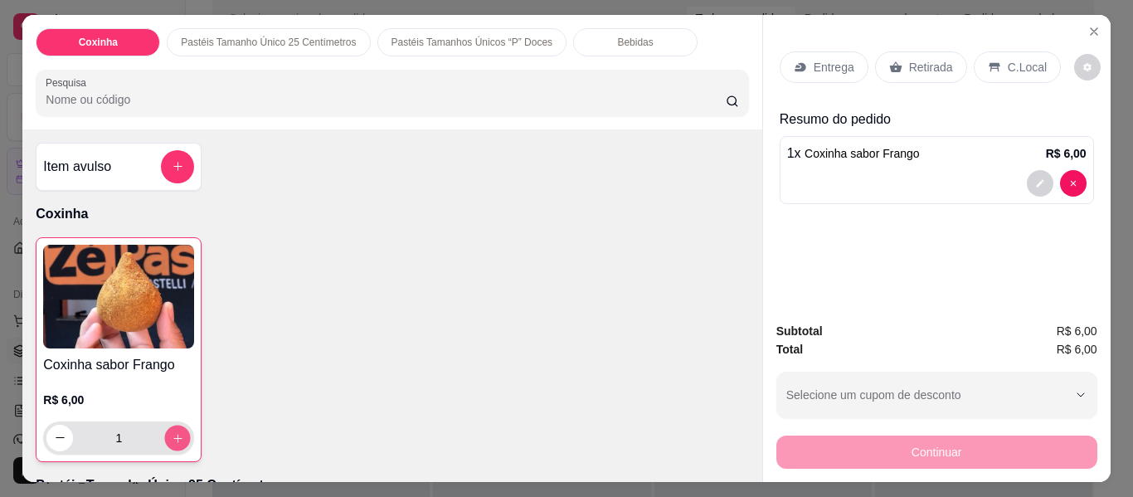
click at [172, 432] on icon "increase-product-quantity" at bounding box center [178, 438] width 12 height 12
type input "2"
click at [823, 59] on p "Entrega" at bounding box center [834, 67] width 41 height 17
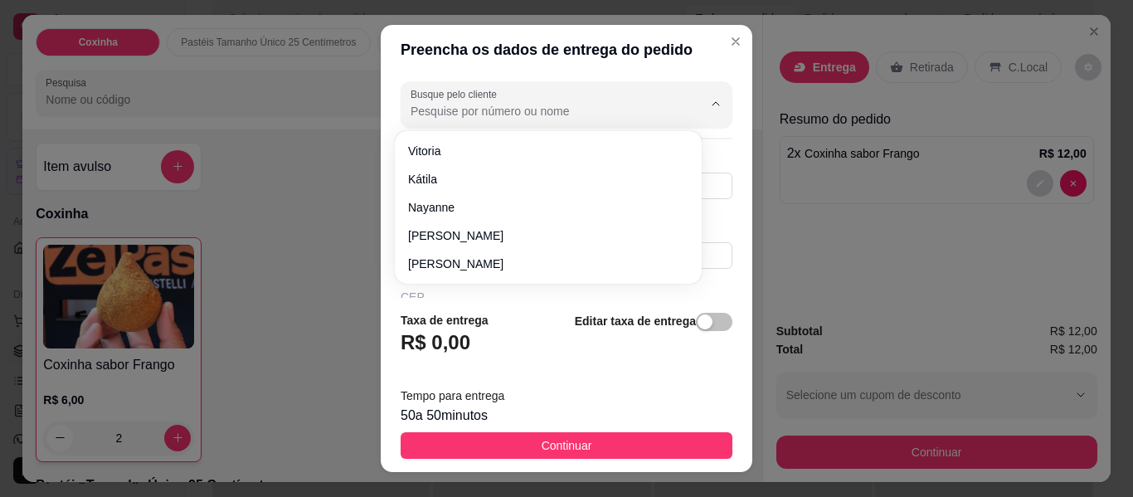
click at [544, 105] on input "Busque pelo cliente" at bounding box center [543, 111] width 265 height 17
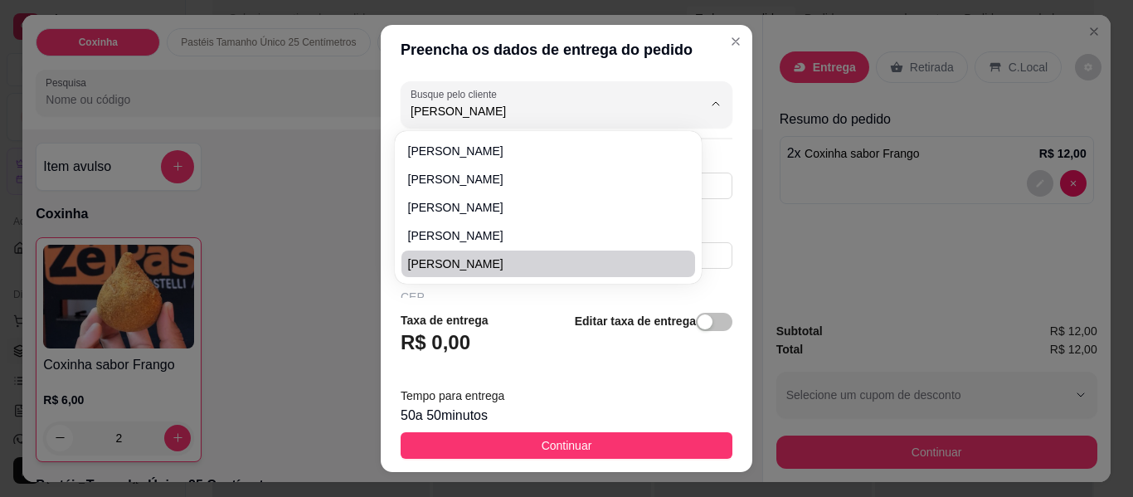
click at [511, 270] on span "Karol rodrigues" at bounding box center [540, 263] width 264 height 17
type input "Karol rodrigues"
type input "84981492251"
type input "Karol rodrigues"
type input "Rua coronel José Dantas"
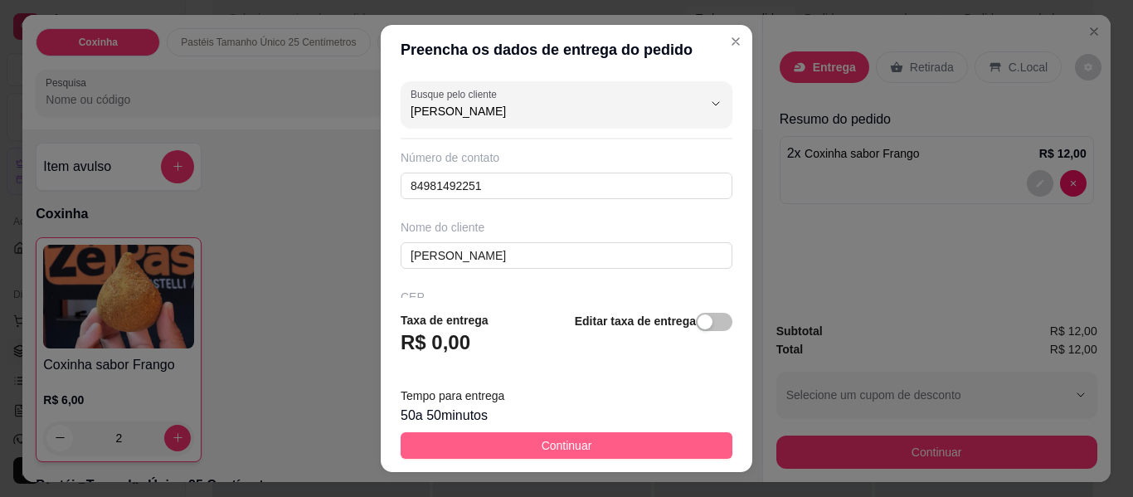
type input "Karol rodrigues"
click at [577, 448] on span "Continuar" at bounding box center [567, 445] width 51 height 18
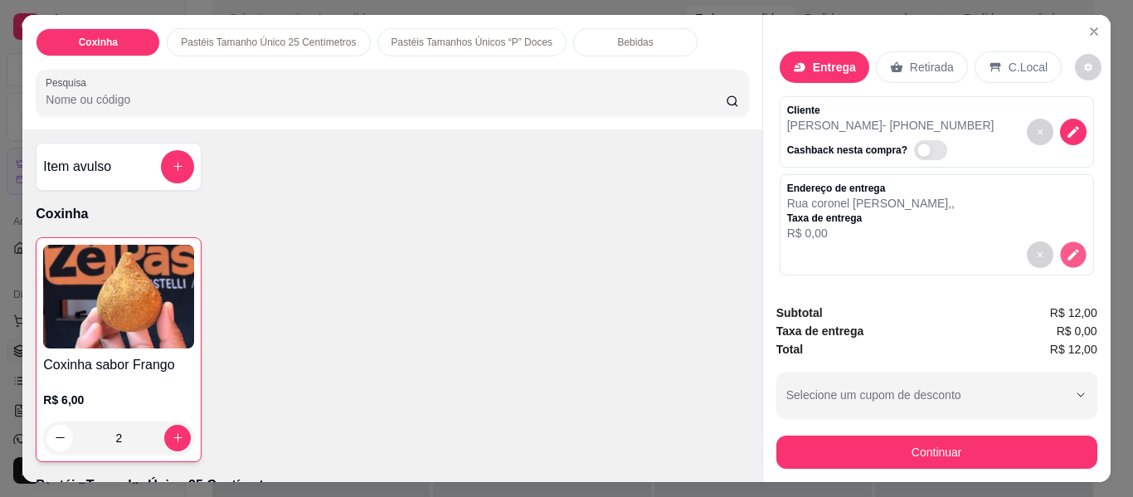
click at [1067, 249] on icon "decrease-product-quantity" at bounding box center [1072, 254] width 11 height 11
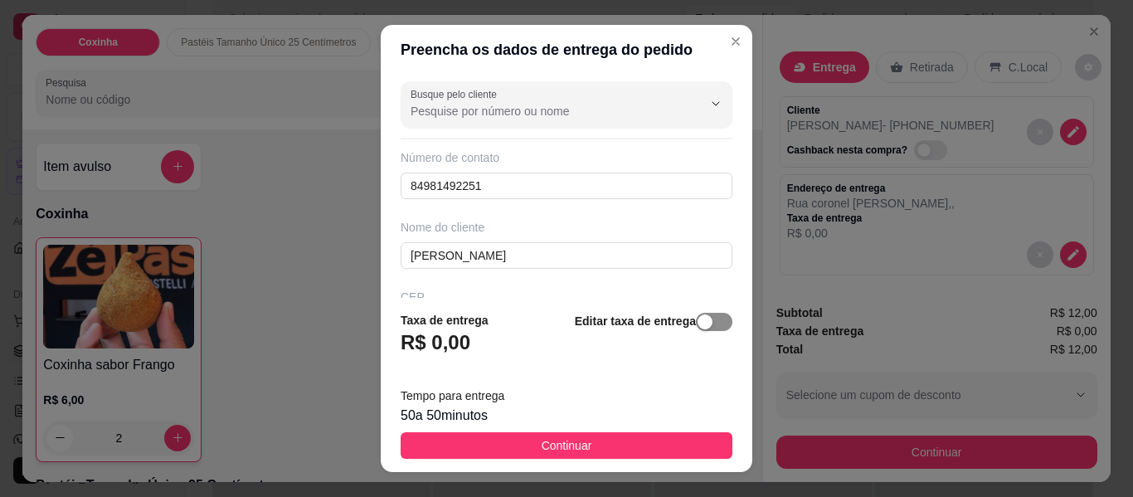
click at [707, 324] on span "button" at bounding box center [714, 322] width 36 height 18
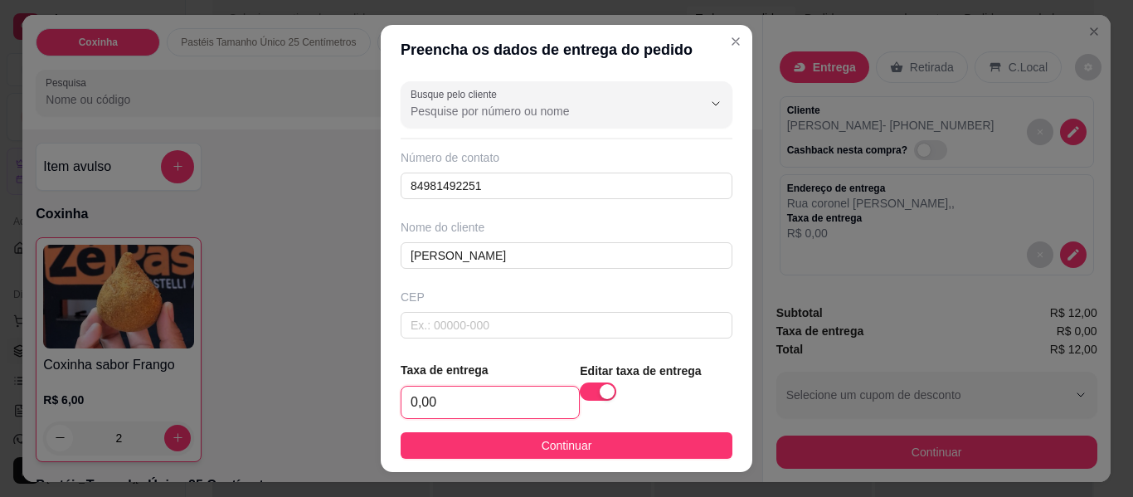
click at [489, 411] on input "0,00" at bounding box center [489, 402] width 177 height 32
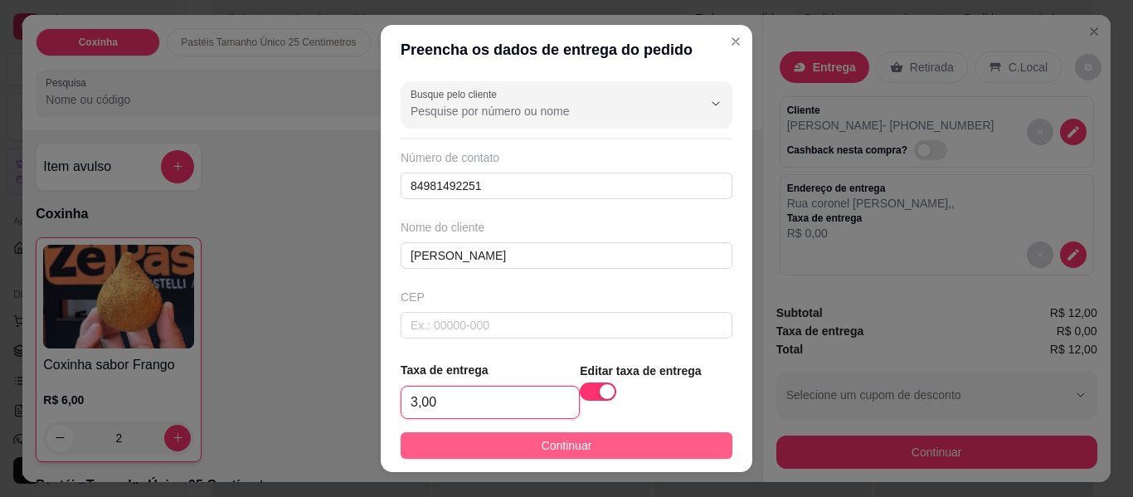
type input "3,00"
click at [542, 448] on span "Continuar" at bounding box center [567, 445] width 51 height 18
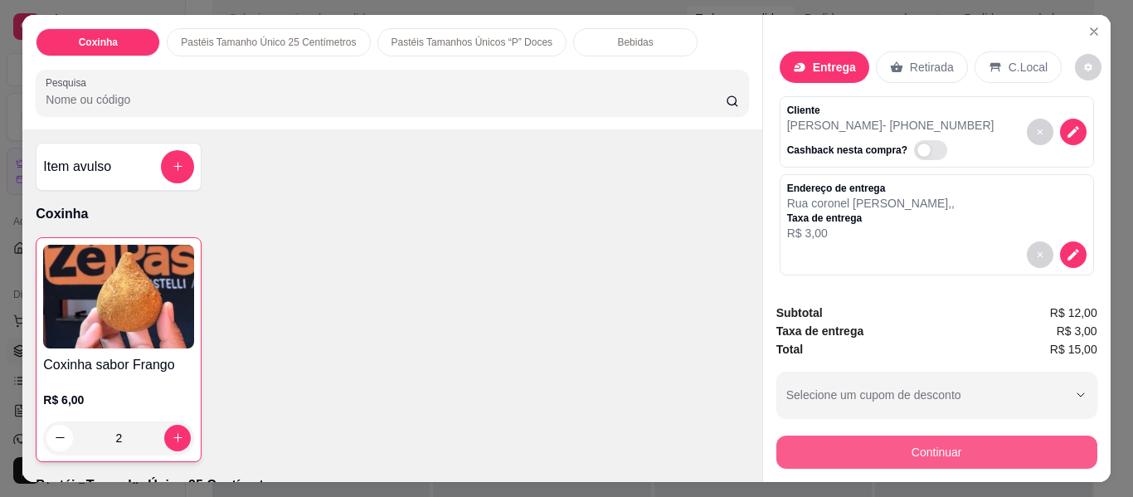
click at [875, 454] on button "Continuar" at bounding box center [936, 451] width 321 height 33
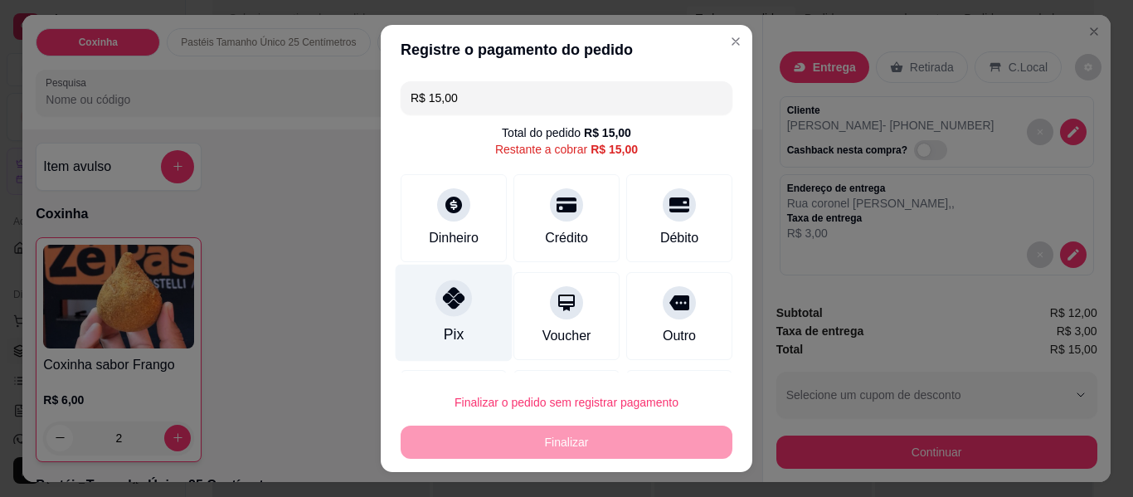
click at [425, 293] on div "Pix" at bounding box center [454, 313] width 117 height 97
type input "R$ 0,00"
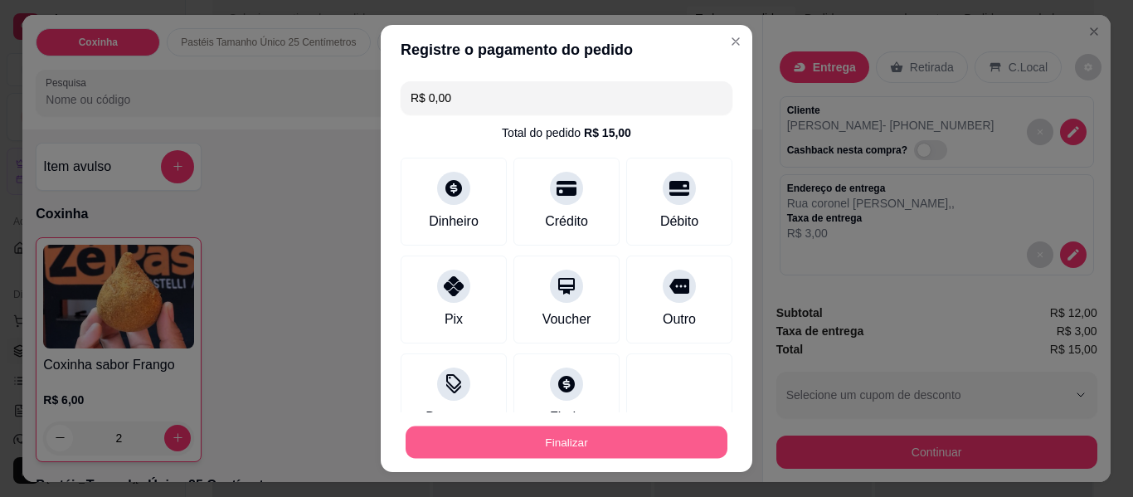
click at [554, 442] on button "Finalizar" at bounding box center [567, 442] width 322 height 32
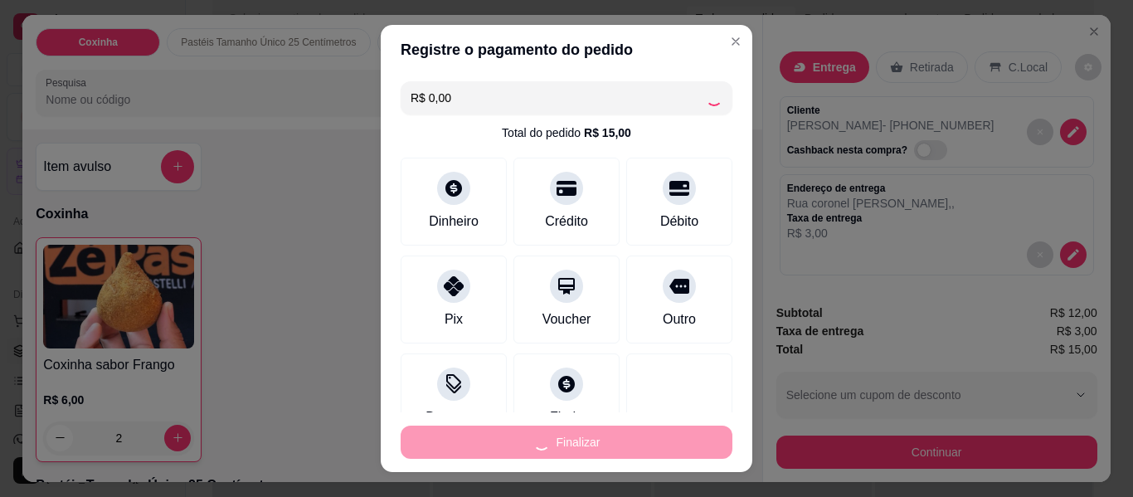
type input "0"
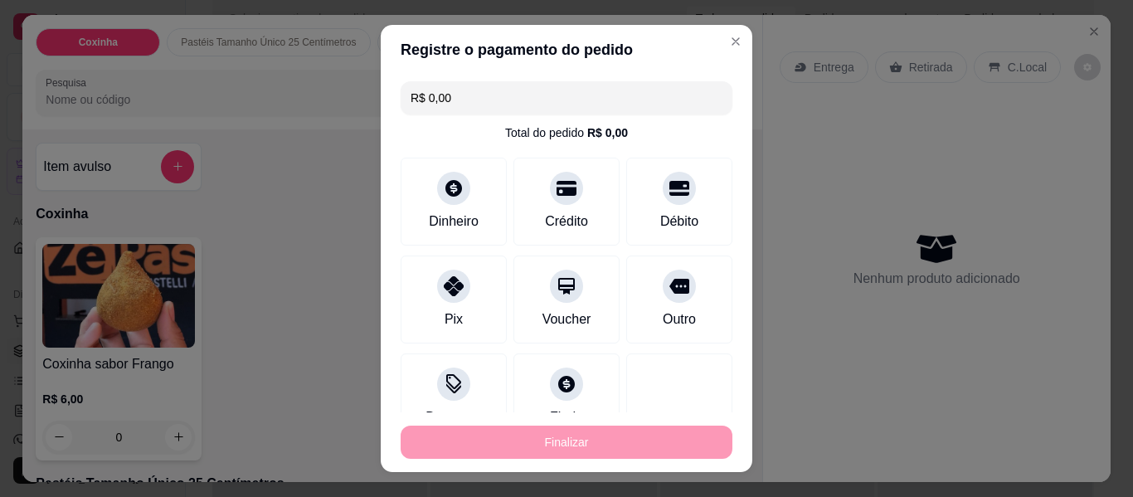
type input "-R$ 15,00"
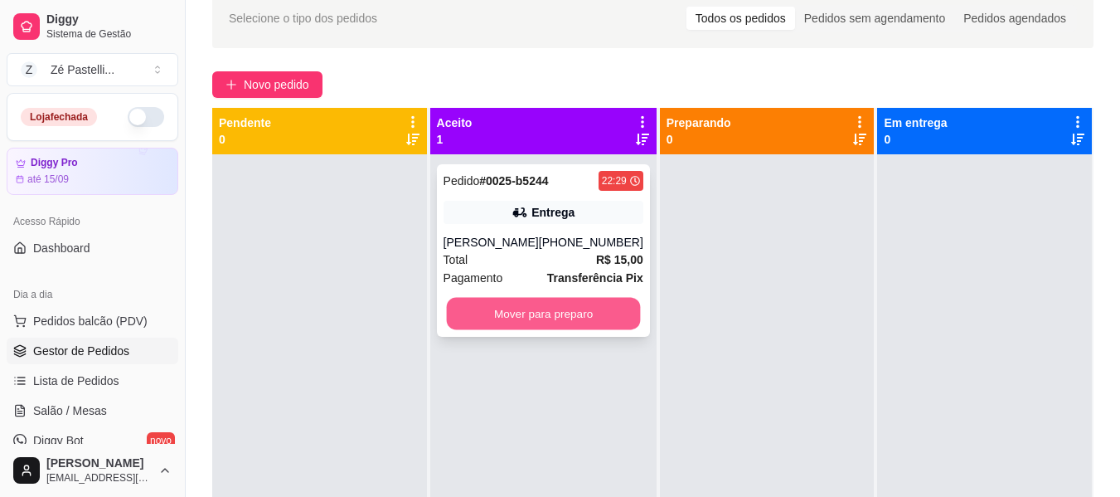
click at [513, 310] on button "Mover para preparo" at bounding box center [543, 314] width 194 height 32
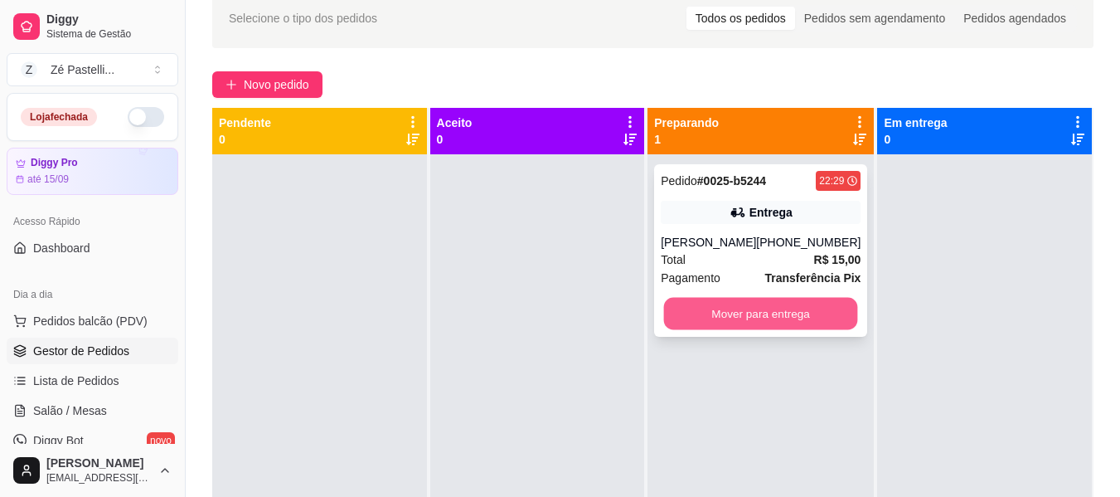
click at [750, 322] on button "Mover para entrega" at bounding box center [761, 314] width 194 height 32
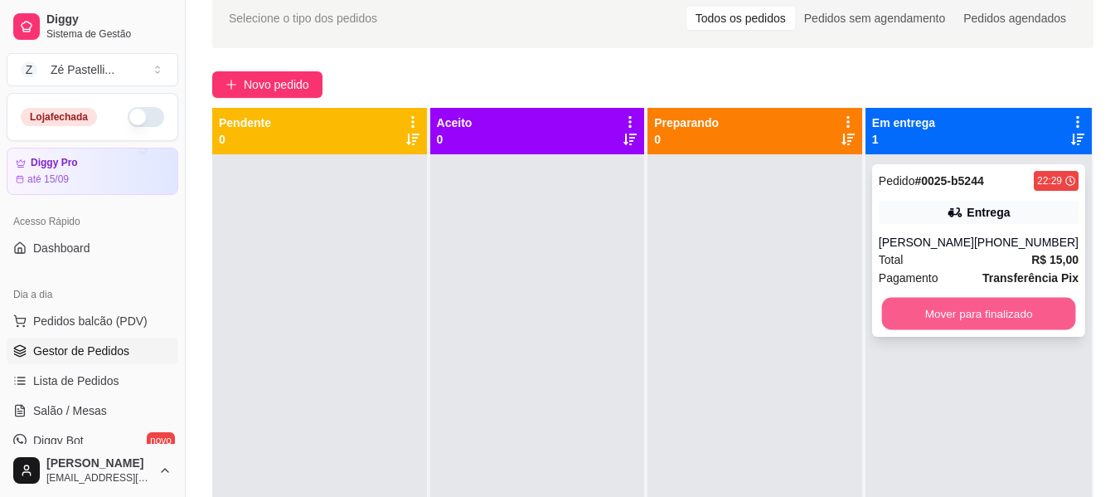
click at [959, 314] on button "Mover para finalizado" at bounding box center [979, 314] width 194 height 32
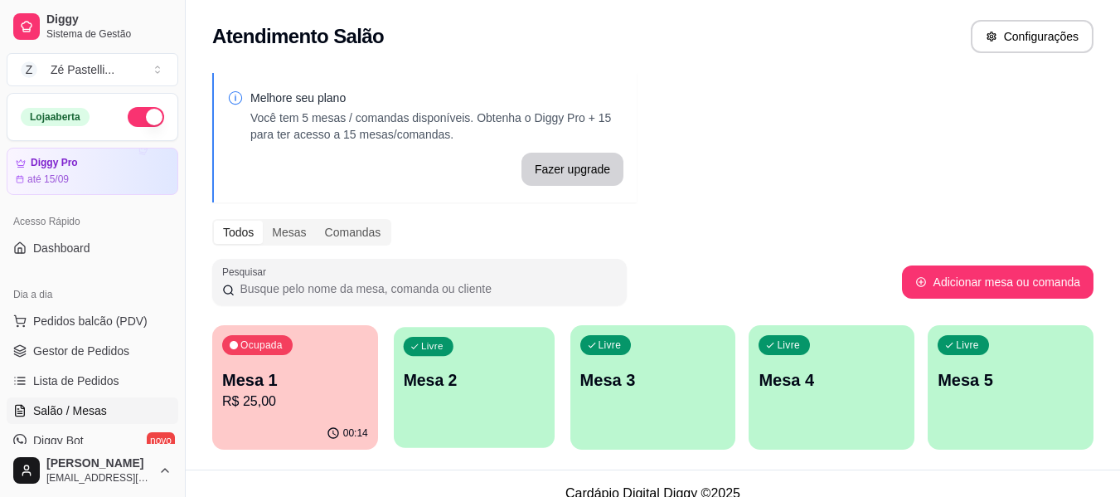
click at [460, 394] on div "Livre Mesa 2" at bounding box center [474, 377] width 161 height 101
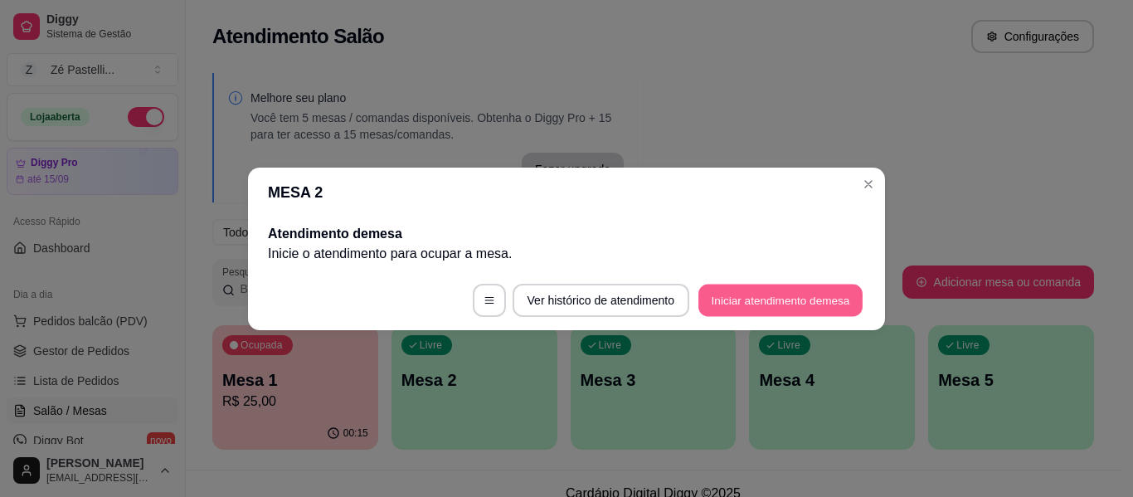
click at [755, 301] on button "Iniciar atendimento de mesa" at bounding box center [780, 300] width 164 height 32
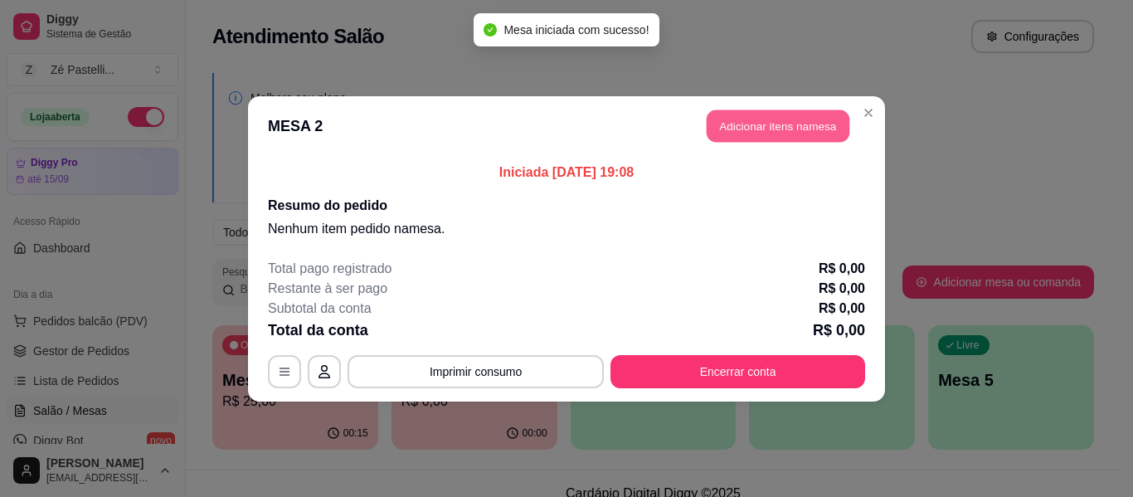
click at [750, 129] on button "Adicionar itens na mesa" at bounding box center [778, 125] width 143 height 32
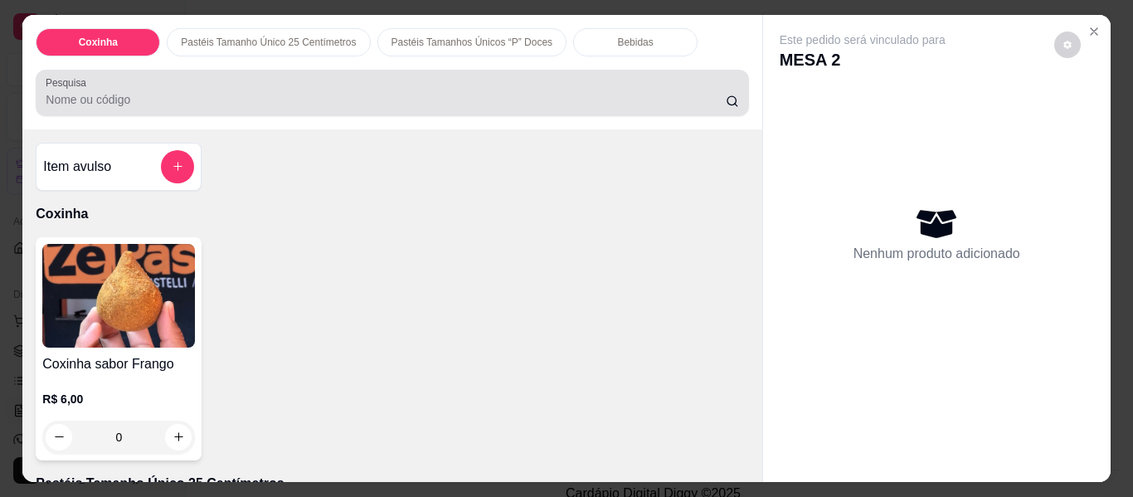
click at [330, 82] on div at bounding box center [392, 92] width 693 height 33
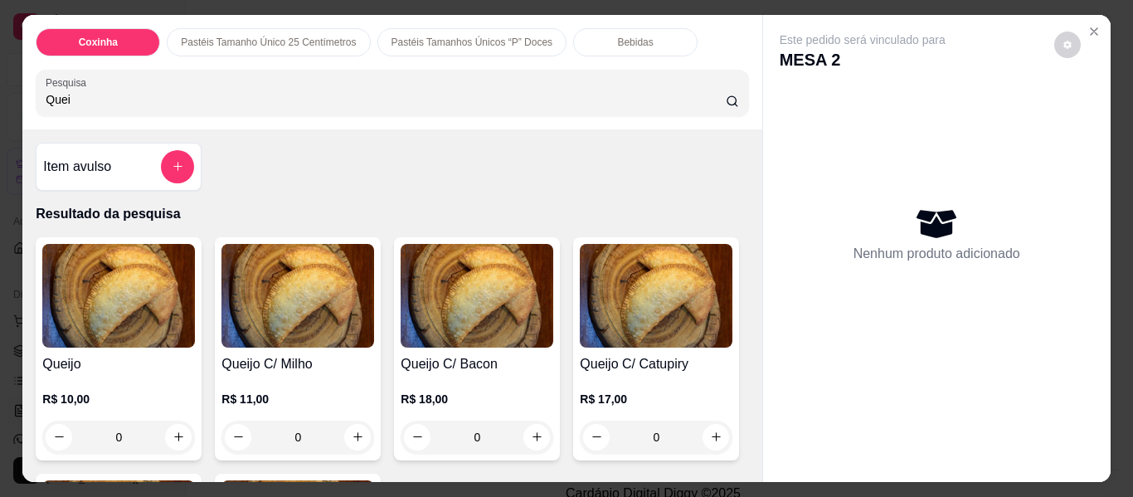
type input "Quei"
click at [71, 315] on img at bounding box center [118, 296] width 153 height 104
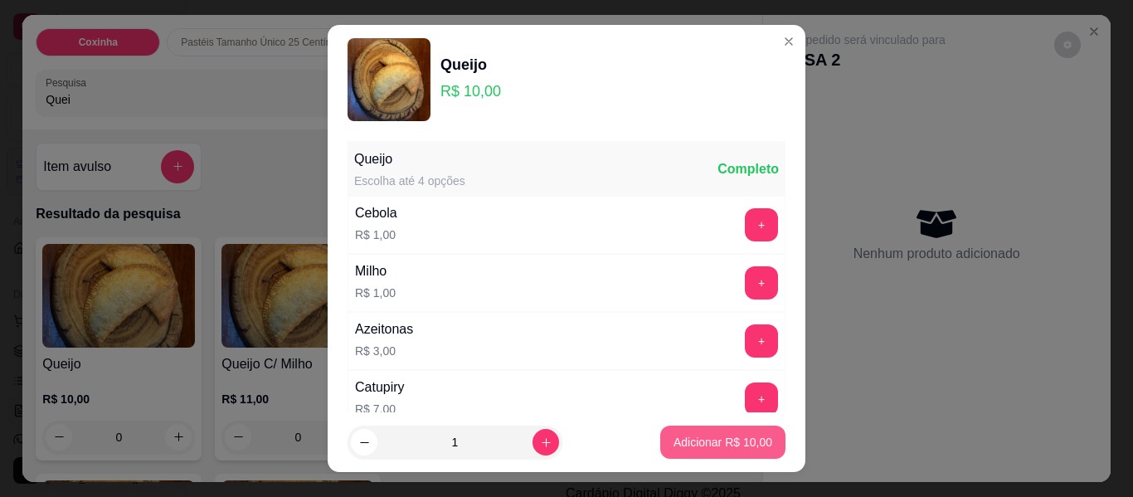
click at [697, 444] on p "Adicionar R$ 10,00" at bounding box center [722, 442] width 99 height 17
type input "1"
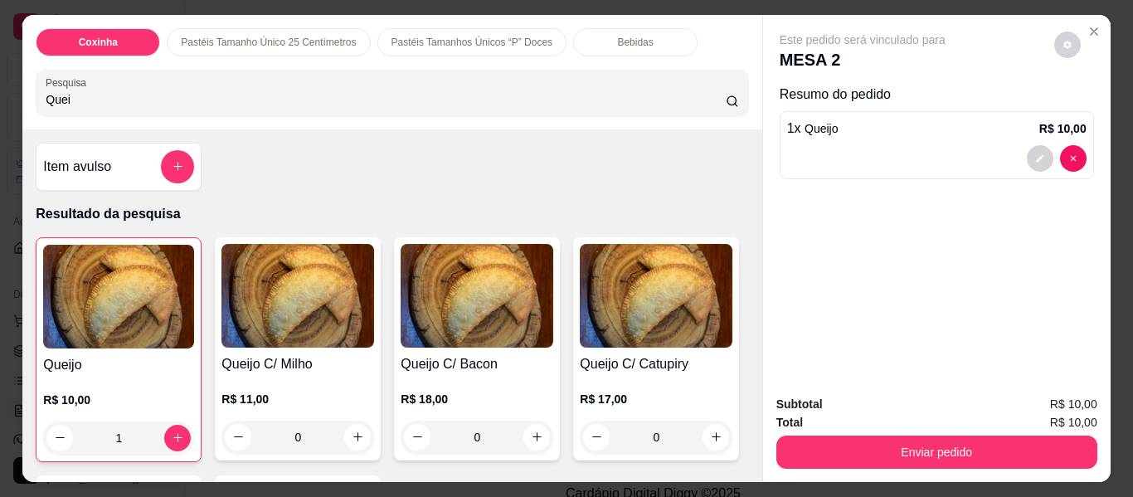
click at [160, 91] on input "Quei" at bounding box center [386, 99] width 680 height 17
type input "Q"
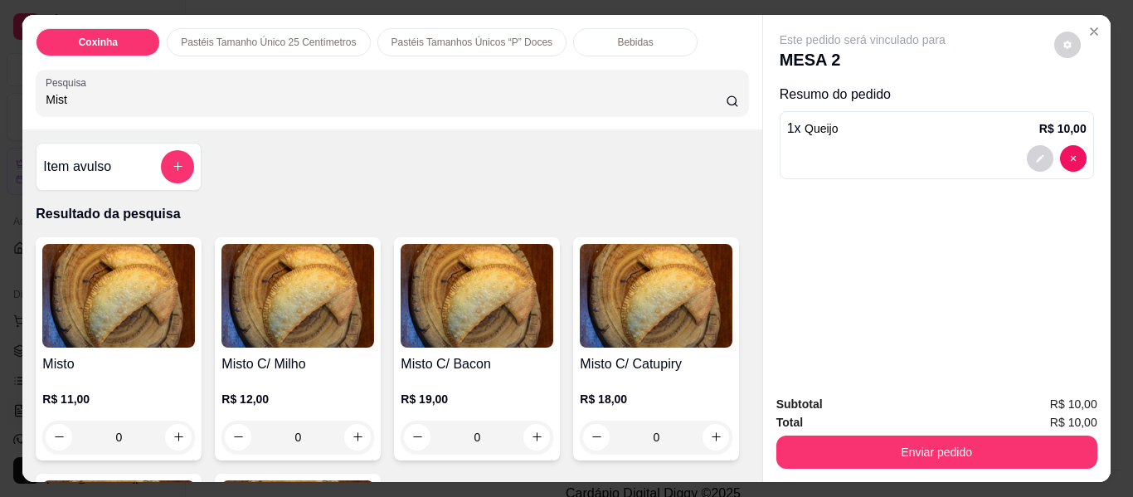
type input "Mist"
click at [108, 298] on img at bounding box center [118, 296] width 153 height 104
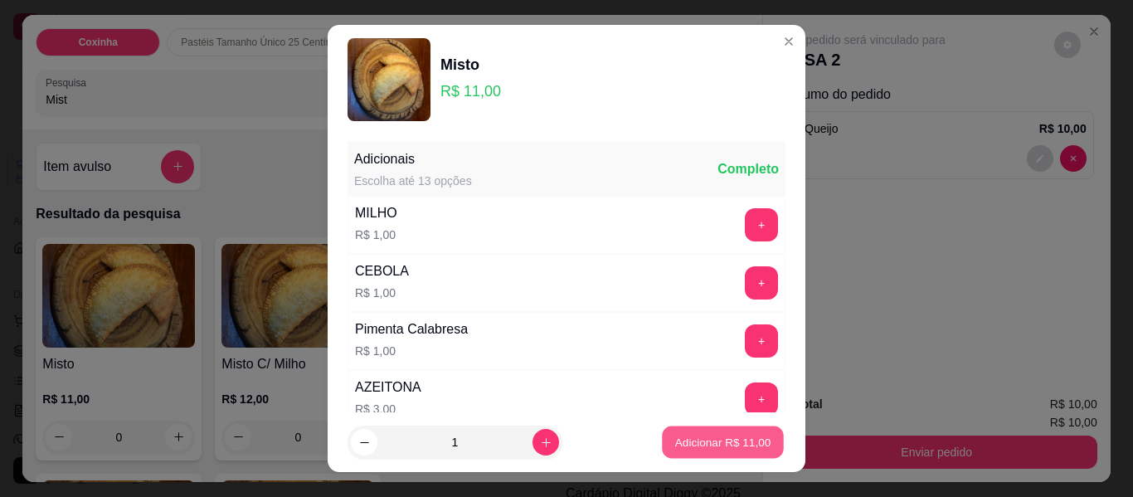
click at [698, 441] on p "Adicionar R$ 11,00" at bounding box center [723, 442] width 96 height 16
type input "1"
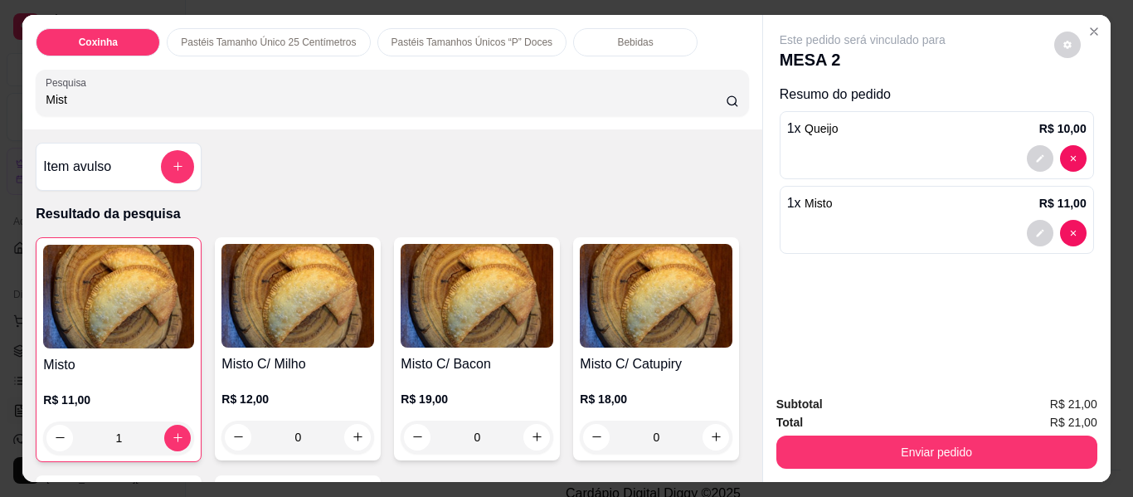
click at [596, 32] on div "Bebidas" at bounding box center [635, 42] width 124 height 28
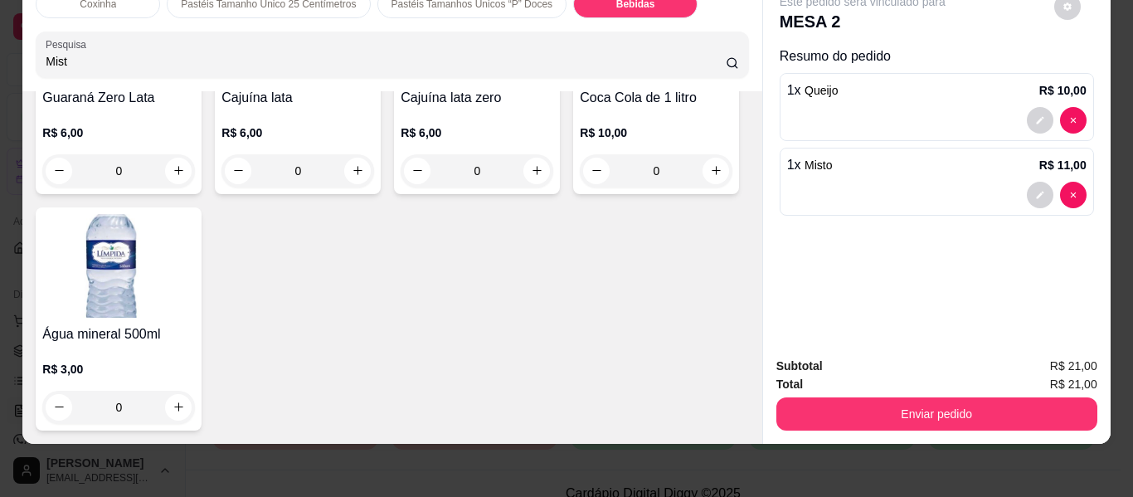
scroll to position [4283, 0]
click at [566, 53] on input "Mist" at bounding box center [386, 61] width 680 height 17
type input "M"
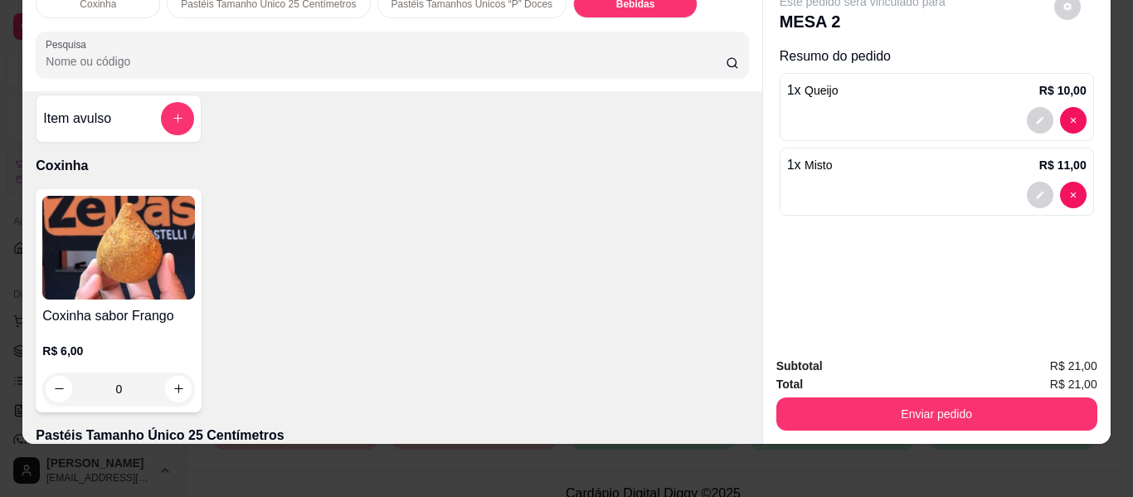
scroll to position [0, 0]
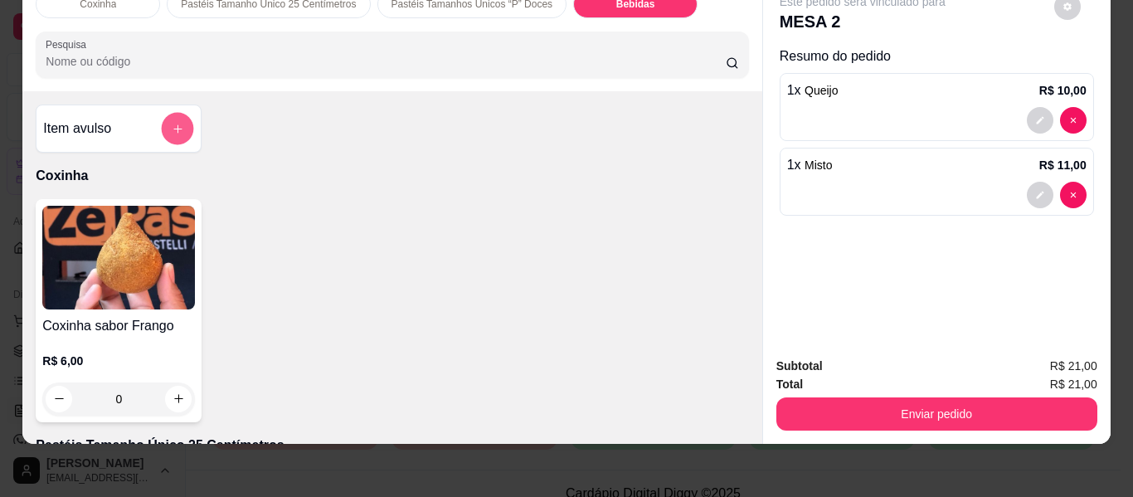
click at [170, 113] on button "add-separate-item" at bounding box center [178, 129] width 32 height 32
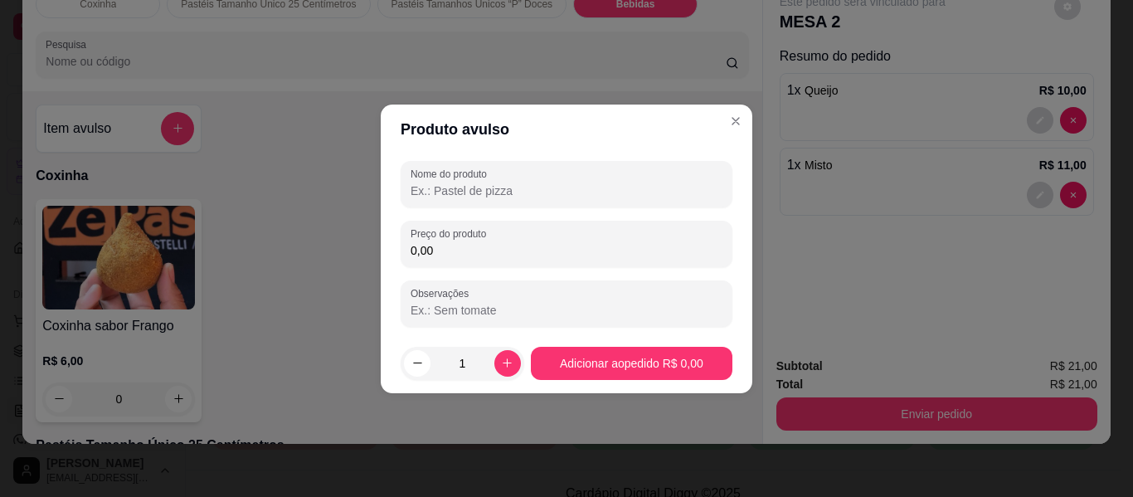
click at [479, 190] on input "Nome do produto" at bounding box center [567, 190] width 312 height 17
type input ")"
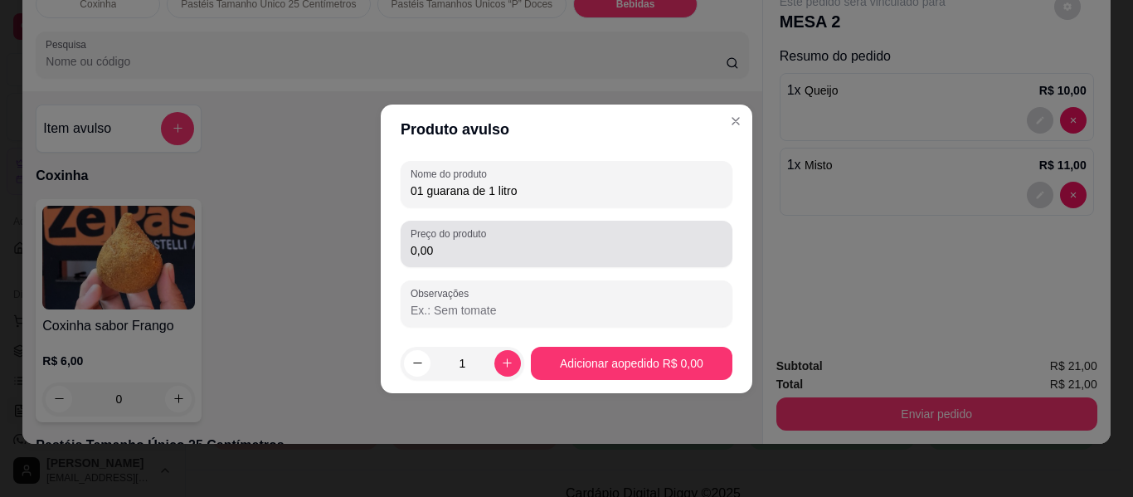
type input "01 guarana de 1 litro"
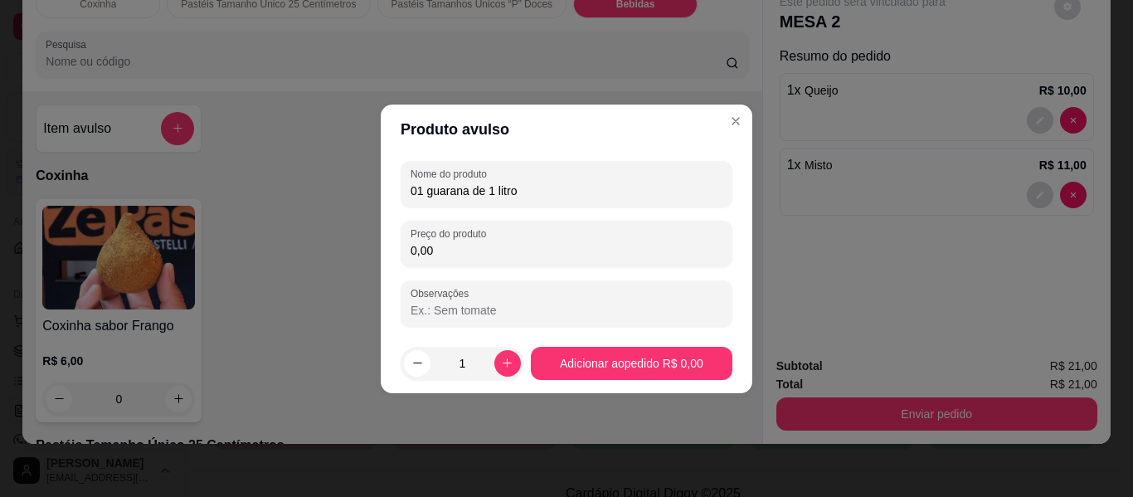
click at [475, 257] on input "0,00" at bounding box center [567, 250] width 312 height 17
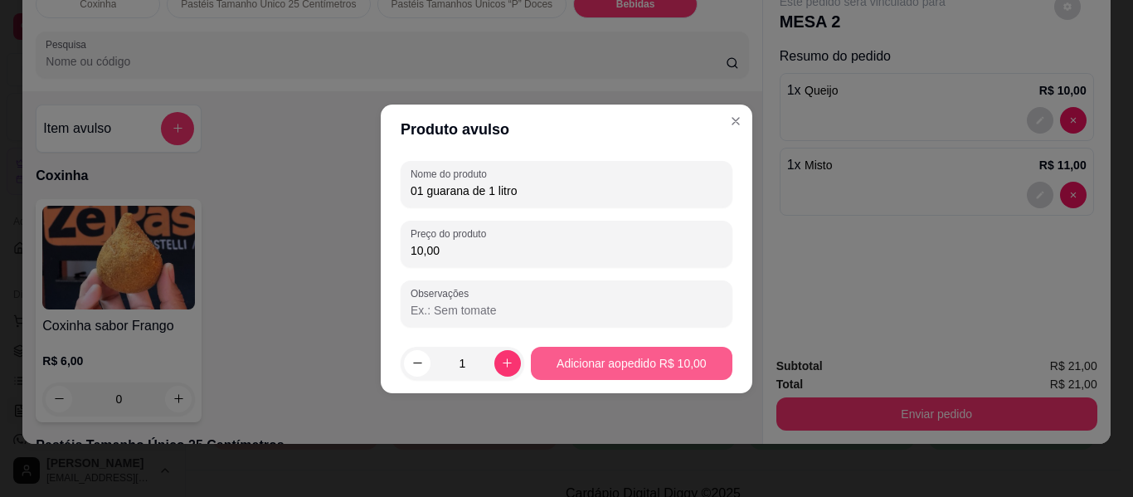
type input "10,00"
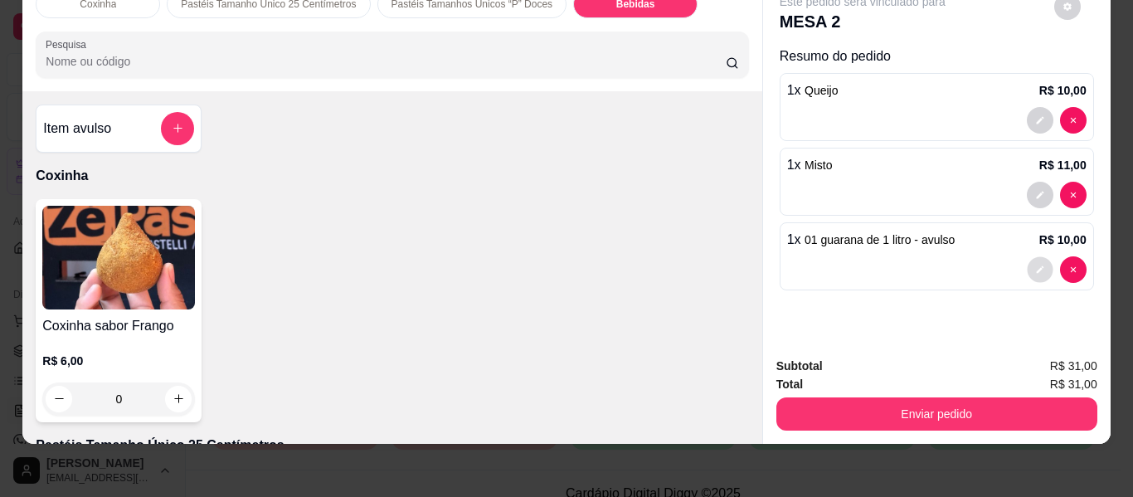
click at [1027, 259] on button "decrease-product-quantity" at bounding box center [1040, 269] width 26 height 26
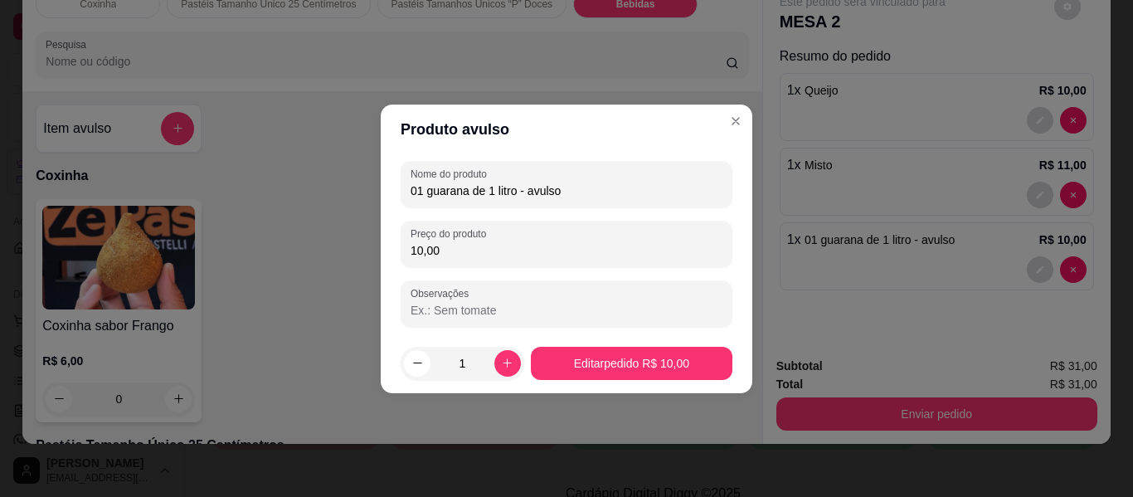
click at [624, 189] on input "01 guarana de 1 litro - avulso" at bounding box center [567, 190] width 312 height 17
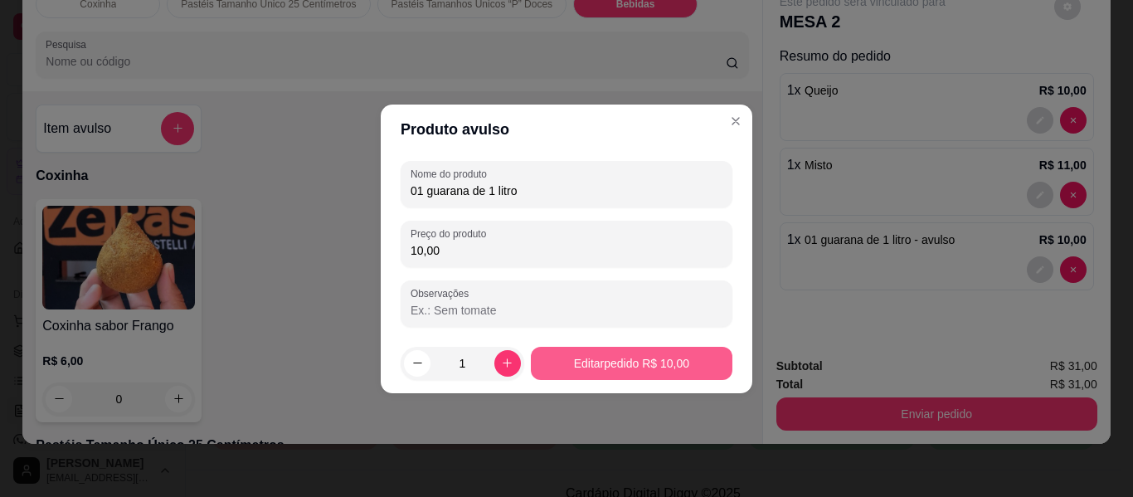
type input "01 guarana de 1 litro"
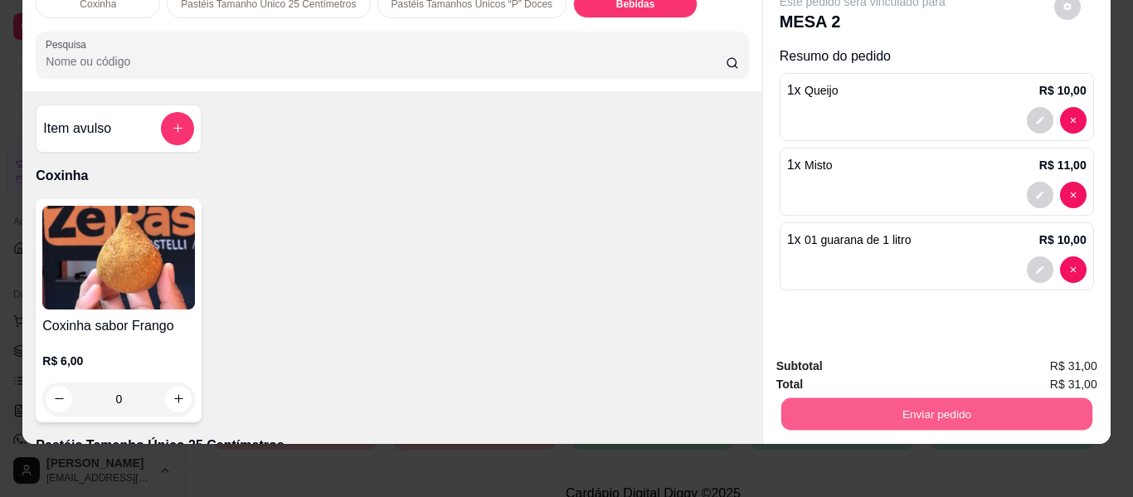
click at [839, 398] on button "Enviar pedido" at bounding box center [935, 414] width 311 height 32
click at [866, 357] on button "Não registrar e enviar pedido" at bounding box center [882, 360] width 168 height 31
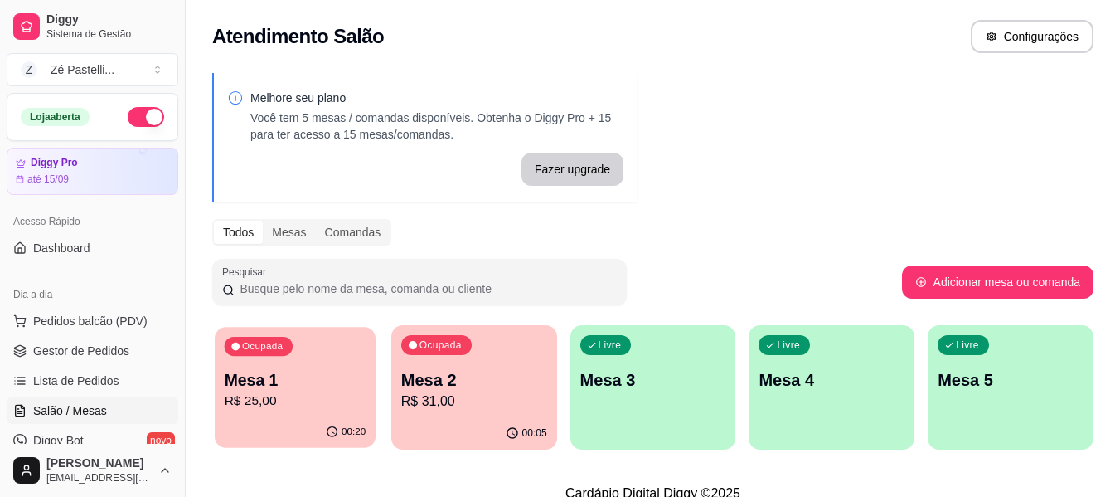
click at [309, 387] on p "Mesa 1" at bounding box center [296, 380] width 142 height 22
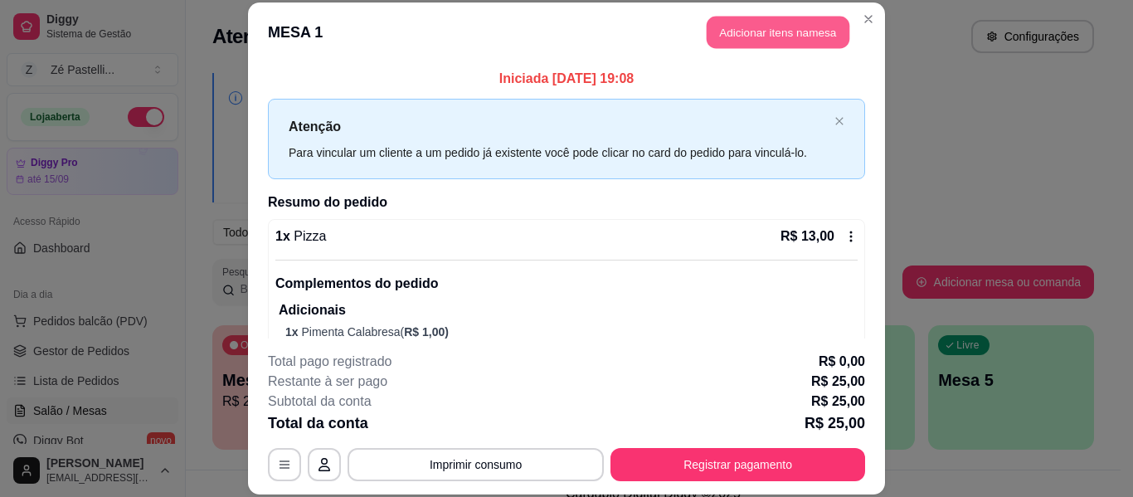
click at [755, 33] on button "Adicionar itens na mesa" at bounding box center [778, 33] width 143 height 32
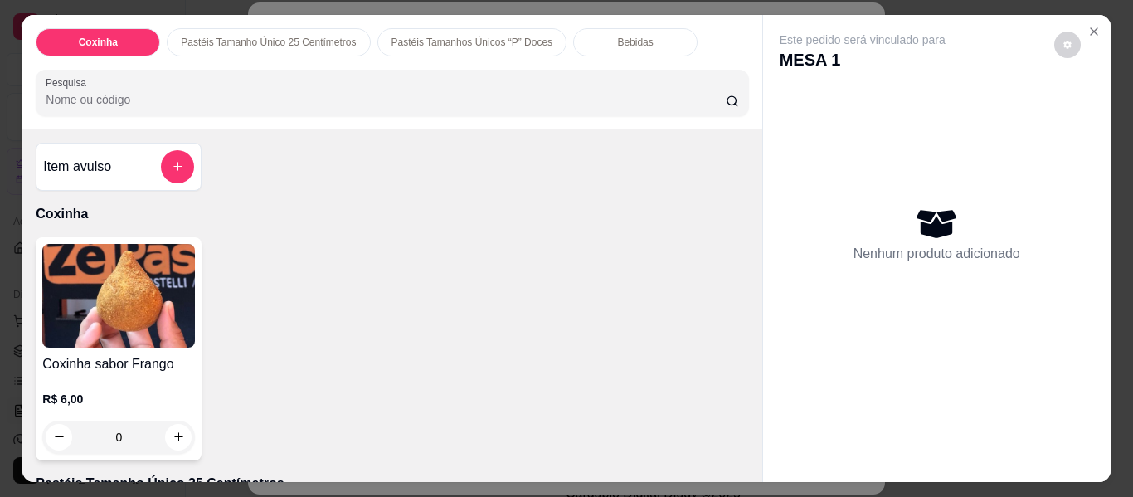
click at [596, 36] on div "Bebidas" at bounding box center [635, 42] width 124 height 28
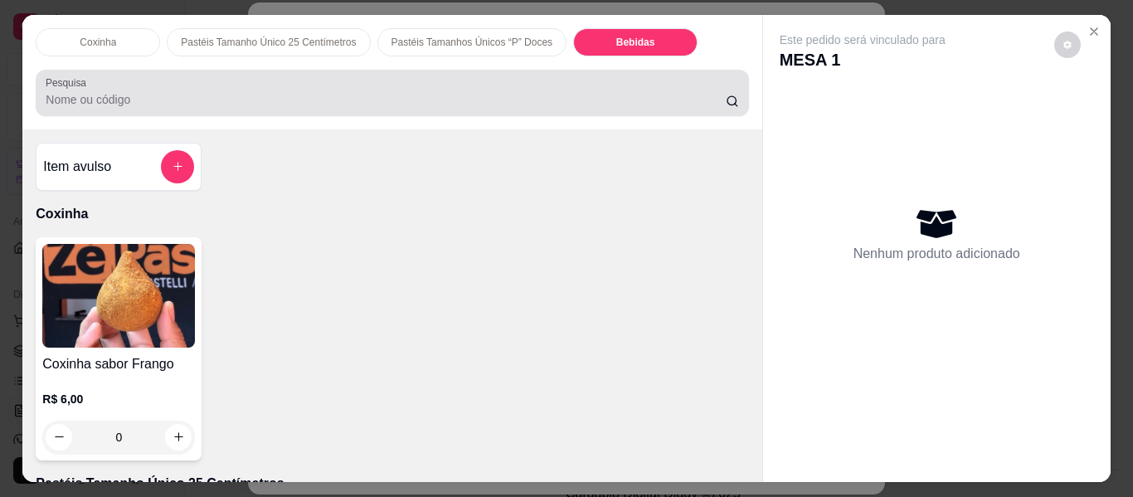
scroll to position [45, 0]
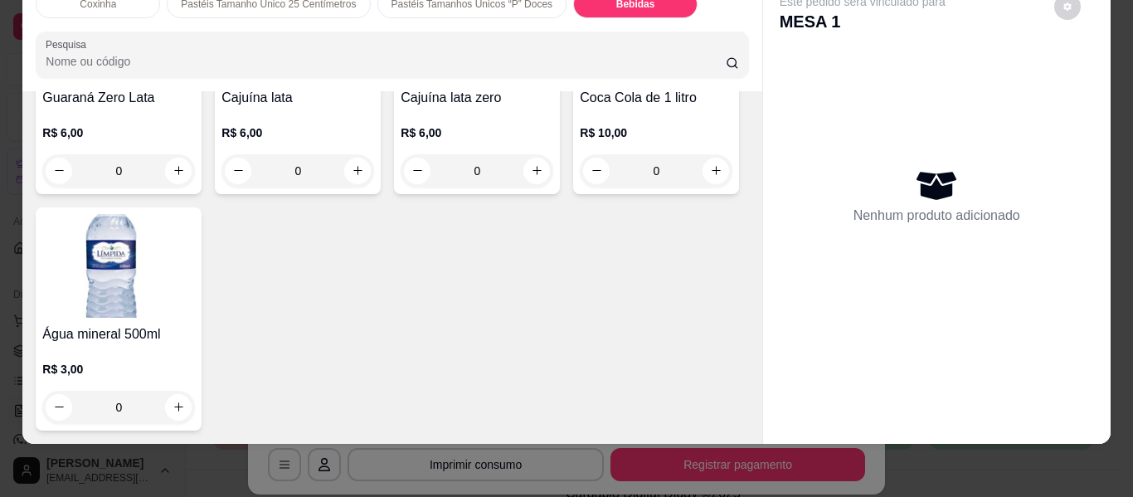
click at [374, 81] on img at bounding box center [297, 30] width 153 height 104
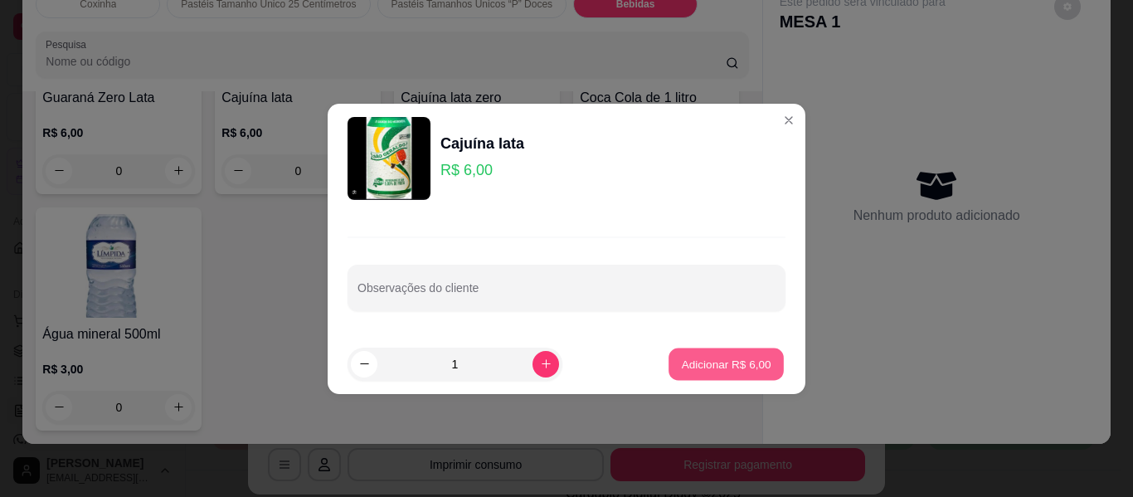
click at [704, 369] on p "Adicionar R$ 6,00" at bounding box center [726, 364] width 90 height 16
type input "1"
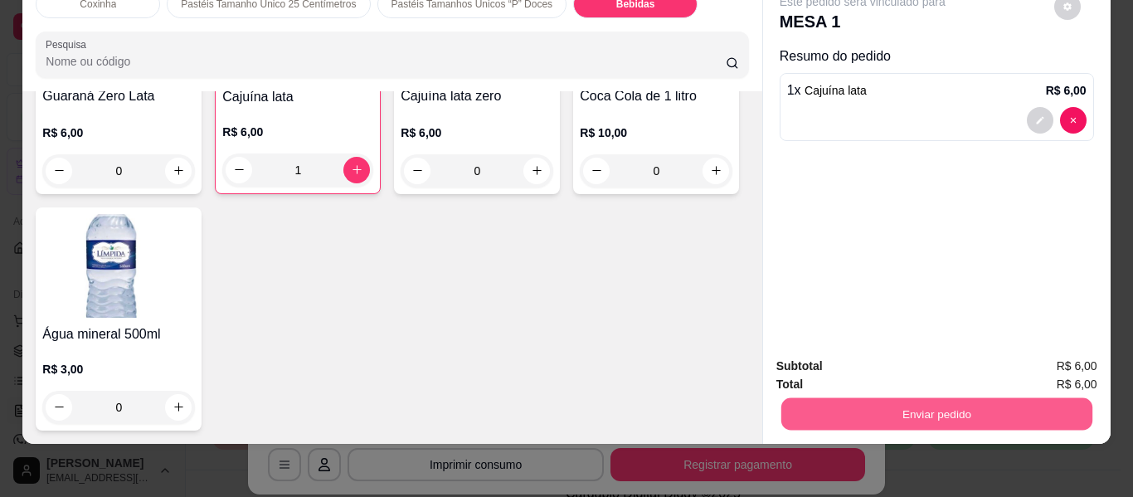
click at [892, 407] on button "Enviar pedido" at bounding box center [935, 414] width 311 height 32
click at [885, 358] on button "Não registrar e enviar pedido" at bounding box center [882, 360] width 168 height 31
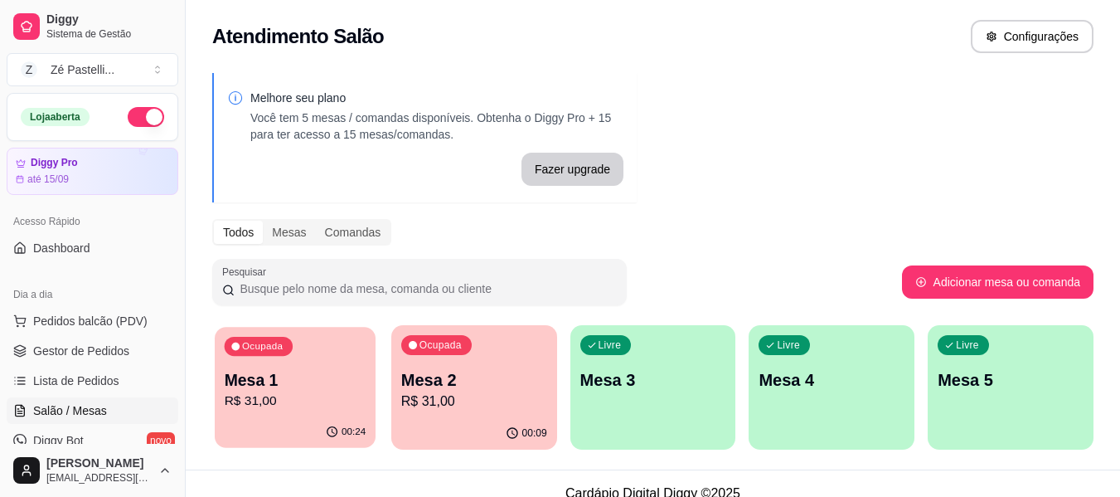
click at [298, 399] on p "R$ 31,00" at bounding box center [296, 400] width 142 height 19
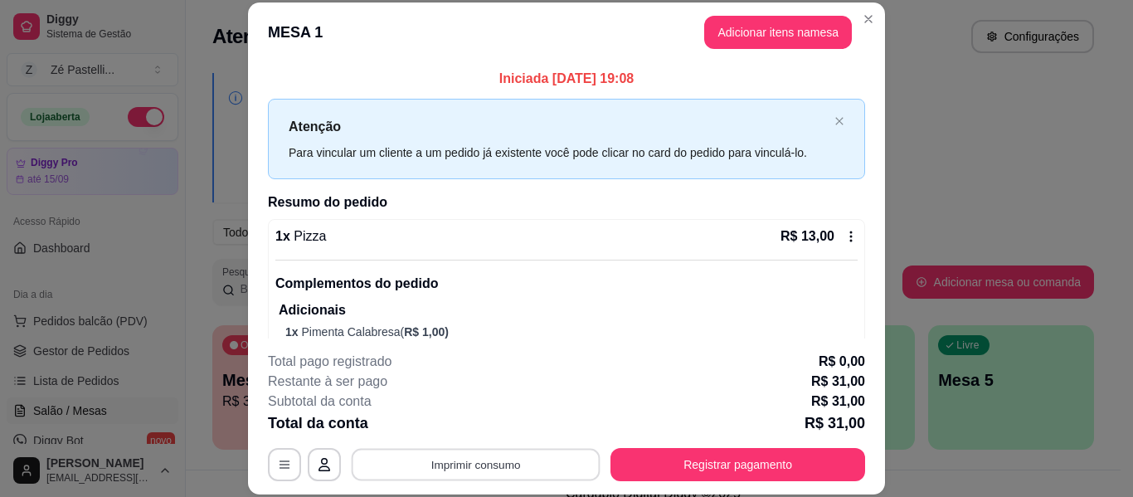
click at [508, 454] on button "Imprimir consumo" at bounding box center [476, 465] width 249 height 32
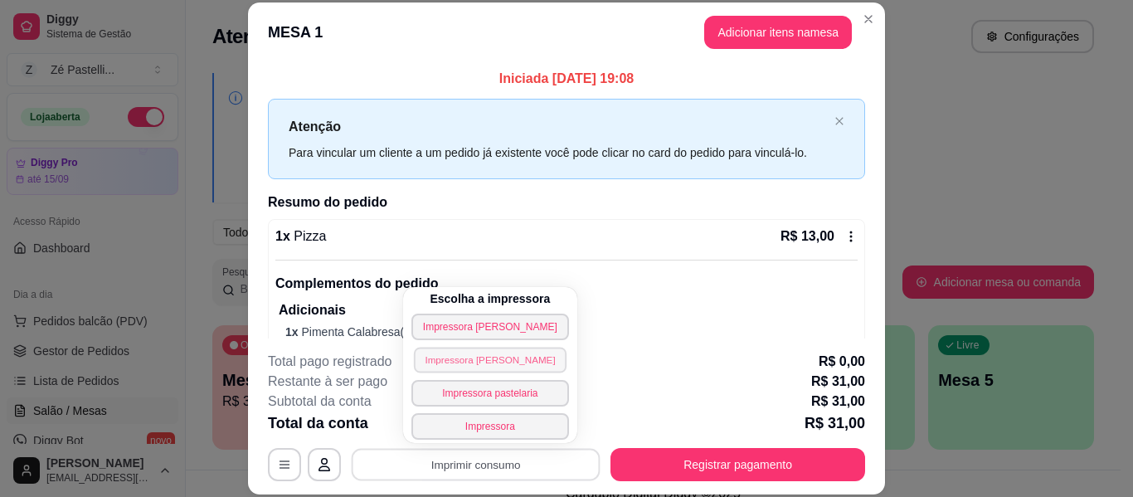
click at [482, 362] on button "Impressora [PERSON_NAME]" at bounding box center [490, 360] width 153 height 26
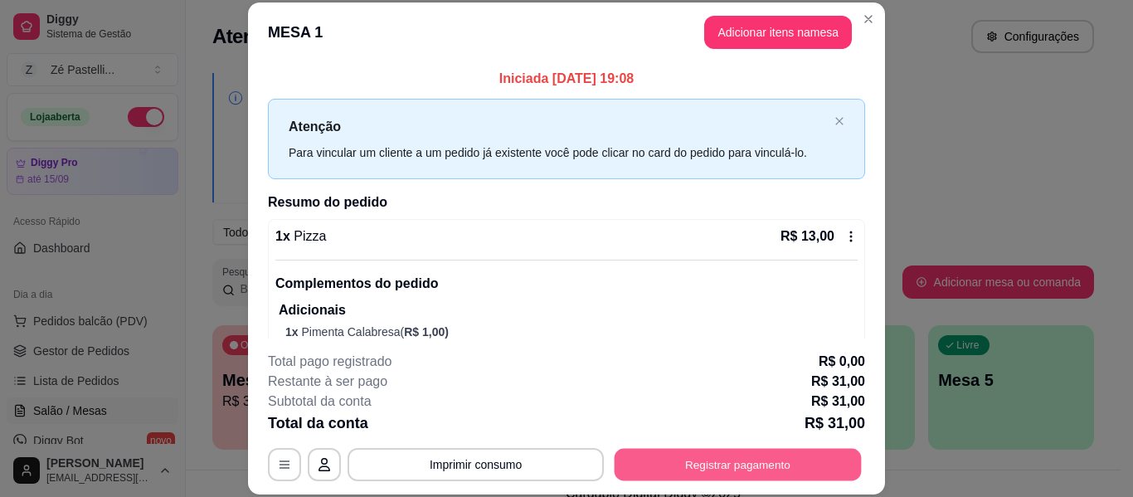
click at [710, 465] on button "Registrar pagamento" at bounding box center [738, 465] width 247 height 32
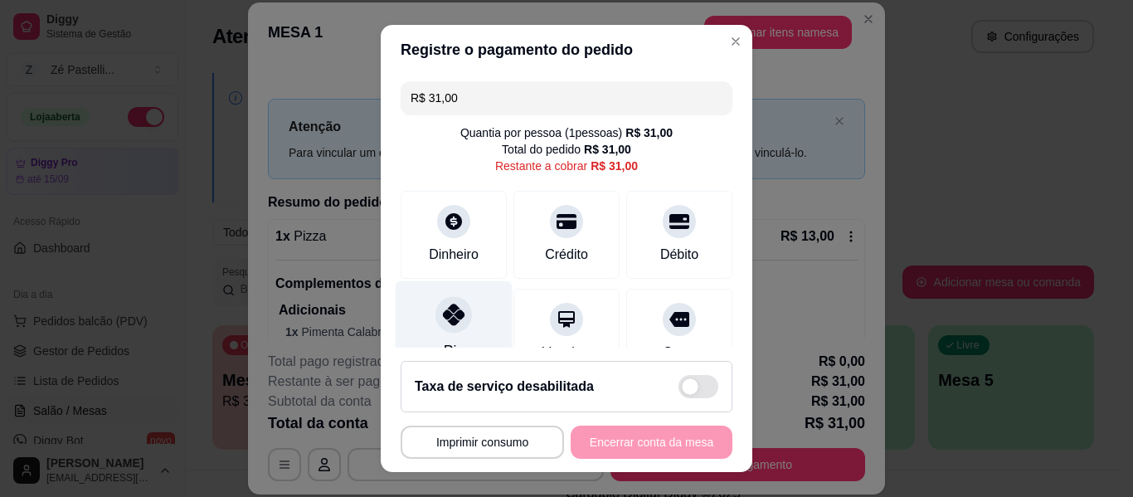
click at [435, 299] on div at bounding box center [453, 314] width 36 height 36
type input "R$ 0,00"
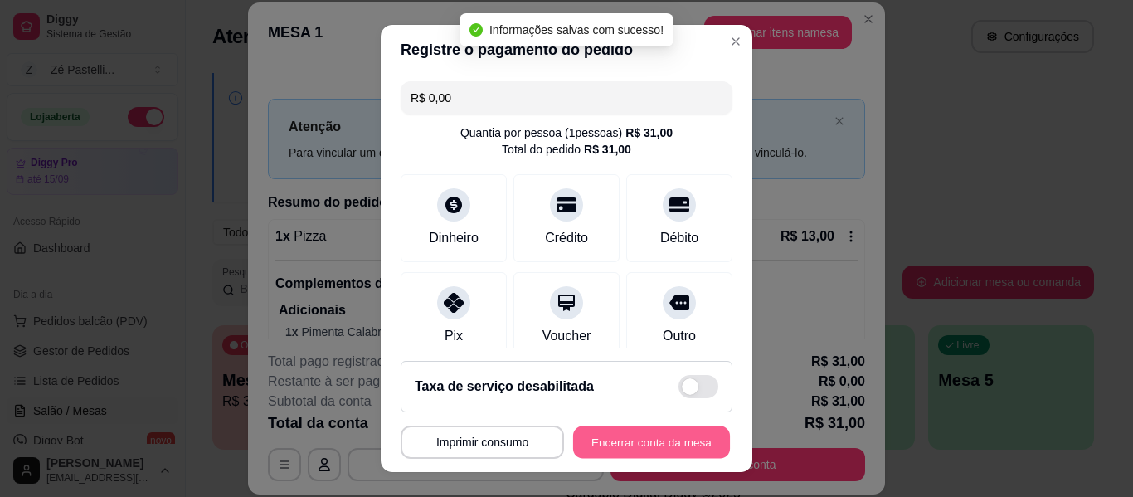
click at [645, 442] on button "Encerrar conta da mesa" at bounding box center [651, 442] width 157 height 32
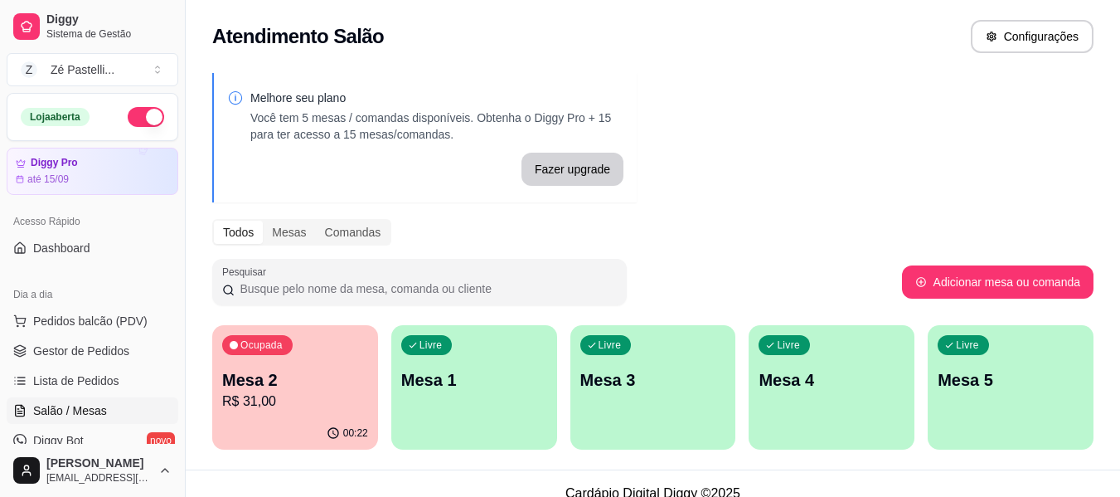
click at [259, 363] on div "Ocupada Mesa 2 R$ 31,00" at bounding box center [295, 371] width 166 height 92
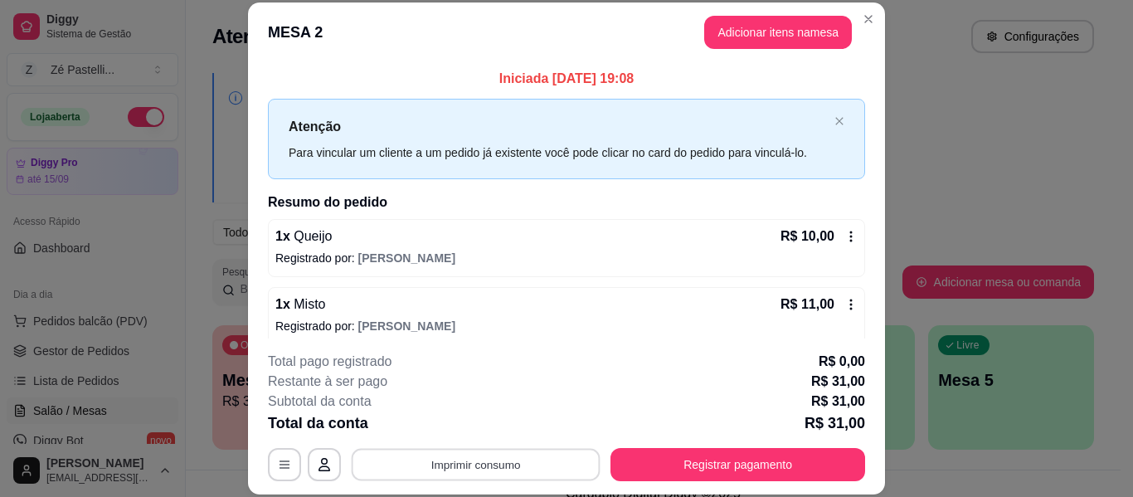
click at [423, 460] on button "Imprimir consumo" at bounding box center [476, 465] width 249 height 32
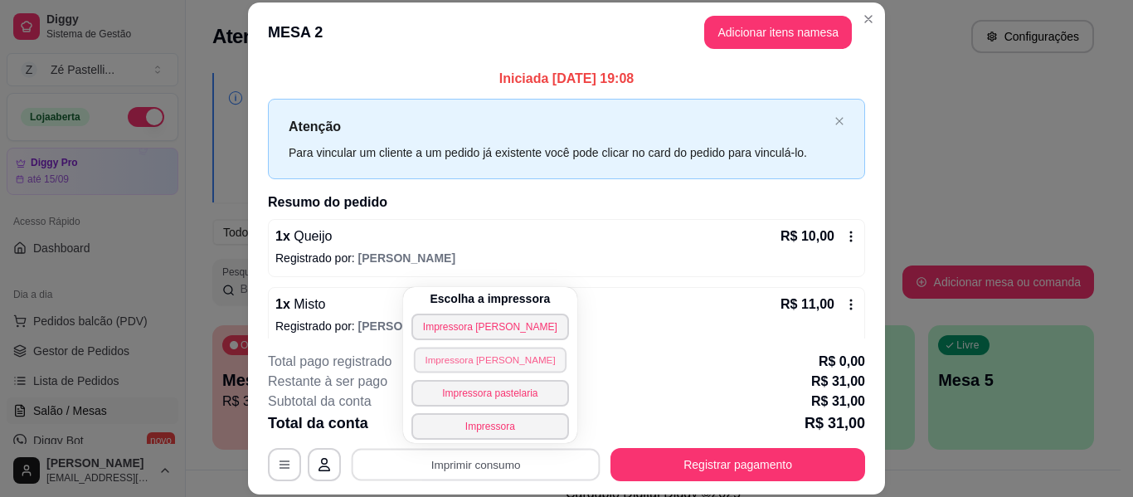
click at [479, 357] on button "Impressora [PERSON_NAME]" at bounding box center [490, 360] width 153 height 26
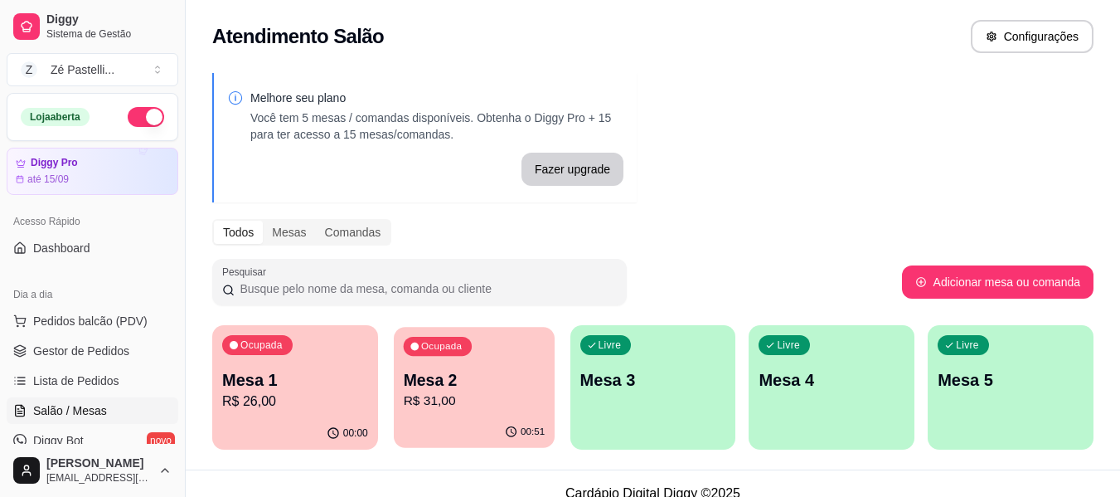
click at [431, 370] on p "Mesa 2" at bounding box center [474, 380] width 142 height 22
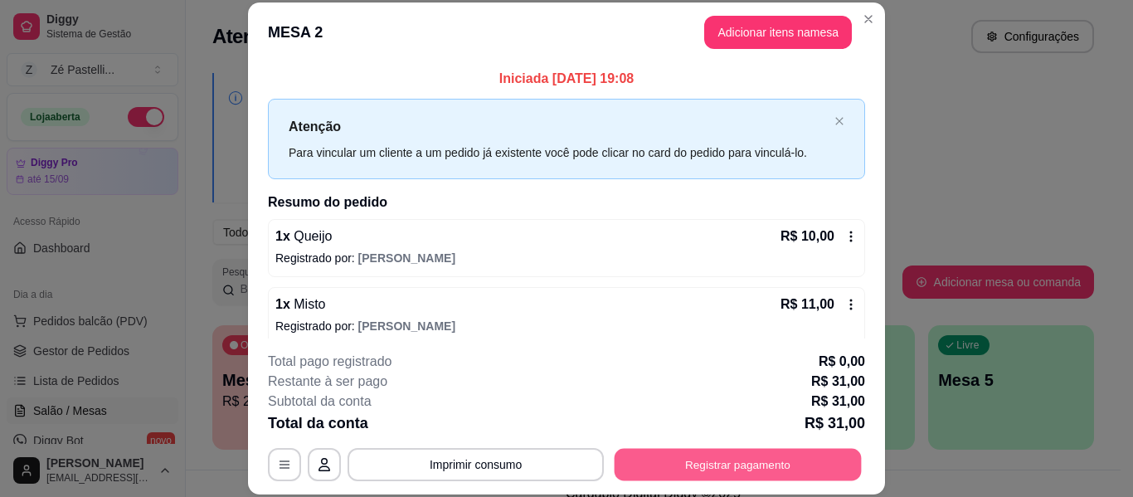
click at [686, 469] on button "Registrar pagamento" at bounding box center [738, 465] width 247 height 32
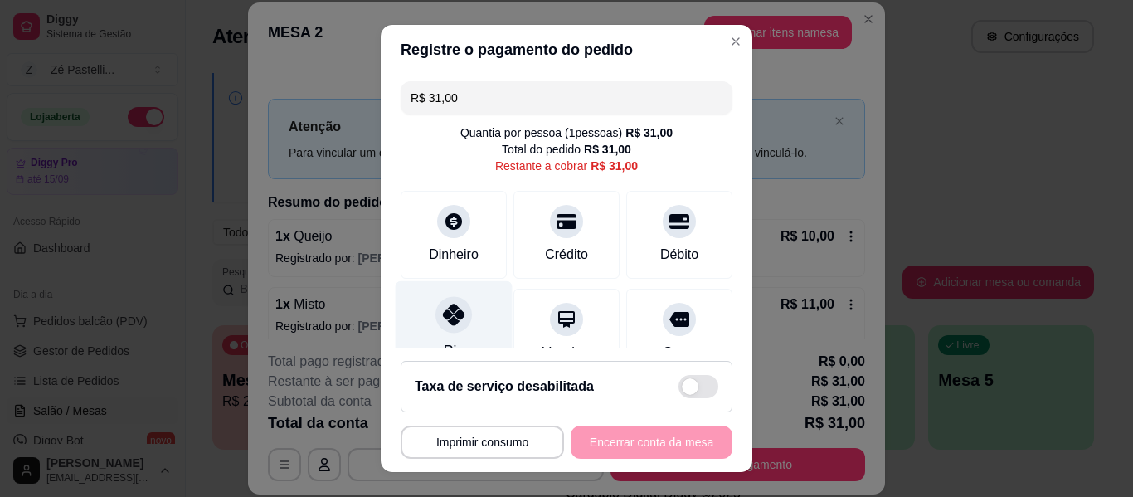
click at [435, 311] on div at bounding box center [453, 314] width 36 height 36
type input "R$ 0,00"
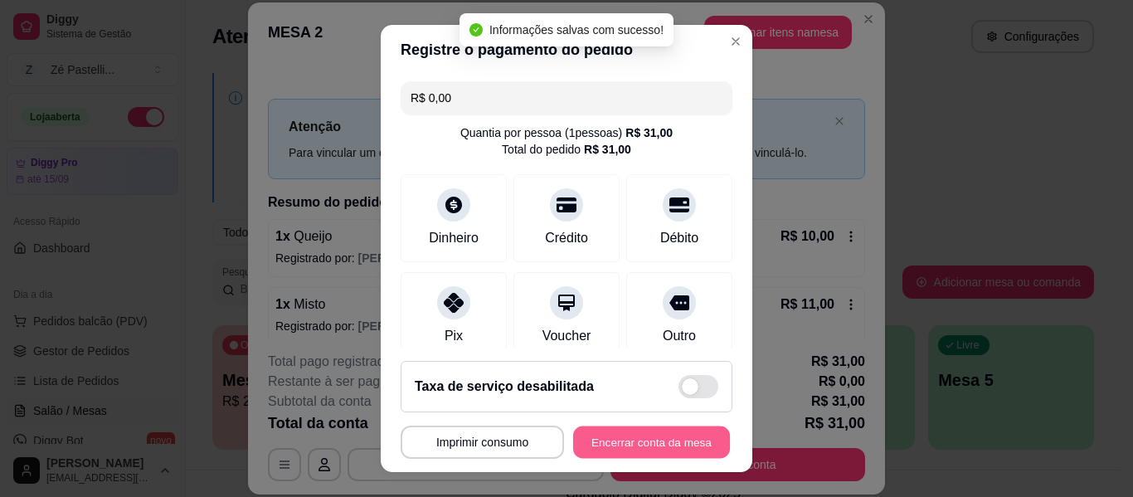
click at [630, 441] on button "Encerrar conta da mesa" at bounding box center [651, 442] width 157 height 32
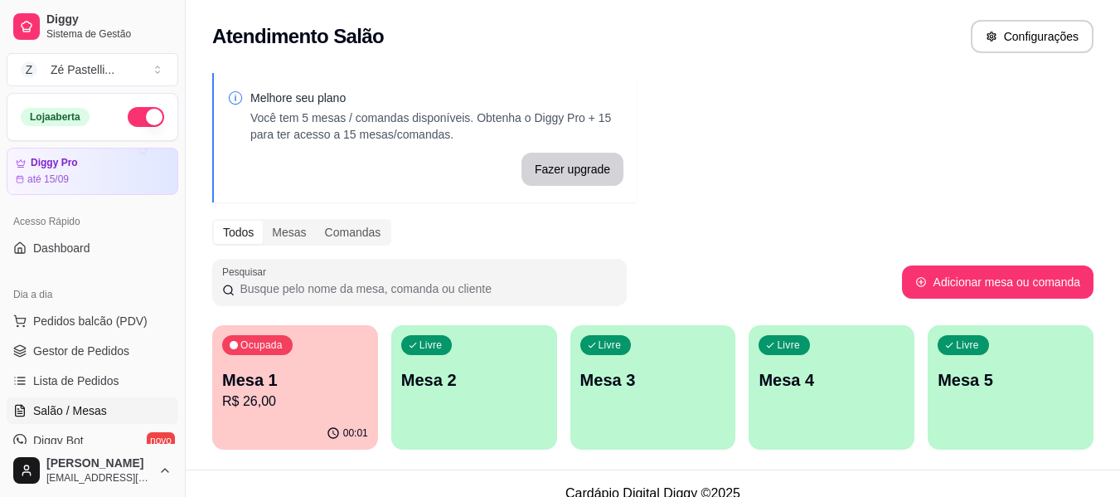
click at [320, 355] on div "Ocupada Mesa 1 R$ 26,00" at bounding box center [295, 371] width 166 height 92
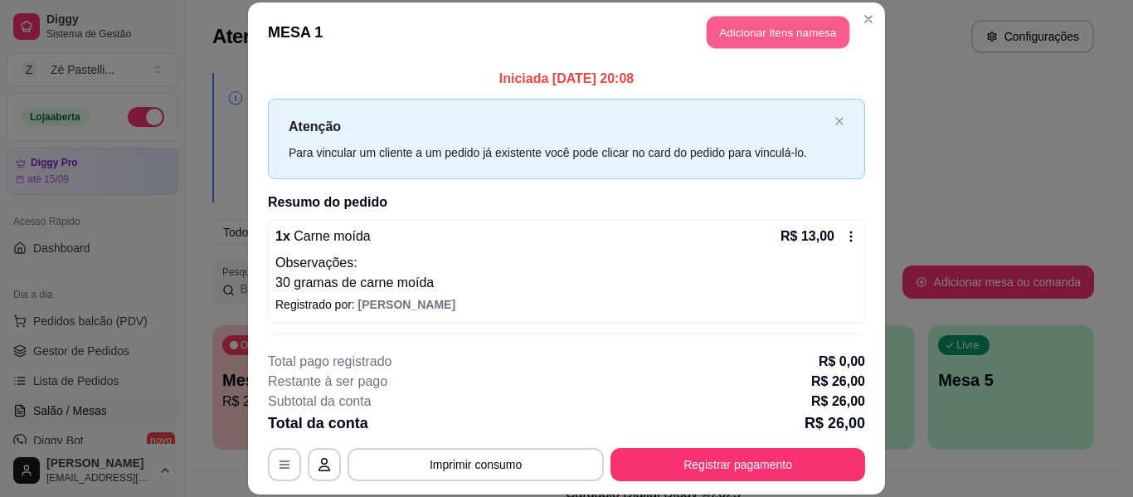
click at [755, 32] on button "Adicionar itens na mesa" at bounding box center [778, 33] width 143 height 32
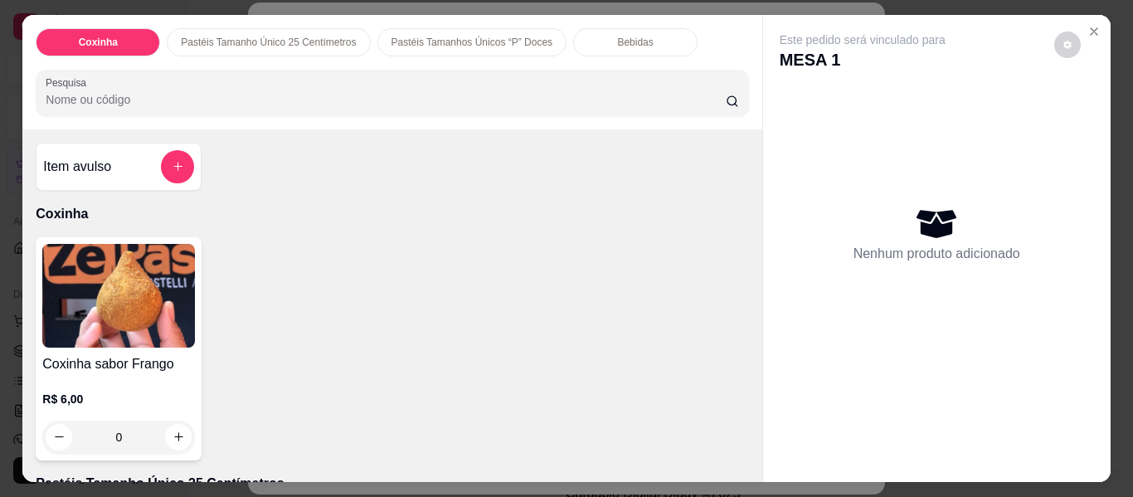
click at [617, 36] on p "Bebidas" at bounding box center [635, 42] width 36 height 13
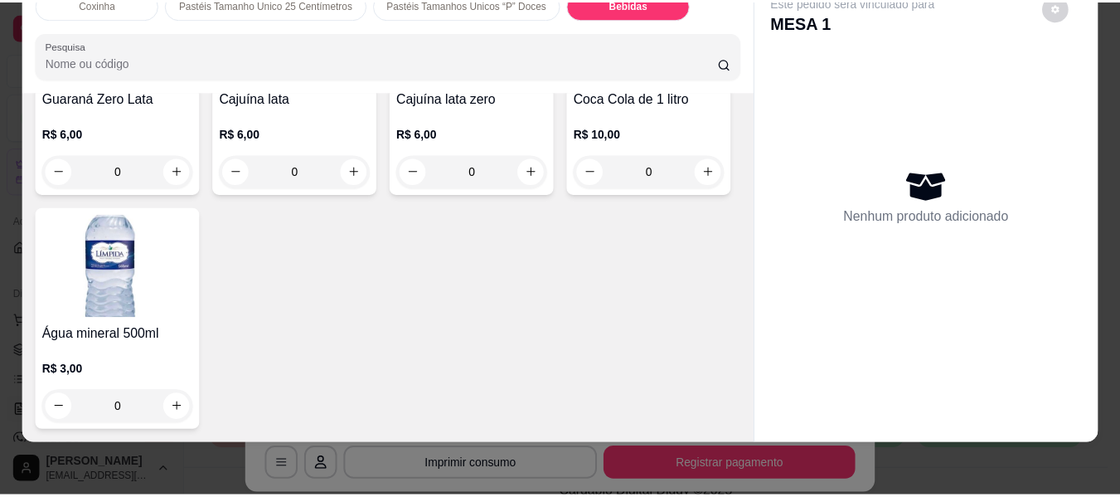
scroll to position [4701, 0]
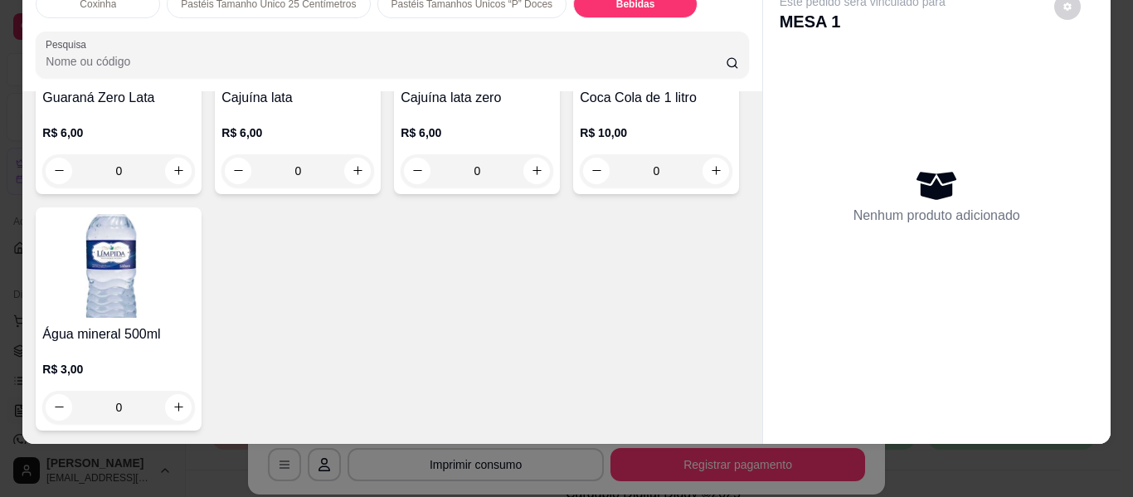
click at [580, 81] on img at bounding box center [656, 30] width 153 height 104
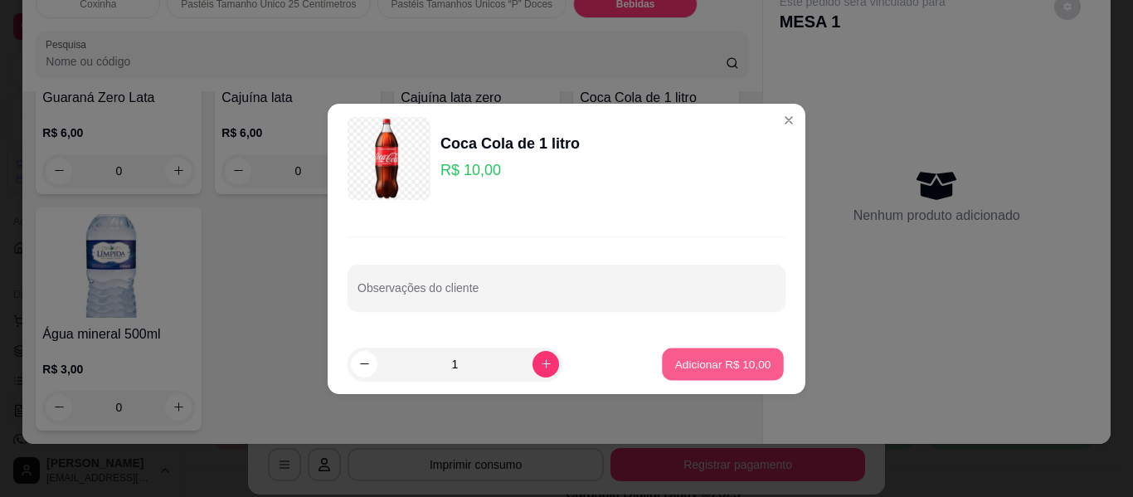
click at [697, 368] on p "Adicionar R$ 10,00" at bounding box center [723, 364] width 96 height 16
type input "1"
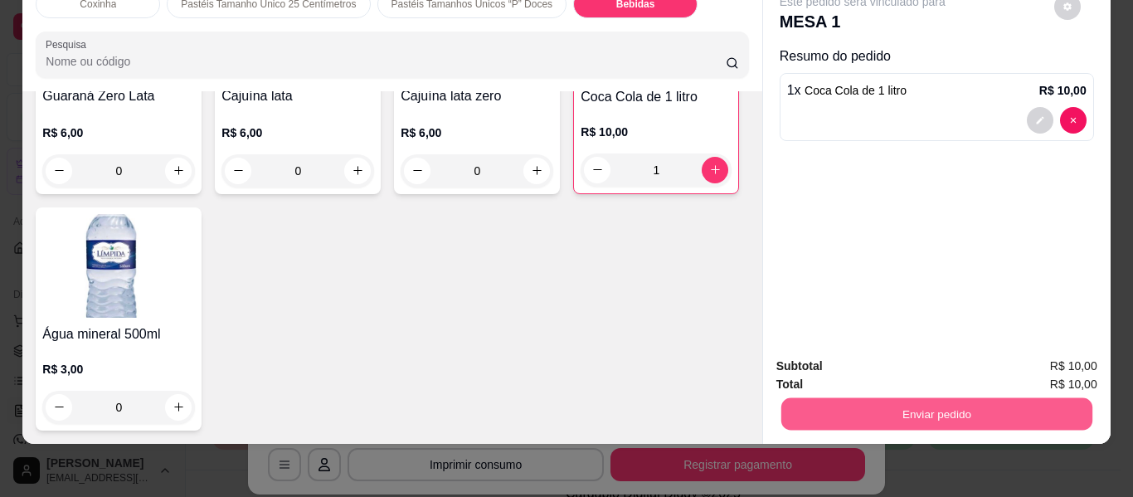
click at [883, 400] on button "Enviar pedido" at bounding box center [935, 414] width 311 height 32
click at [865, 348] on button "Não registrar e enviar pedido" at bounding box center [882, 360] width 168 height 31
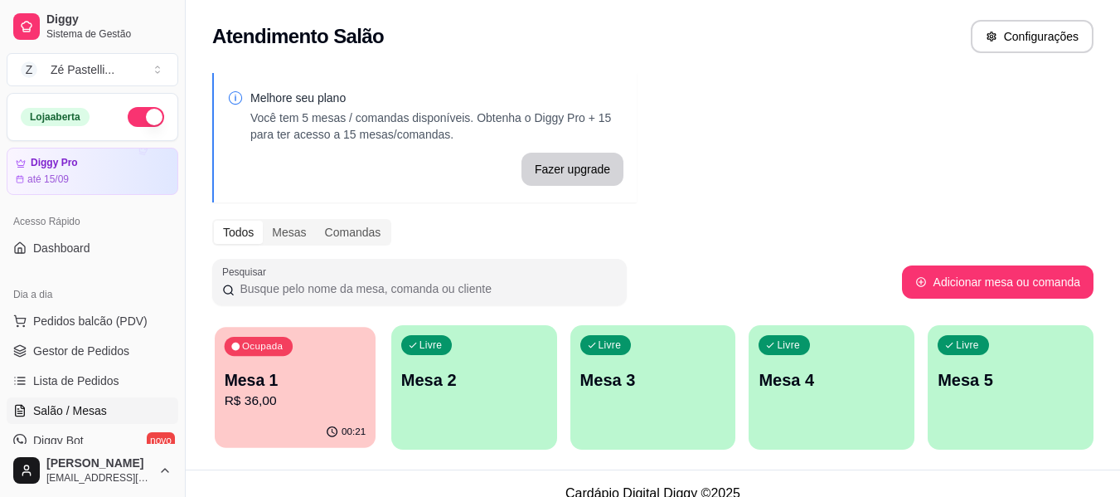
click at [273, 354] on div "Ocupada" at bounding box center [259, 346] width 68 height 19
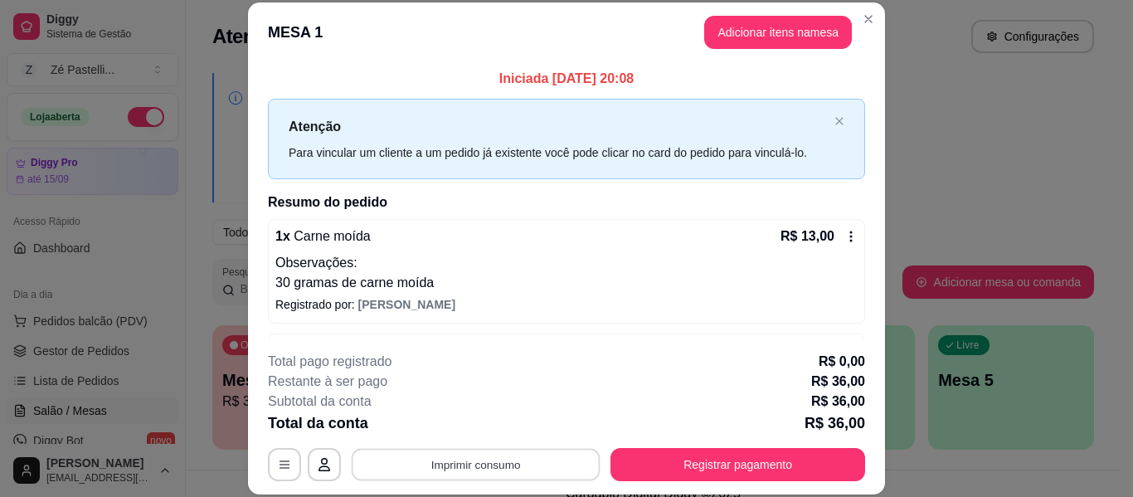
click at [528, 453] on button "Imprimir consumo" at bounding box center [476, 465] width 249 height 32
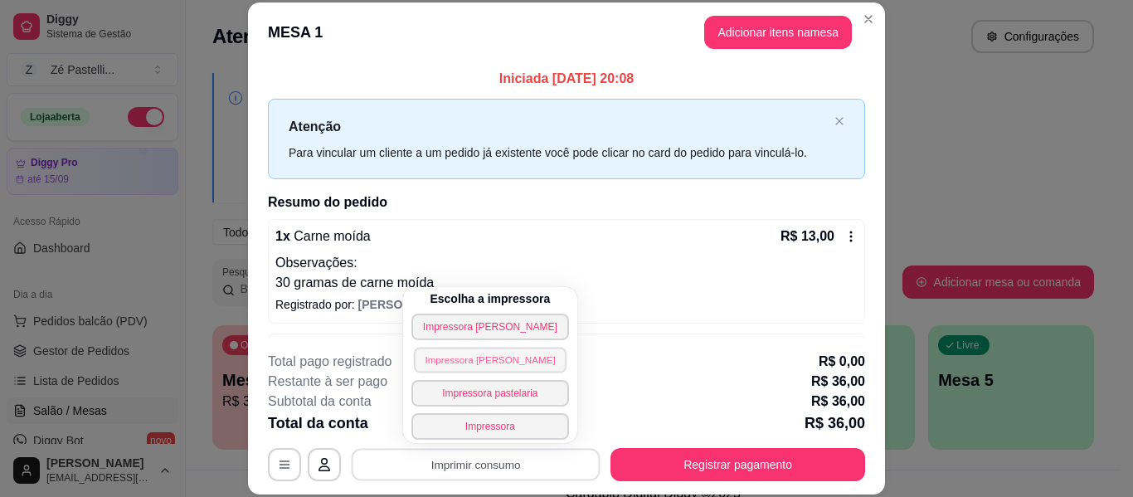
click at [471, 356] on button "Impressora [PERSON_NAME]" at bounding box center [490, 360] width 153 height 26
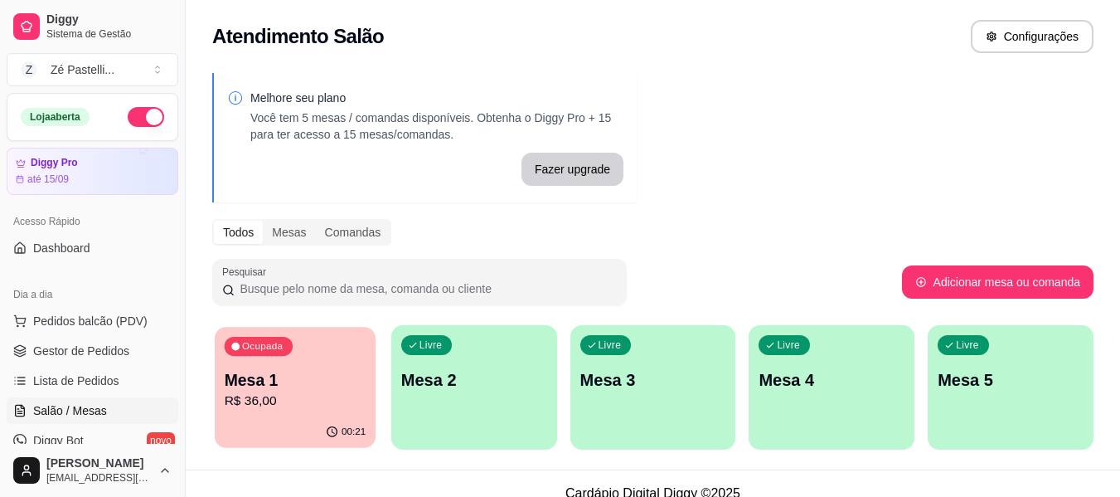
click at [299, 407] on p "R$ 36,00" at bounding box center [296, 400] width 142 height 19
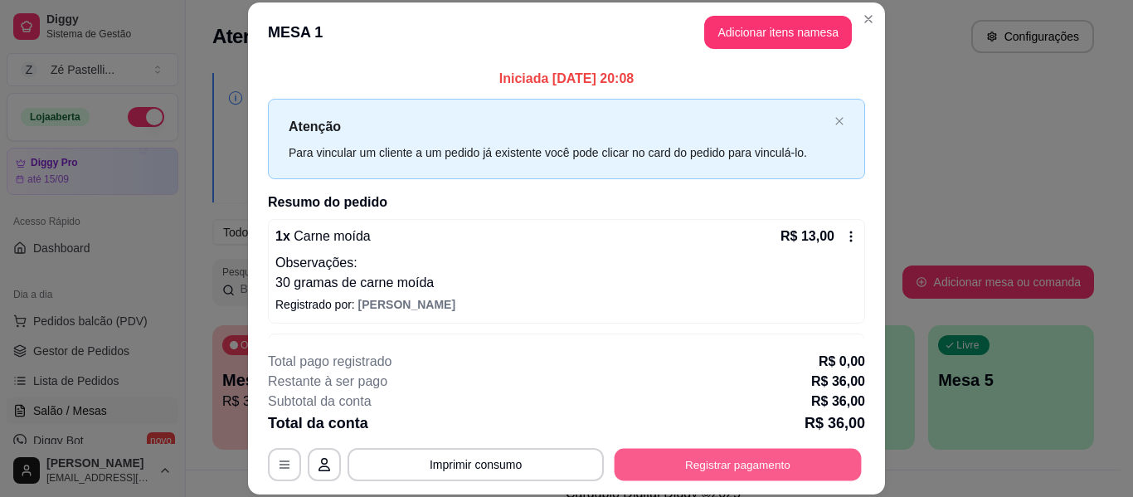
click at [643, 457] on button "Registrar pagamento" at bounding box center [738, 465] width 247 height 32
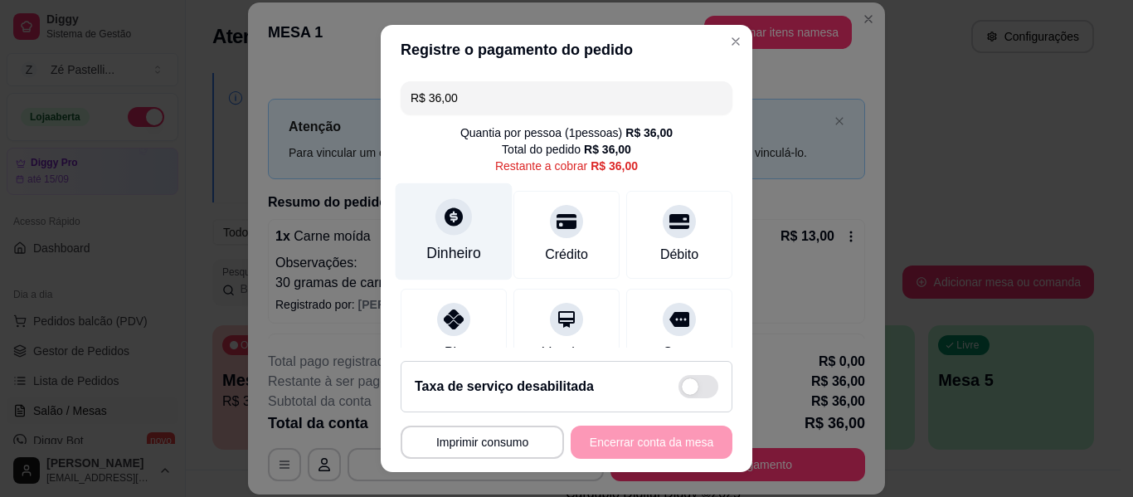
click at [458, 216] on div at bounding box center [453, 216] width 36 height 36
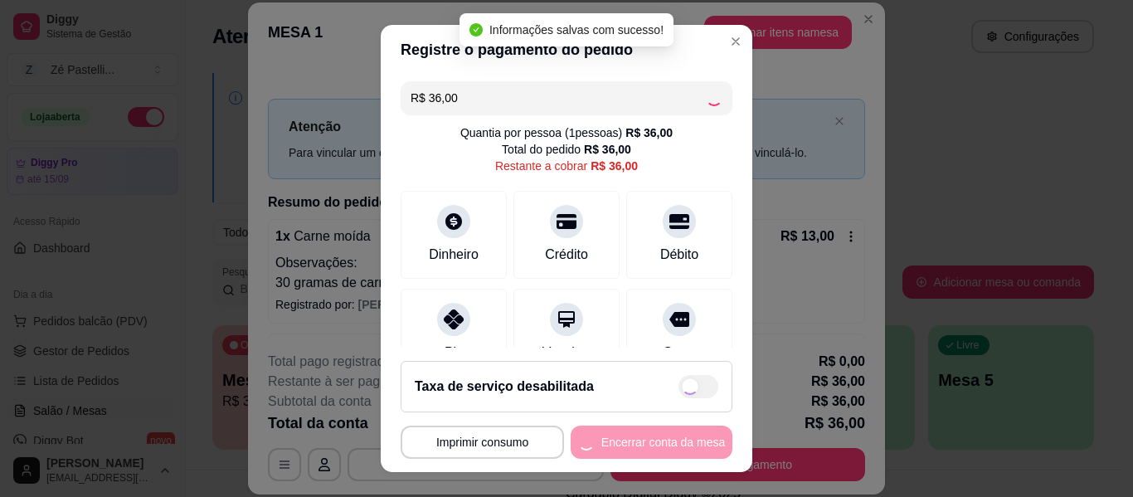
type input "R$ 0,00"
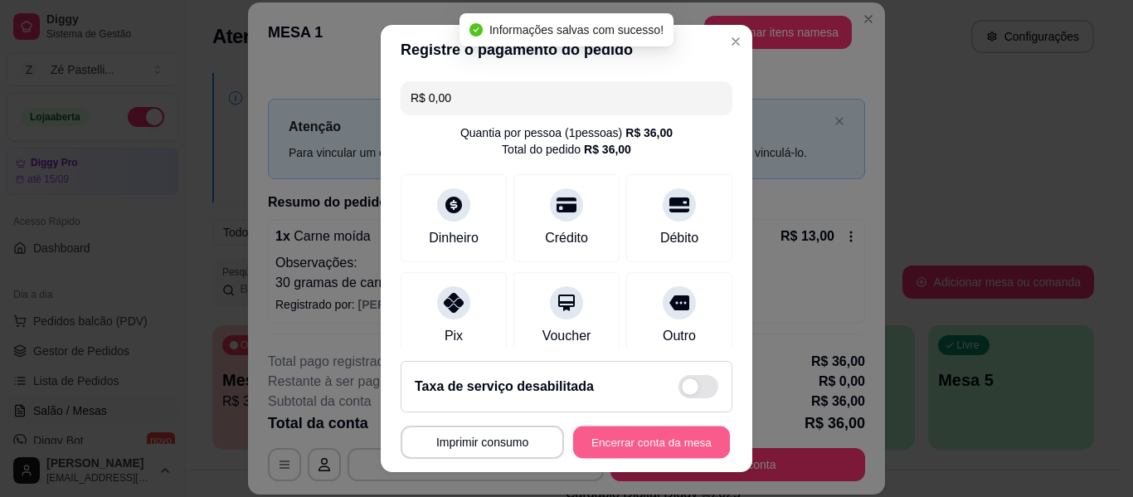
click at [630, 445] on button "Encerrar conta da mesa" at bounding box center [651, 442] width 157 height 32
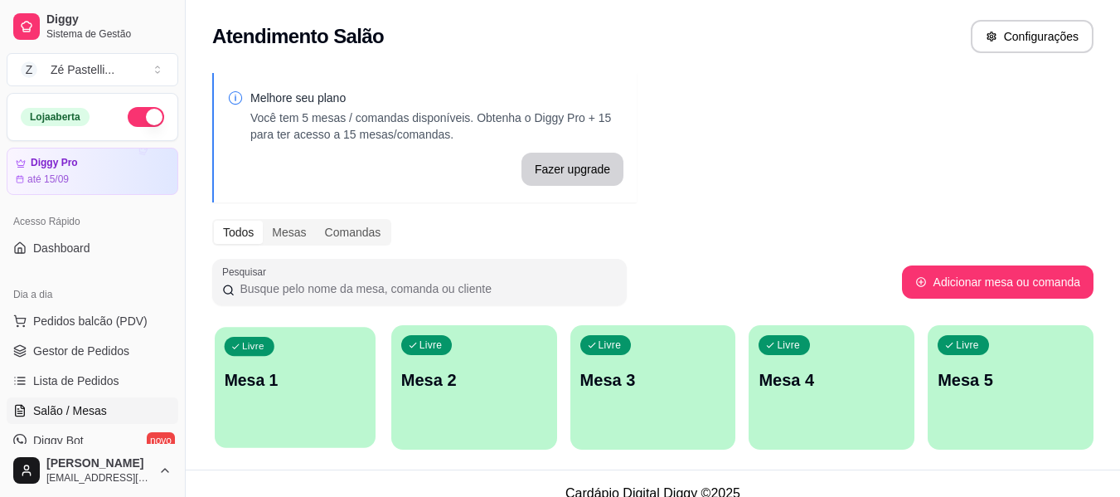
click at [312, 383] on p "Mesa 1" at bounding box center [296, 380] width 142 height 22
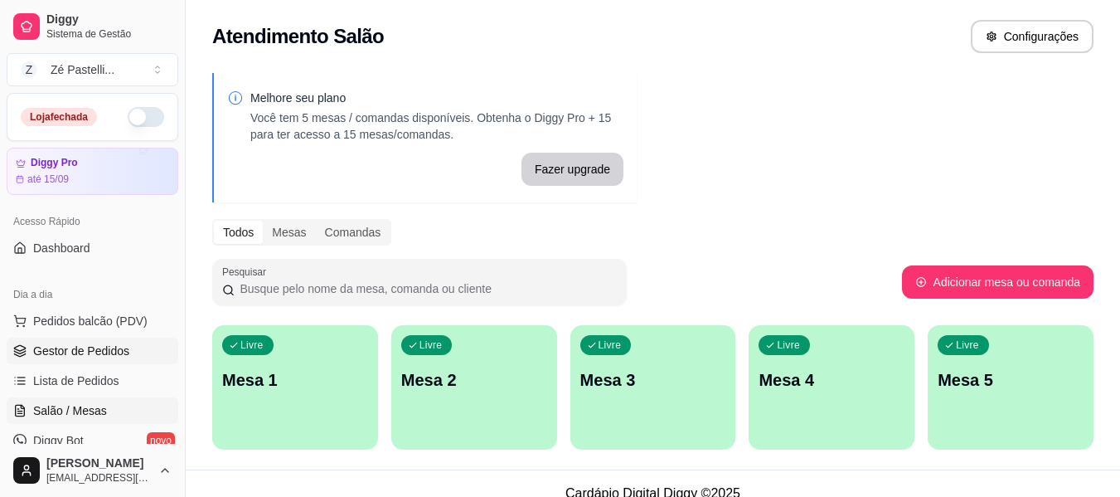
click at [75, 343] on span "Gestor de Pedidos" at bounding box center [81, 351] width 96 height 17
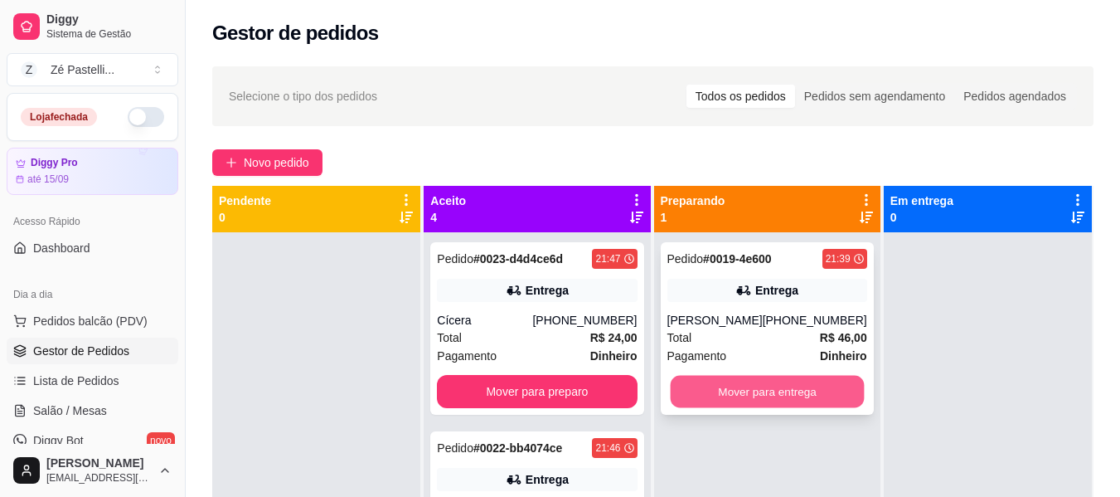
click at [749, 388] on button "Mover para entrega" at bounding box center [767, 392] width 194 height 32
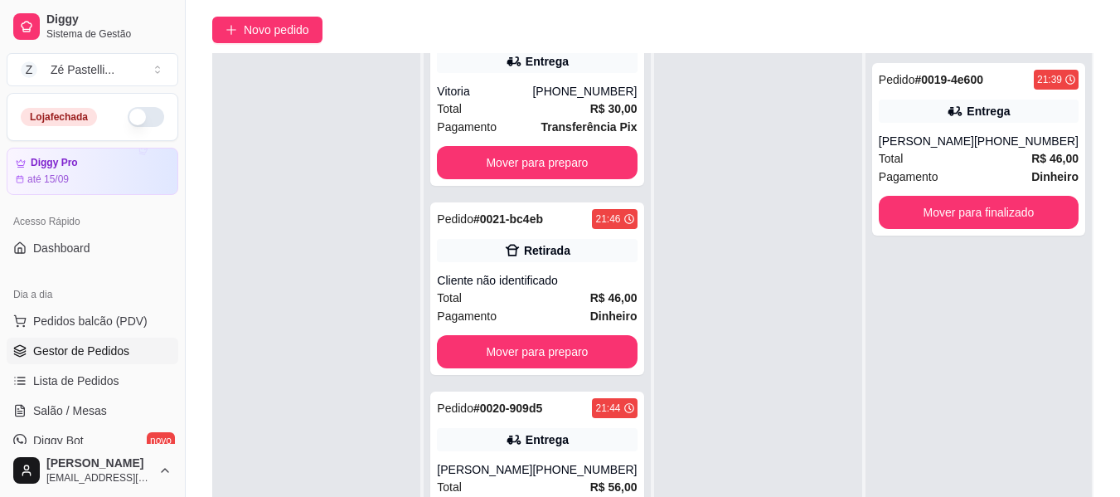
scroll to position [276, 0]
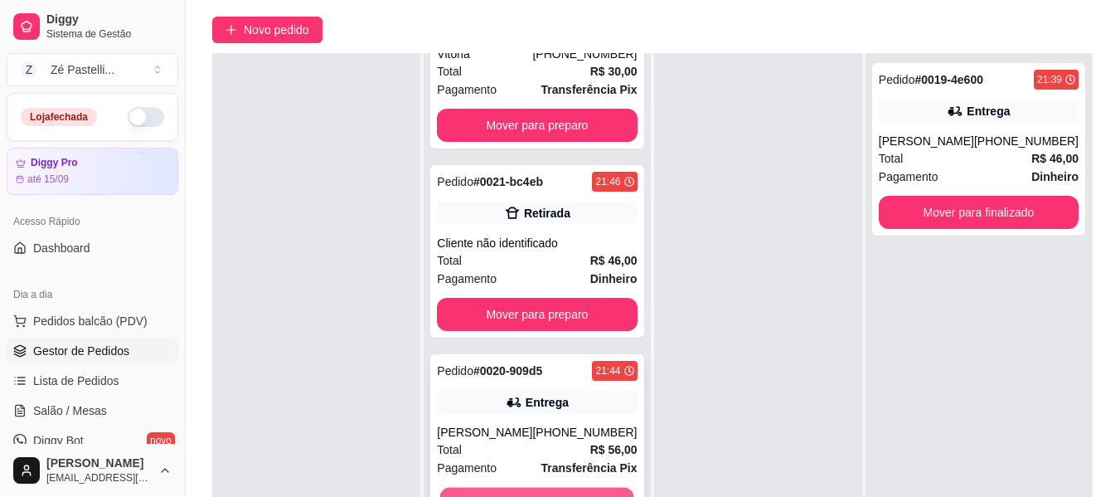
click at [579, 488] on button "Mover para preparo" at bounding box center [537, 504] width 194 height 32
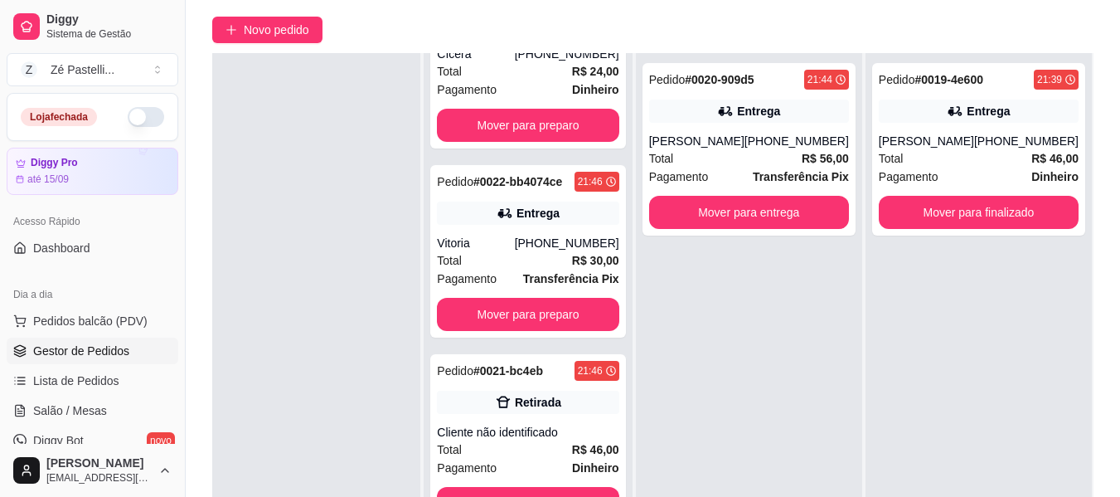
scroll to position [87, 0]
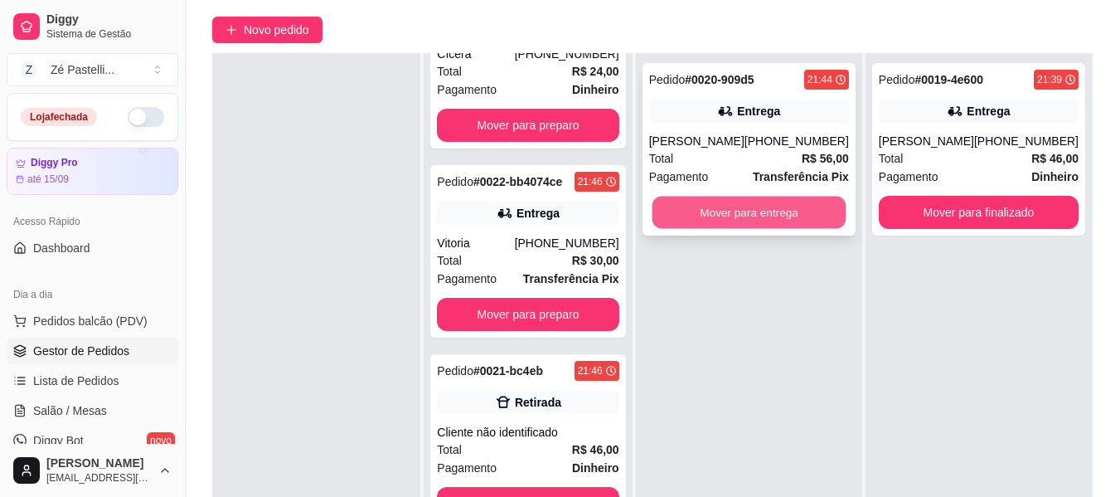
click at [758, 221] on button "Mover para entrega" at bounding box center [749, 213] width 194 height 32
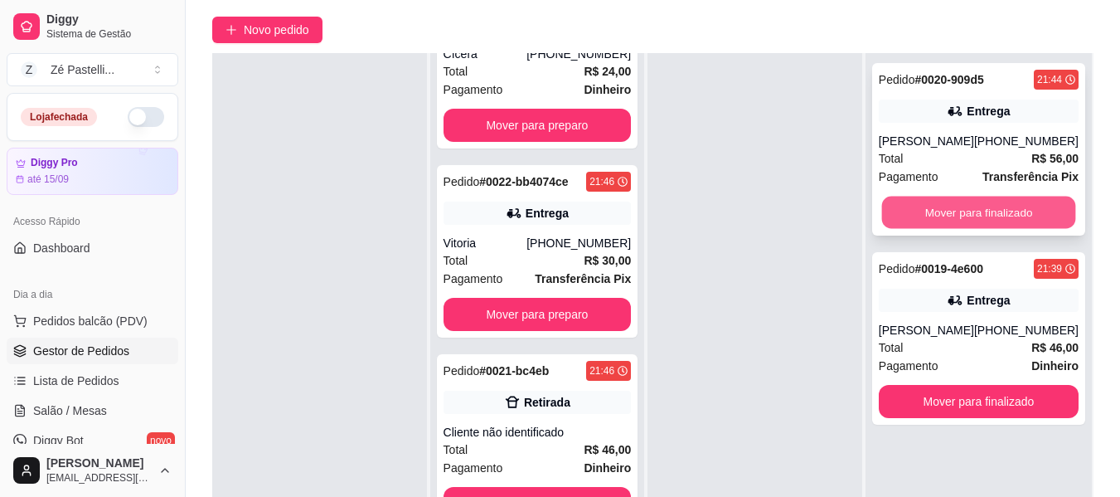
click at [953, 205] on button "Mover para finalizado" at bounding box center [979, 213] width 194 height 32
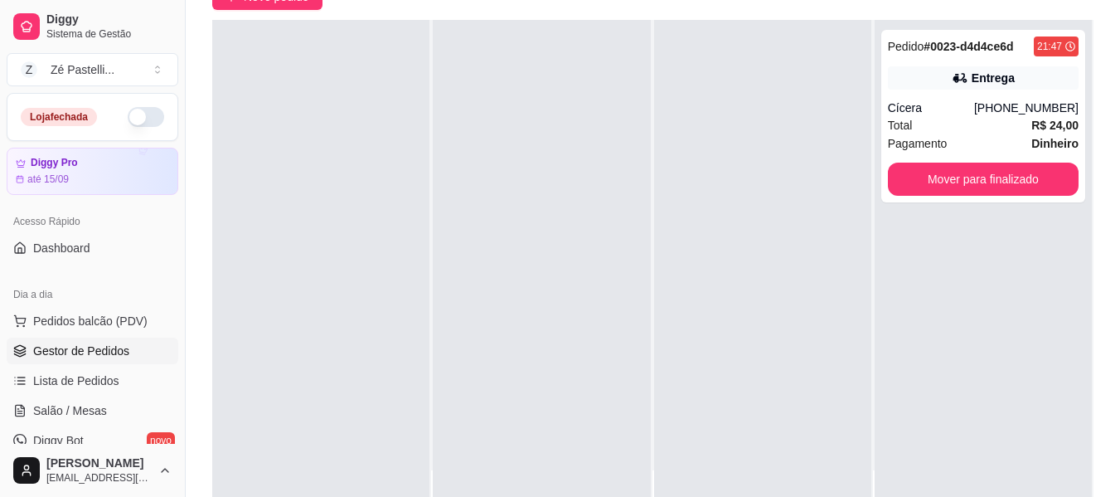
scroll to position [0, 0]
click at [974, 177] on button "Mover para finalizado" at bounding box center [983, 179] width 185 height 32
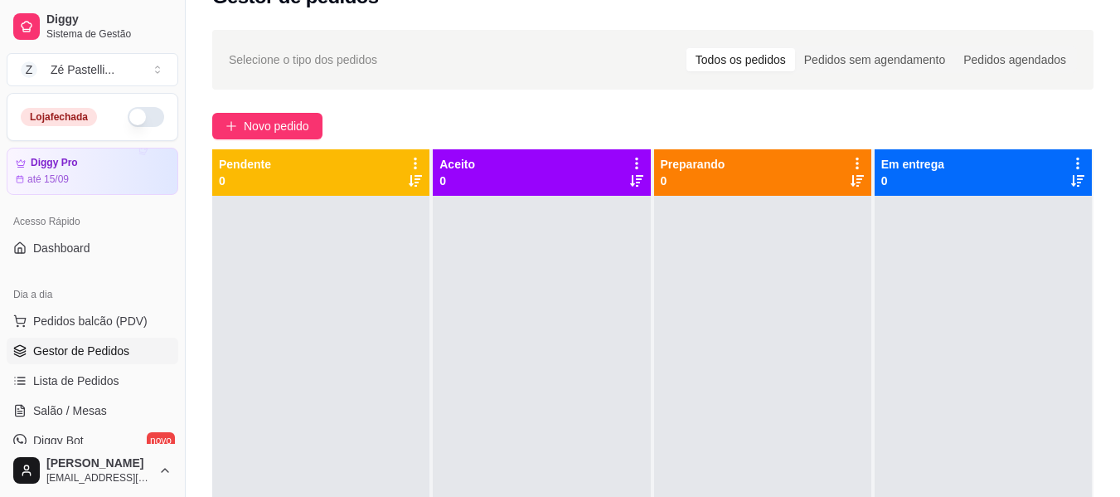
scroll to position [33, 0]
